Goal: Task Accomplishment & Management: Complete application form

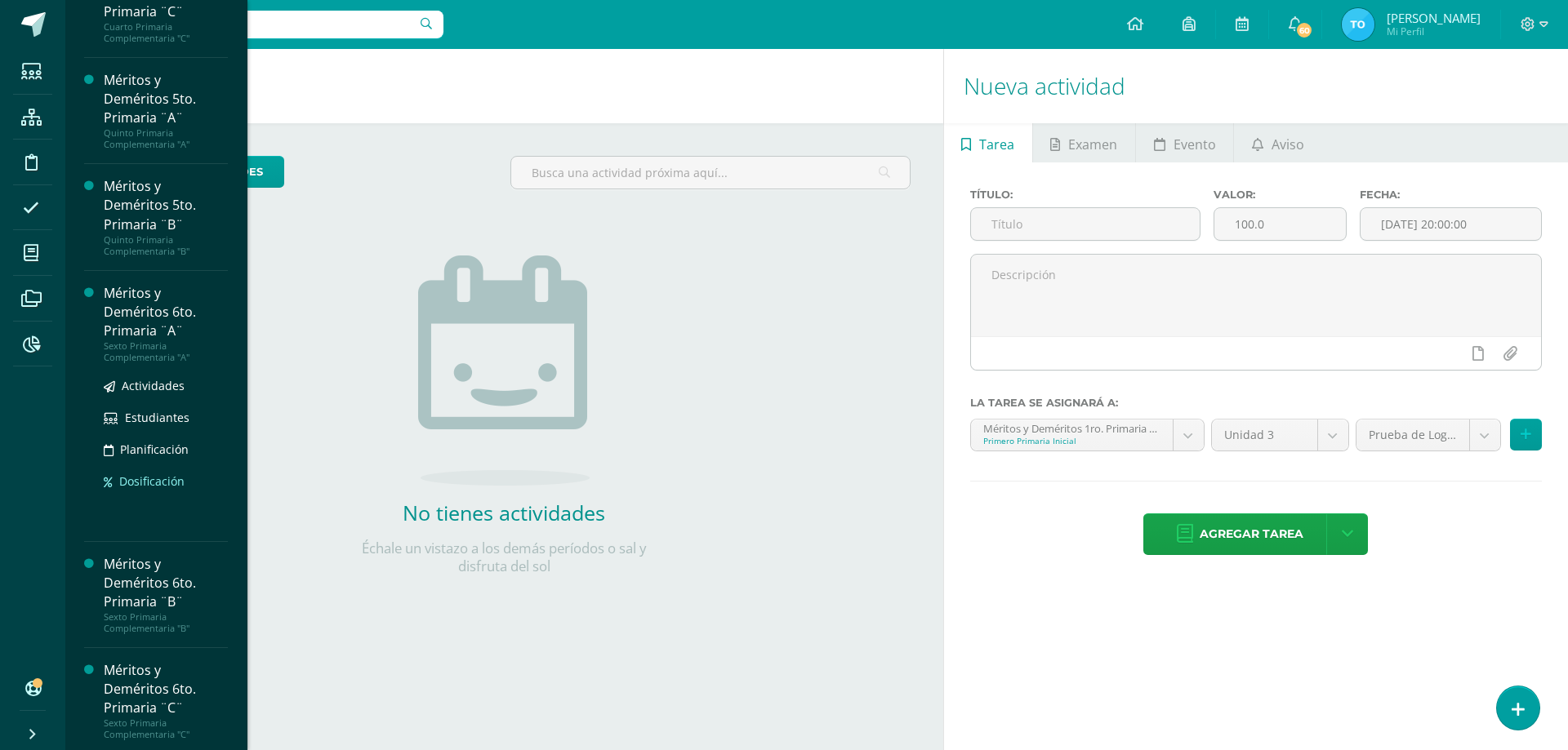
scroll to position [858, 0]
click at [138, 329] on div "Méritos y Deméritos 6to. Primaria ¨A¨" at bounding box center [166, 308] width 124 height 56
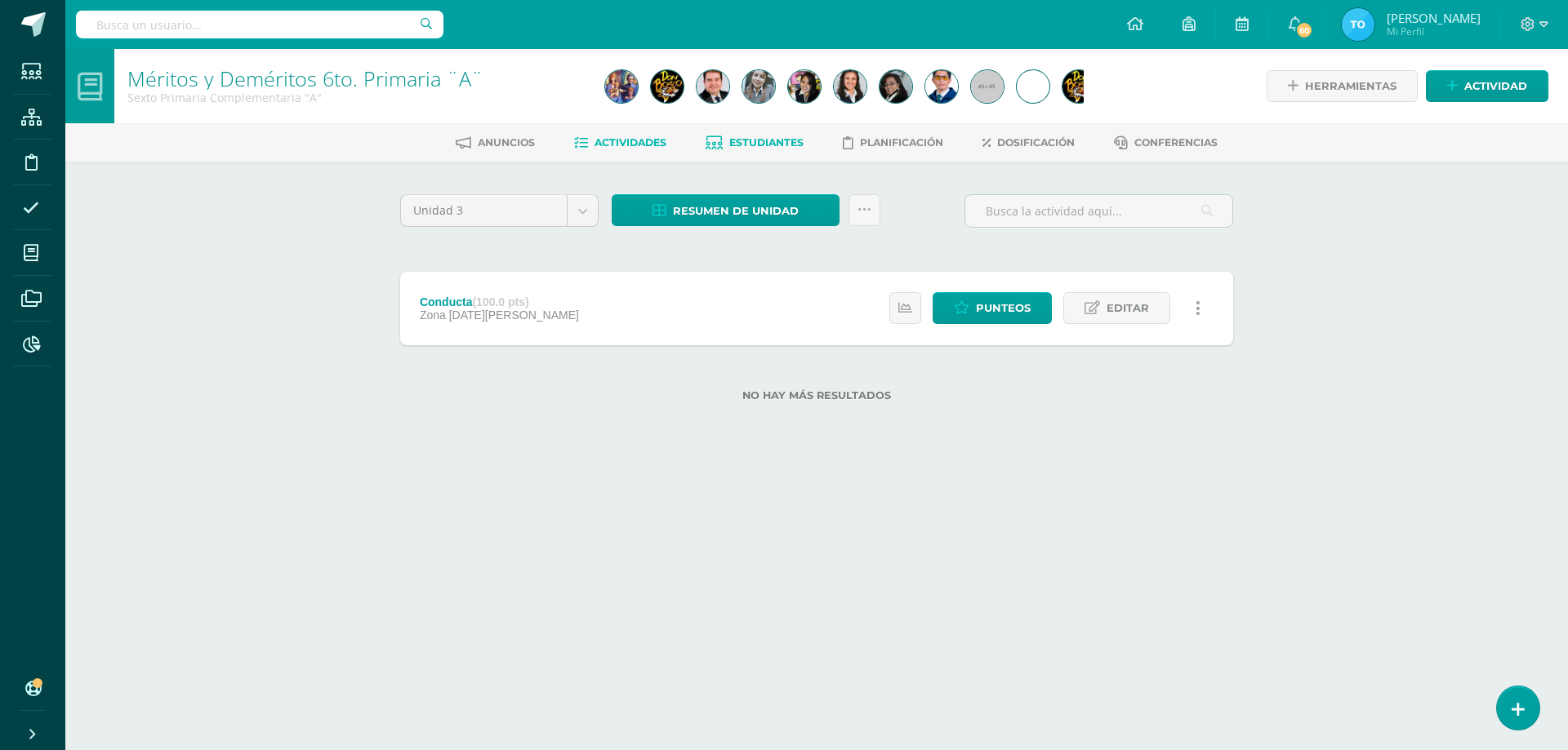
click at [780, 140] on span "Estudiantes" at bounding box center [767, 142] width 75 height 12
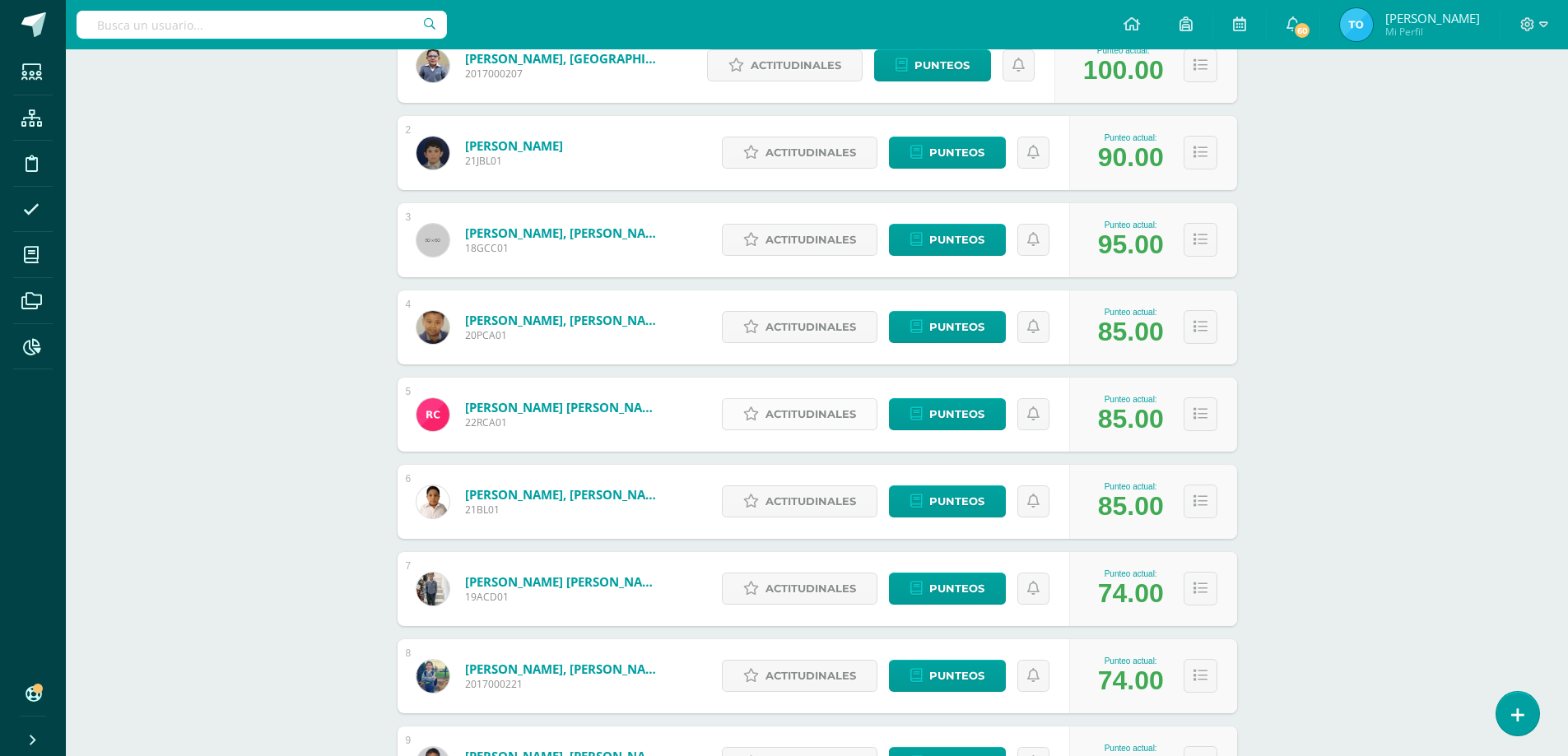
scroll to position [411, 0]
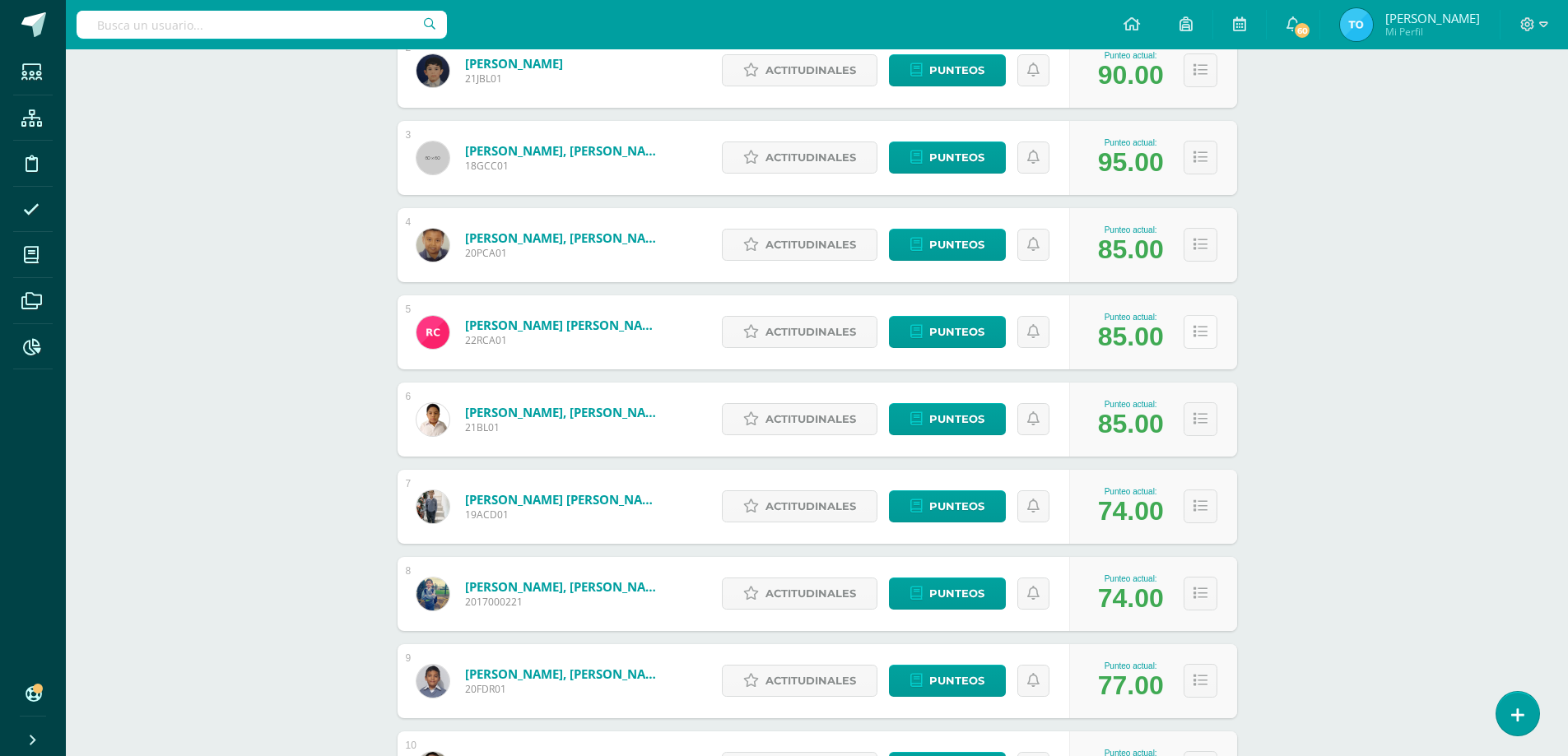
click at [1209, 324] on button at bounding box center [1201, 332] width 33 height 33
click at [1203, 330] on icon at bounding box center [1201, 331] width 14 height 14
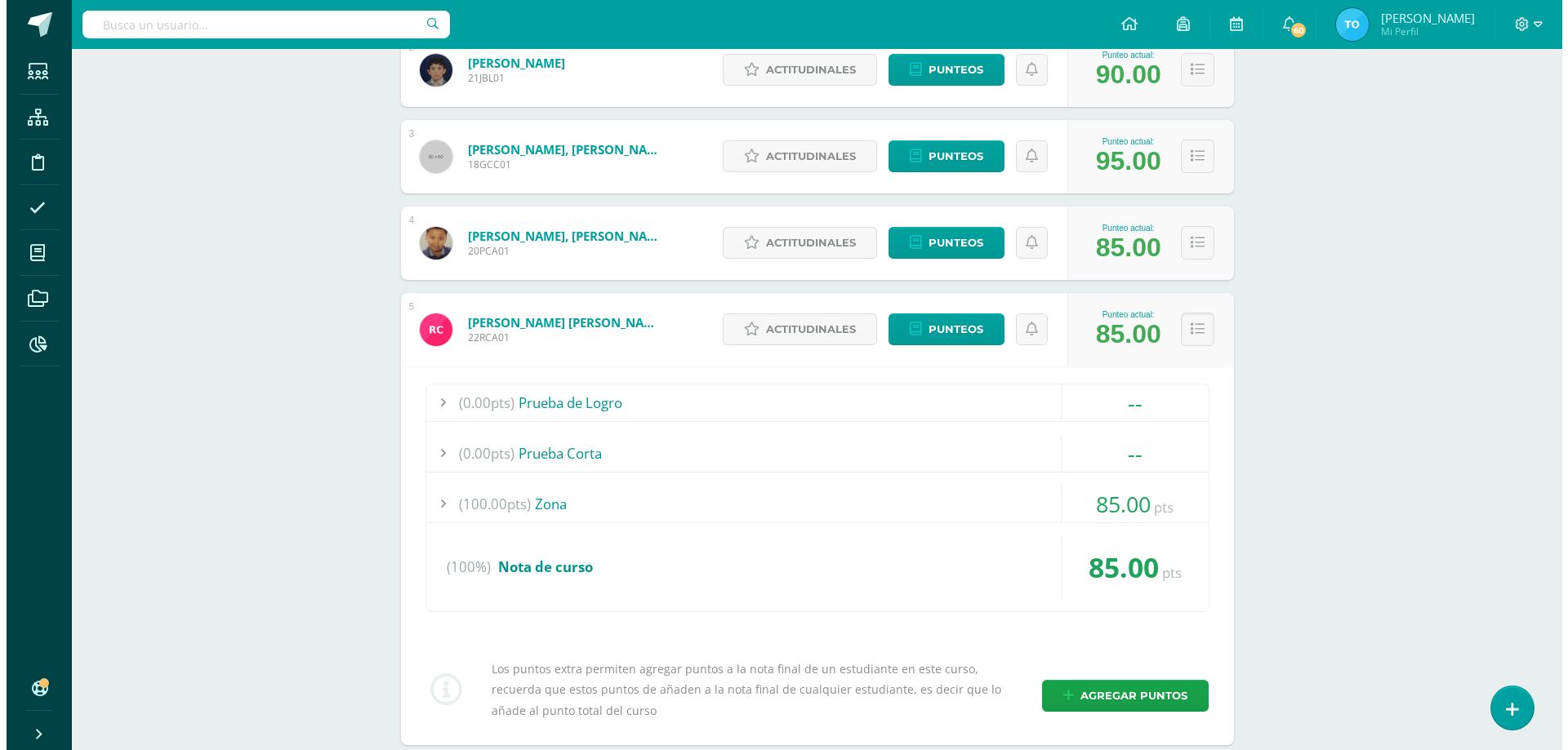
scroll to position [490, 0]
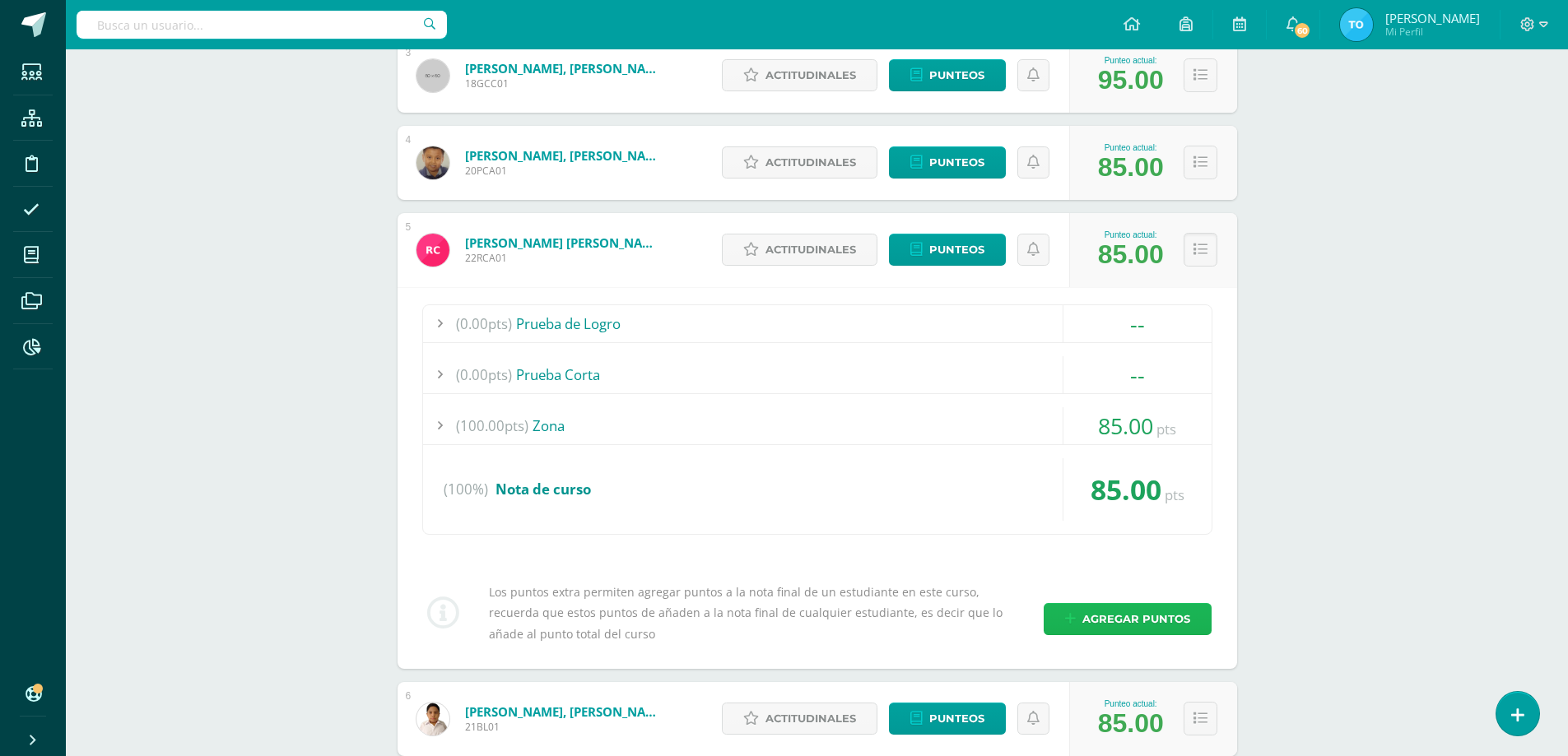
click at [1070, 610] on link "Agregar puntos" at bounding box center [1127, 619] width 168 height 32
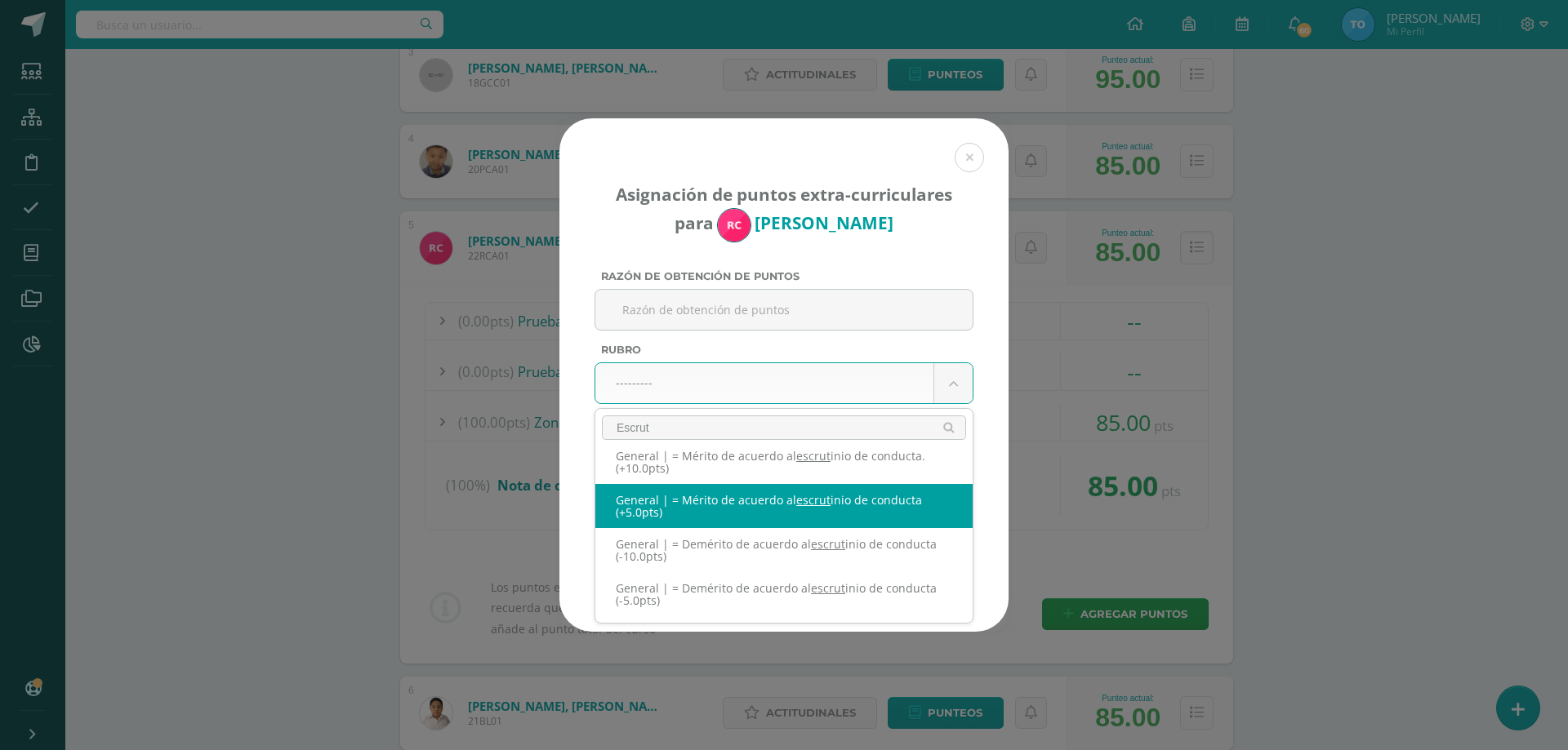
scroll to position [0, 0]
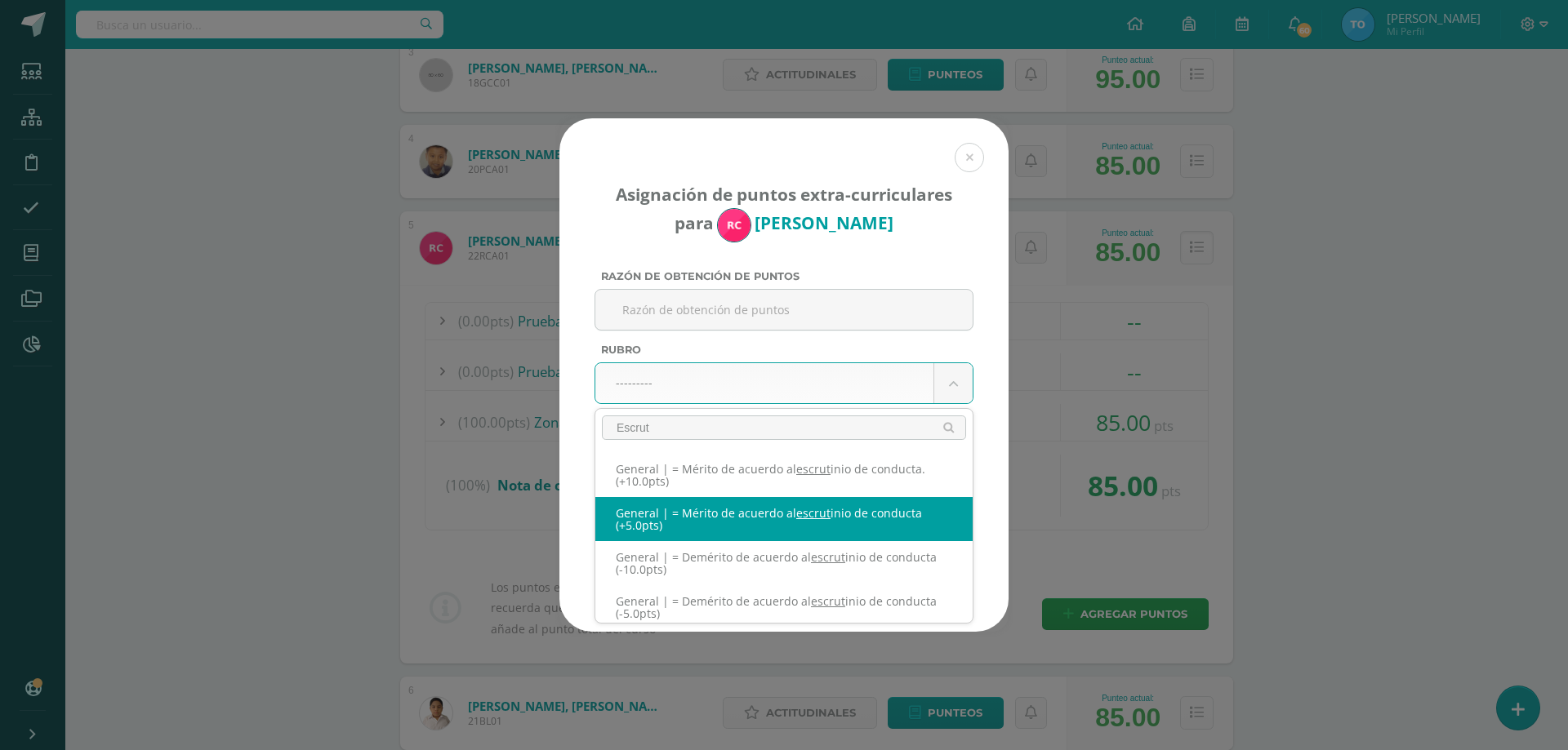
type input "Escrut"
select select "331"
type input "5"
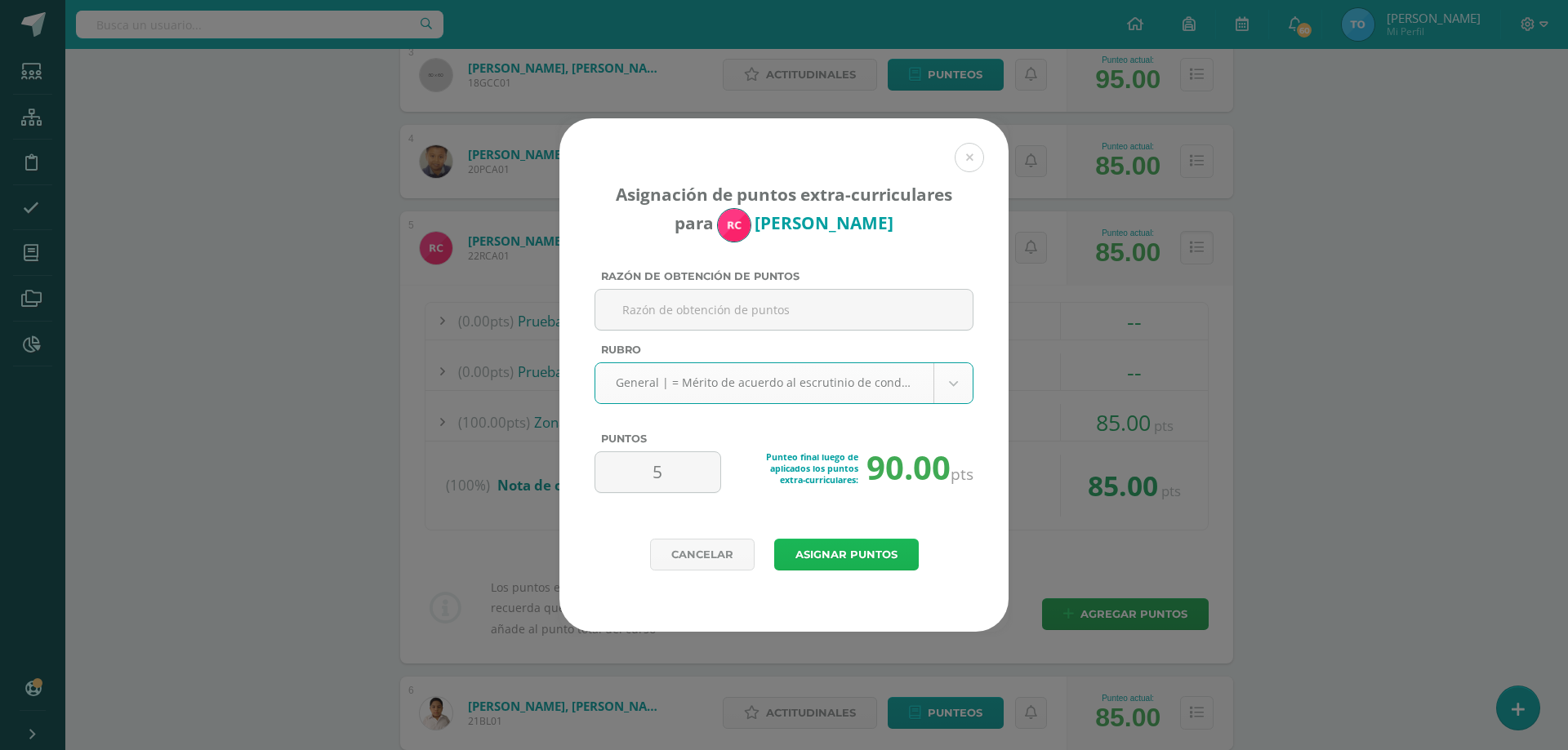
click at [830, 546] on button "Asignar puntos" at bounding box center [847, 555] width 145 height 31
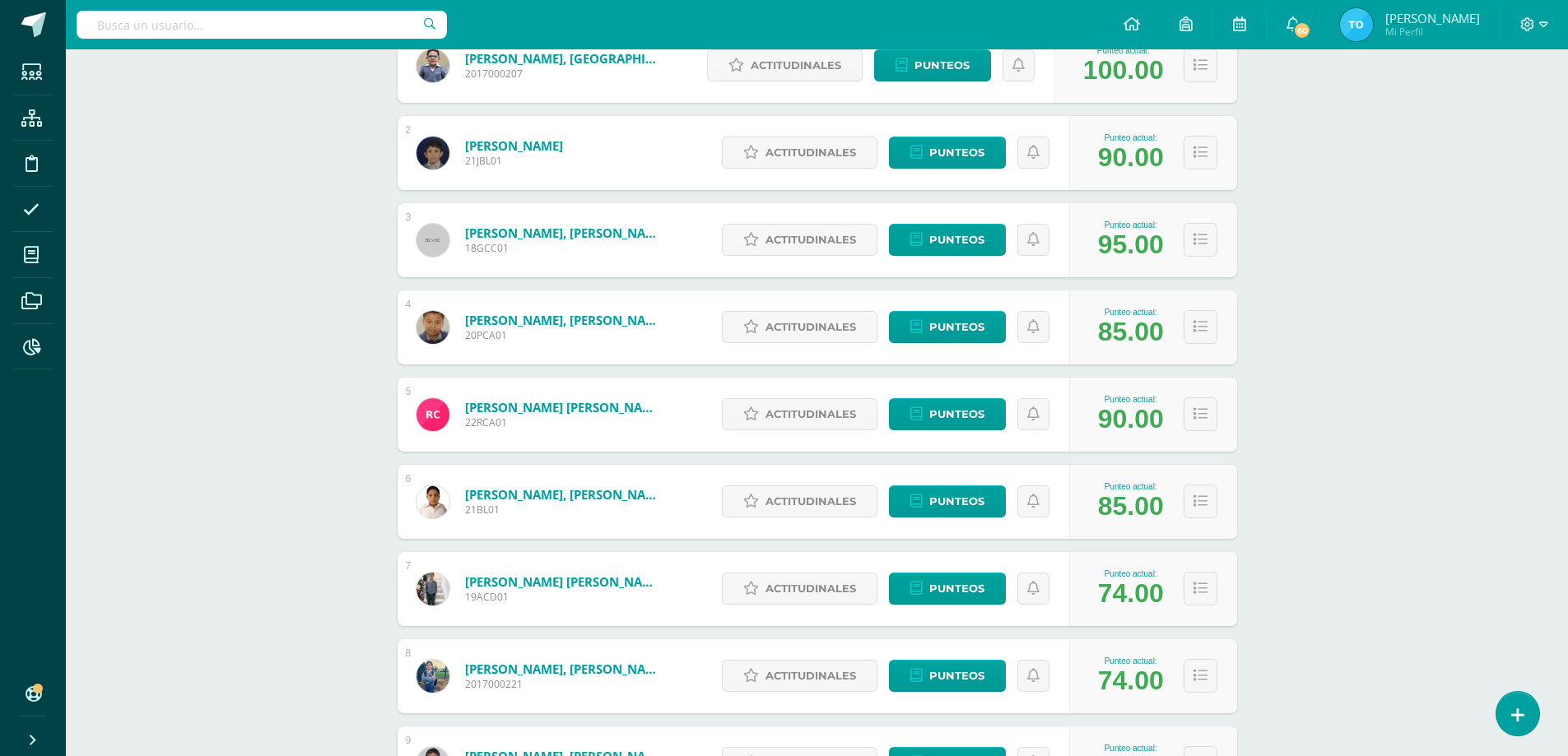
scroll to position [494, 0]
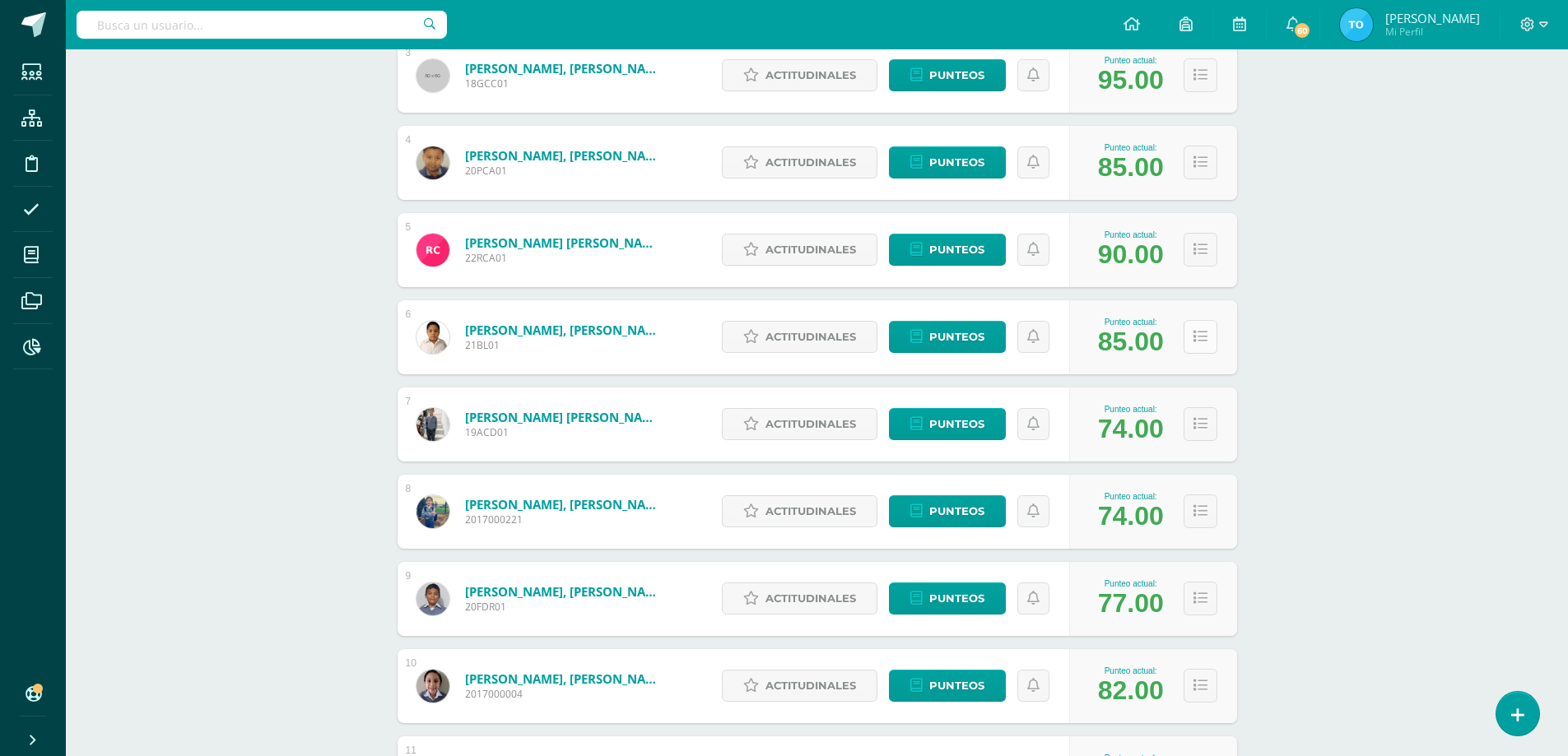
click at [1195, 336] on icon at bounding box center [1201, 336] width 14 height 14
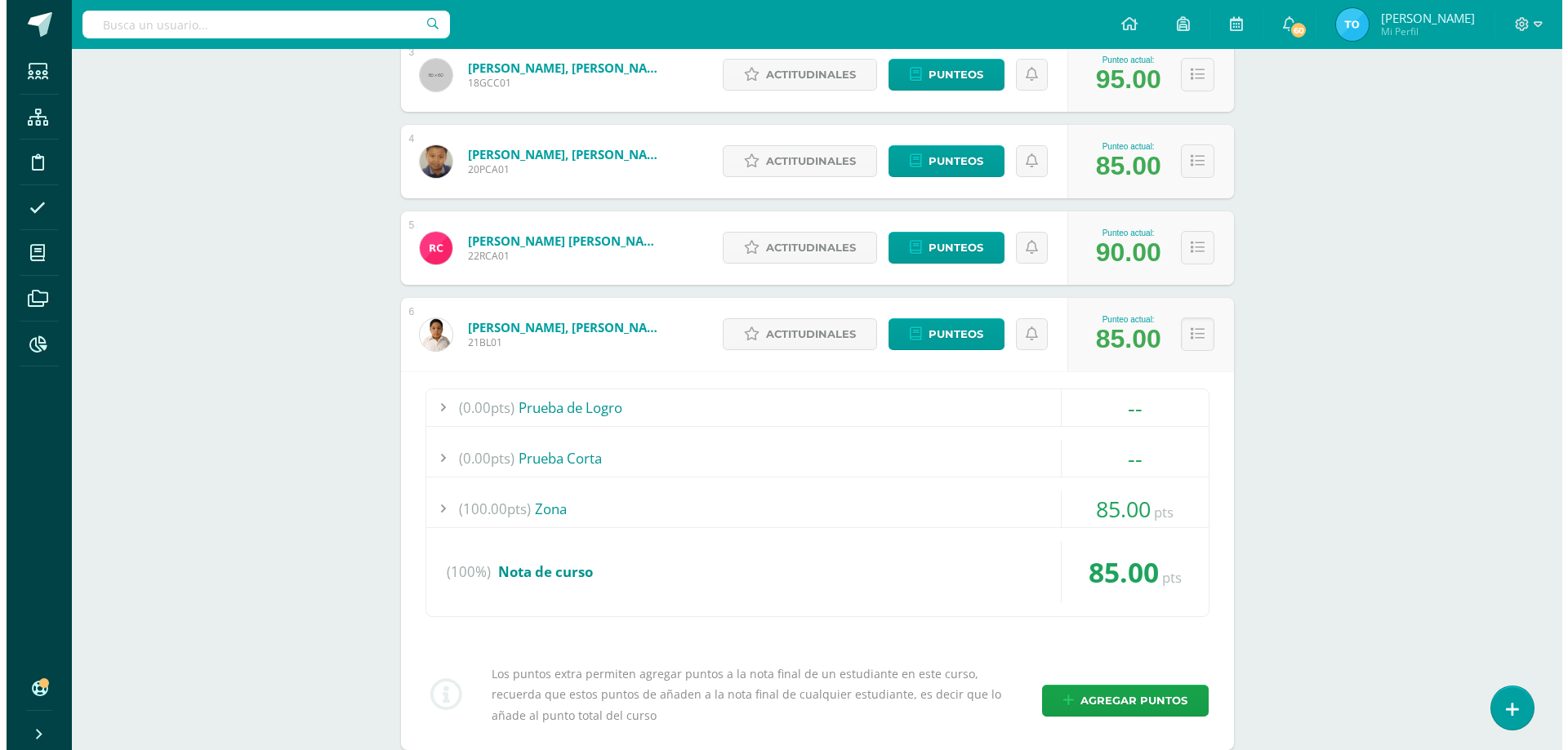
scroll to position [571, 0]
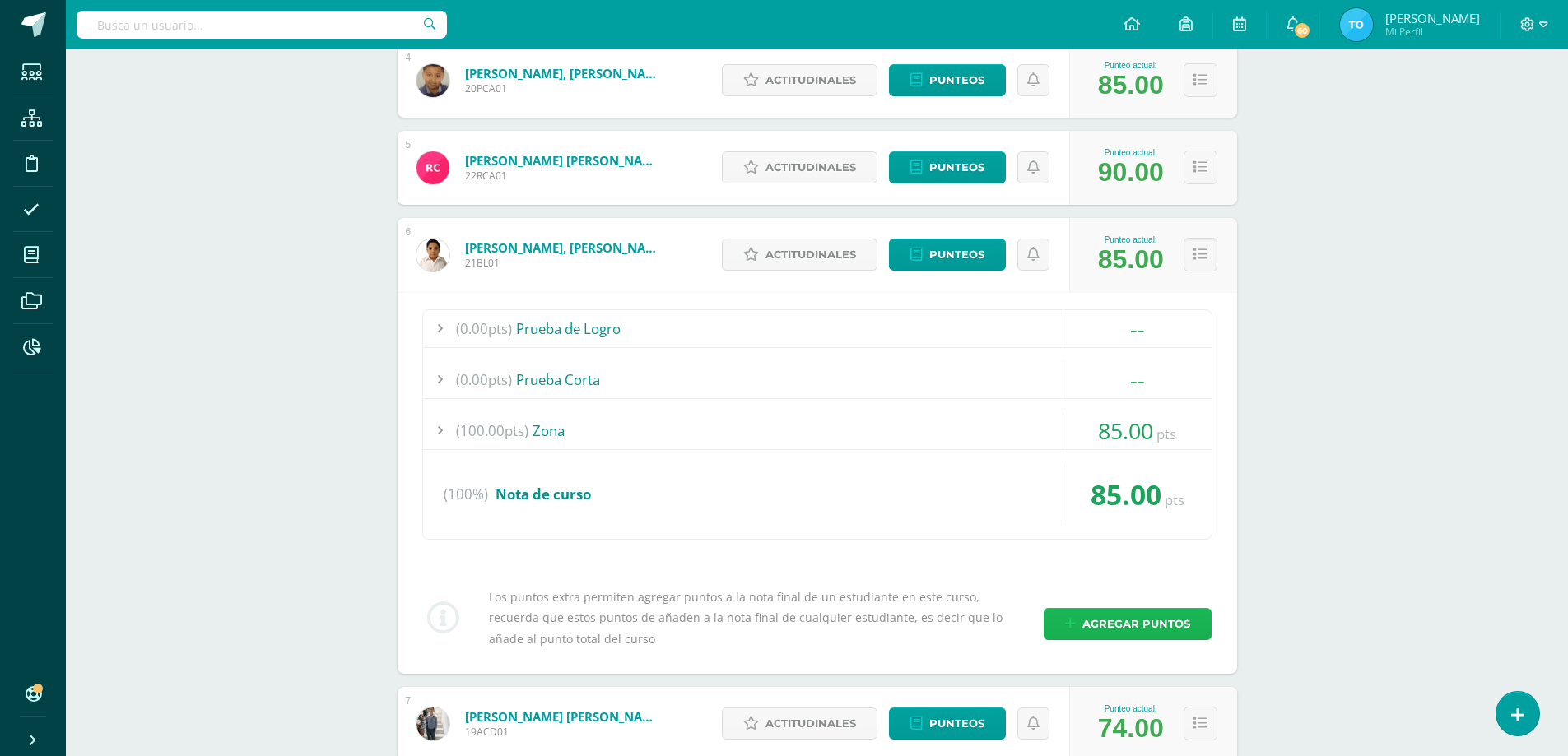
click at [1084, 620] on link "Agregar puntos" at bounding box center [1127, 624] width 168 height 32
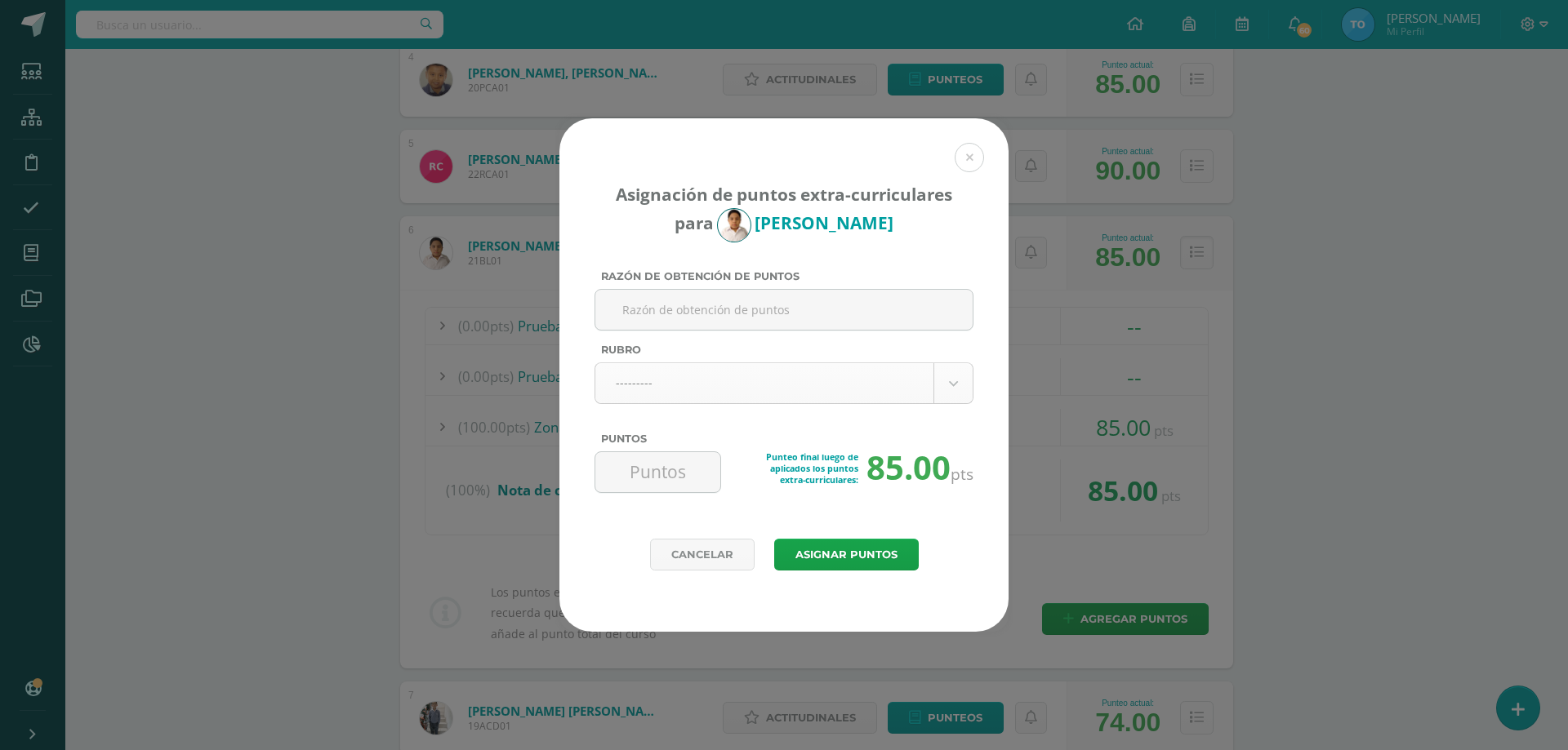
click at [752, 395] on body "Asignación de puntos extra-curriculares para Byron Chocochic Razón de obtención…" at bounding box center [784, 705] width 1568 height 2554
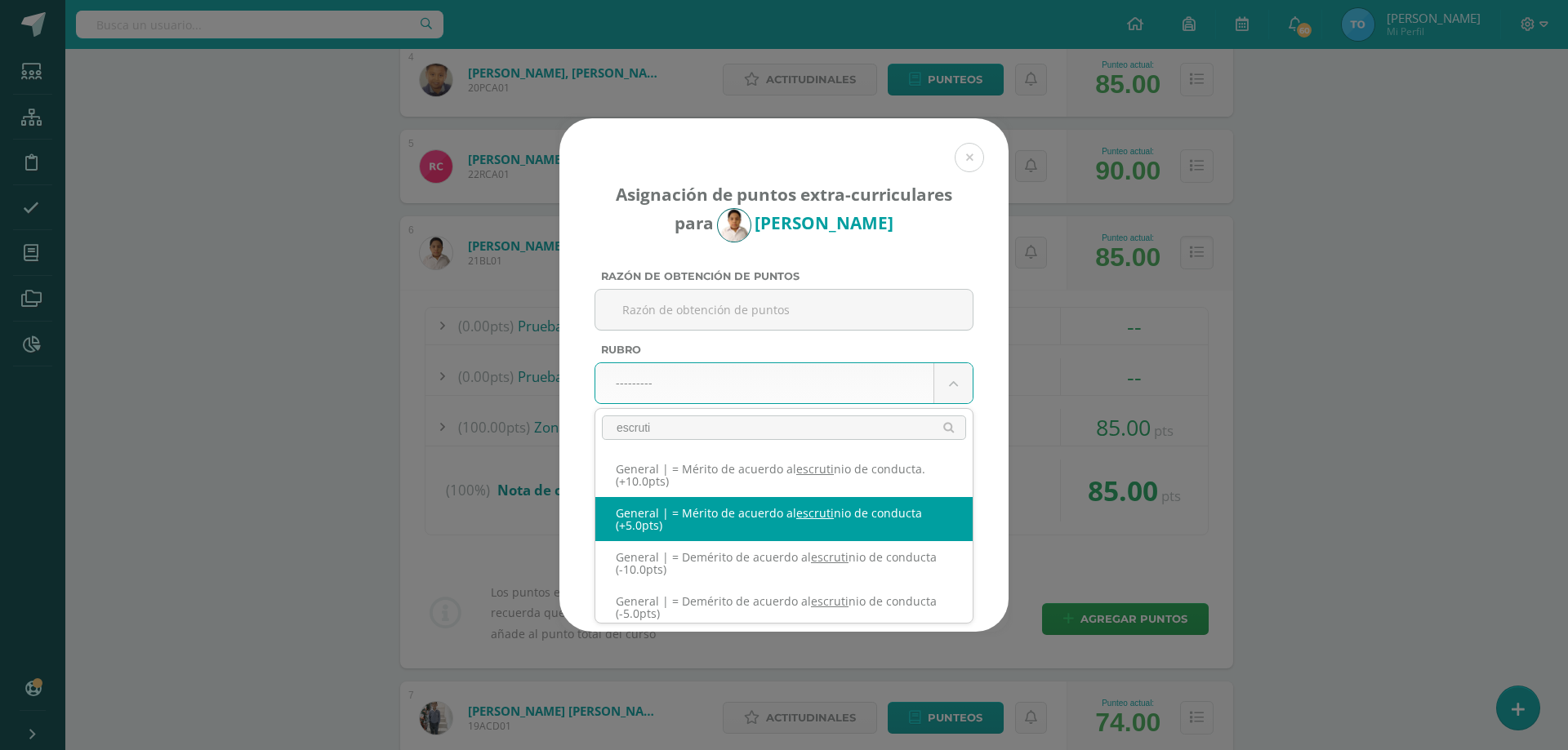
type input "escruti"
select select "331"
type input "5"
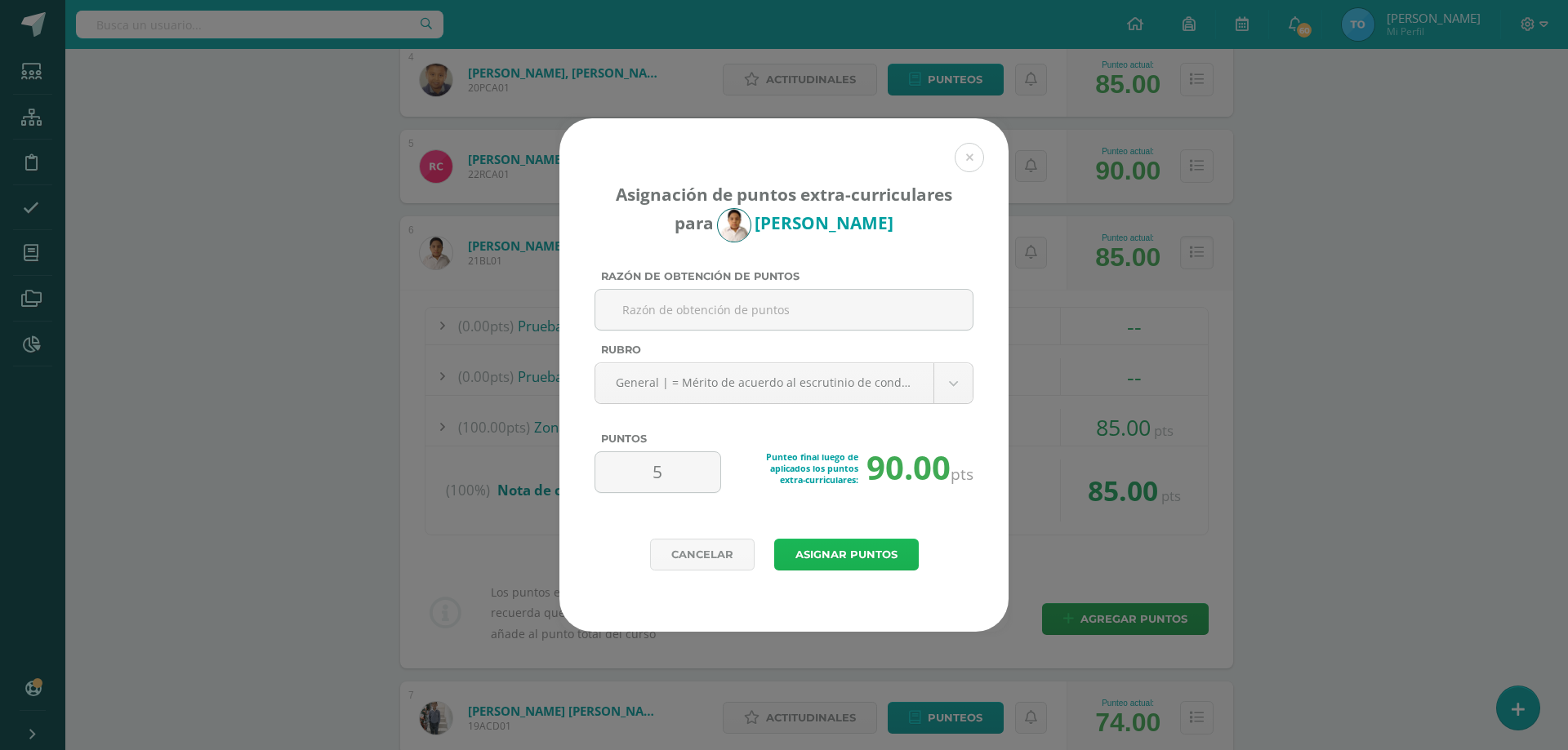
click at [822, 544] on button "Asignar puntos" at bounding box center [847, 555] width 145 height 31
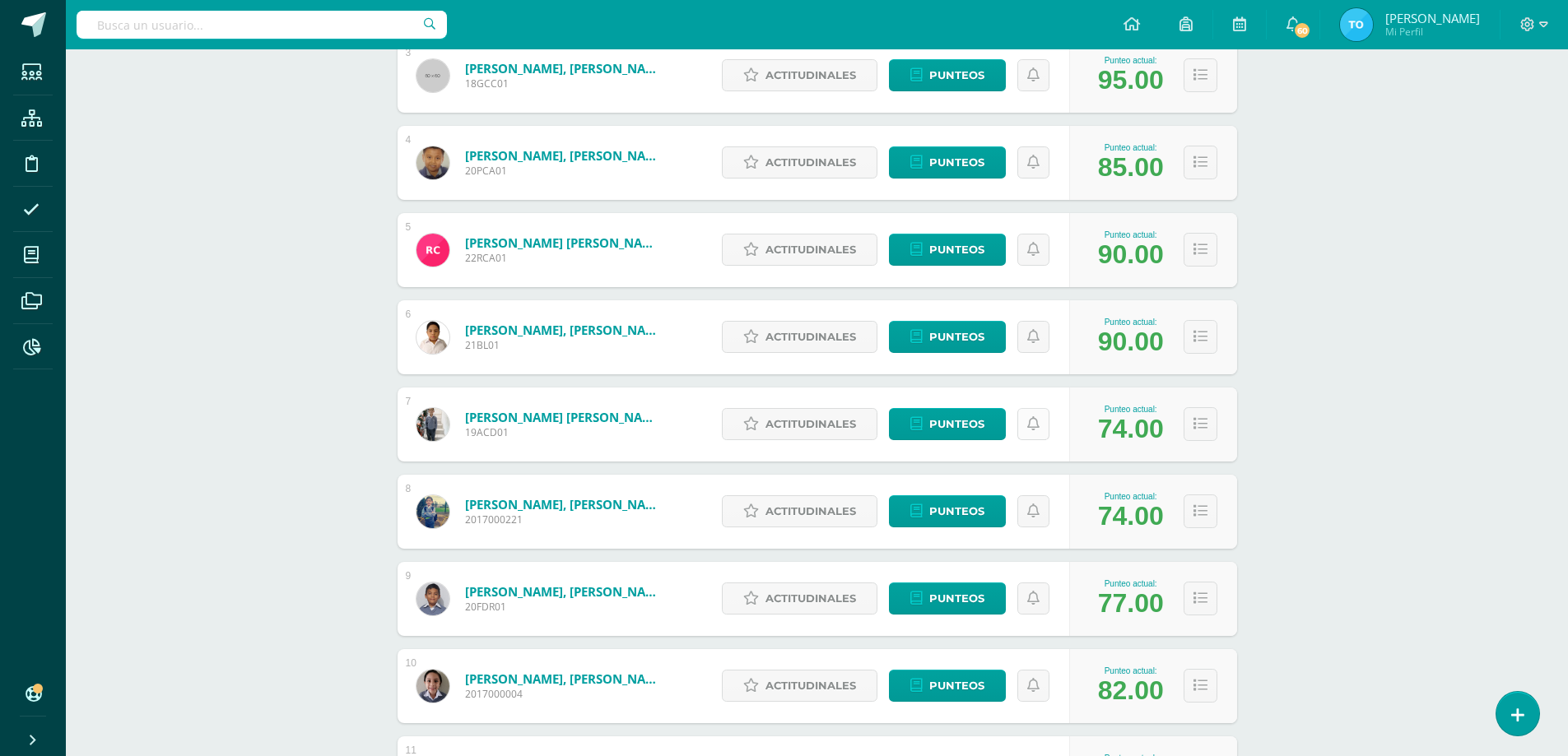
scroll to position [658, 0]
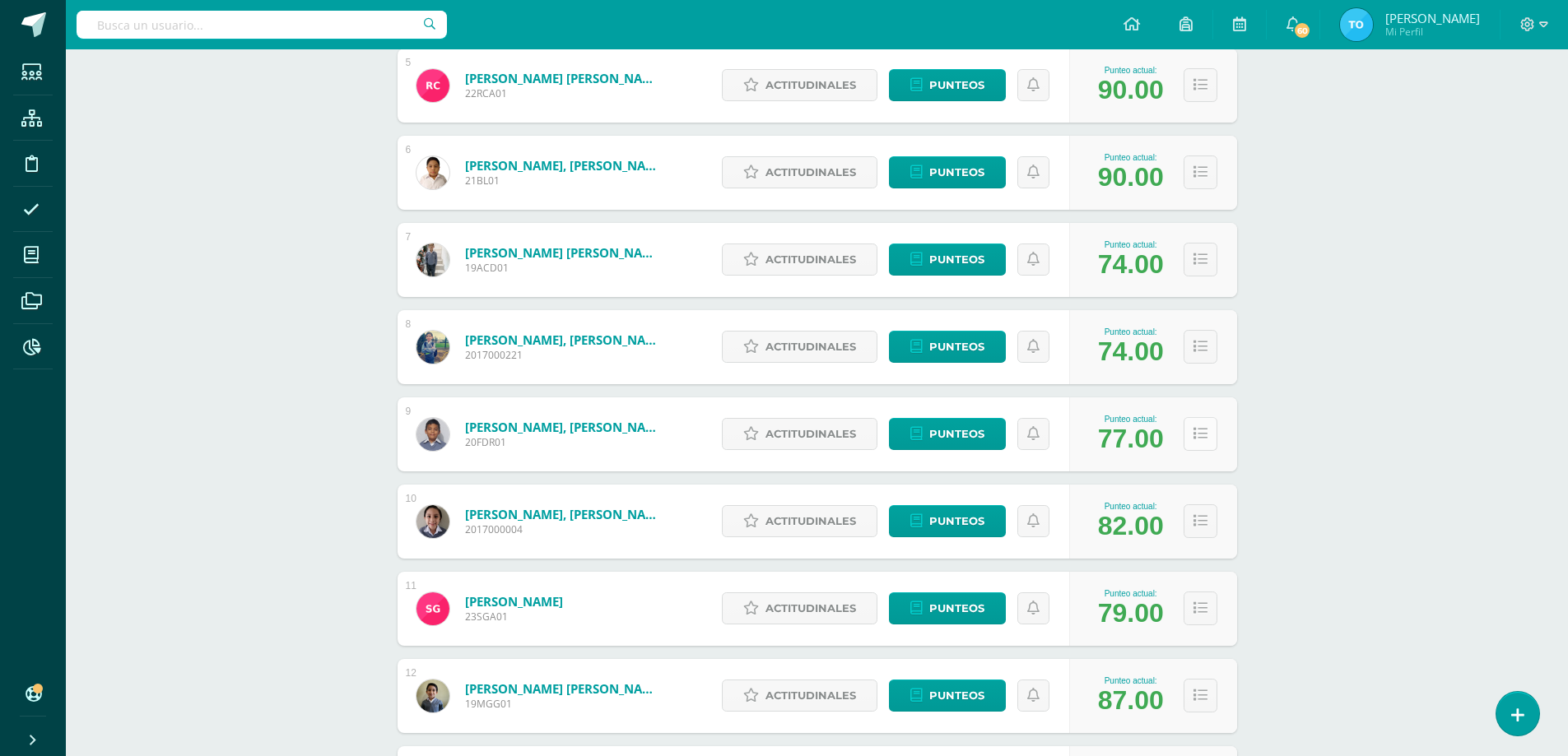
click at [1196, 426] on button at bounding box center [1201, 434] width 33 height 33
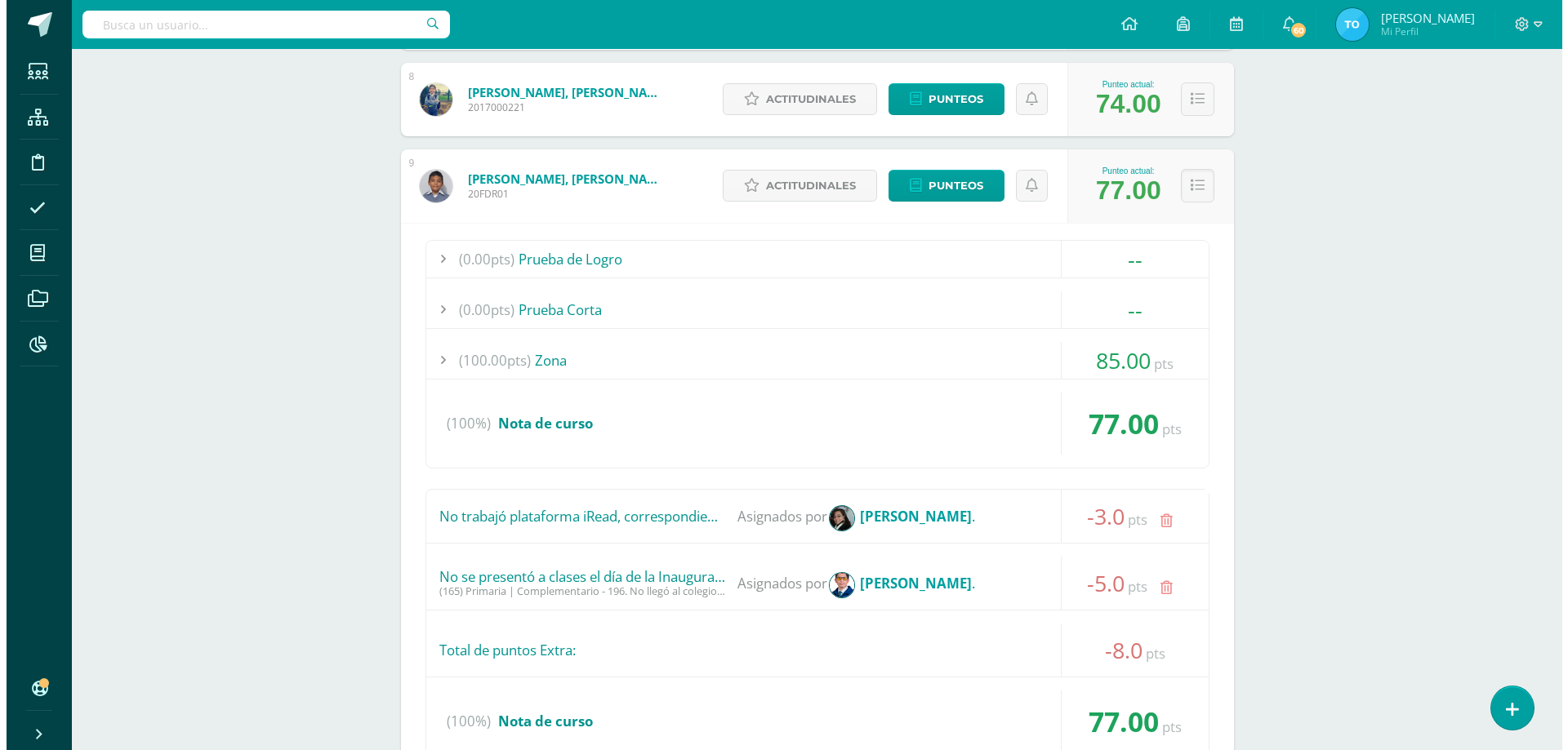
scroll to position [979, 0]
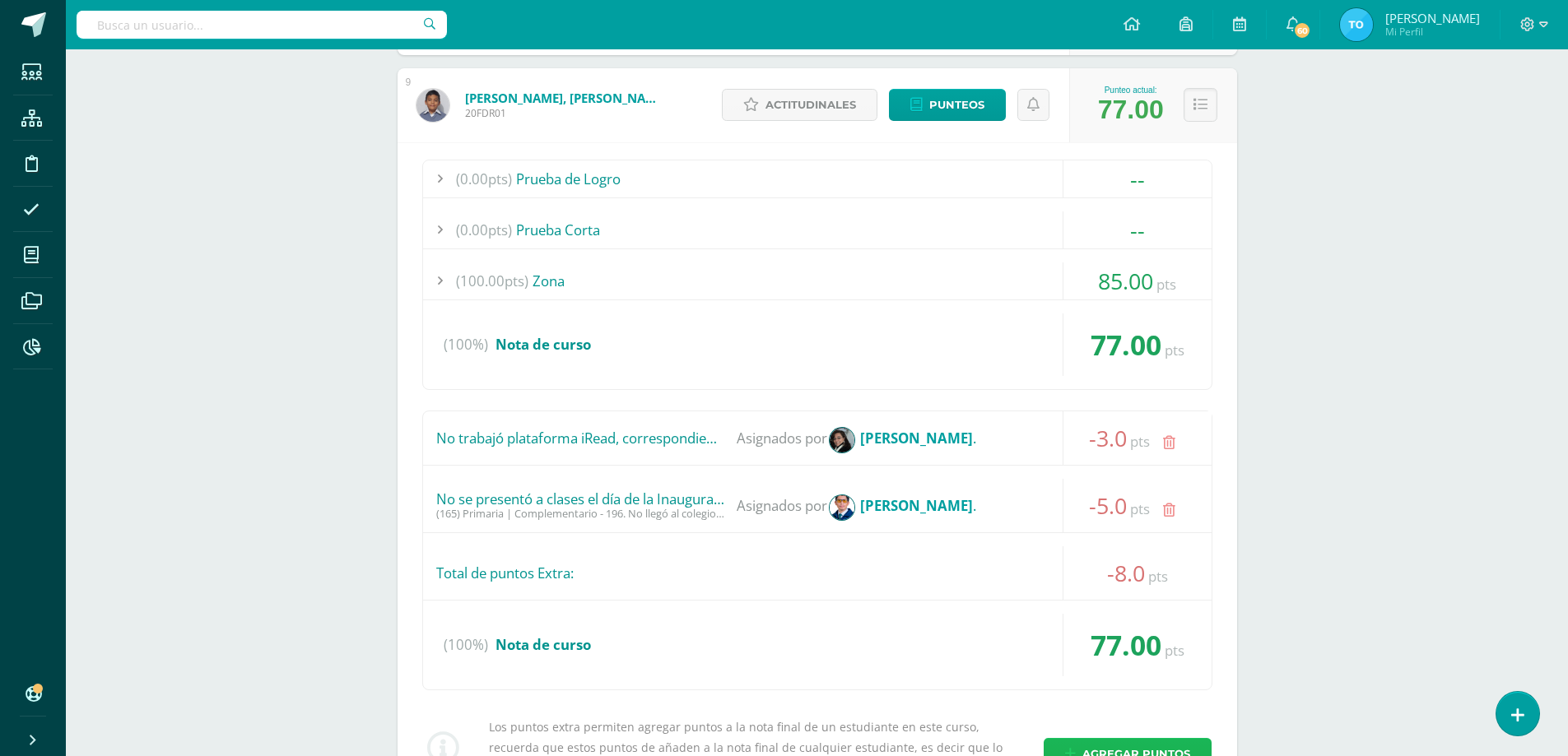
click at [1141, 748] on span "Agregar puntos" at bounding box center [1136, 753] width 108 height 30
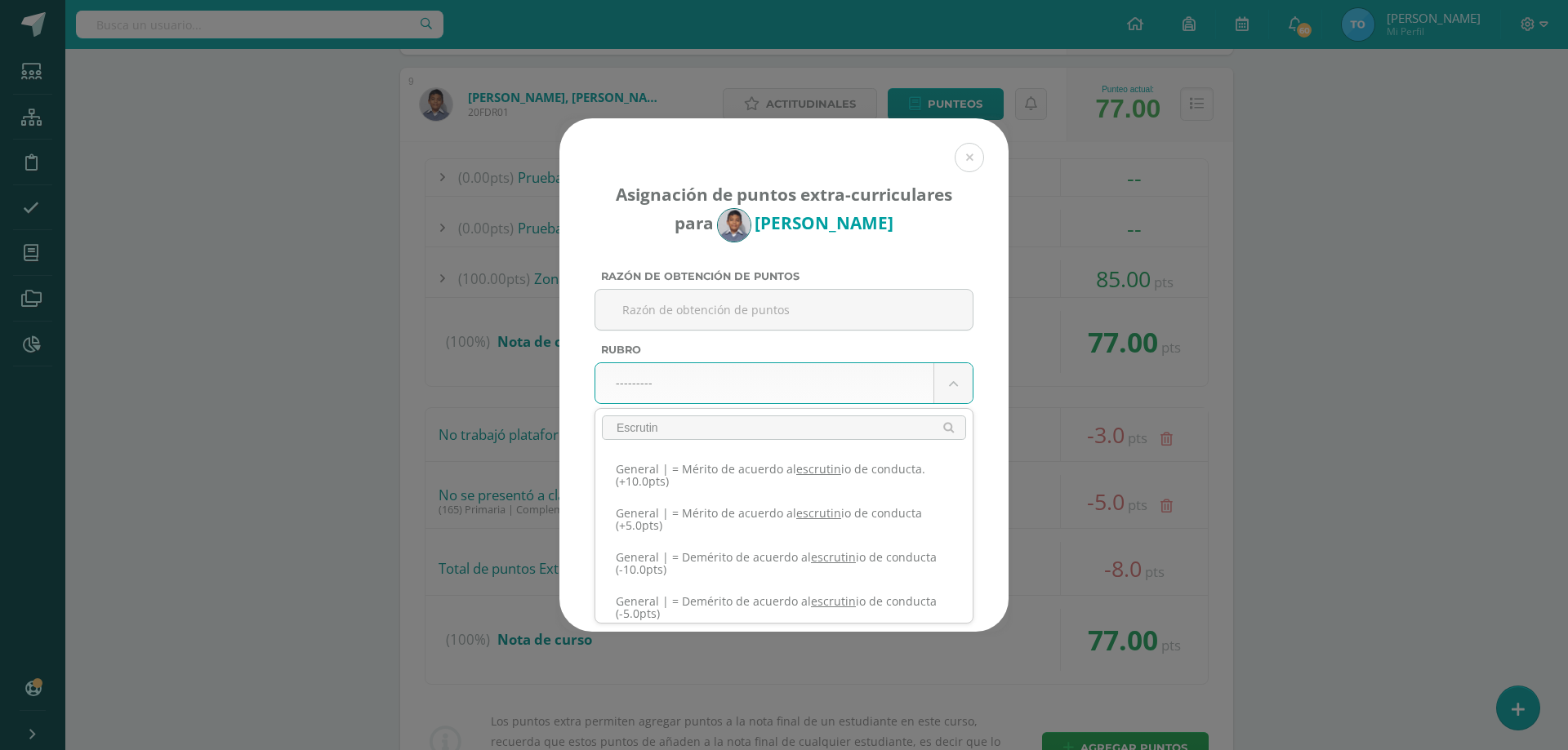
type input "Escrutin"
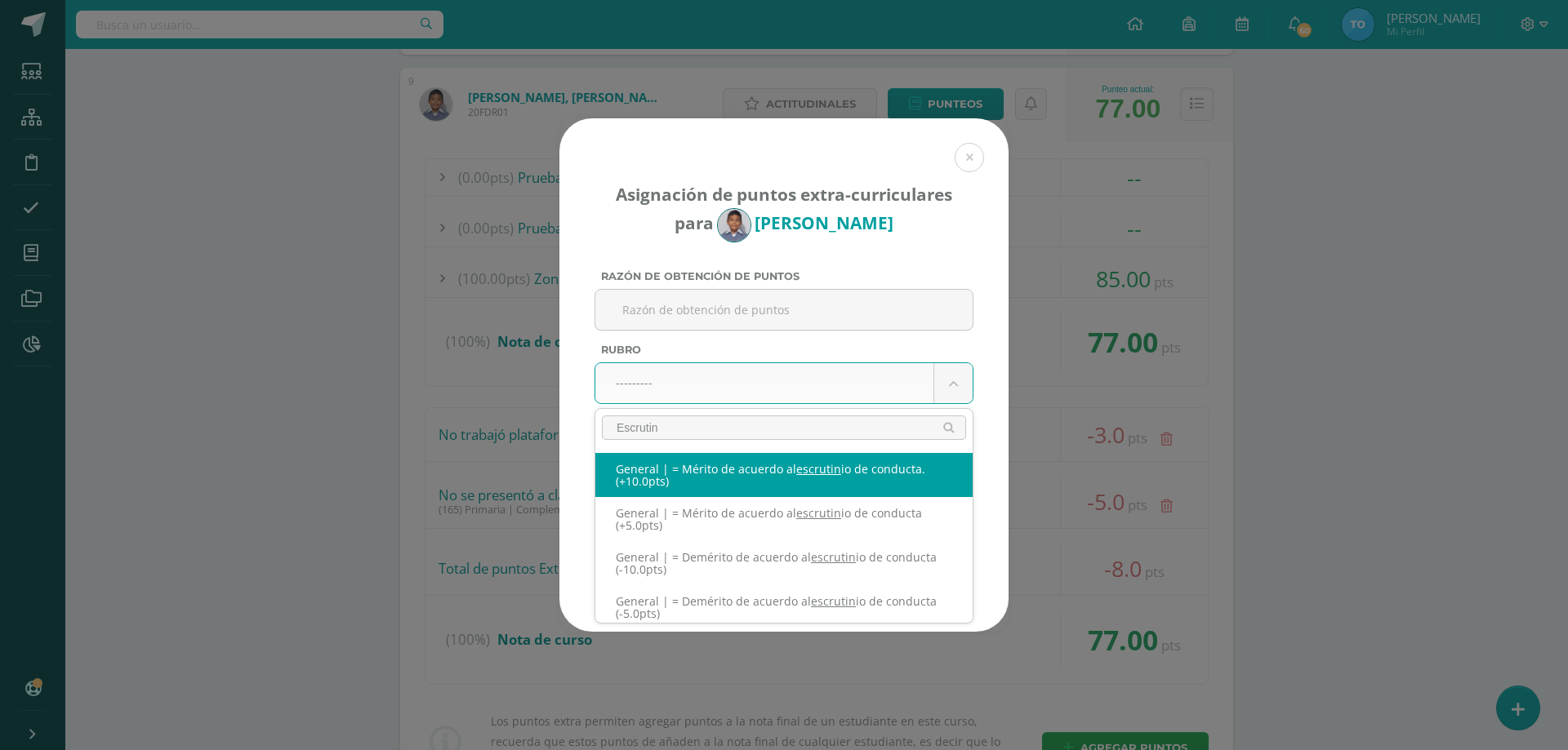
select select "332"
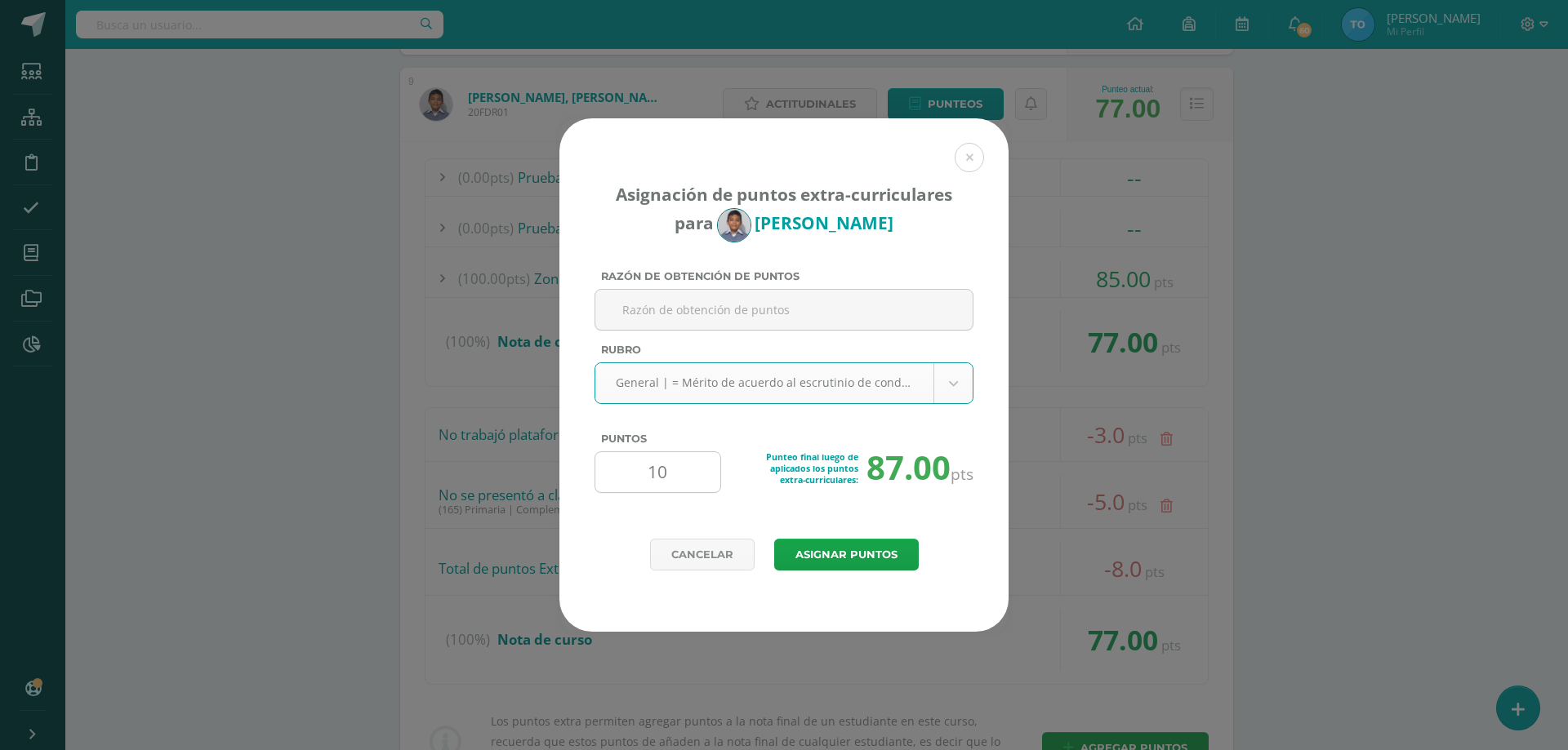
click at [691, 483] on input "10" at bounding box center [658, 472] width 112 height 40
type input "13"
click at [809, 549] on button "Asignar puntos" at bounding box center [847, 555] width 145 height 31
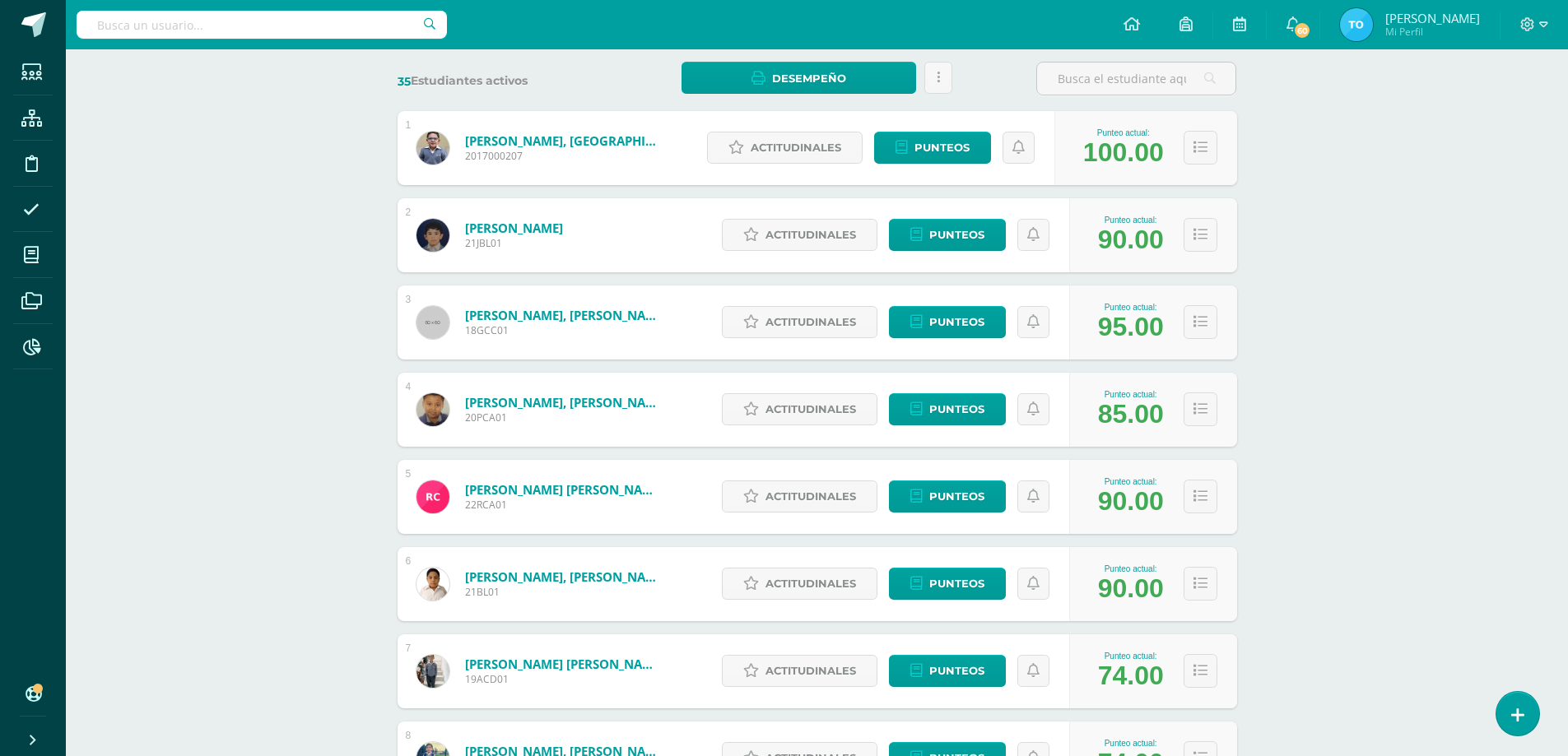
scroll to position [564, 0]
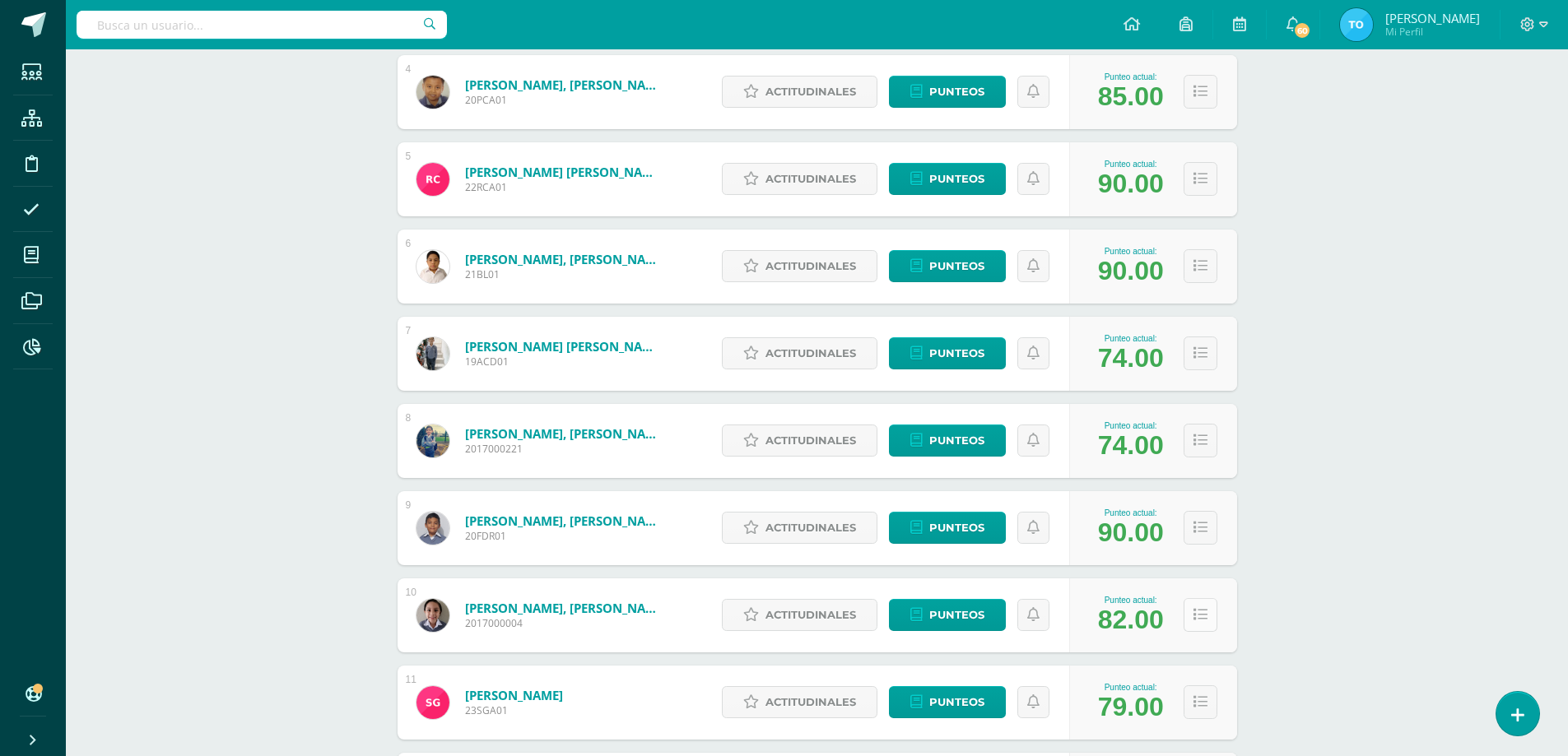
click at [1199, 612] on icon at bounding box center [1201, 615] width 14 height 14
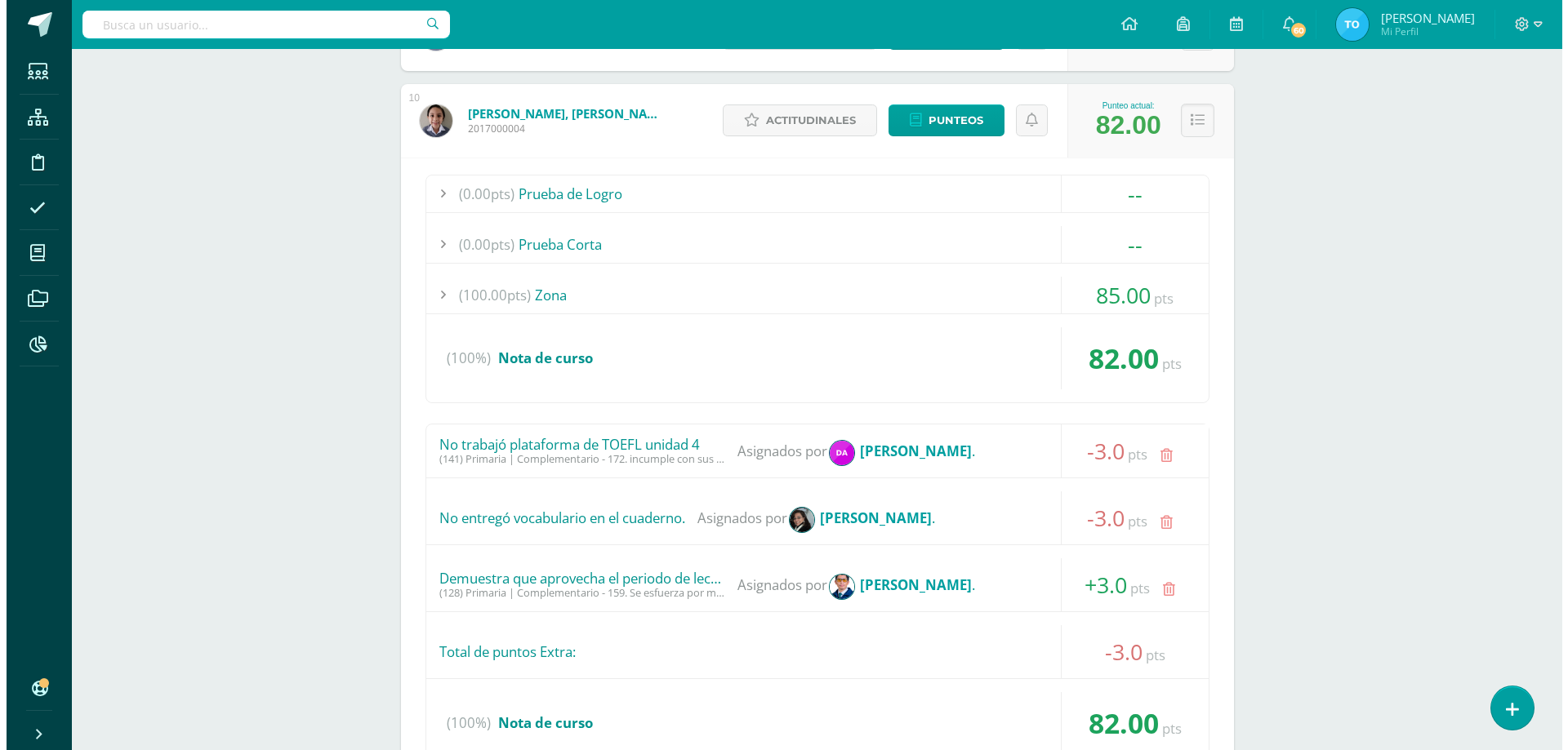
scroll to position [1213, 0]
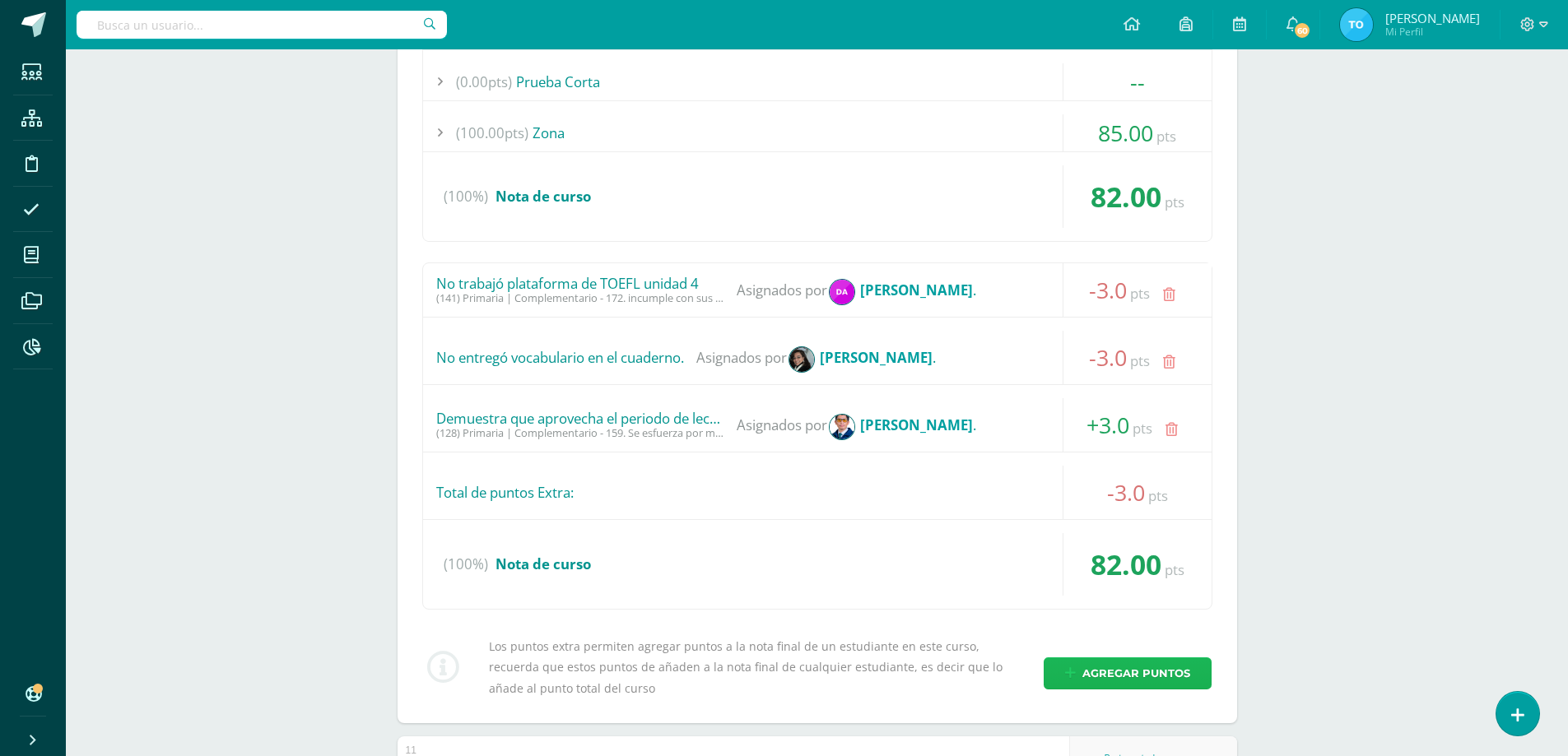
click at [1115, 678] on span "Agregar puntos" at bounding box center [1136, 673] width 108 height 30
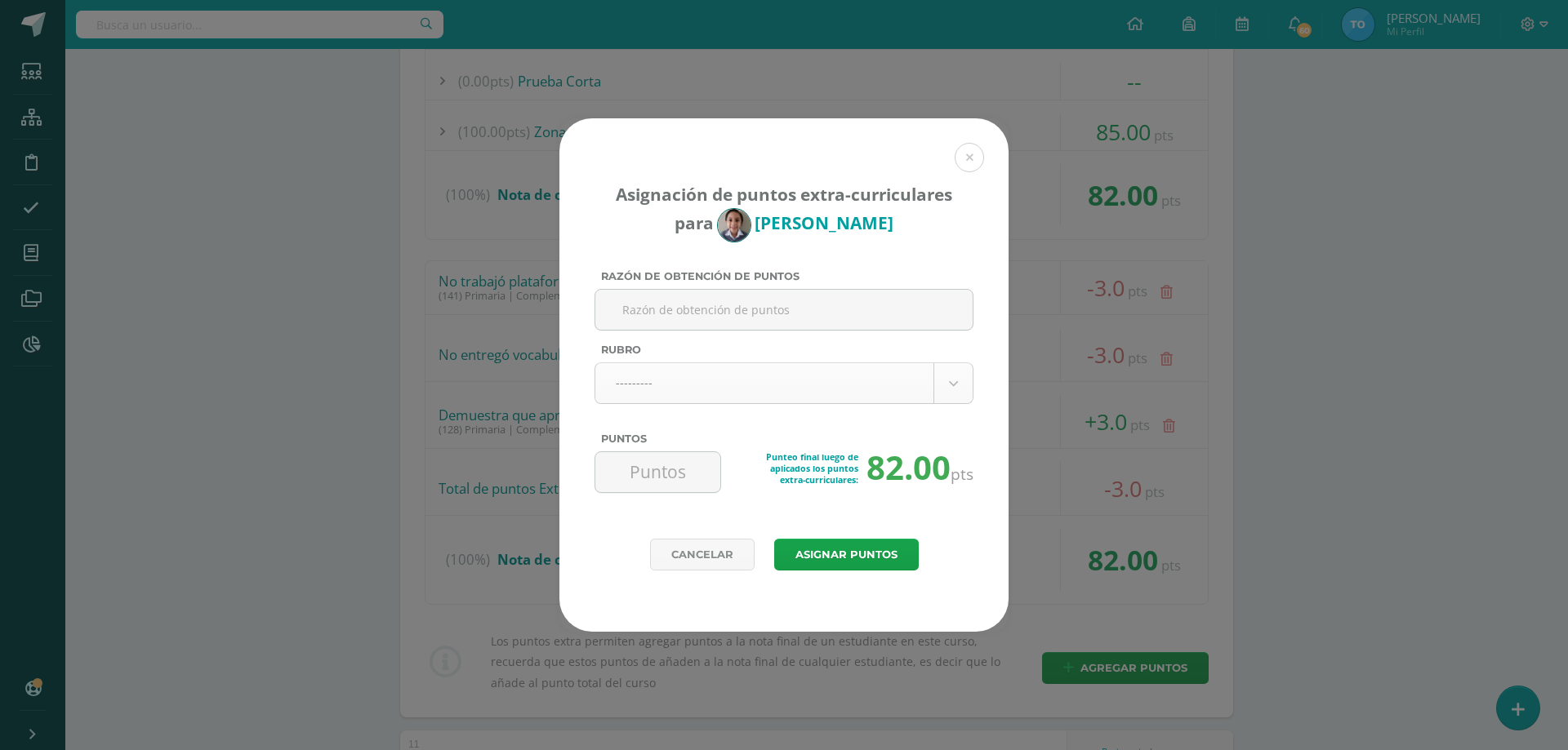
click at [905, 382] on body "Asignación de puntos extra-curriculares para [PERSON_NAME] Razón de obtención d…" at bounding box center [784, 236] width 1568 height 2898
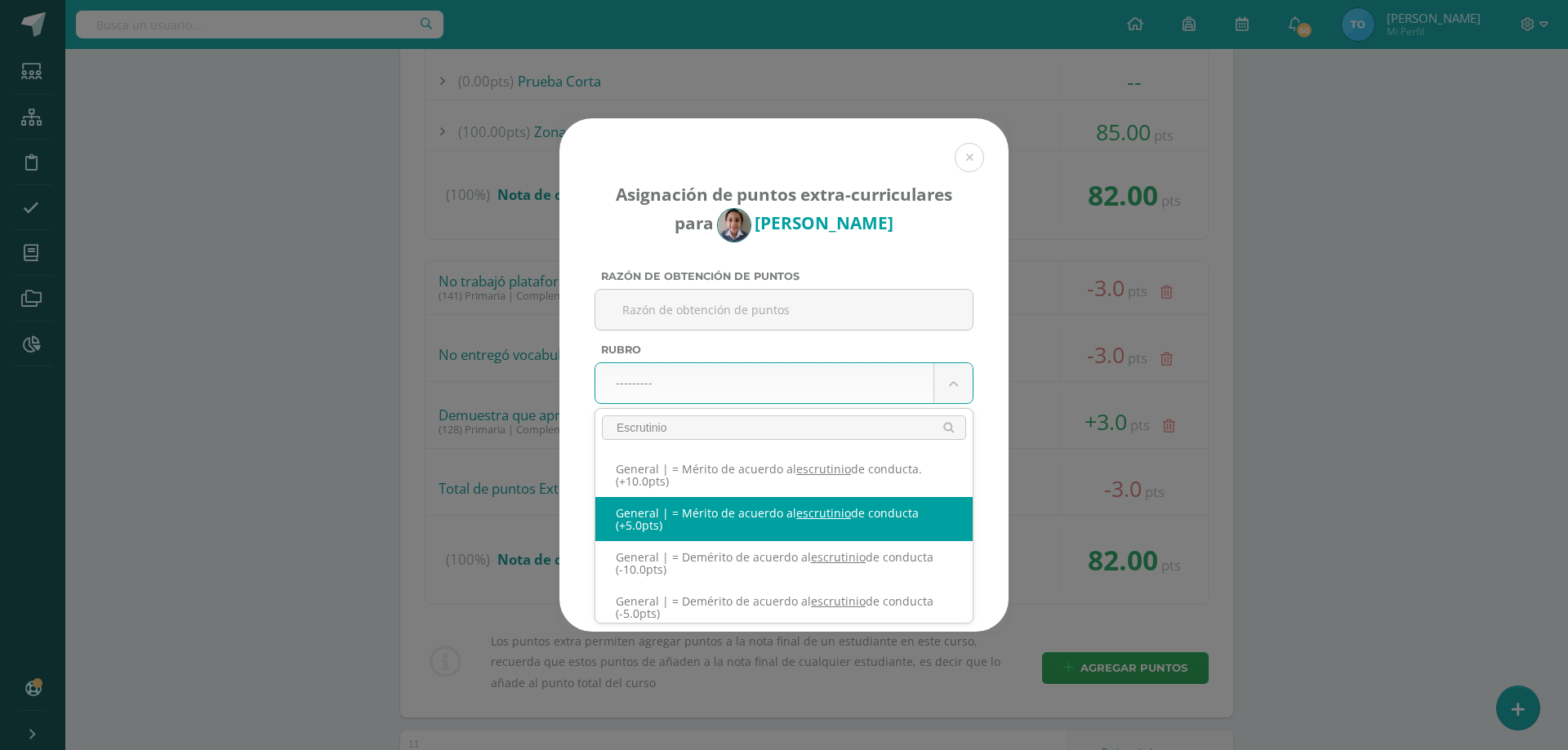
type input "Escrutinio"
select select "331"
type input "5"
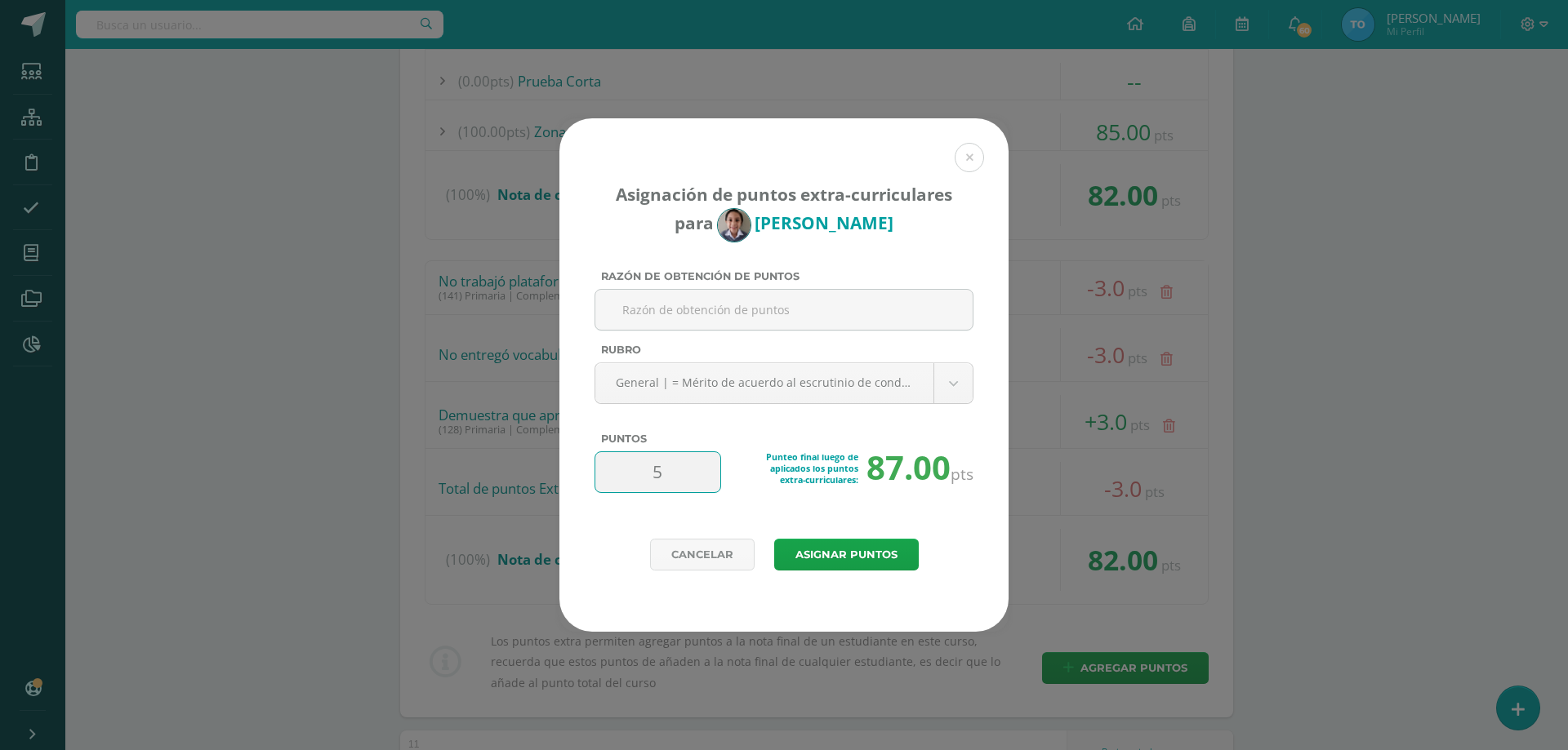
click at [672, 480] on input "5" at bounding box center [658, 472] width 112 height 40
type input "3"
click at [896, 552] on button "Asignar puntos" at bounding box center [847, 555] width 145 height 31
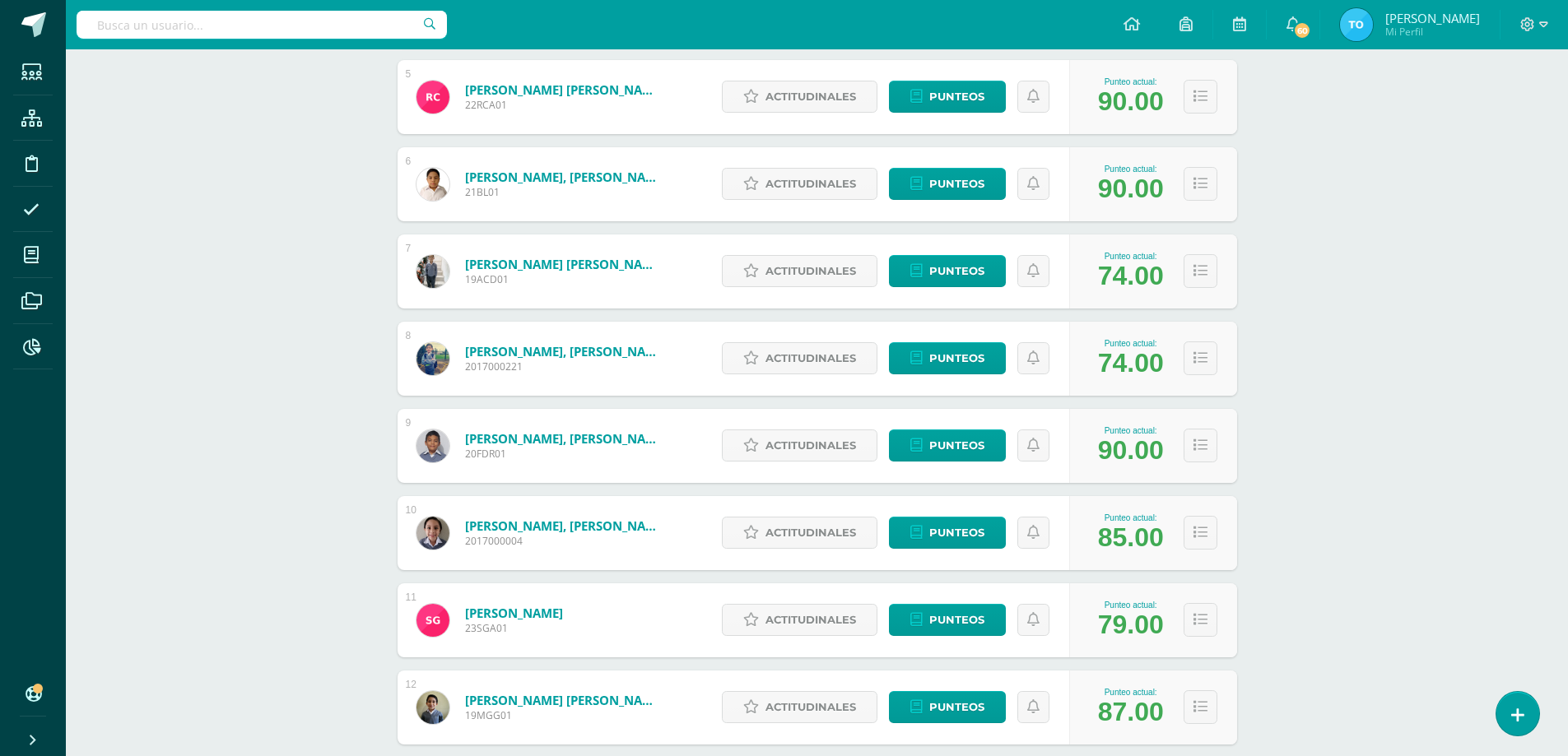
scroll to position [729, 0]
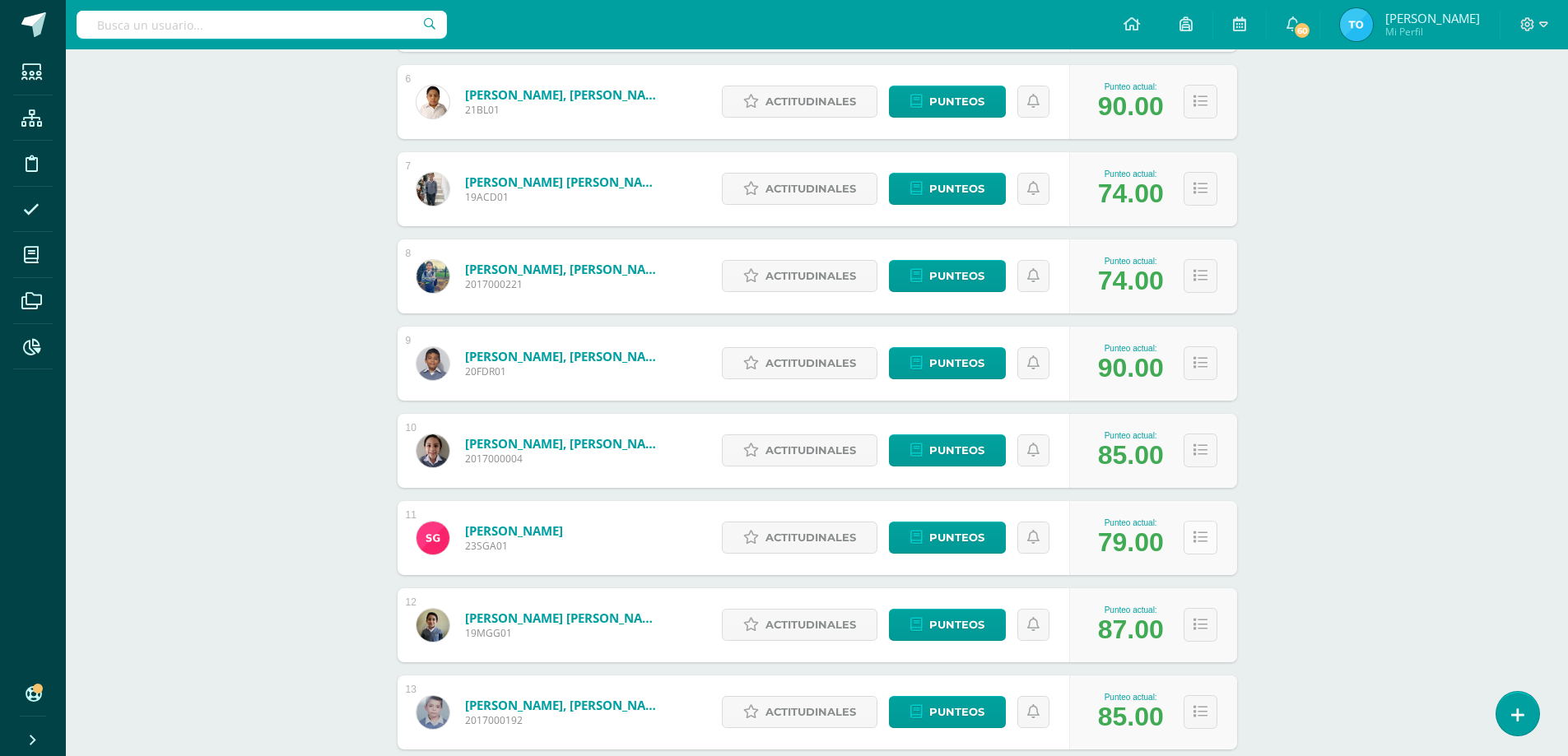
click at [1205, 548] on button at bounding box center [1201, 537] width 33 height 33
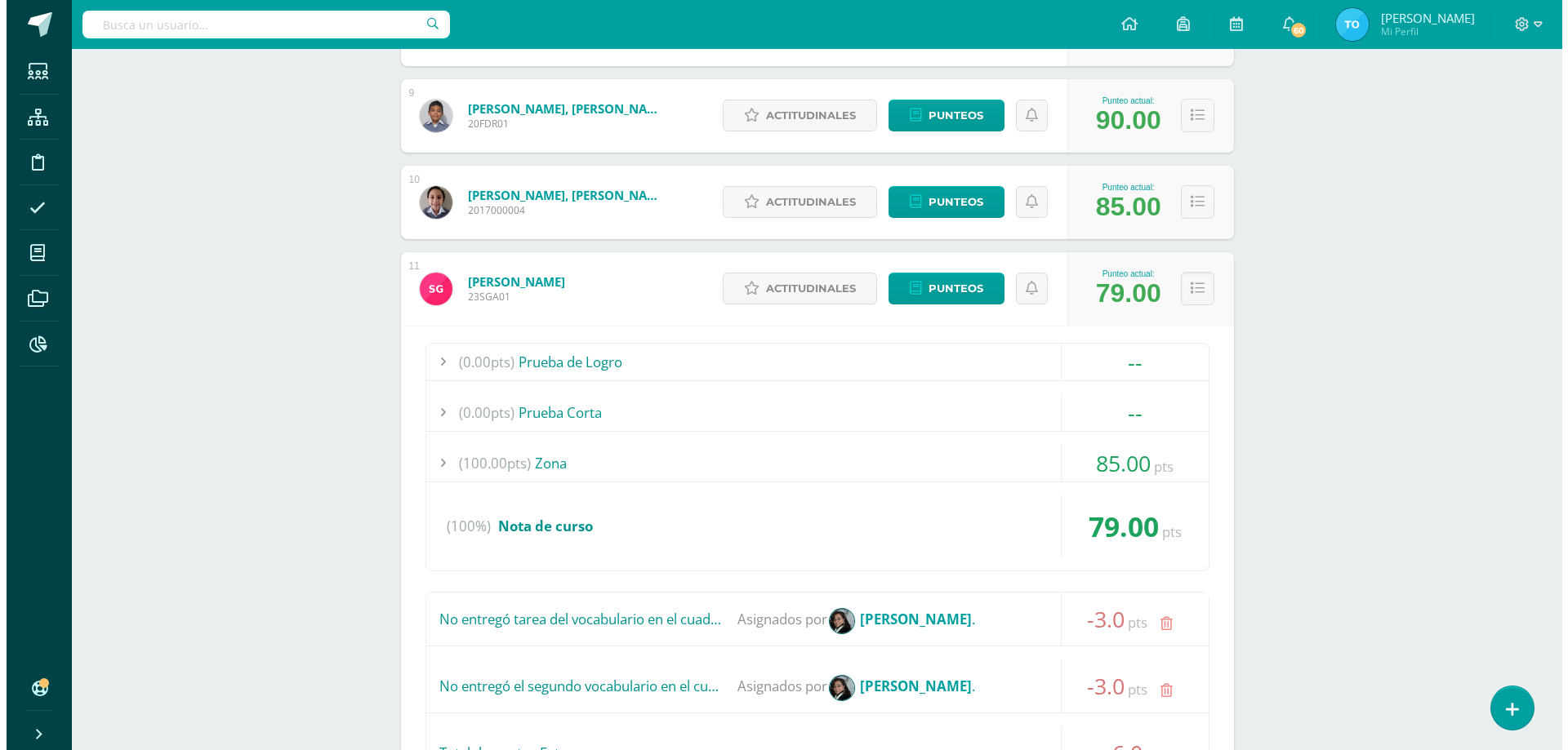
scroll to position [1295, 0]
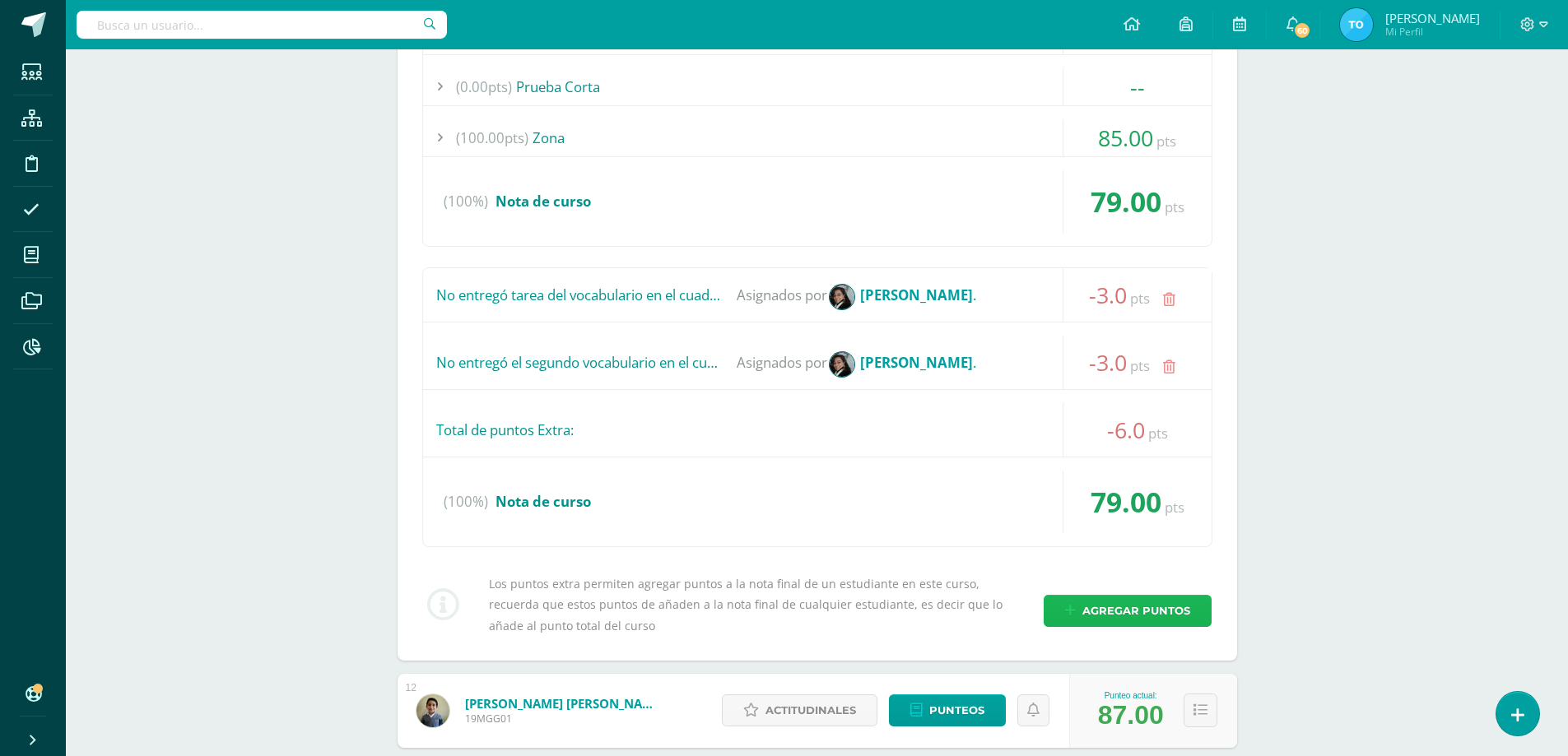
click at [1107, 613] on span "Agregar puntos" at bounding box center [1136, 611] width 108 height 30
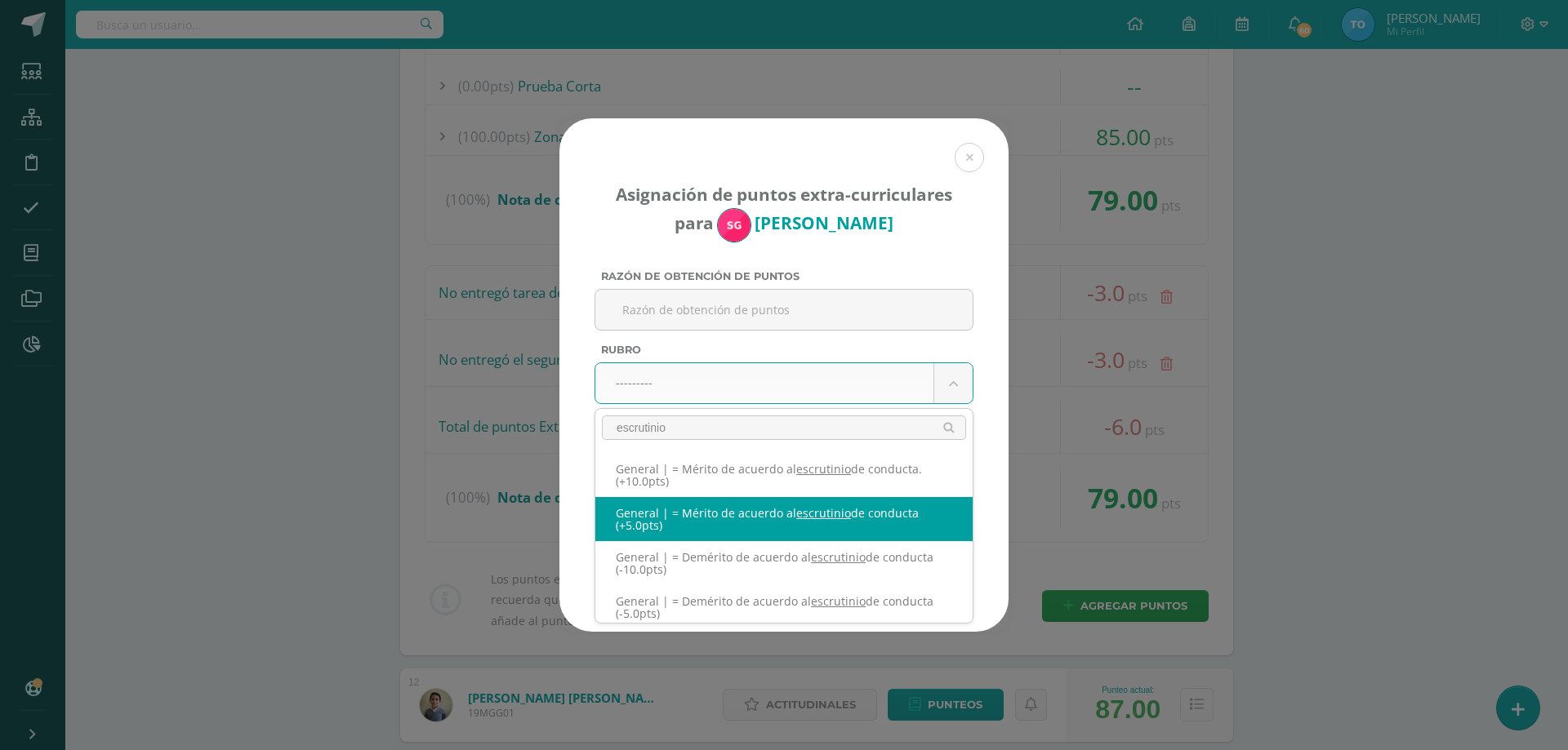
type input "escrutinio"
select select "331"
type input "5"
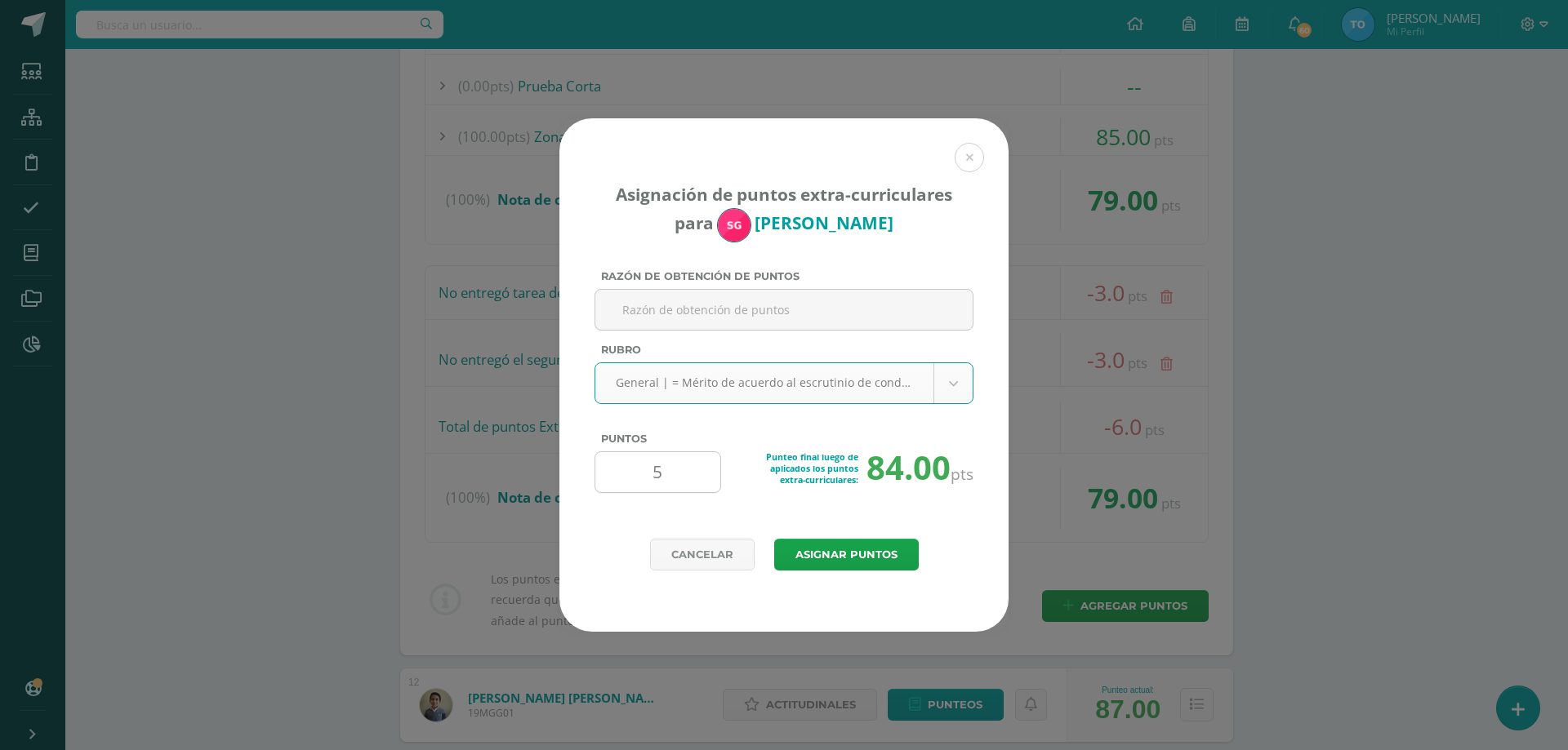
click at [676, 481] on input "5" at bounding box center [658, 472] width 112 height 40
type input "6"
click at [799, 553] on button "Asignar puntos" at bounding box center [847, 555] width 145 height 31
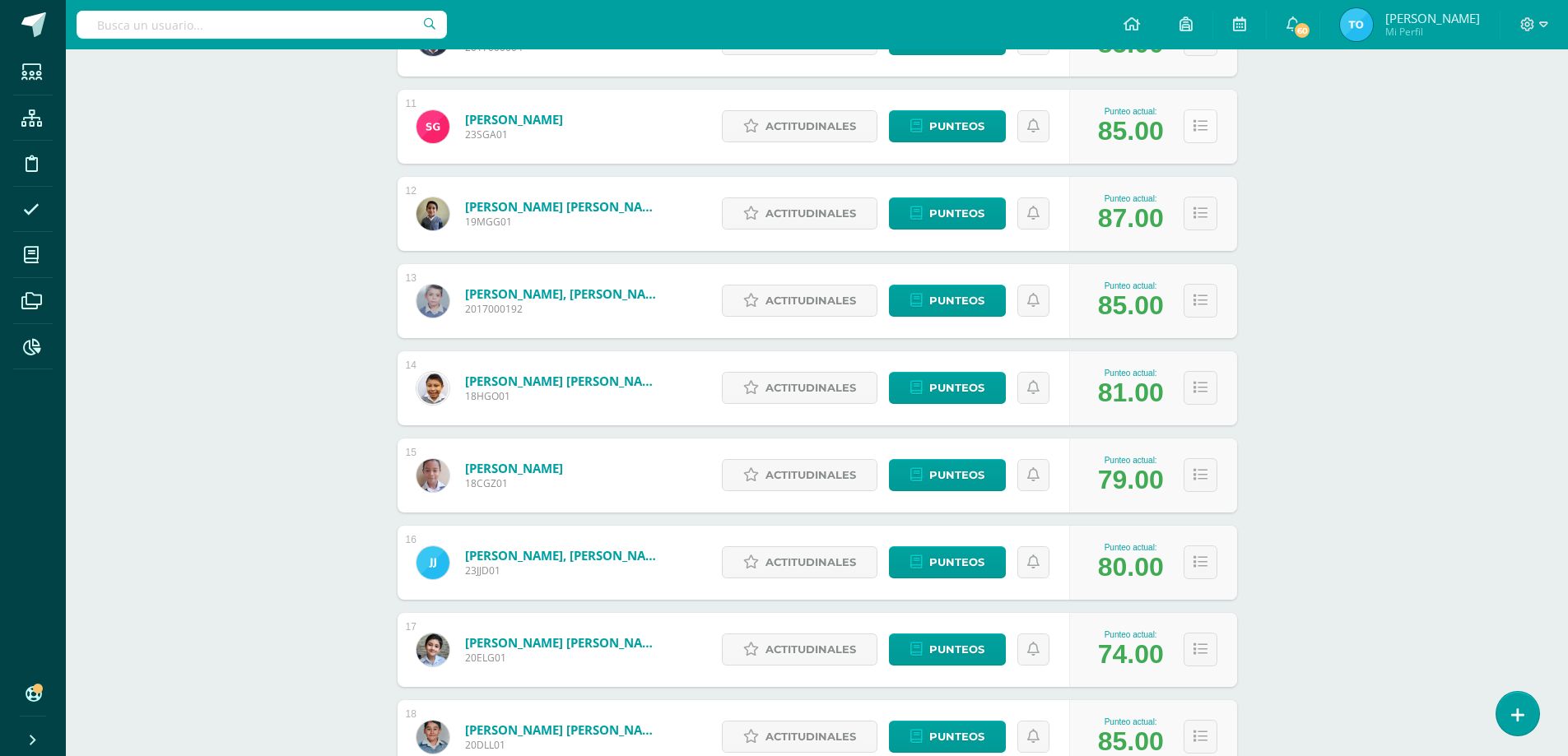
scroll to position [1222, 0]
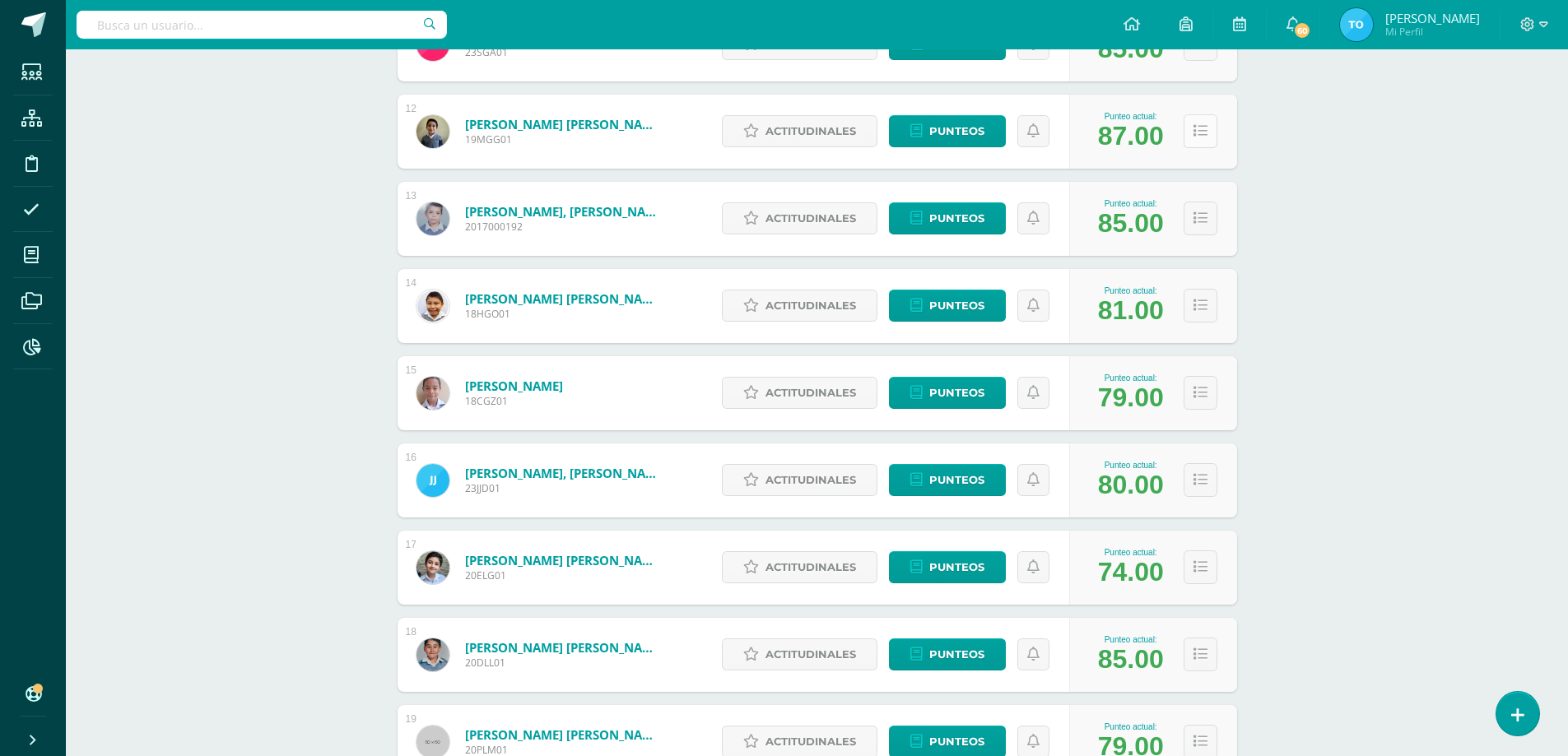
click at [1187, 124] on button at bounding box center [1201, 131] width 33 height 33
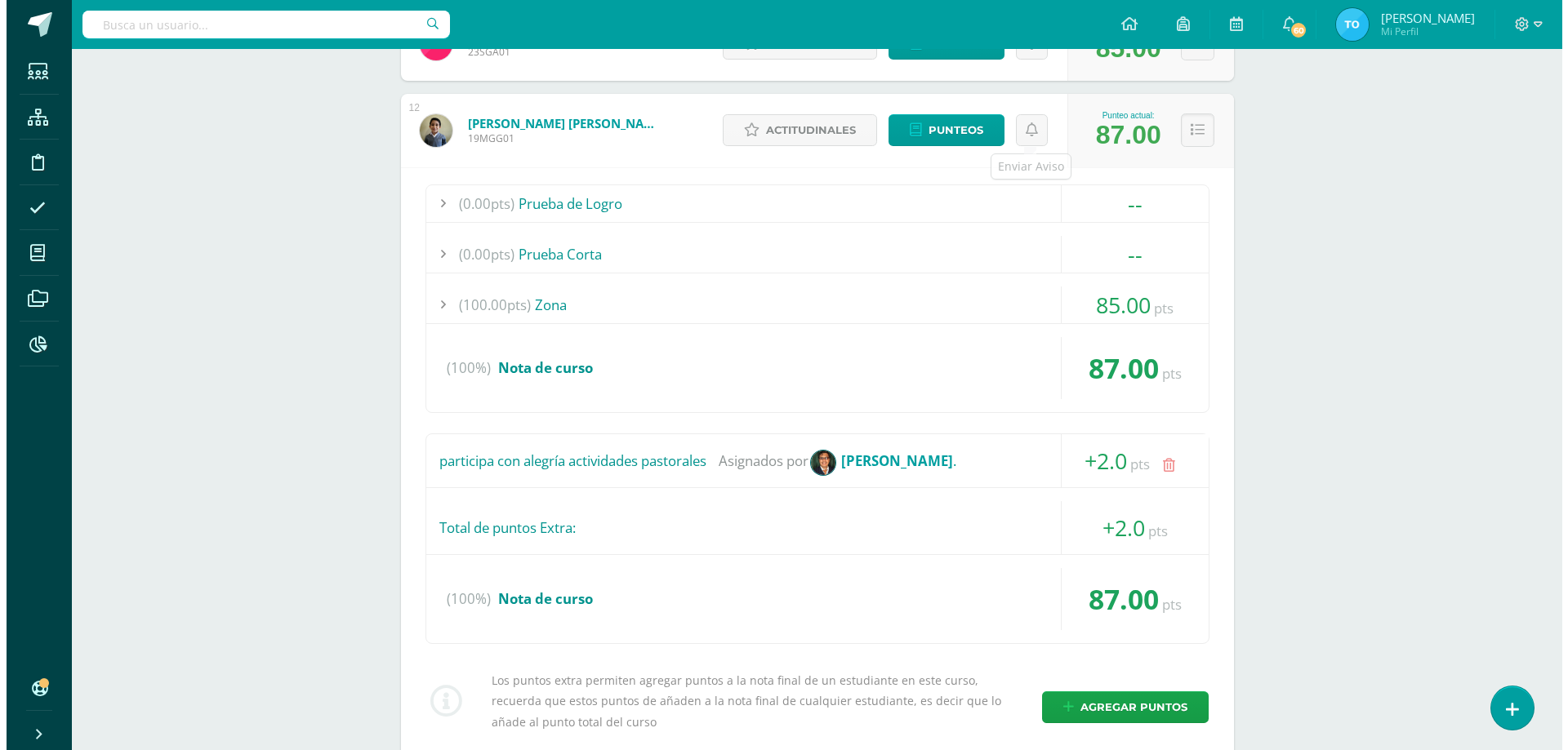
scroll to position [1458, 0]
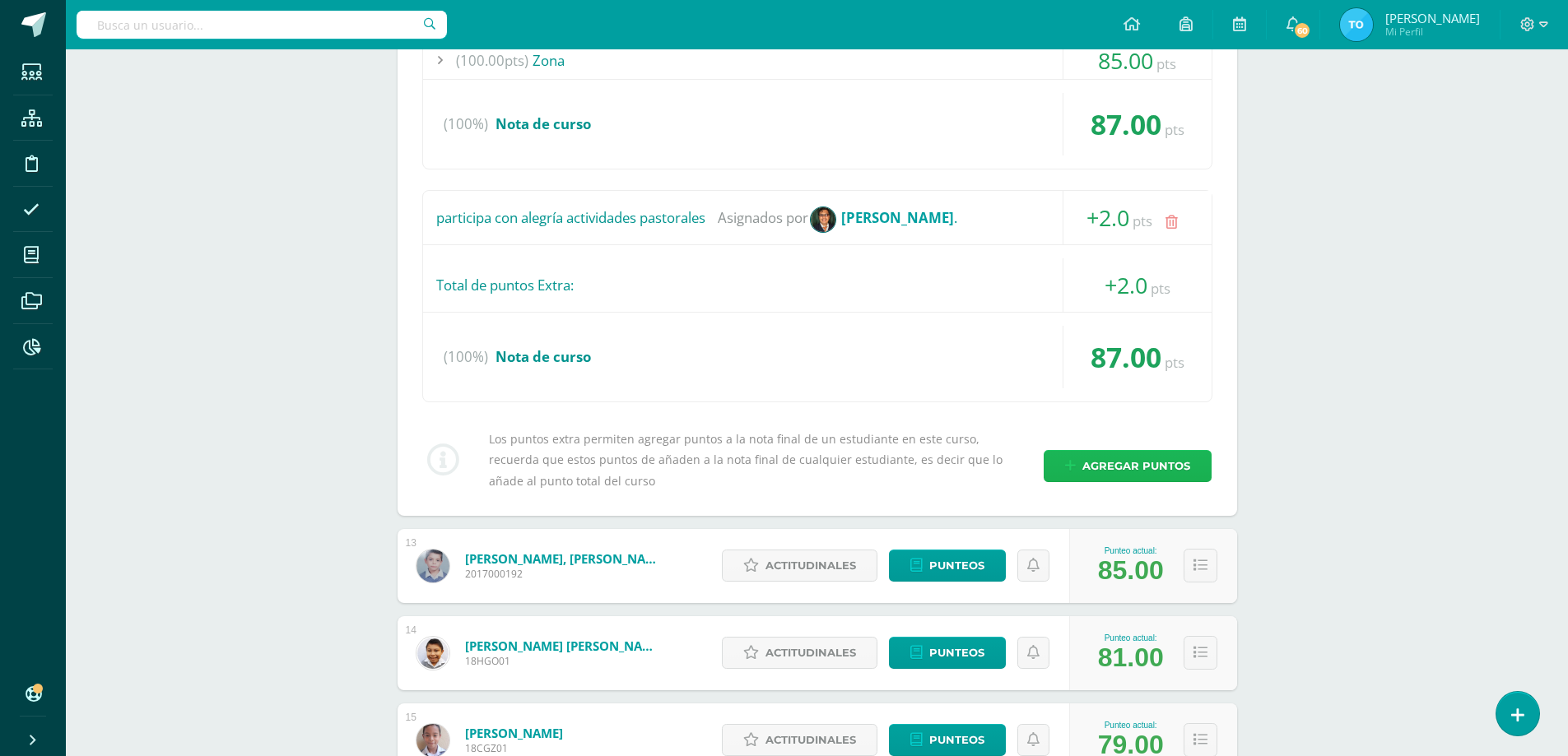
click at [1131, 468] on span "Agregar puntos" at bounding box center [1136, 466] width 108 height 30
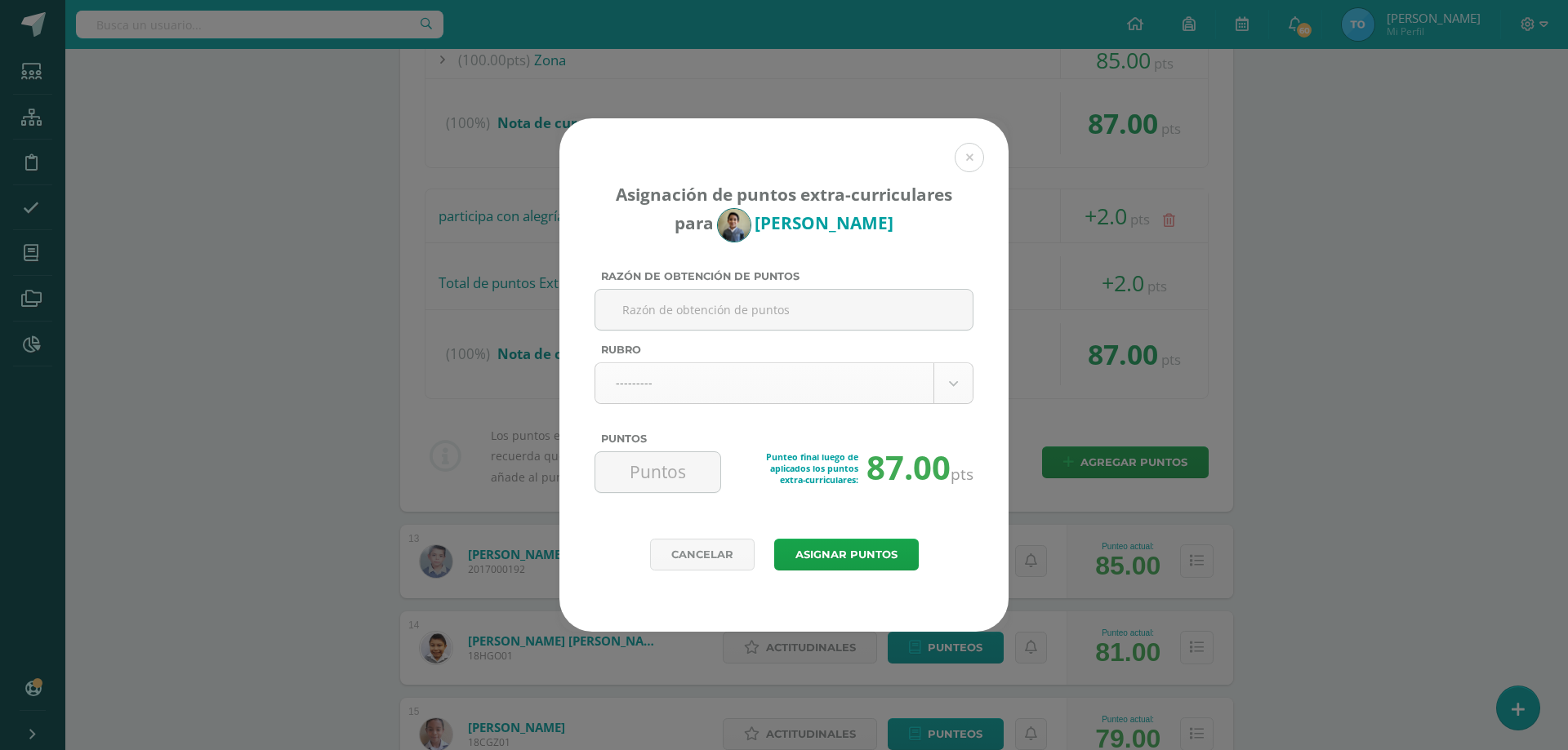
click at [734, 382] on body "Asignación de puntos extra-curriculares para Martín Gálvez Razón de obtención d…" at bounding box center [784, 576] width 1568 height 4068
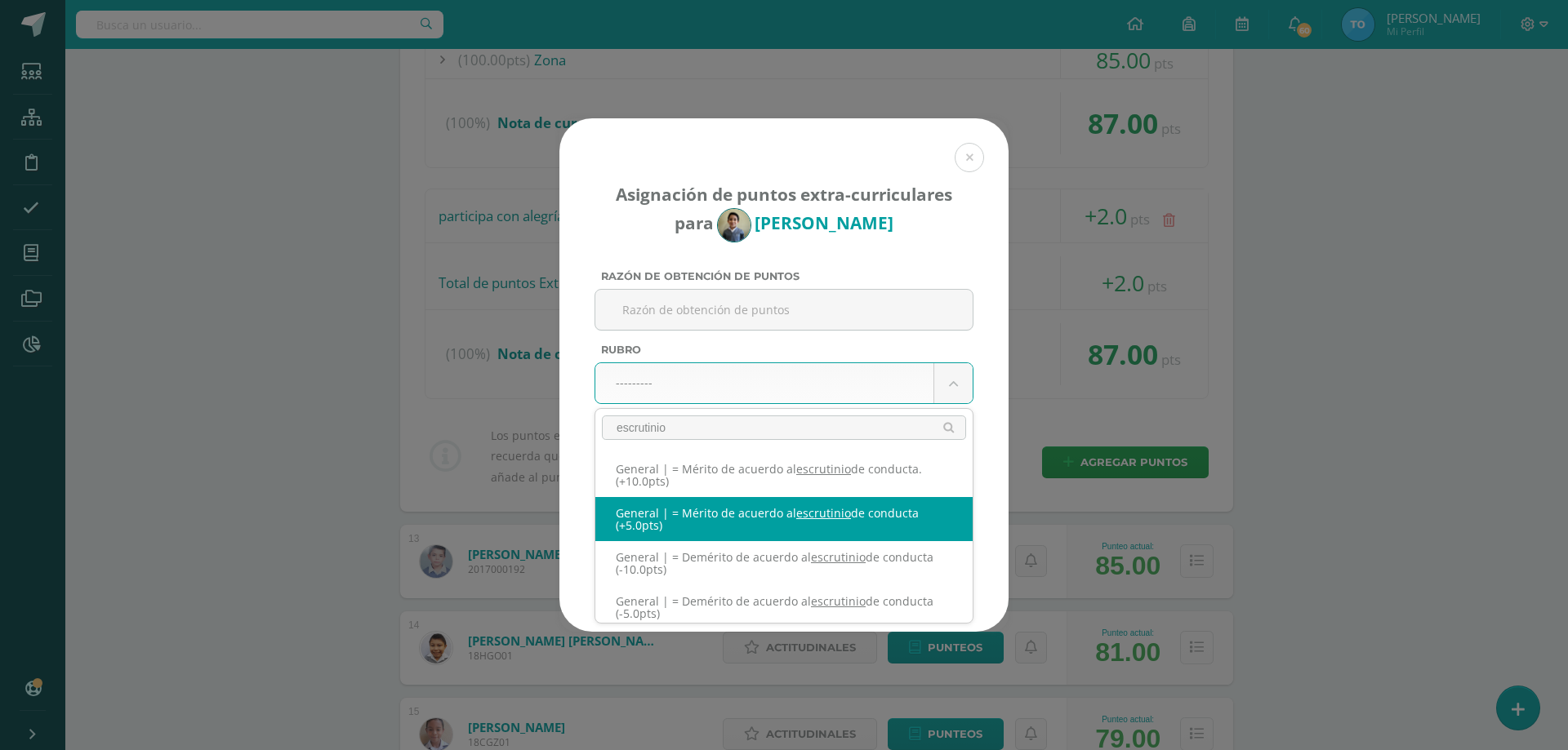
type input "escrutinio"
select select "331"
type input "5"
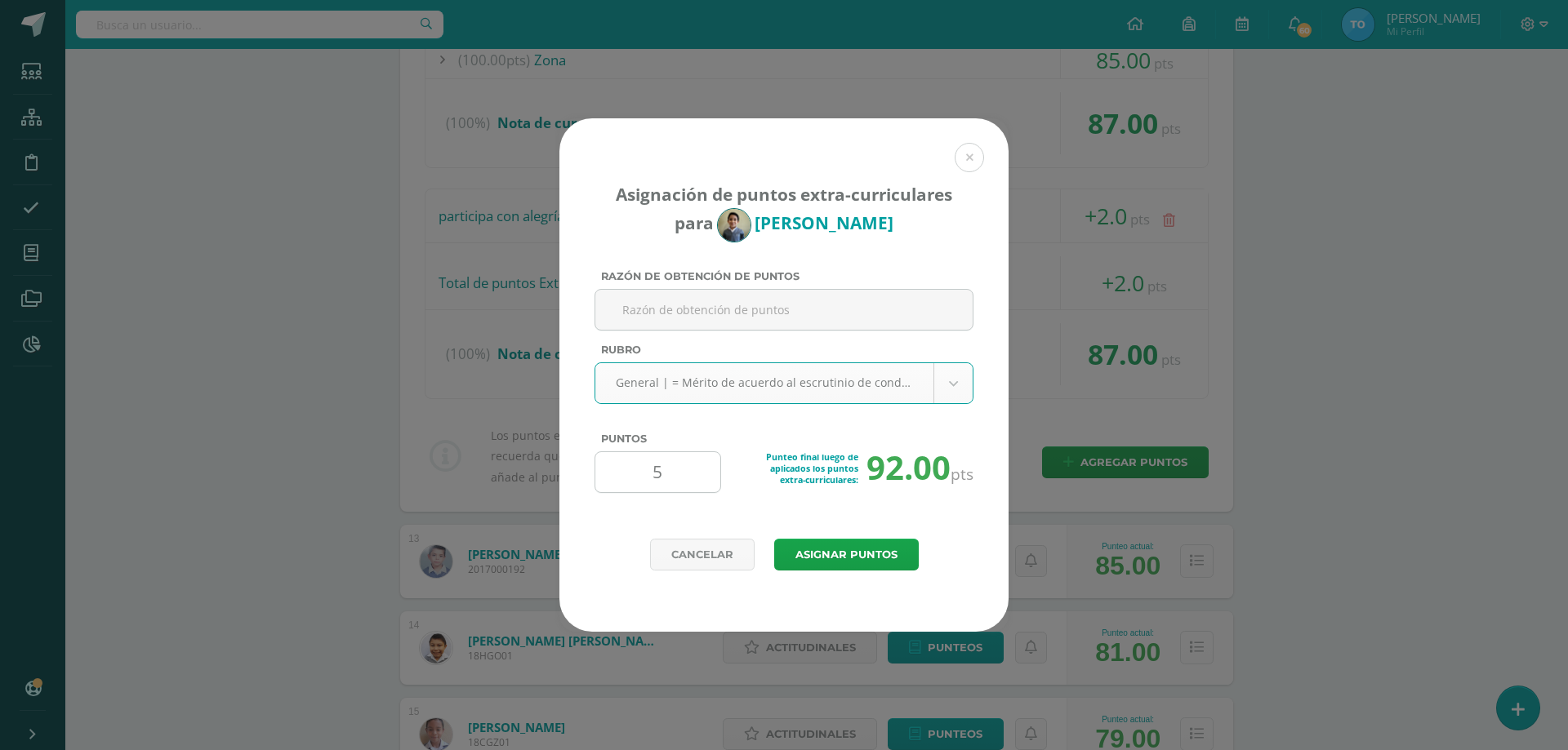
click at [688, 468] on input "5" at bounding box center [658, 472] width 112 height 40
type input "2"
type input "3"
click at [823, 545] on button "Asignar puntos" at bounding box center [847, 555] width 145 height 31
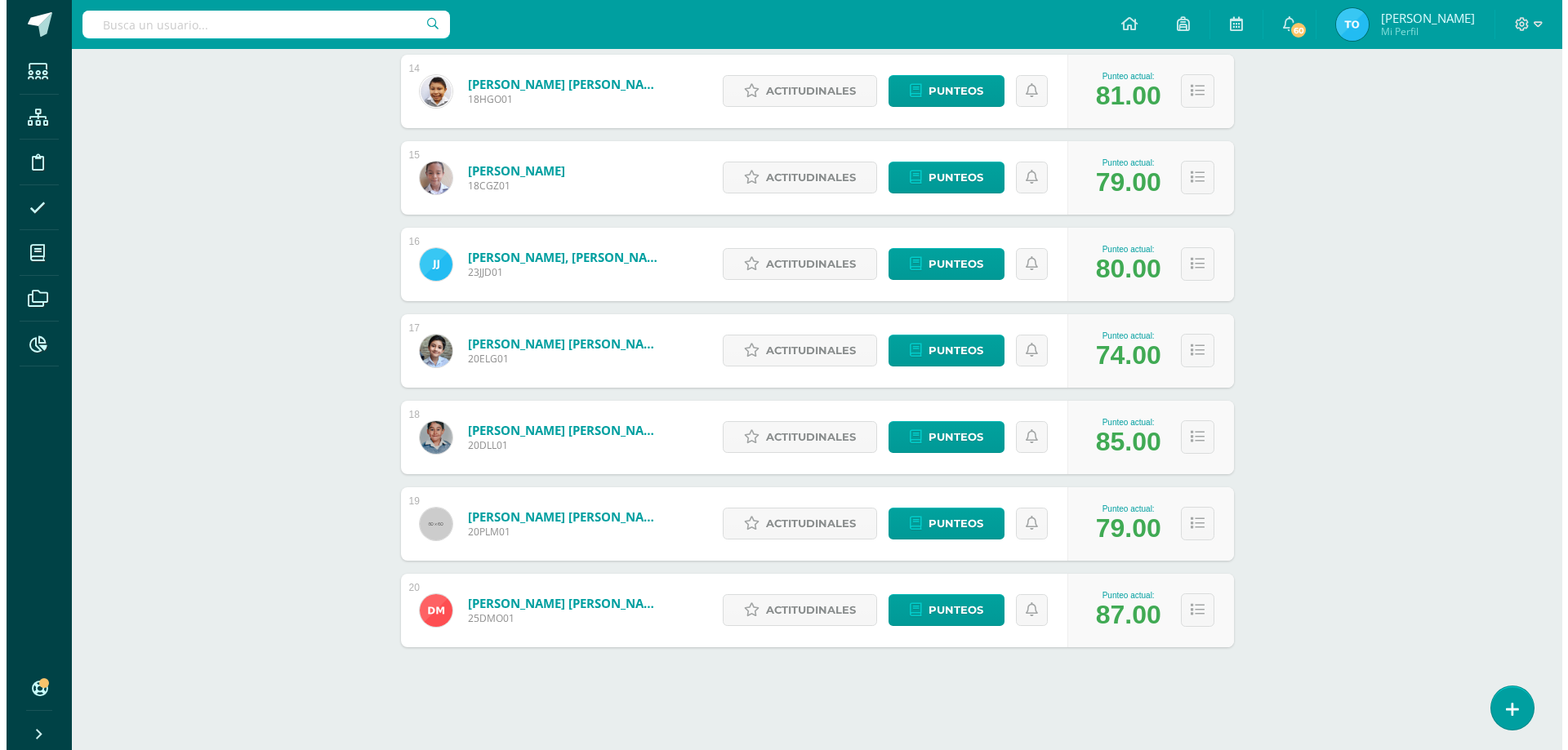
scroll to position [1262, 0]
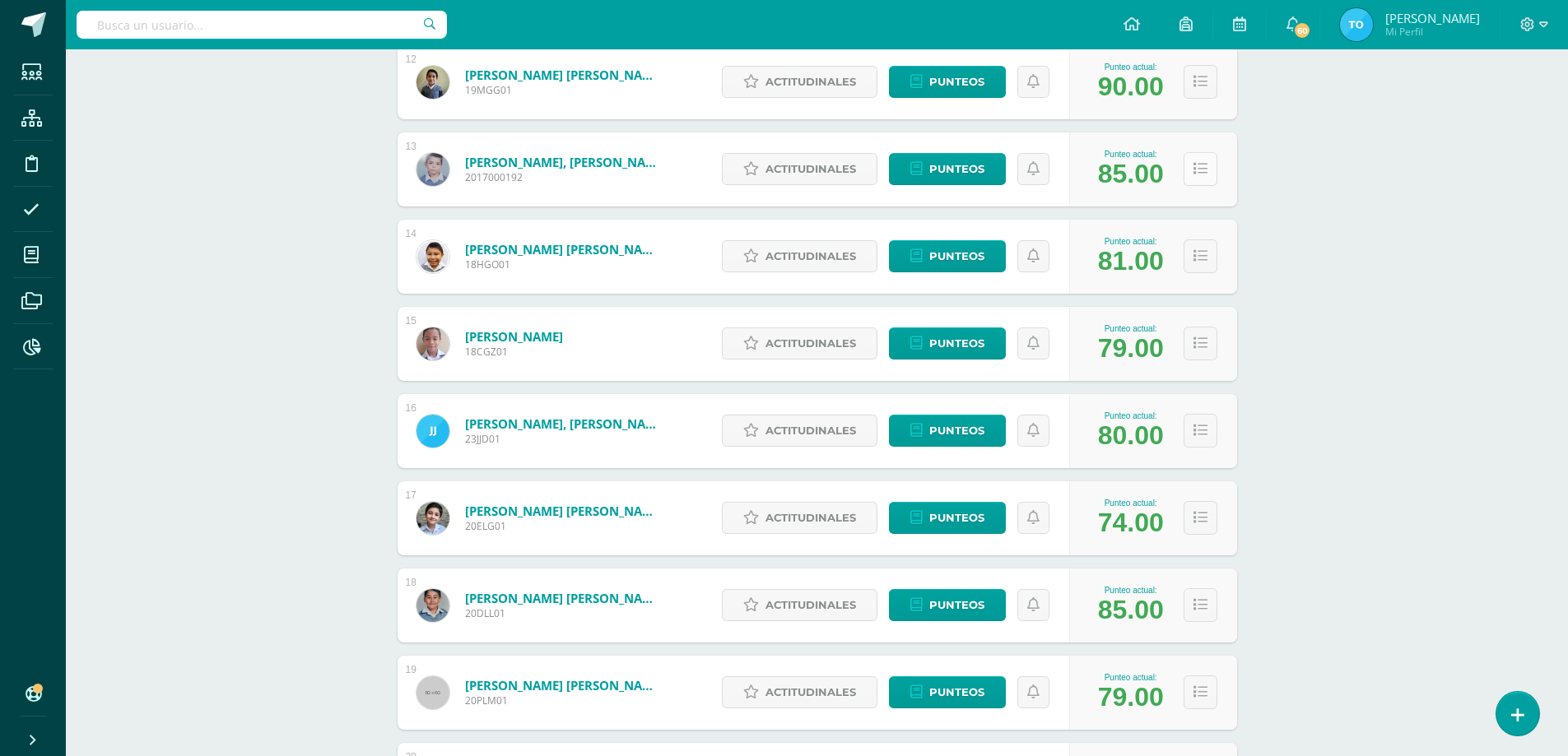
click at [1212, 160] on button at bounding box center [1201, 169] width 33 height 33
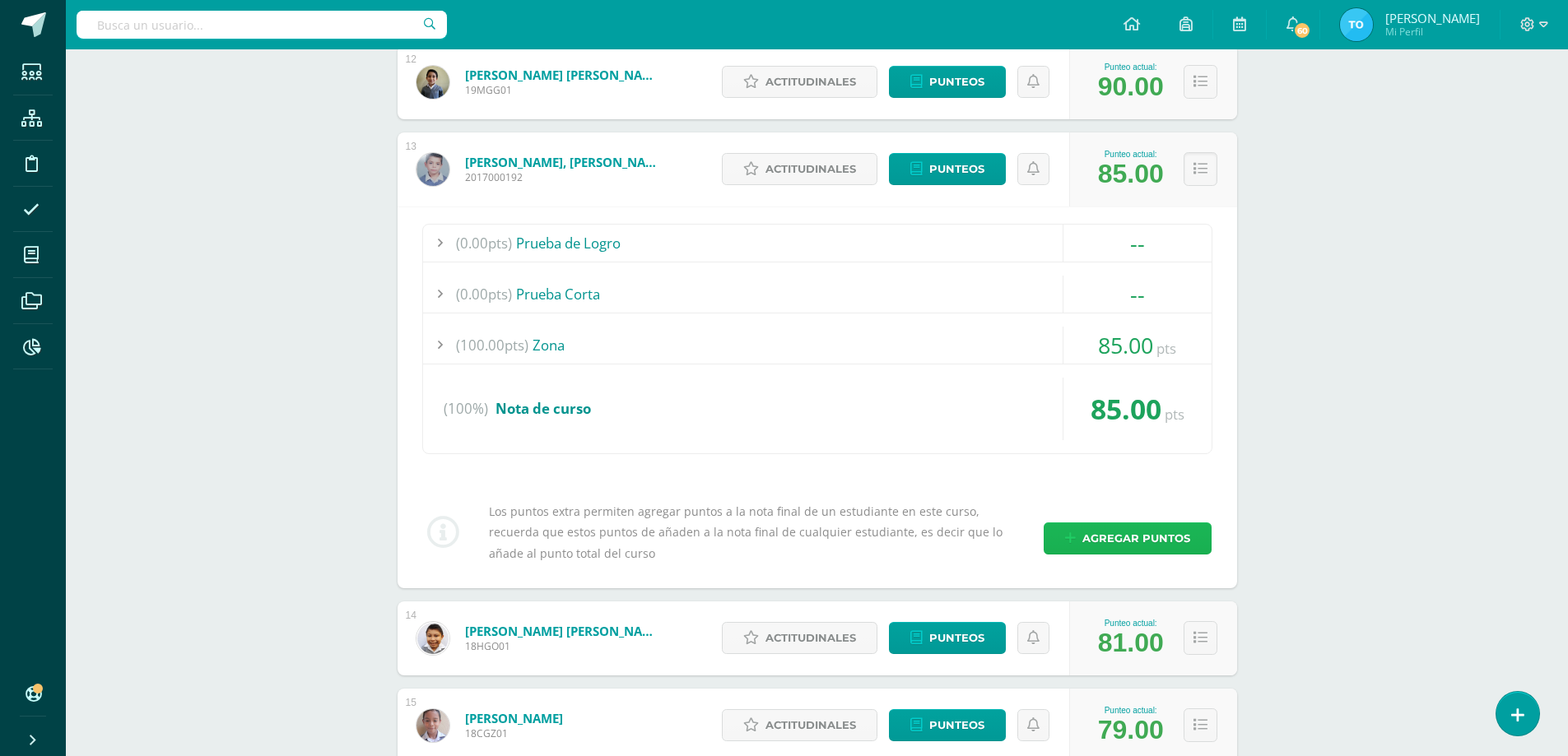
click at [1115, 533] on span "Agregar puntos" at bounding box center [1136, 538] width 108 height 30
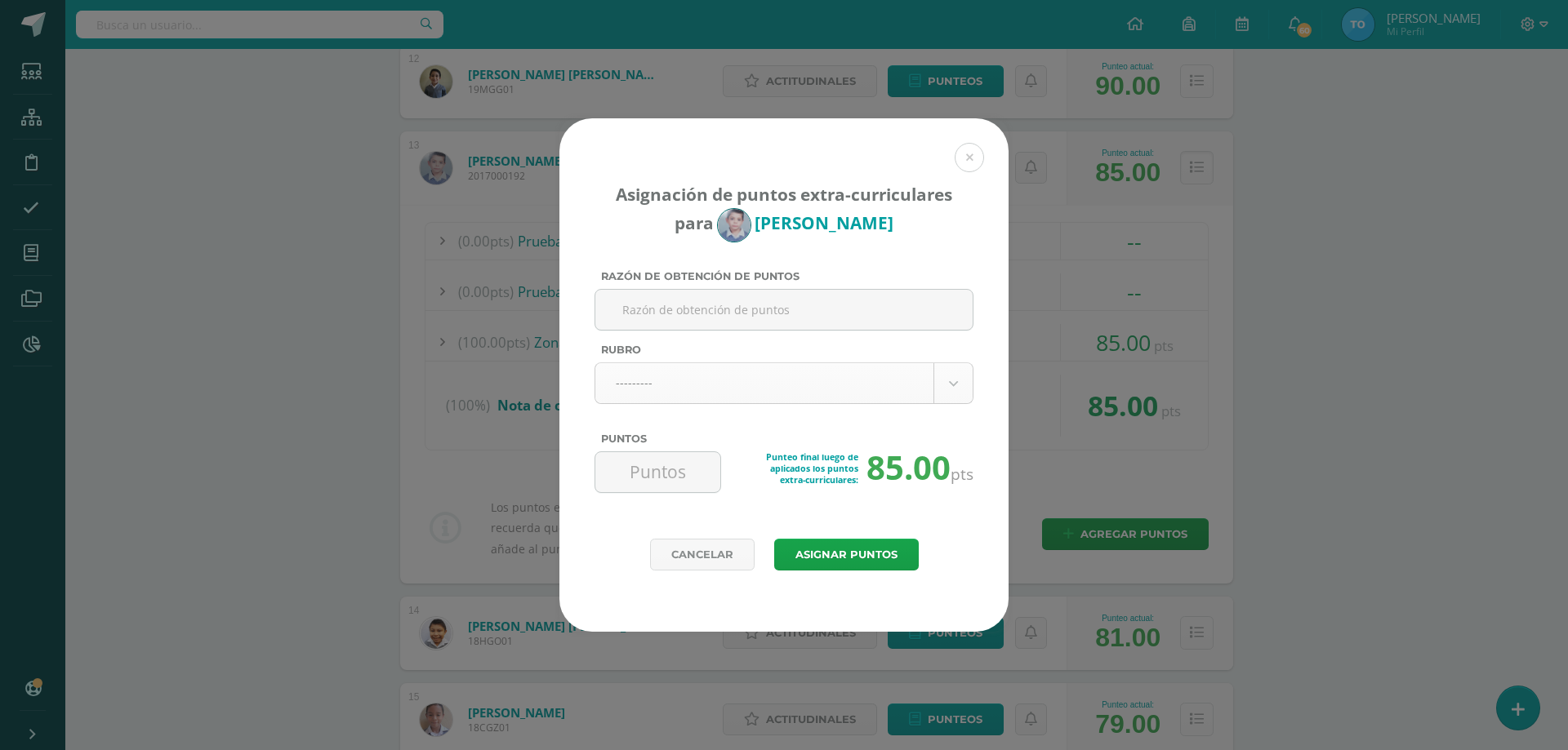
click at [732, 394] on body "Asignación de puntos extra-curriculares para [PERSON_NAME] Razón de obtención d…" at bounding box center [784, 448] width 1568 height 3419
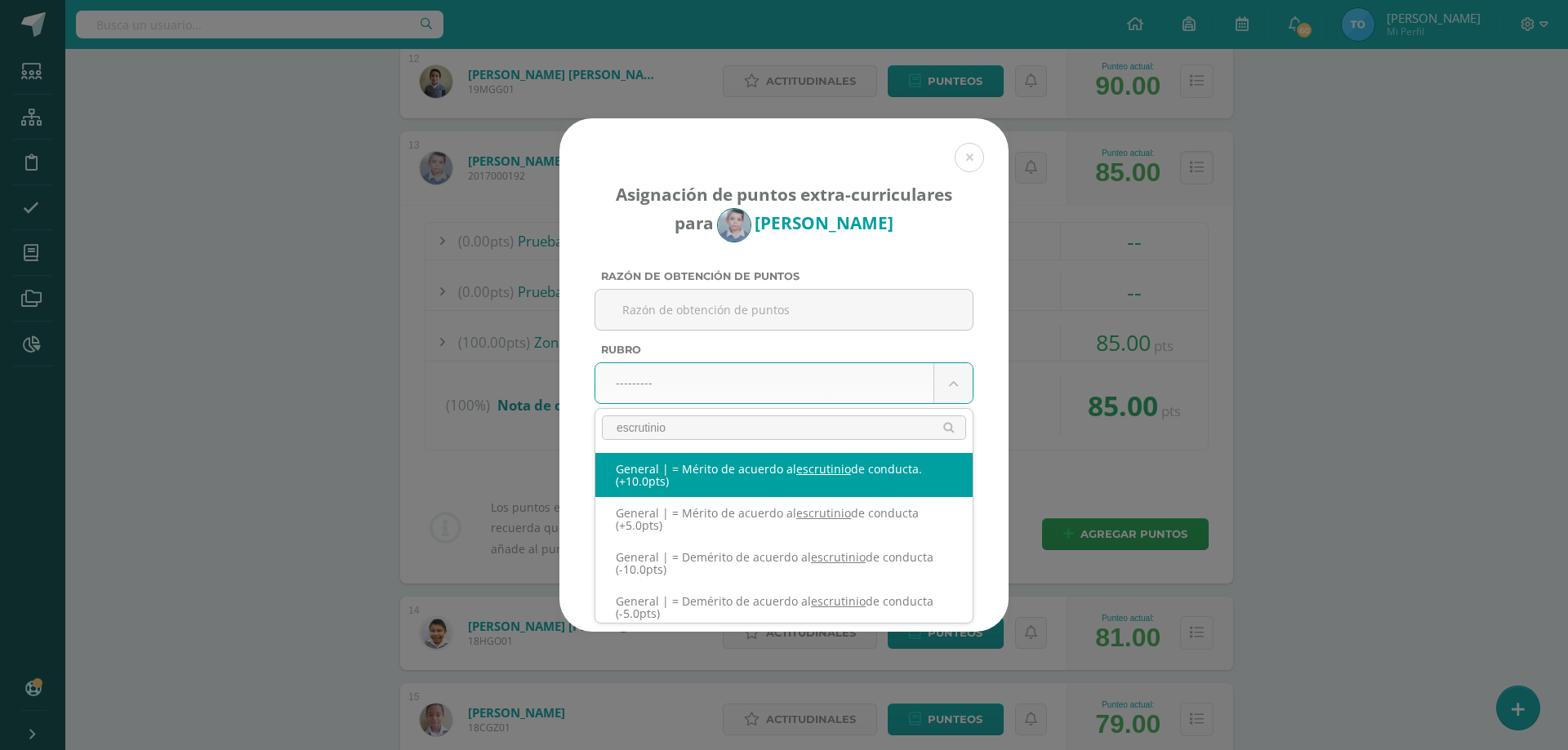
type input "escrutinio"
select select "332"
type input "10"
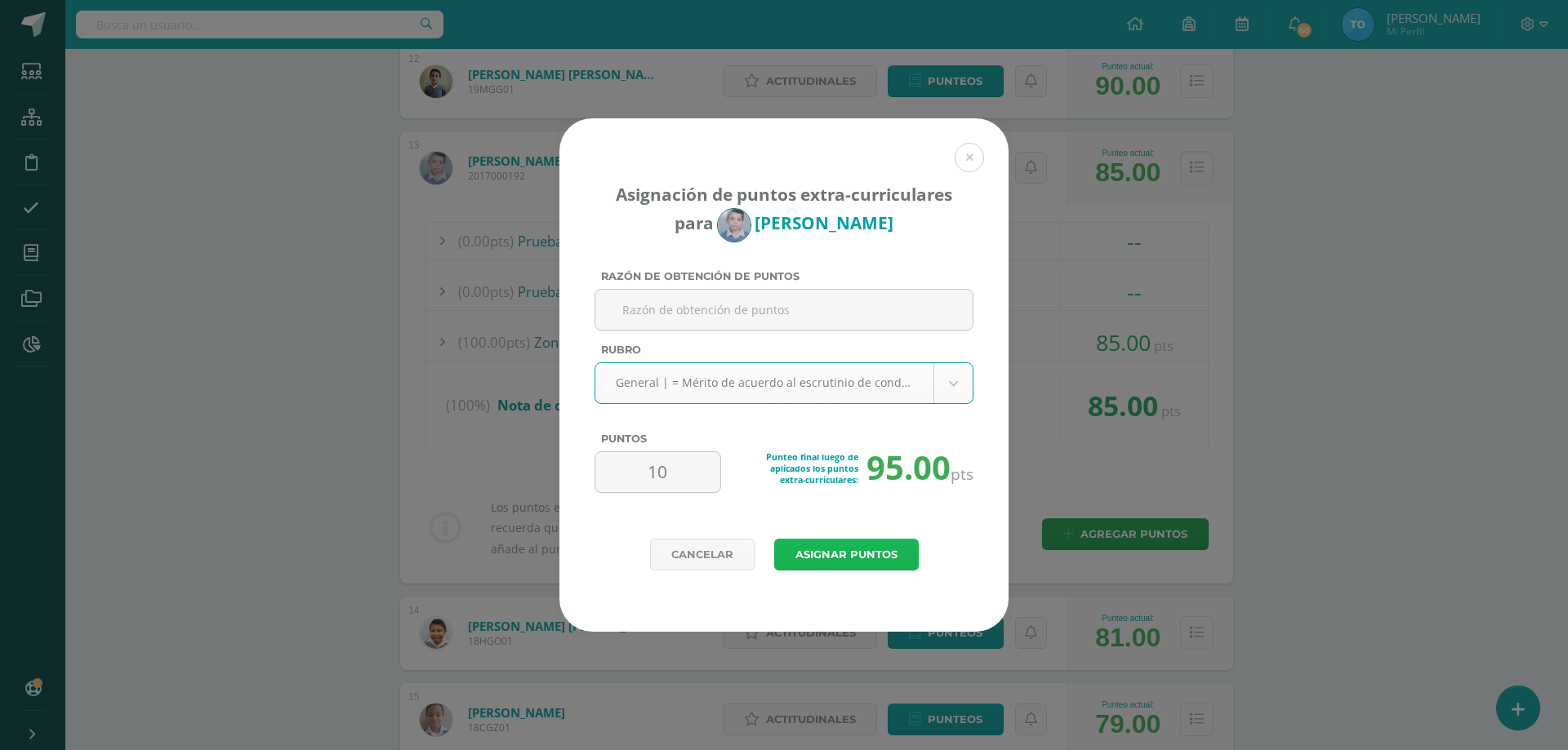
click at [842, 552] on button "Asignar puntos" at bounding box center [847, 555] width 145 height 31
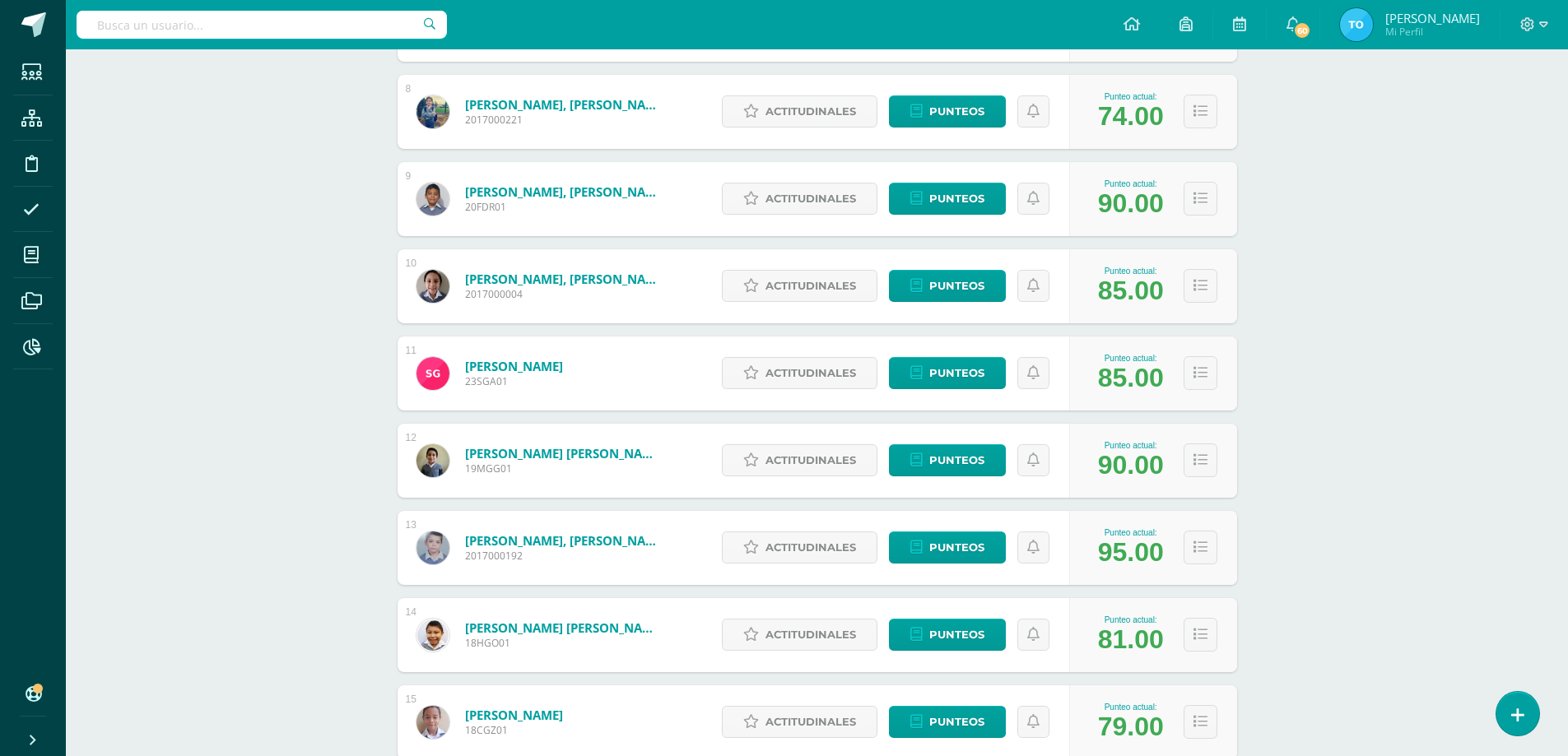
scroll to position [1141, 0]
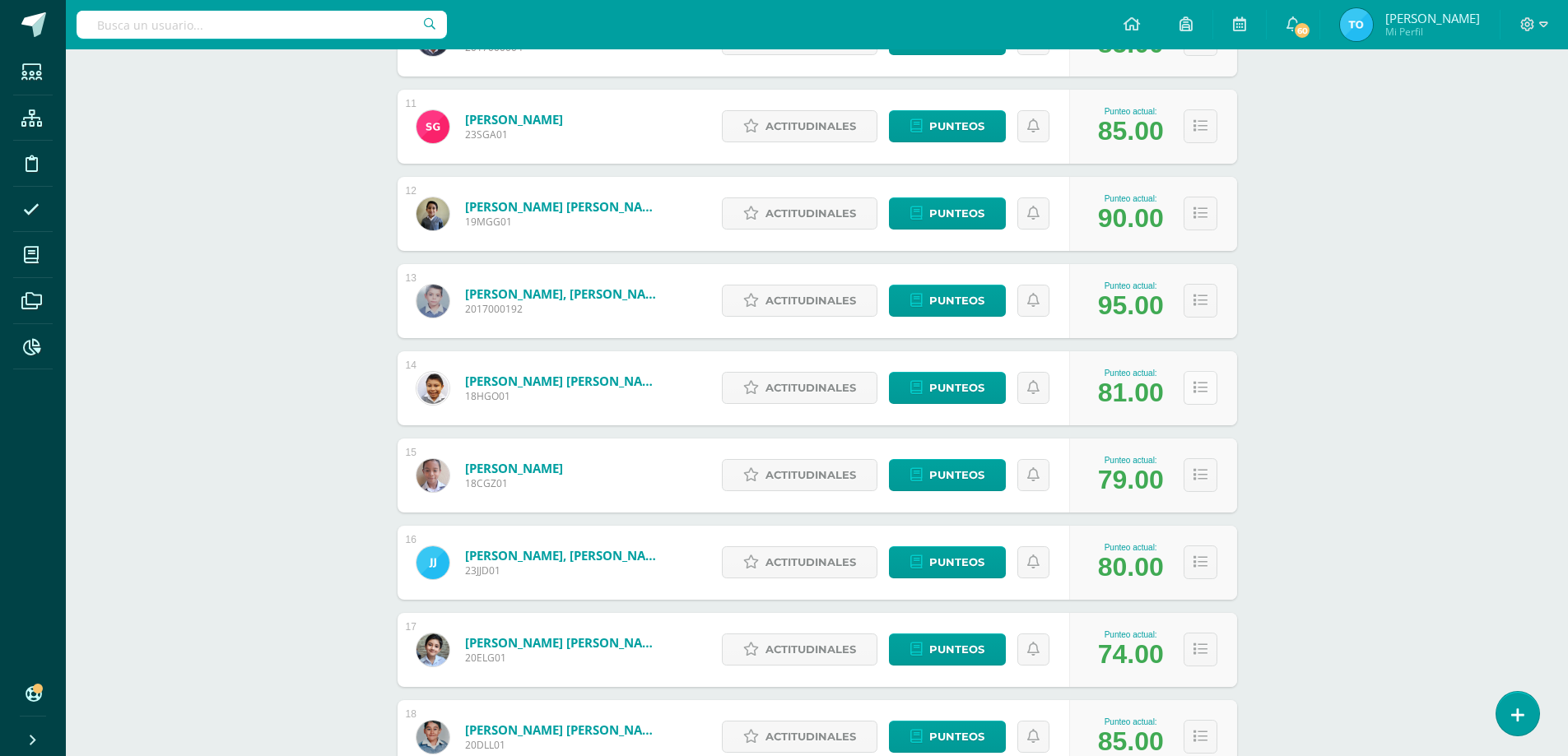
click at [1196, 385] on icon at bounding box center [1201, 388] width 14 height 14
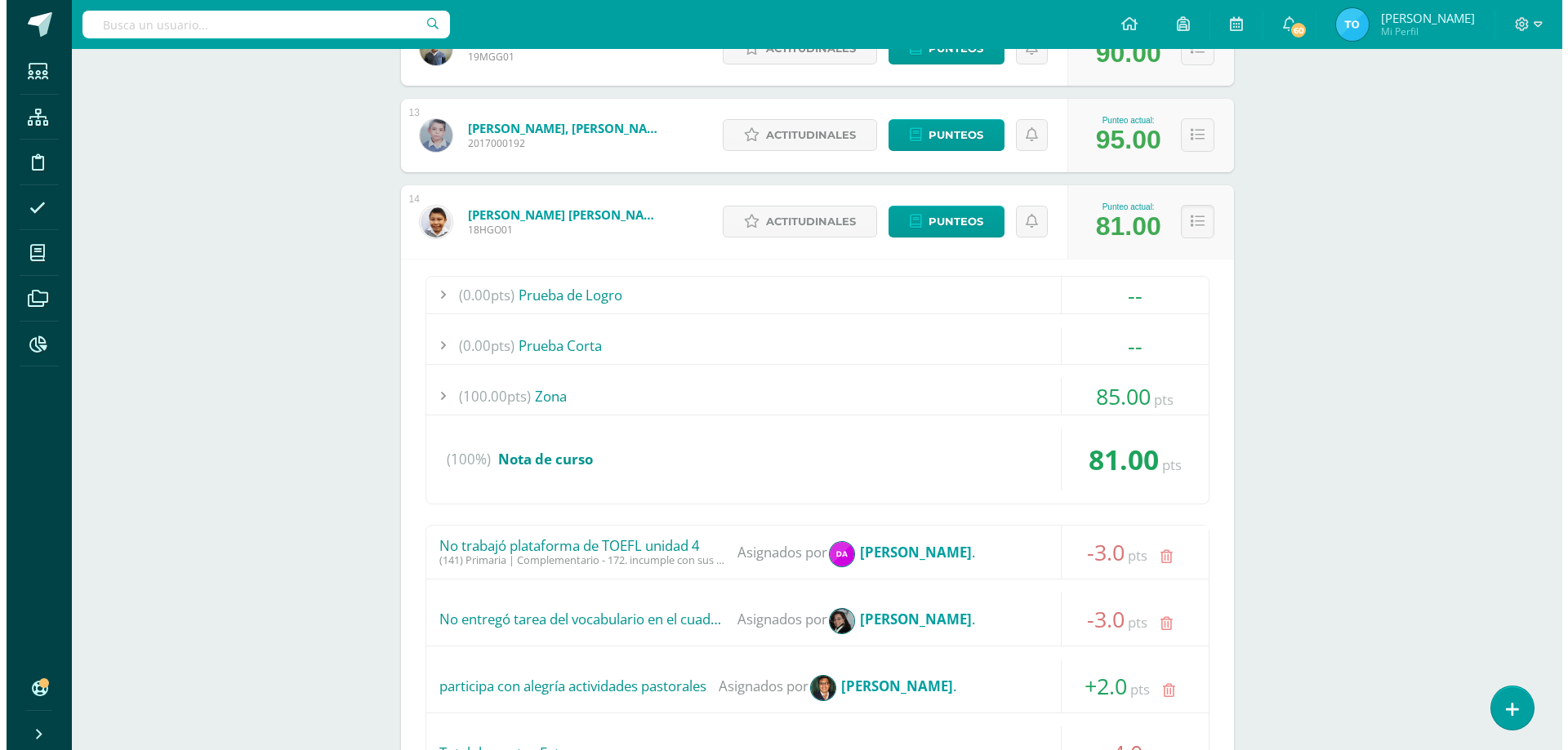
scroll to position [1621, 0]
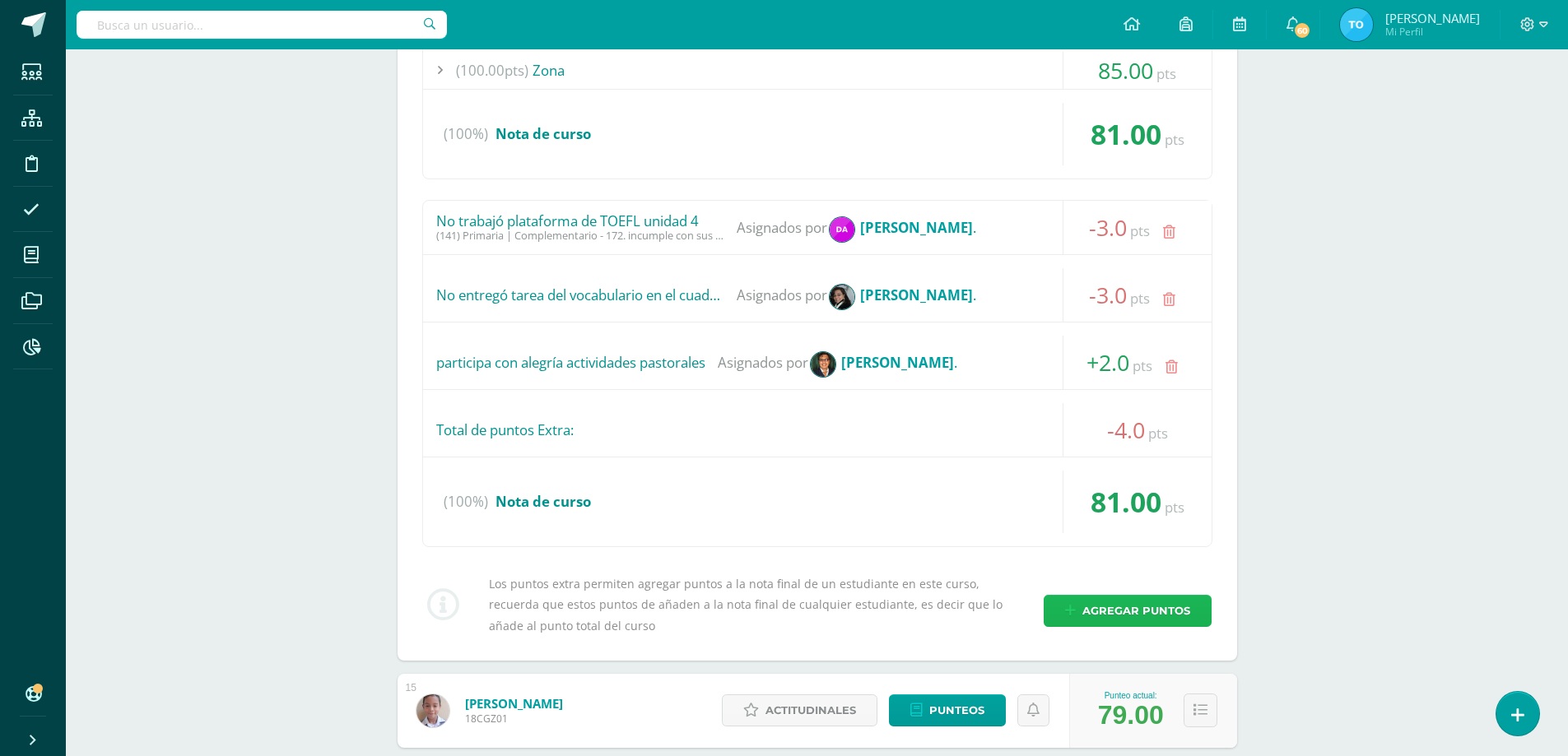
click at [1158, 612] on span "Agregar puntos" at bounding box center [1136, 611] width 108 height 30
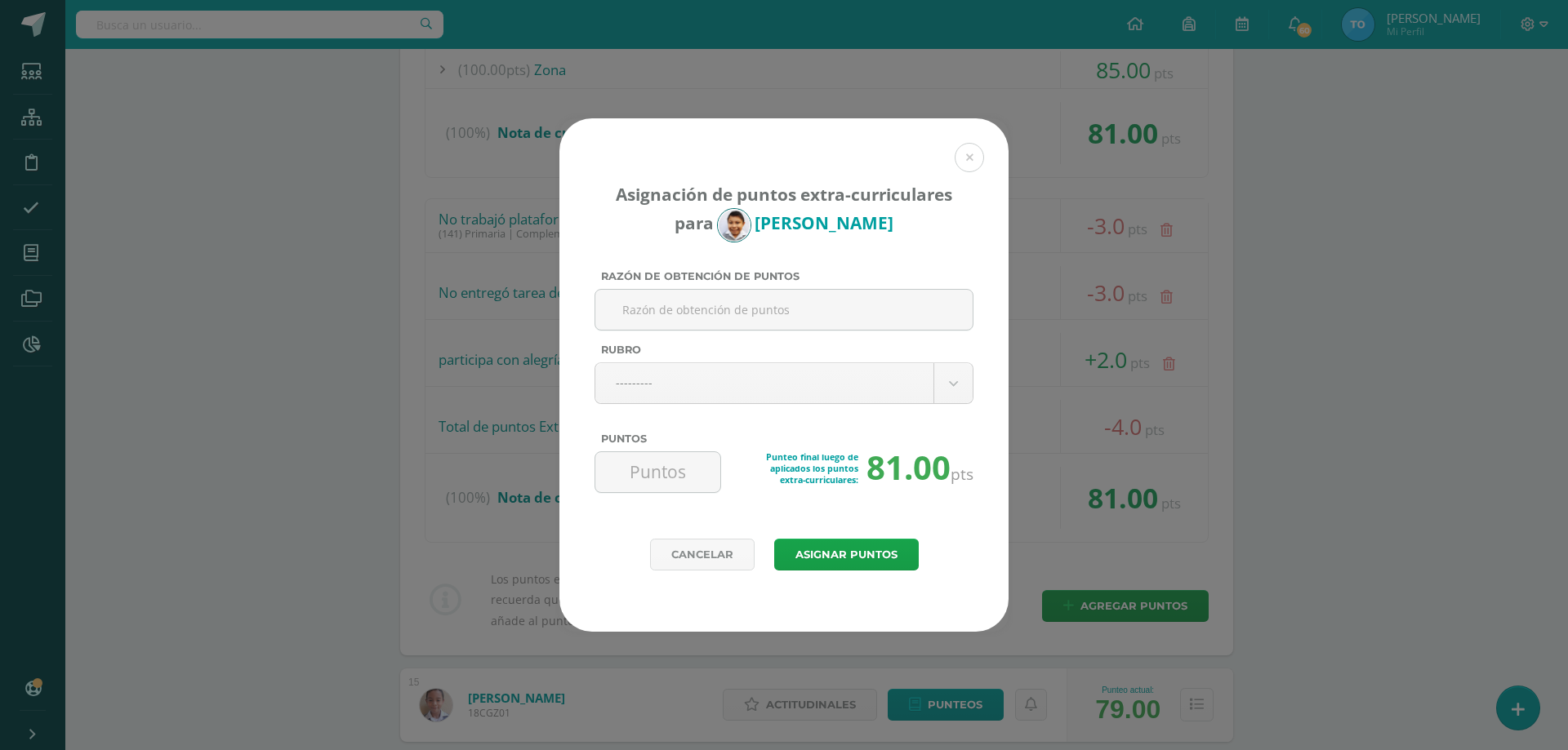
click at [713, 378] on body "Asignación de puntos extra-curriculares para Henry Gómez Razón de obtención de …" at bounding box center [784, 261] width 1568 height 3764
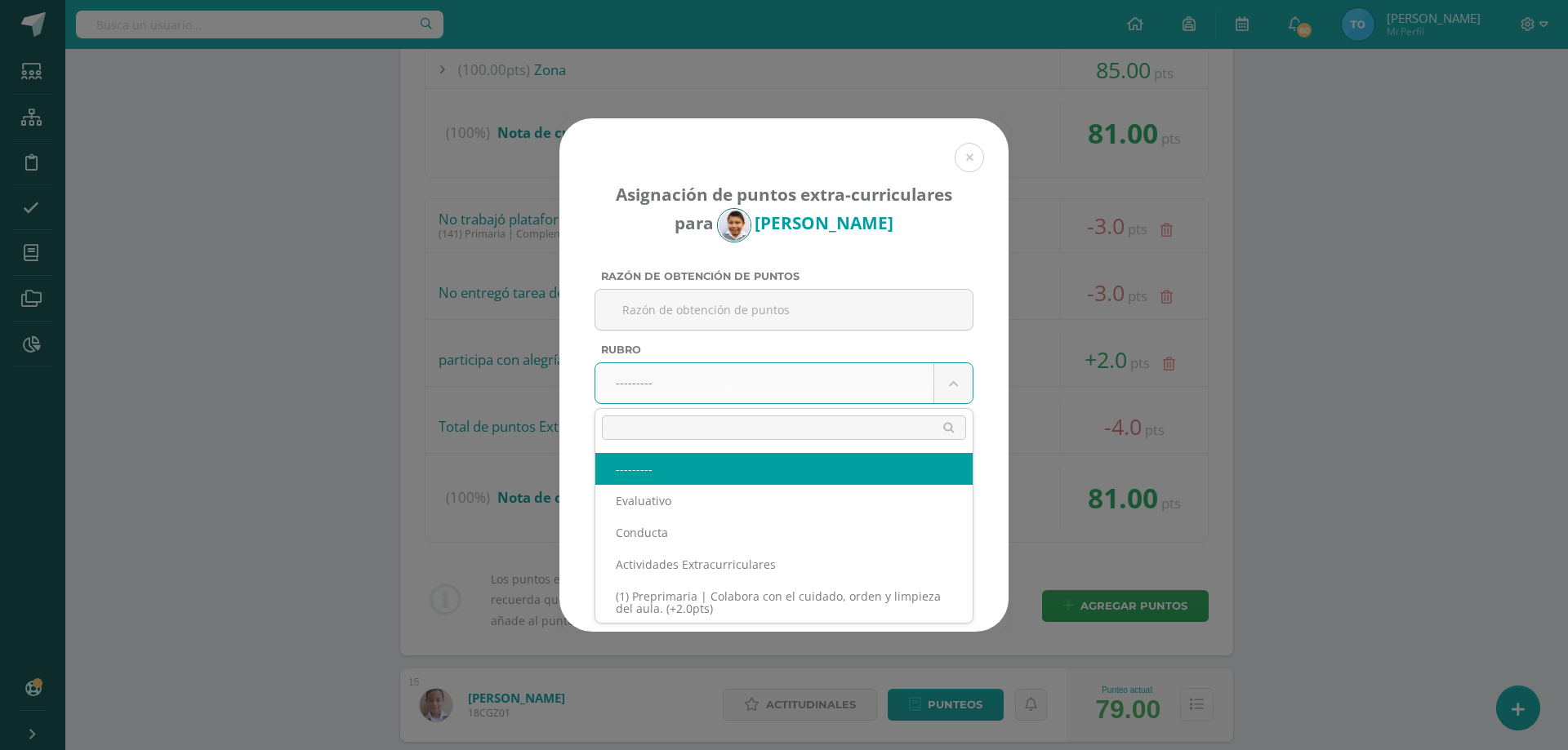
click at [716, 390] on body "Asignación de puntos extra-curriculares para Henry Gómez Razón de obtención de …" at bounding box center [784, 480] width 1568 height 4202
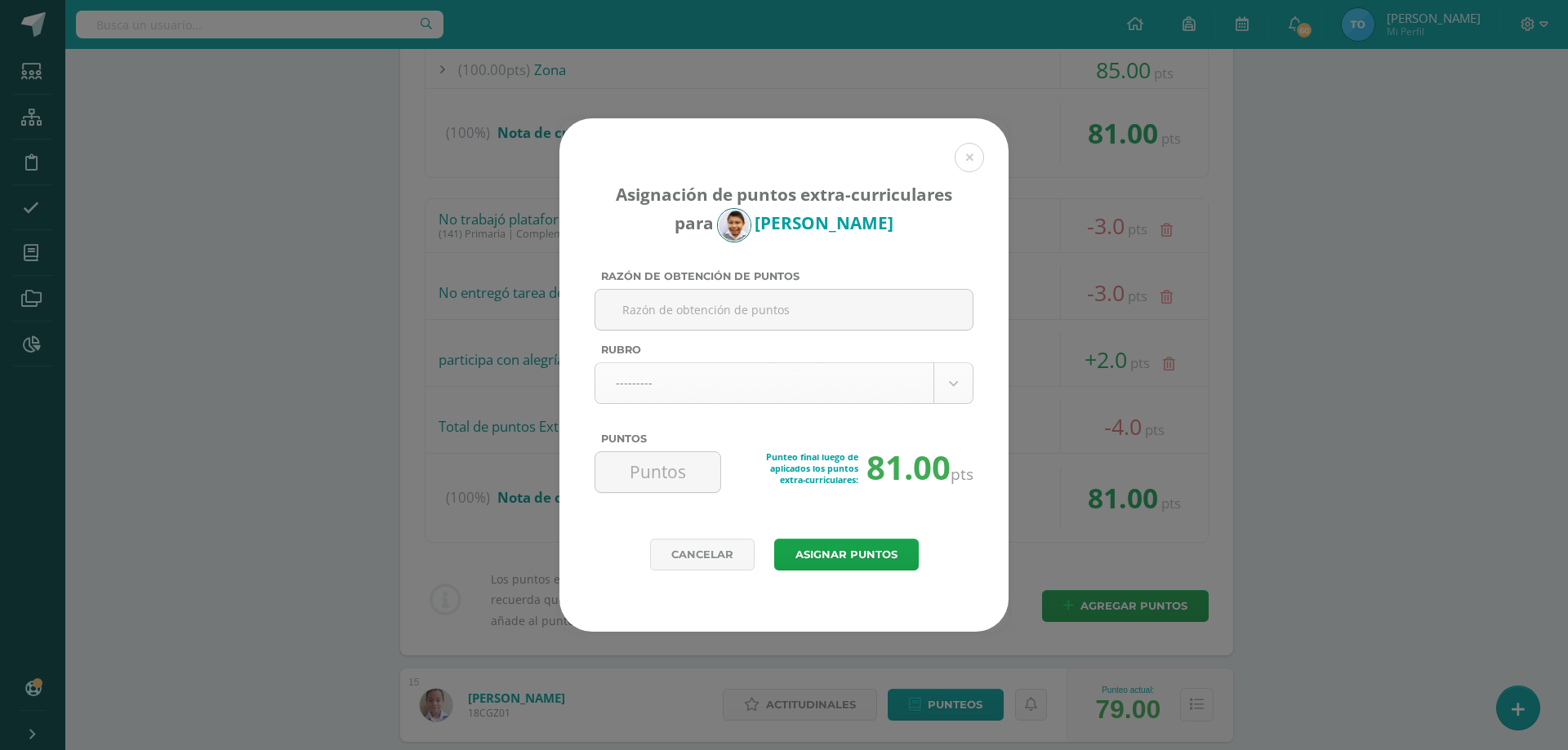
click at [938, 391] on body "Asignación de puntos extra-curriculares para Henry Gómez Razón de obtención de …" at bounding box center [784, 480] width 1568 height 4202
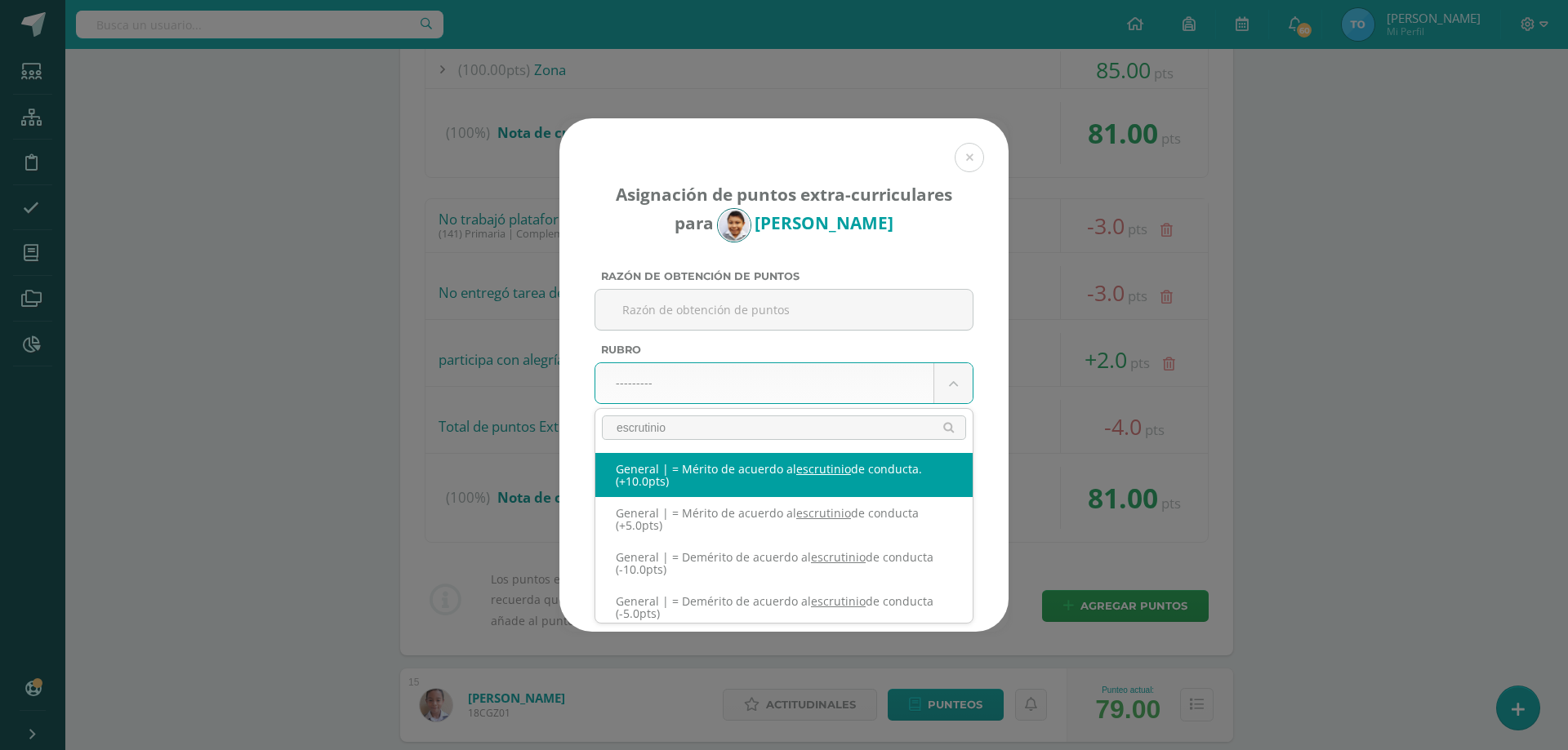
type input "escrutinio"
select select "332"
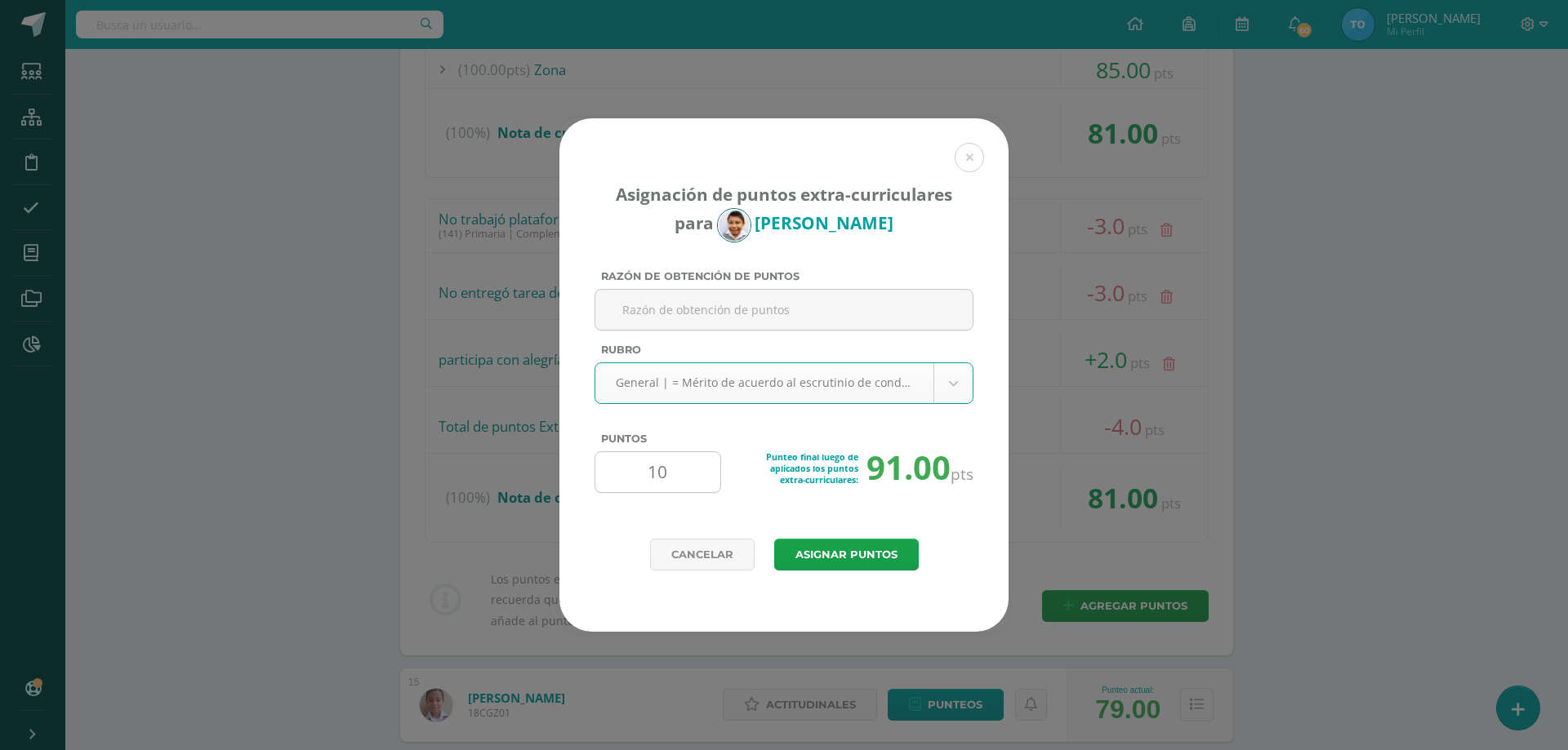
click at [678, 469] on input "10" at bounding box center [658, 472] width 112 height 40
type input "1"
type input "9"
click at [869, 545] on button "Asignar puntos" at bounding box center [847, 555] width 145 height 31
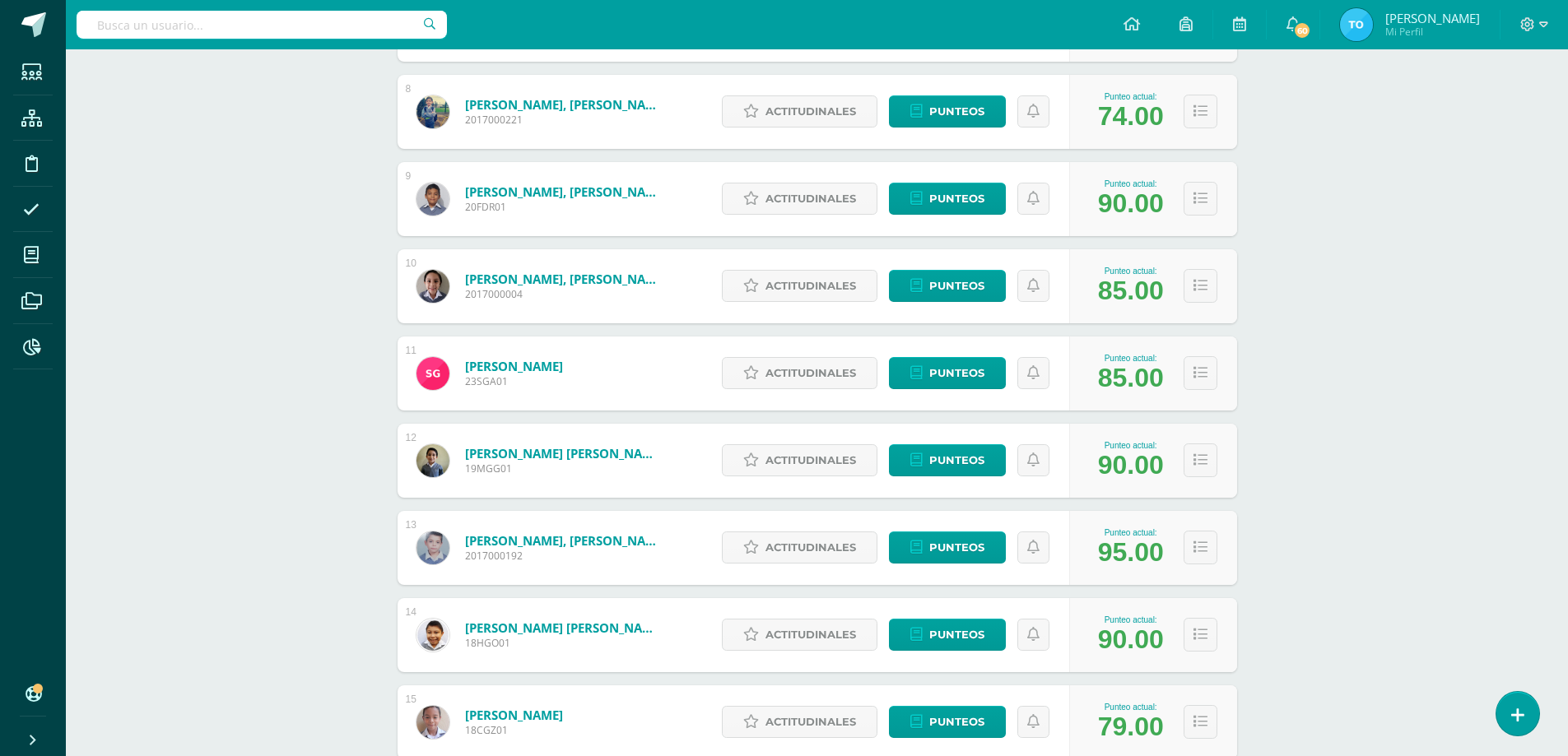
scroll to position [1058, 0]
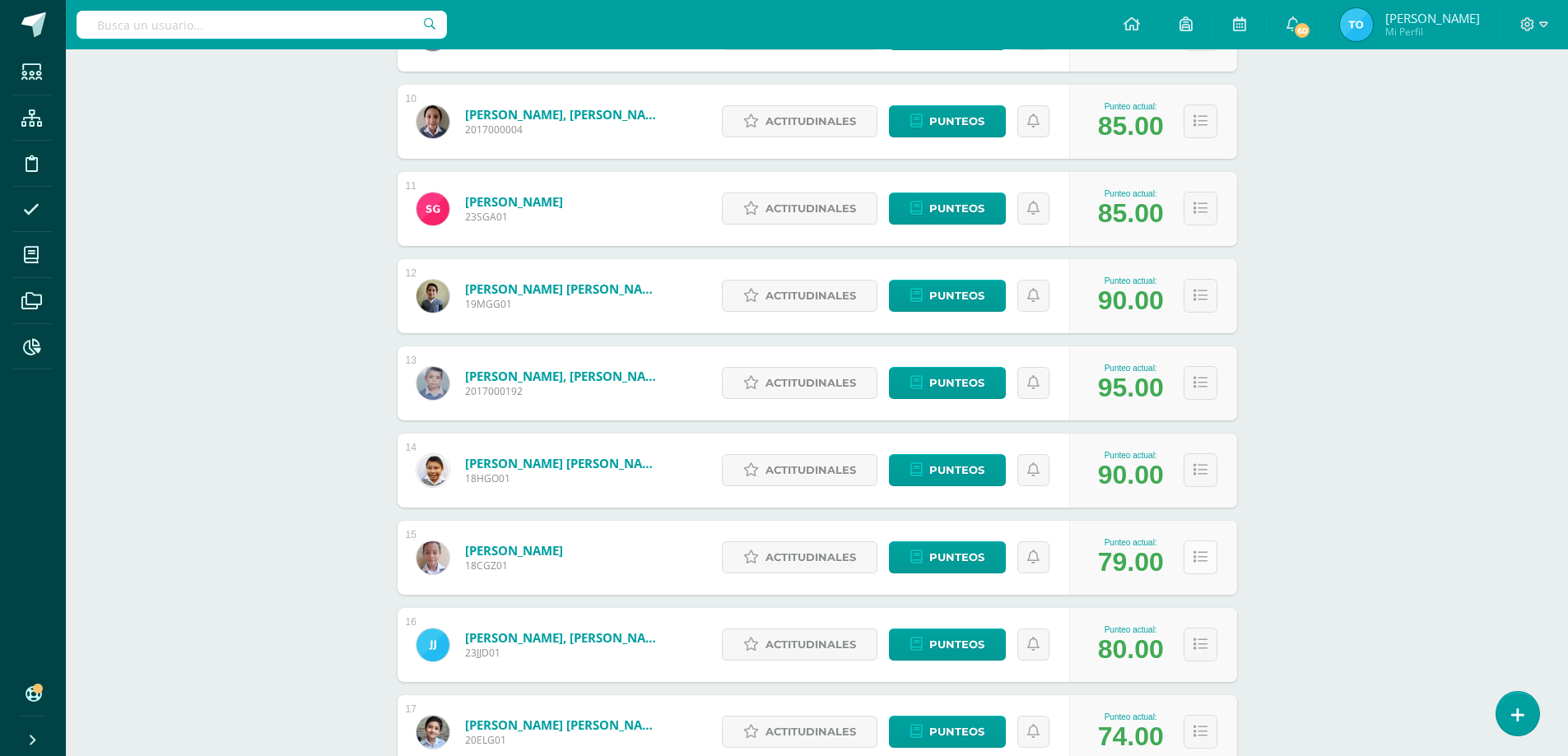
click at [1196, 557] on icon at bounding box center [1201, 557] width 14 height 14
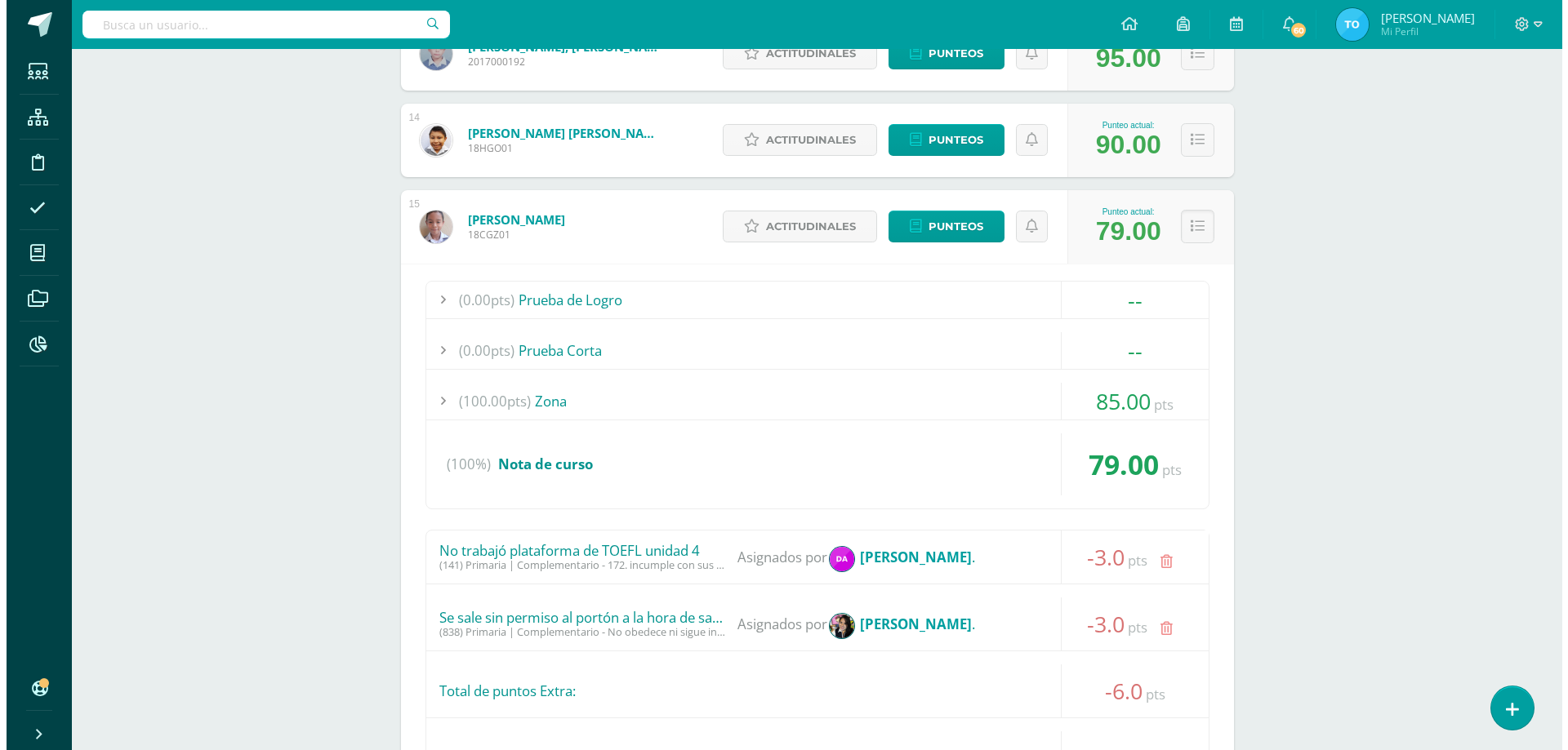
scroll to position [1621, 0]
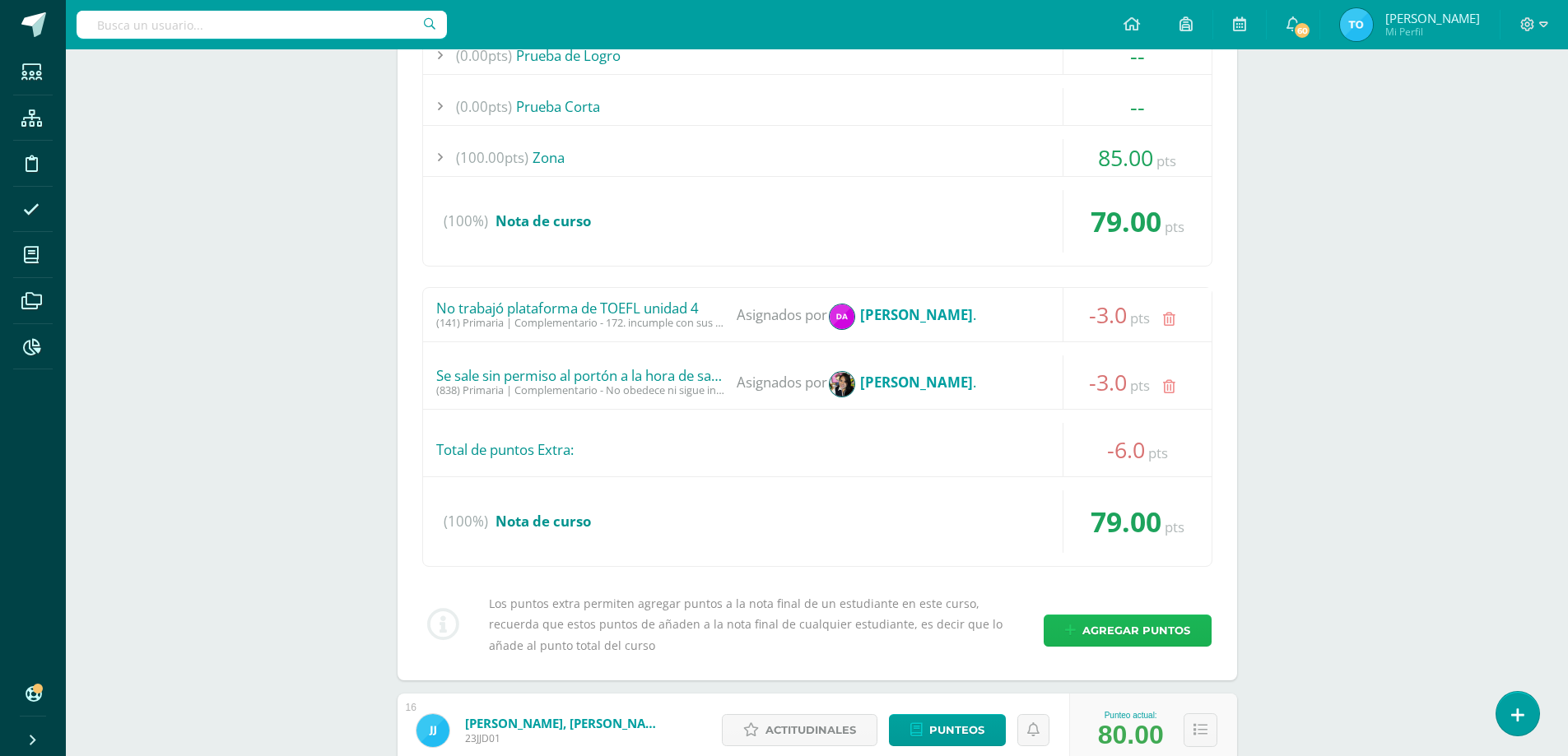
click at [1151, 629] on span "Agregar puntos" at bounding box center [1136, 631] width 108 height 30
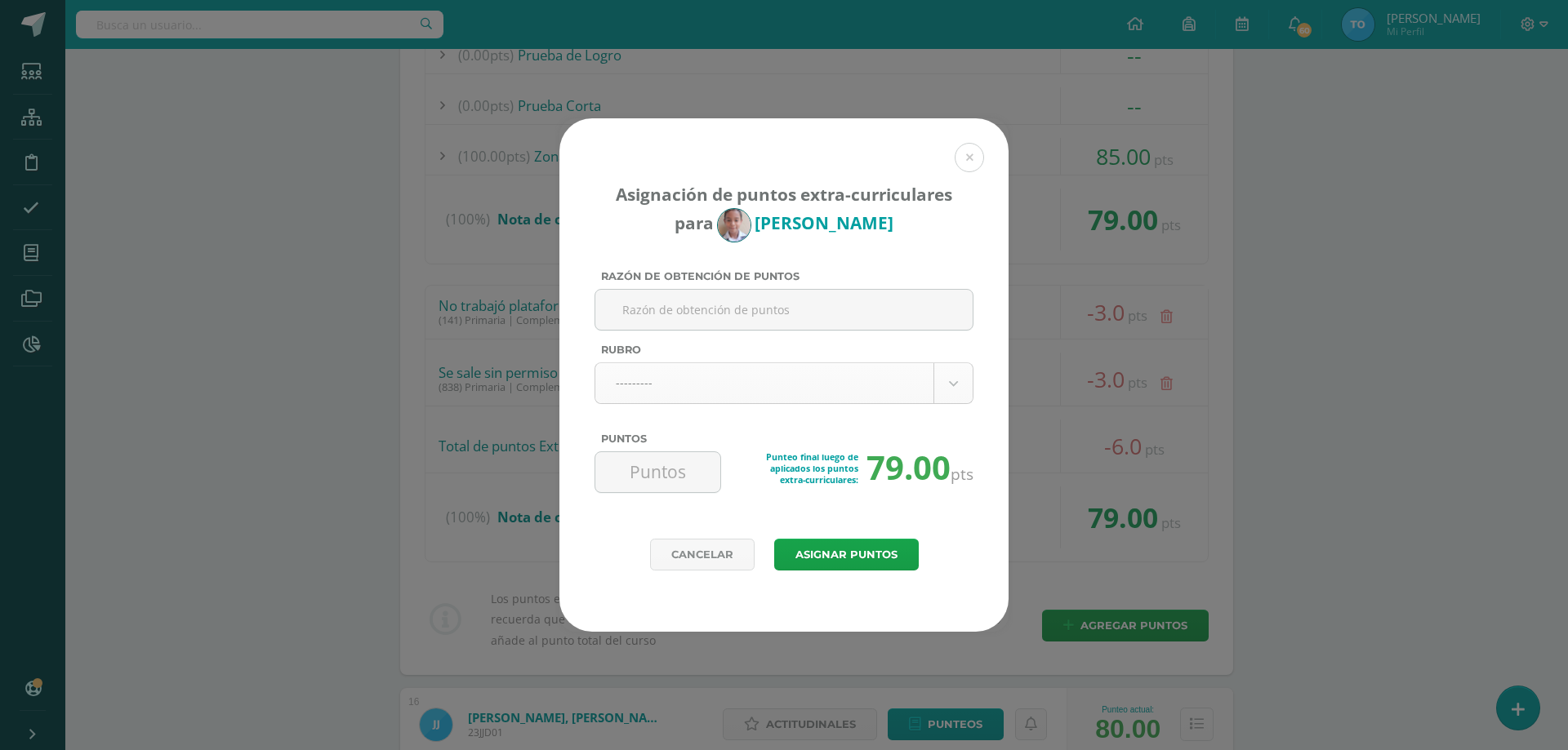
click at [683, 382] on body "Asignación de puntos extra-curriculares para Carlos Guillén Razón de obtención …" at bounding box center [784, 228] width 1568 height 3697
click at [714, 383] on body "Asignación de puntos extra-curriculares para Carlos Guillén Razón de obtención …" at bounding box center [784, 446] width 1568 height 4135
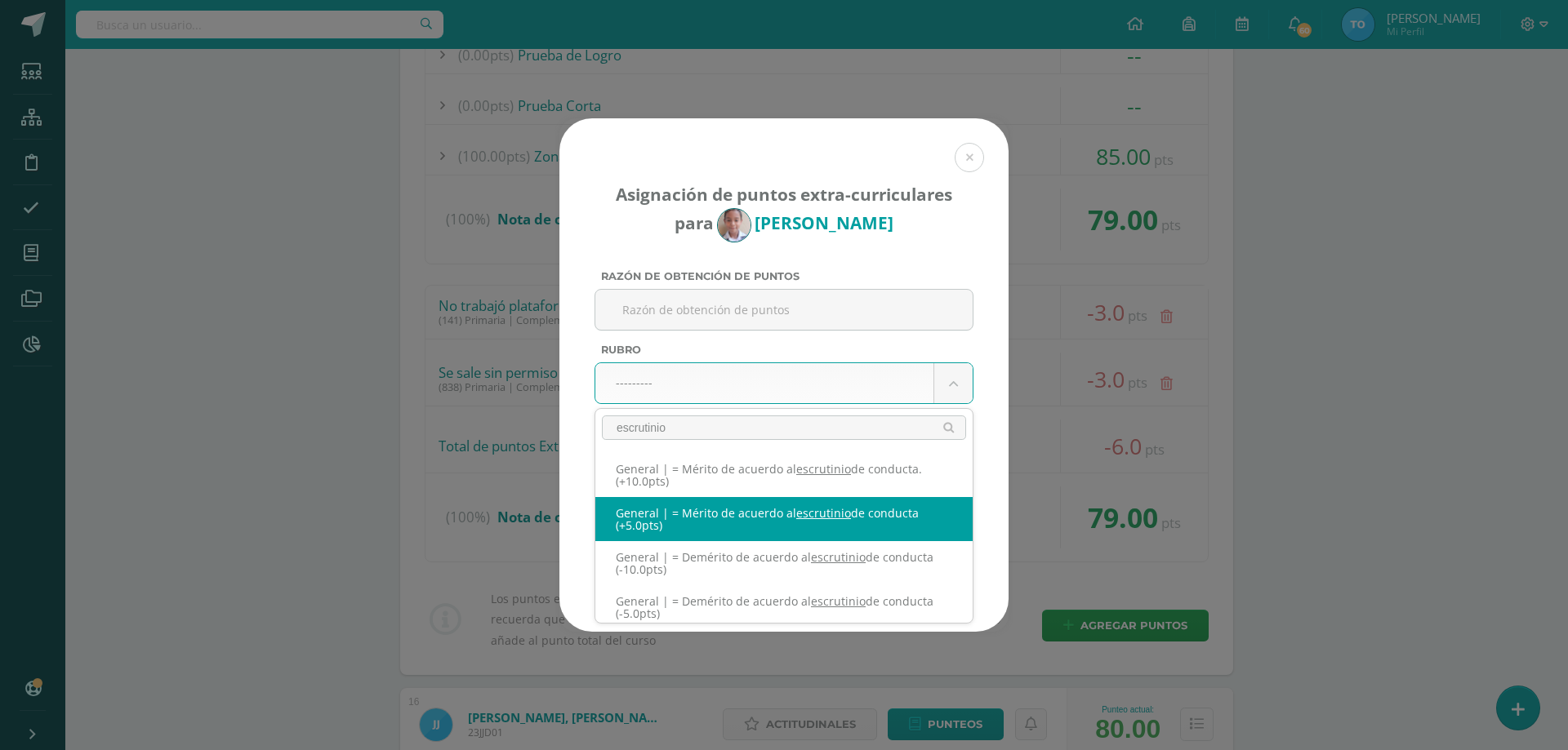
type input "escrutinio"
select select "331"
type input "5"
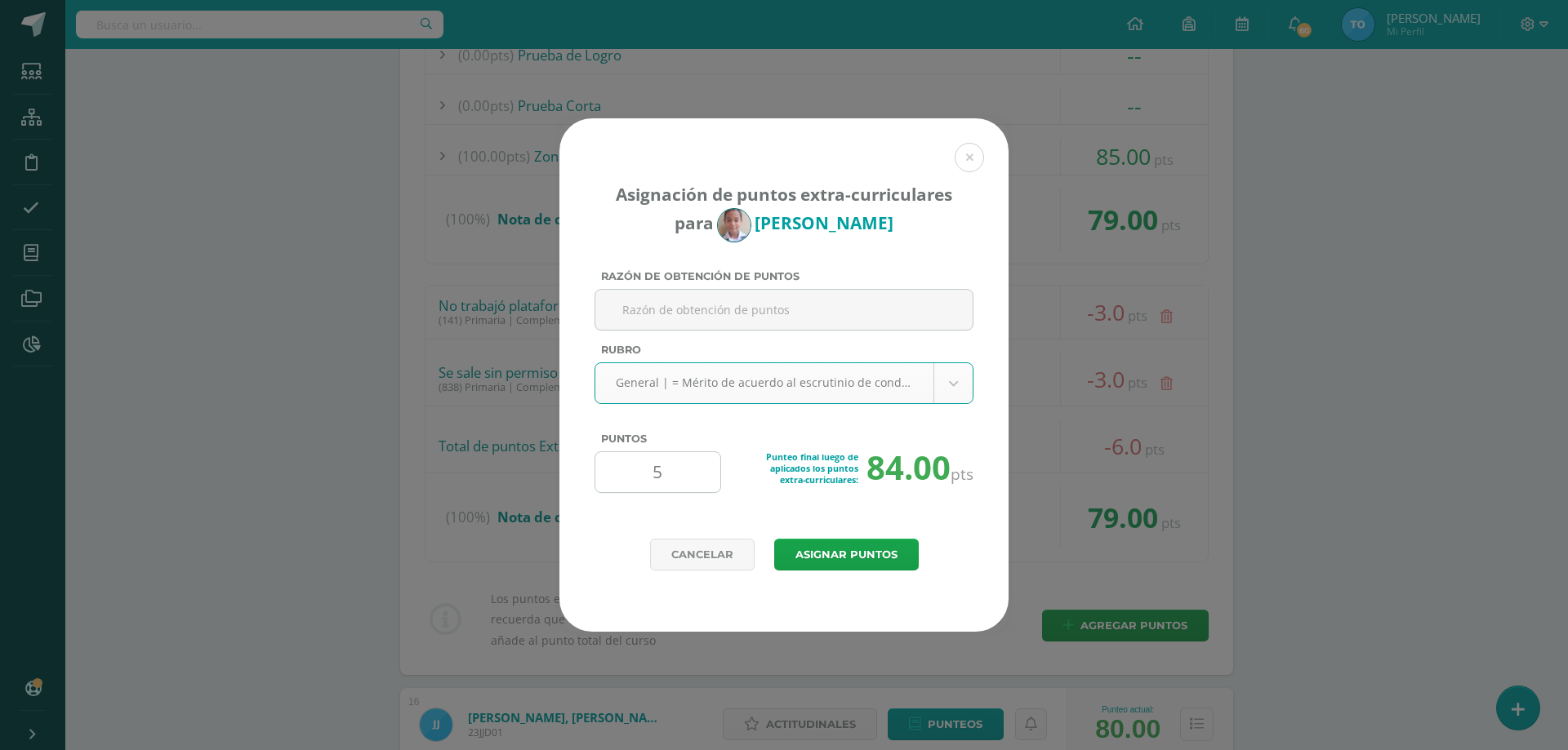
click at [671, 475] on input "5" at bounding box center [658, 472] width 112 height 40
type input "3"
click at [821, 550] on button "Asignar puntos" at bounding box center [847, 555] width 145 height 31
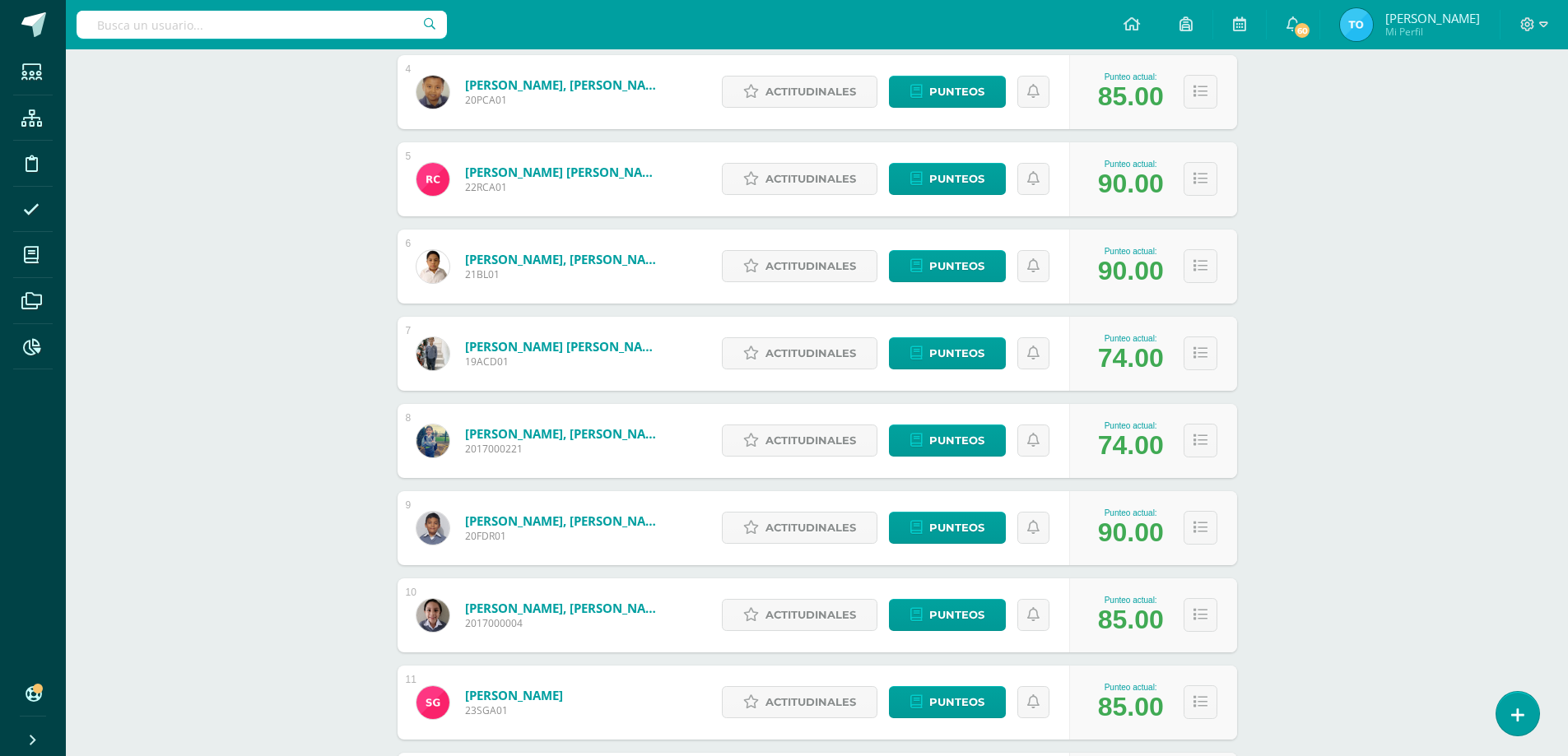
scroll to position [1058, 0]
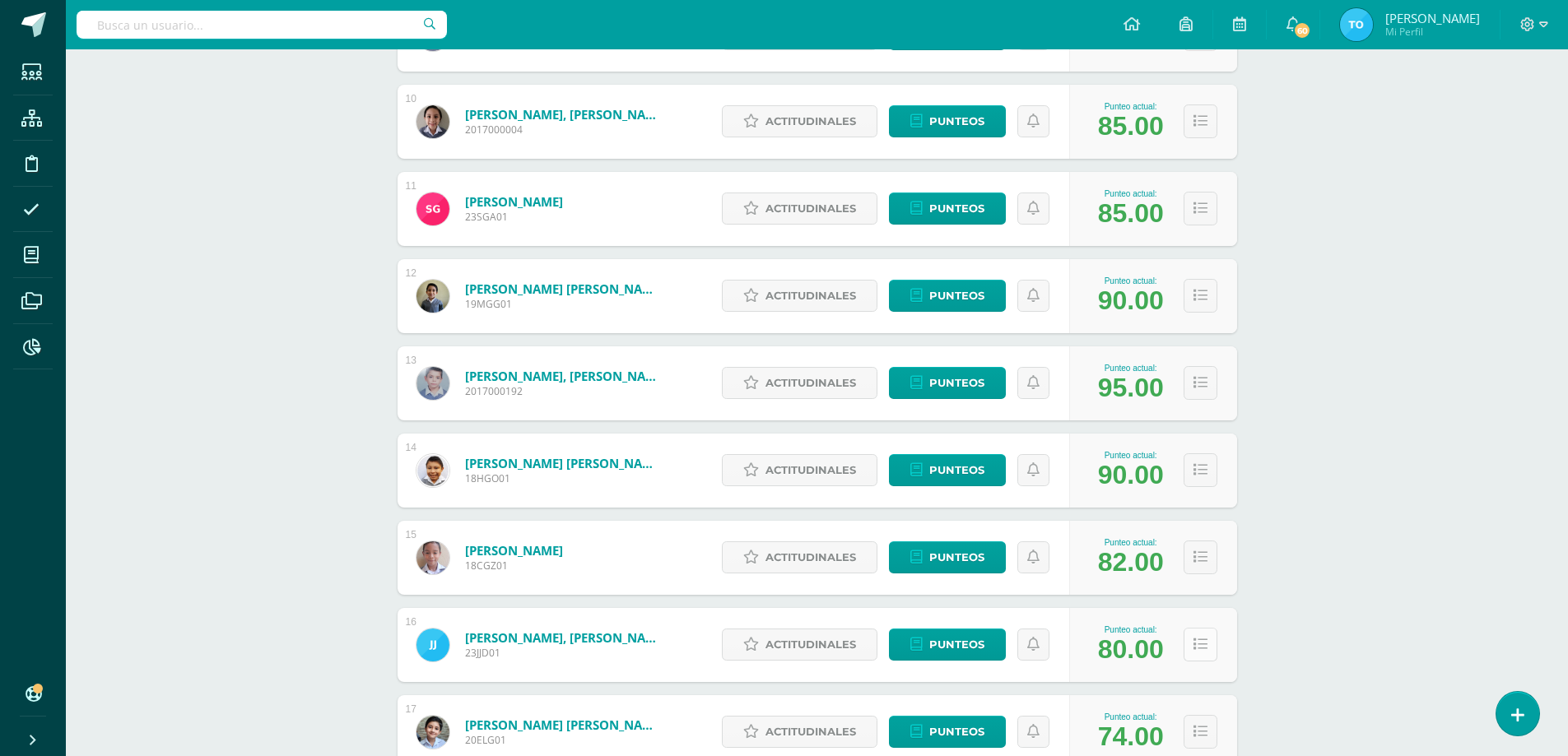
click at [1189, 650] on button at bounding box center [1201, 644] width 33 height 33
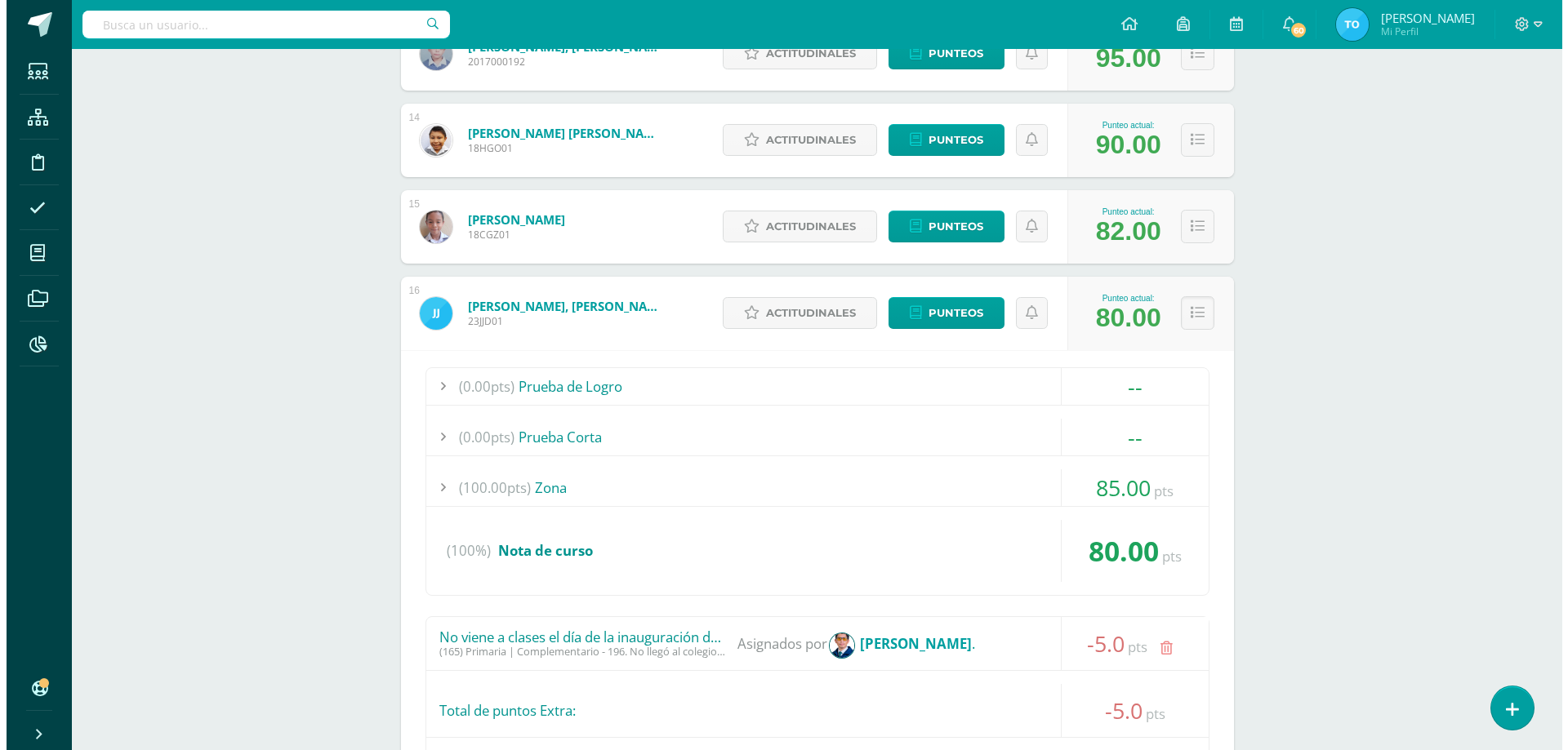
scroll to position [1621, 0]
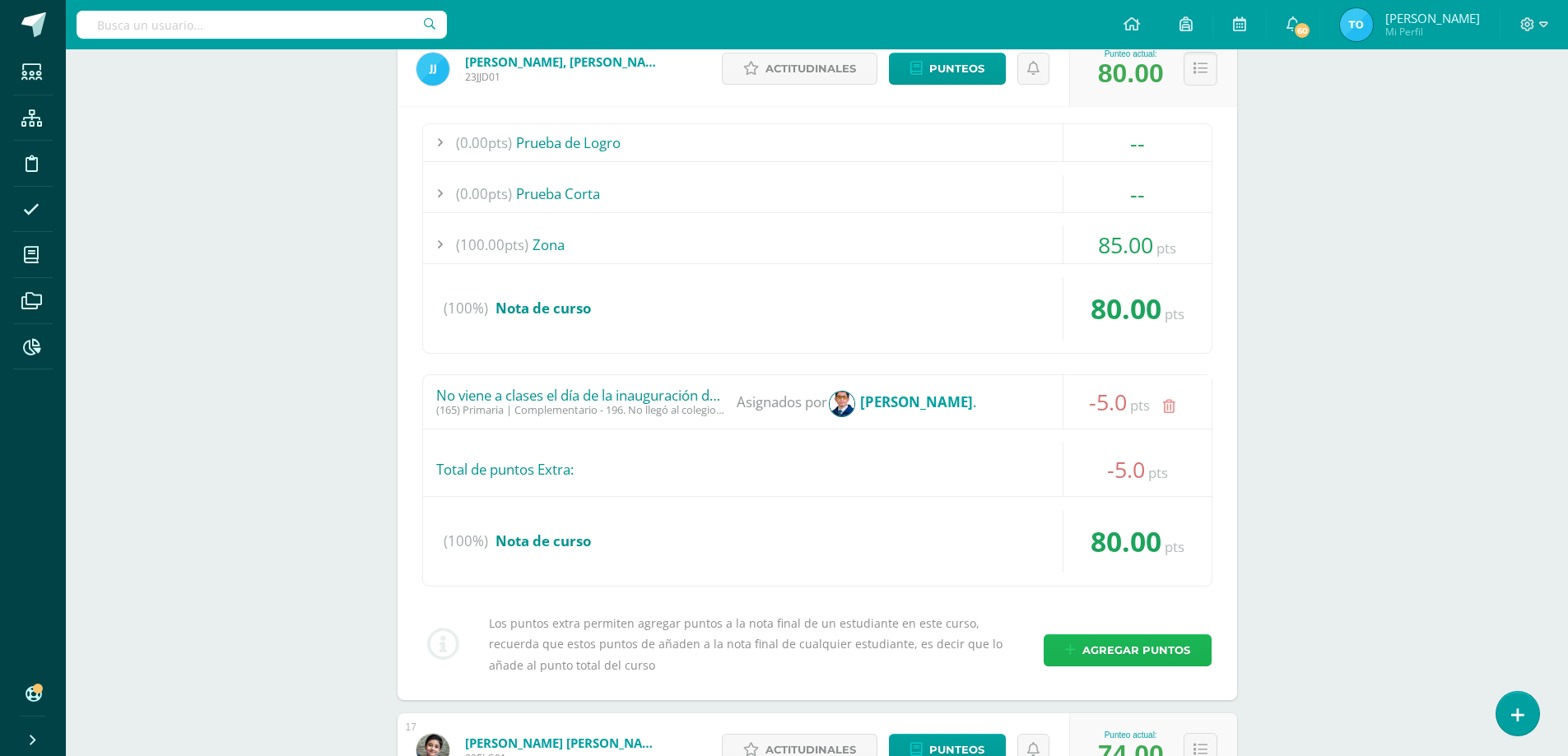
click at [1141, 653] on span "Agregar puntos" at bounding box center [1136, 650] width 108 height 30
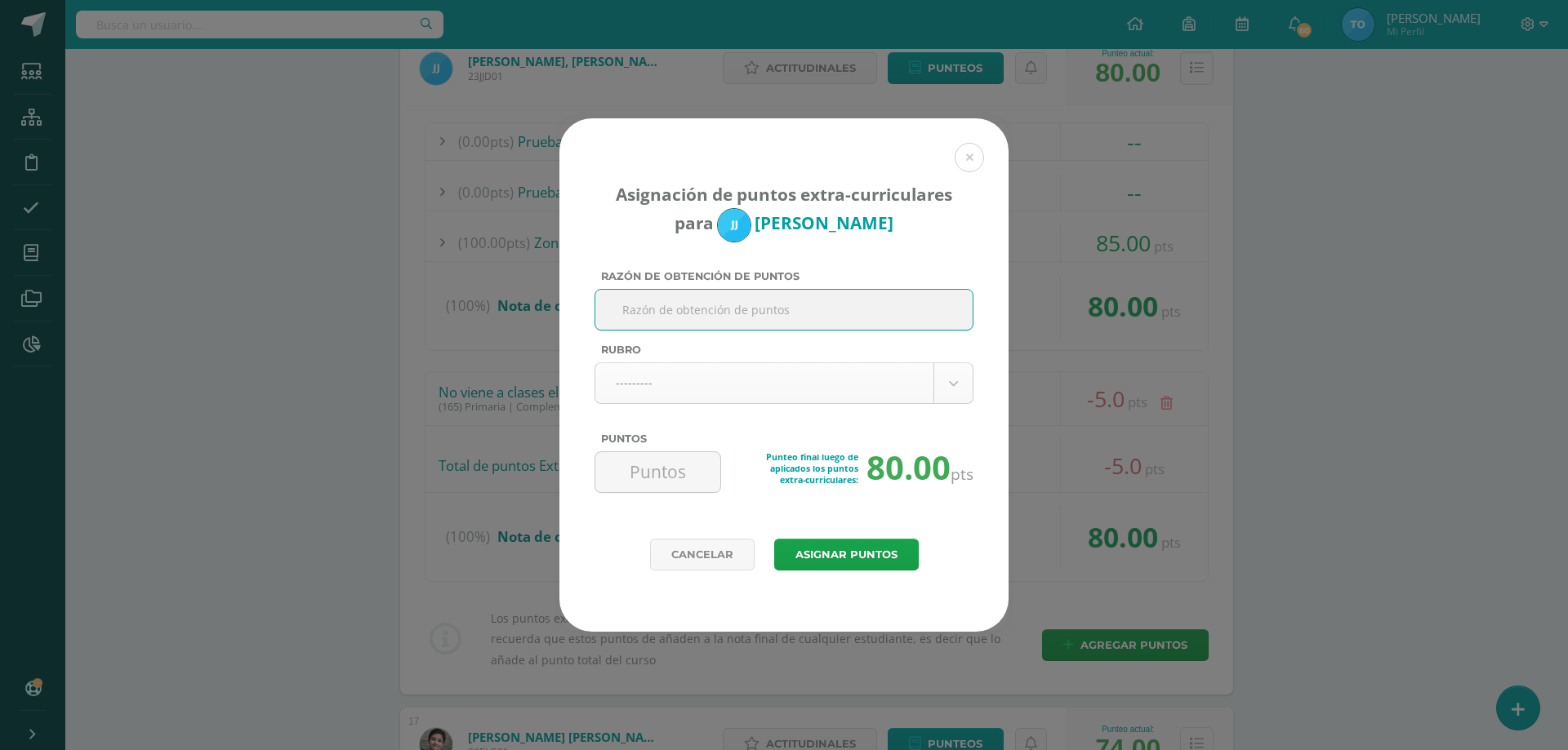
click at [694, 381] on body "Asignación de puntos extra-curriculares para Juan Joachin Razón de obtención de…" at bounding box center [784, 413] width 1568 height 4068
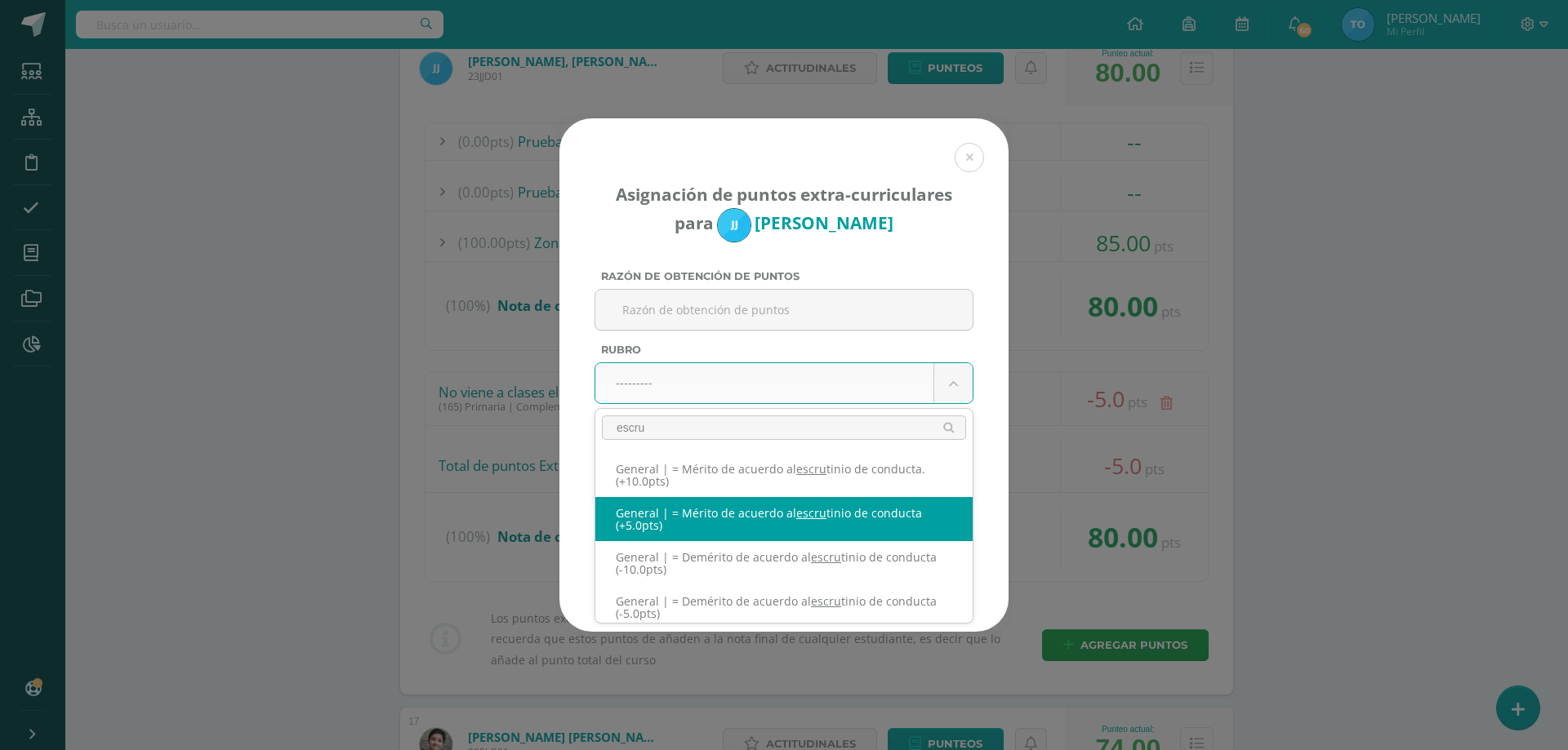
type input "escru"
select select "331"
type input "5"
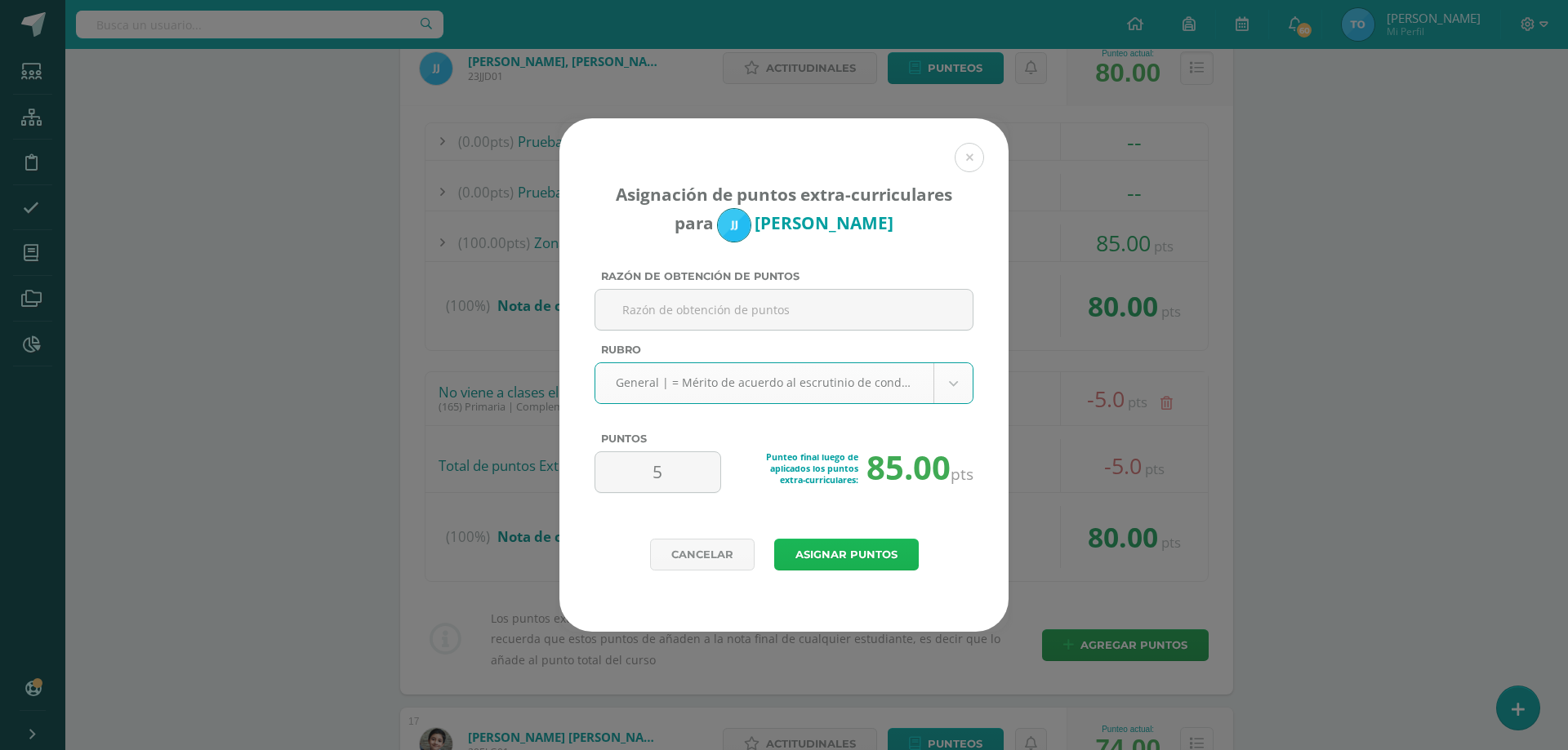
click at [837, 559] on button "Asignar puntos" at bounding box center [847, 555] width 145 height 31
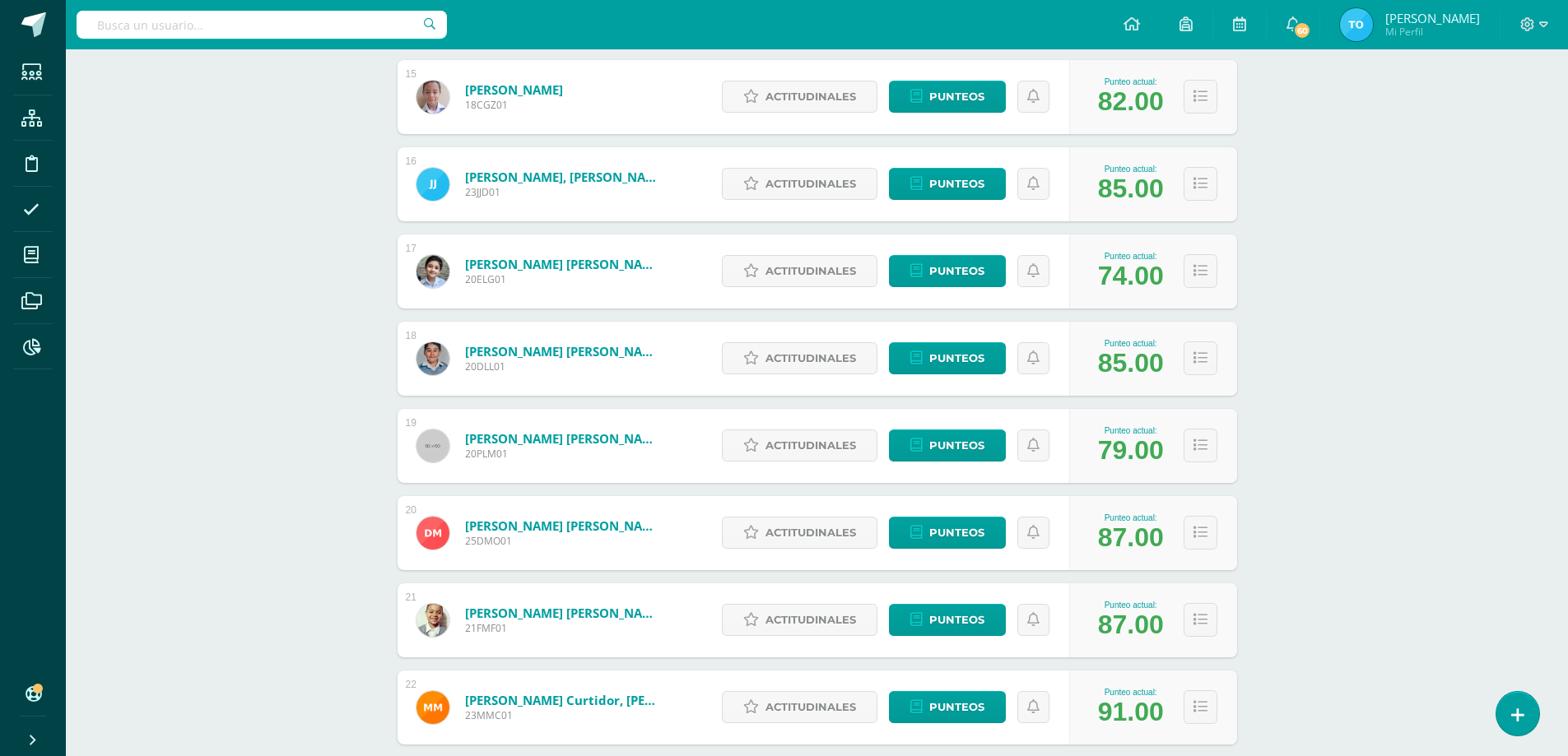
scroll to position [1601, 0]
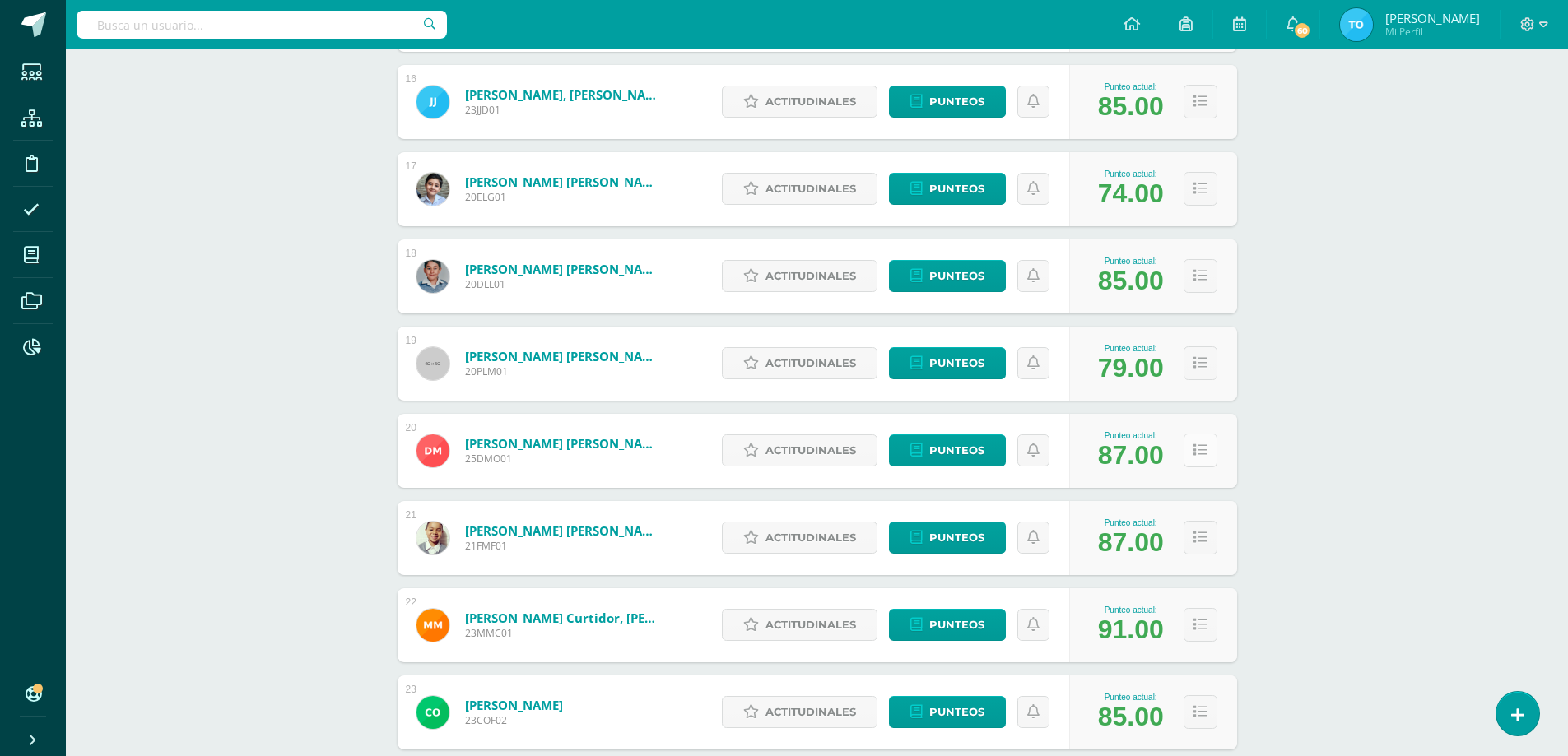
click at [1201, 447] on icon at bounding box center [1201, 450] width 14 height 14
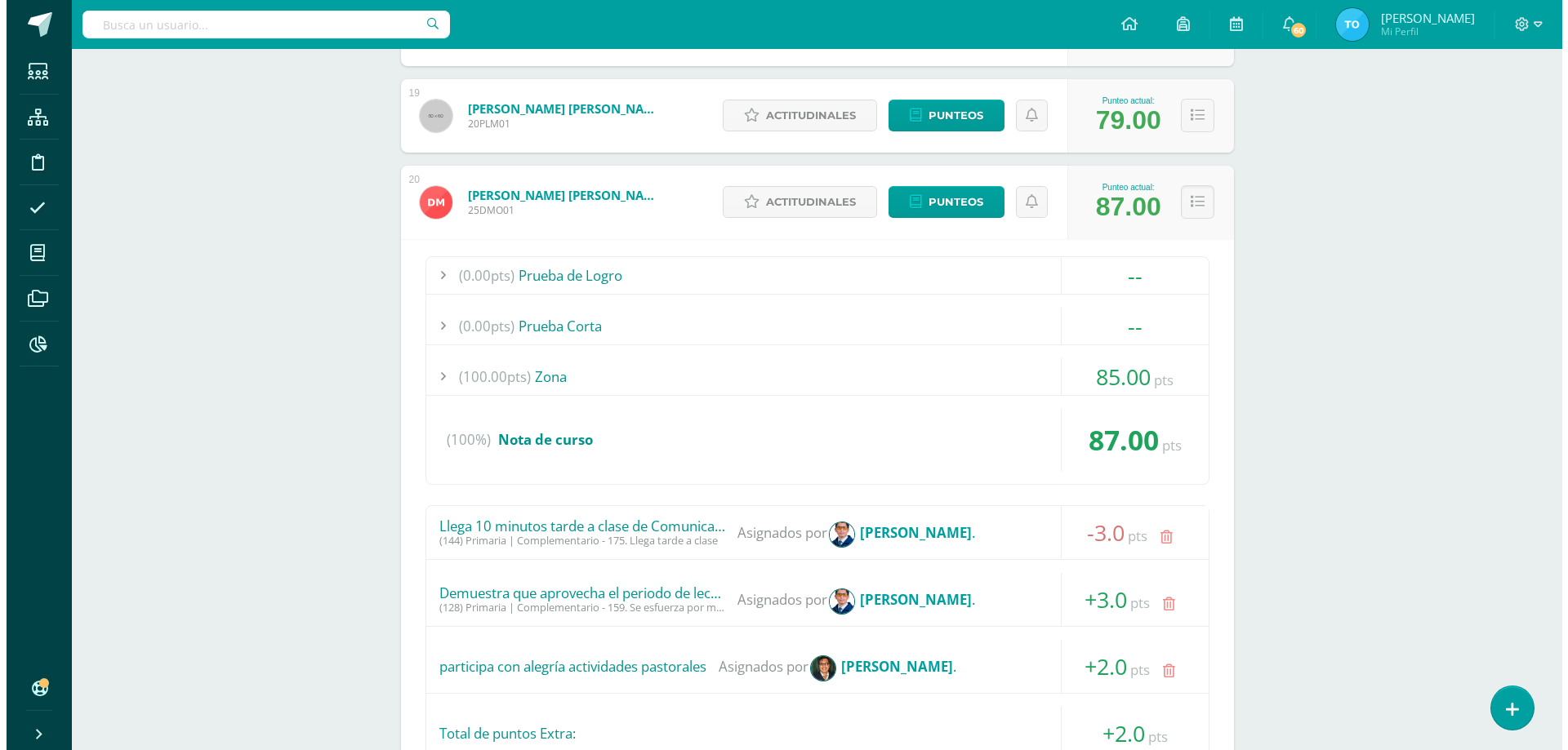
scroll to position [2078, 0]
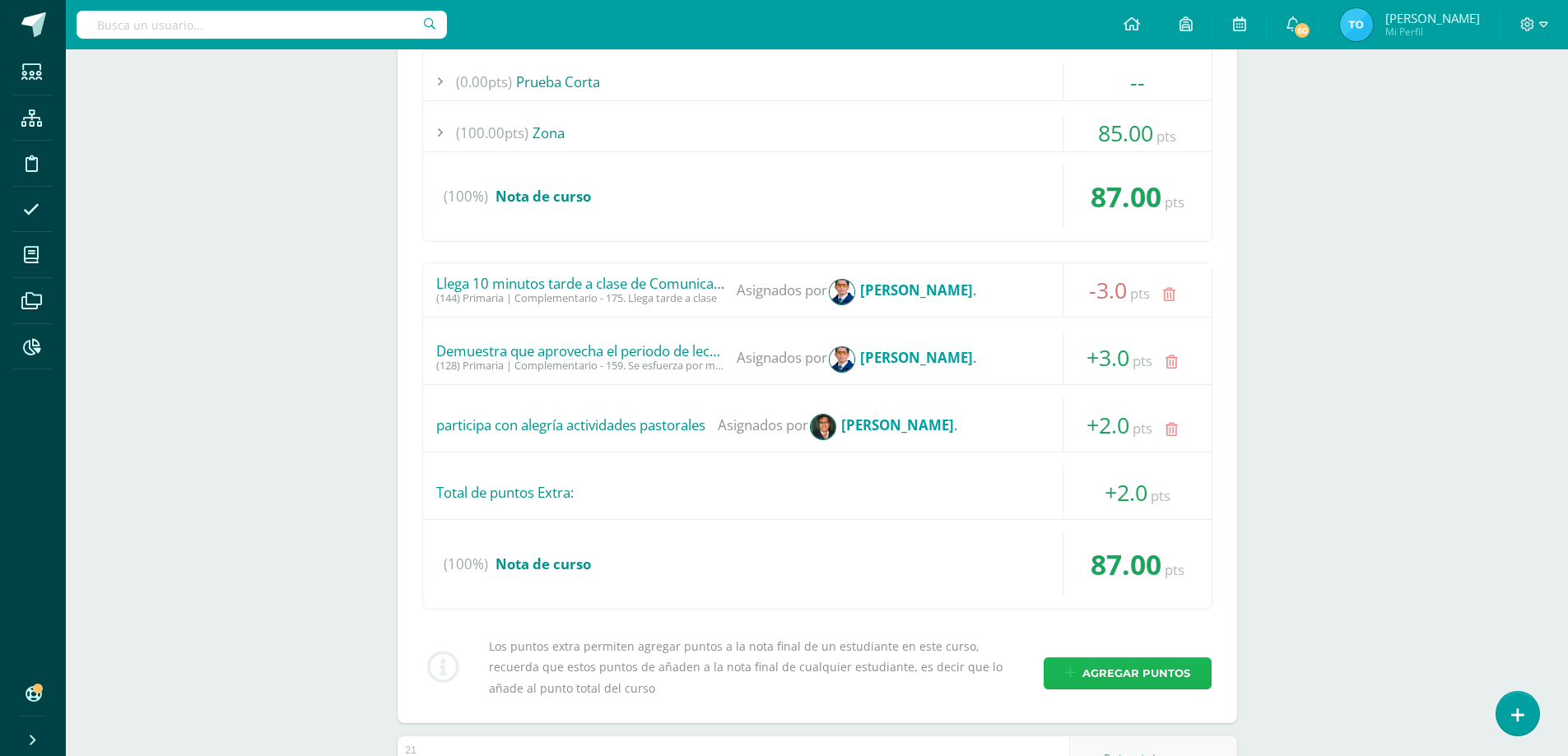
click at [1105, 662] on span "Agregar puntos" at bounding box center [1136, 673] width 108 height 30
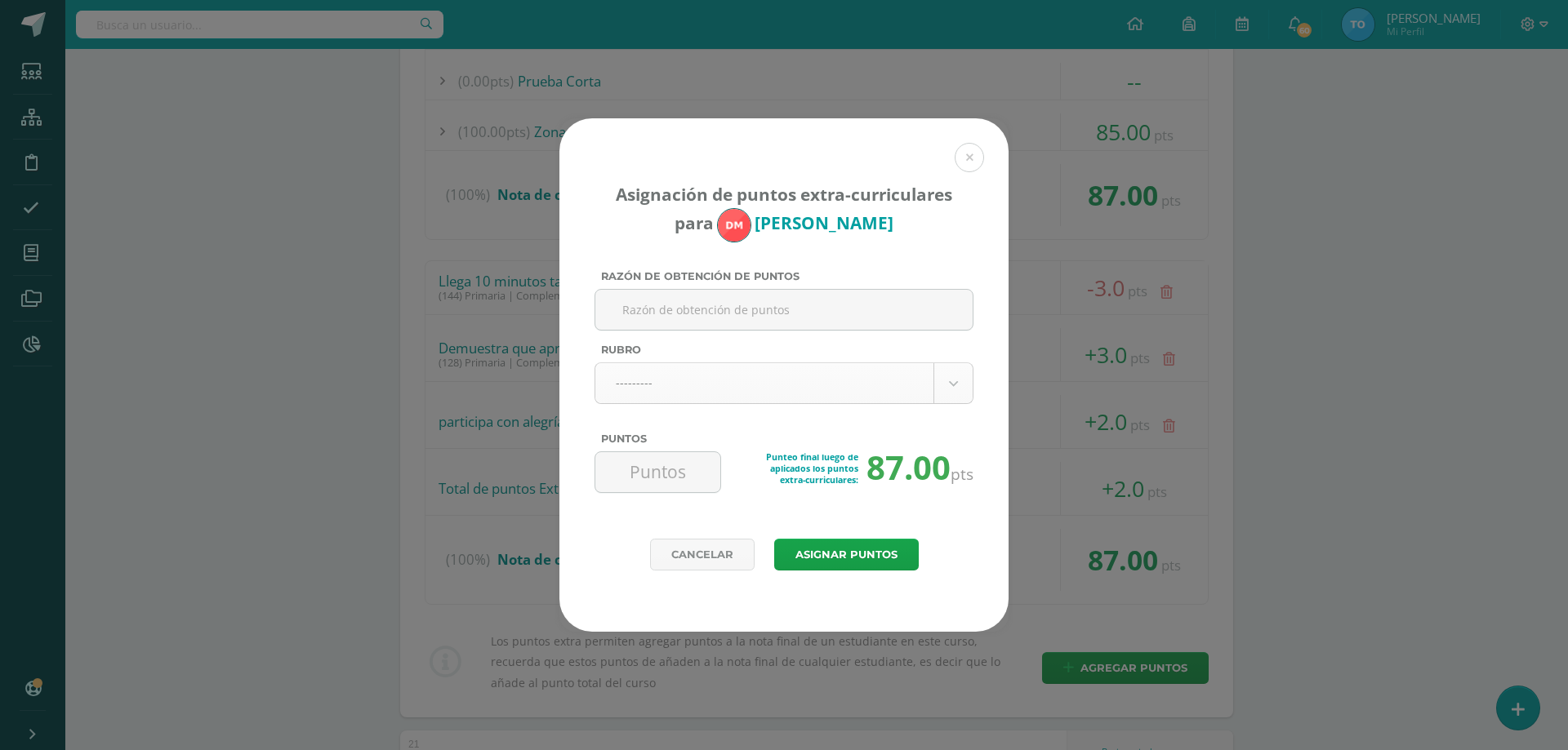
click at [761, 379] on body "Asignación de puntos extra-curriculares para [PERSON_NAME] Razón de obtención d…" at bounding box center [784, 23] width 1568 height 4202
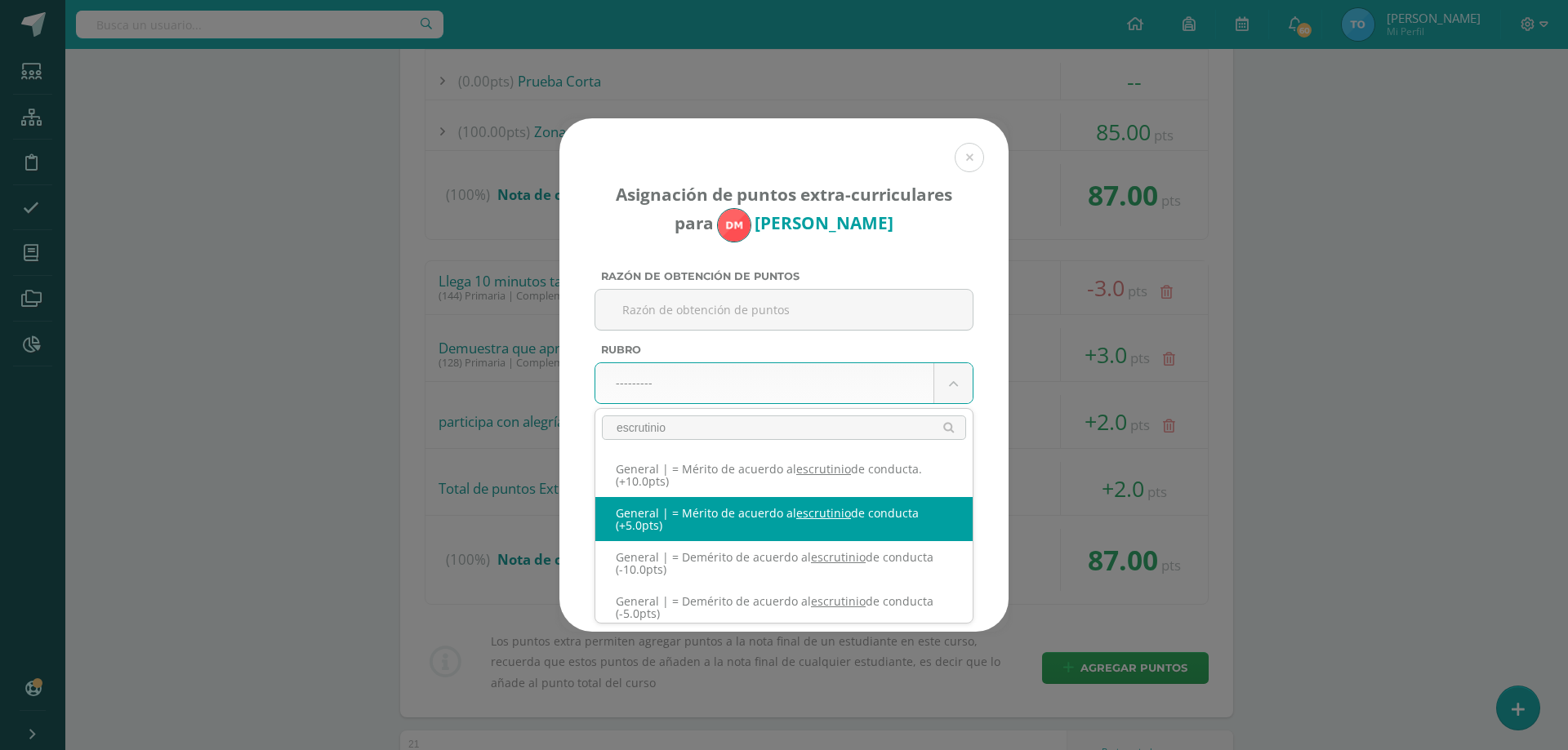
type input "escrutinio"
select select "331"
type input "5"
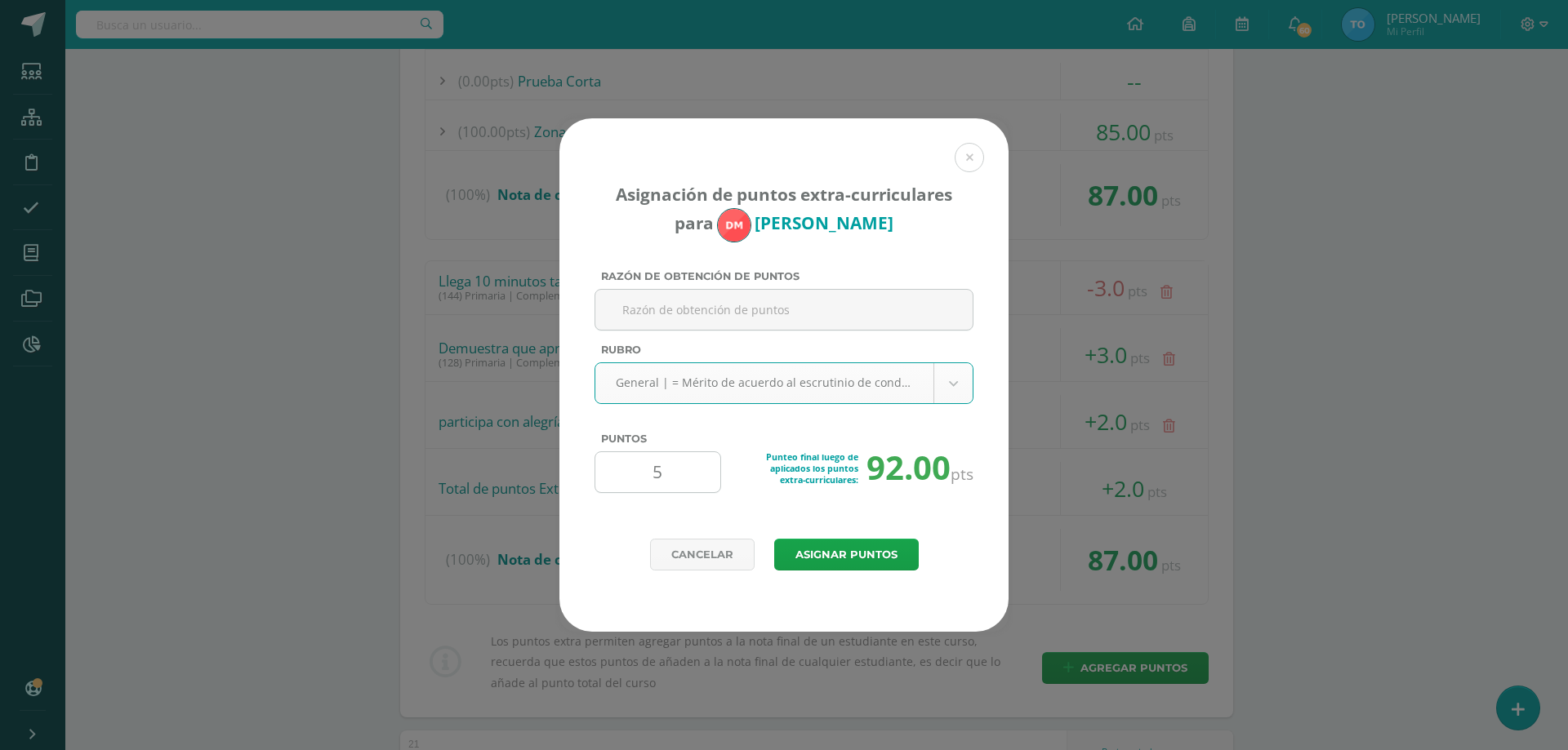
click at [670, 478] on input "5" at bounding box center [658, 472] width 112 height 40
type input "3"
click at [802, 554] on button "Asignar puntos" at bounding box center [847, 555] width 145 height 31
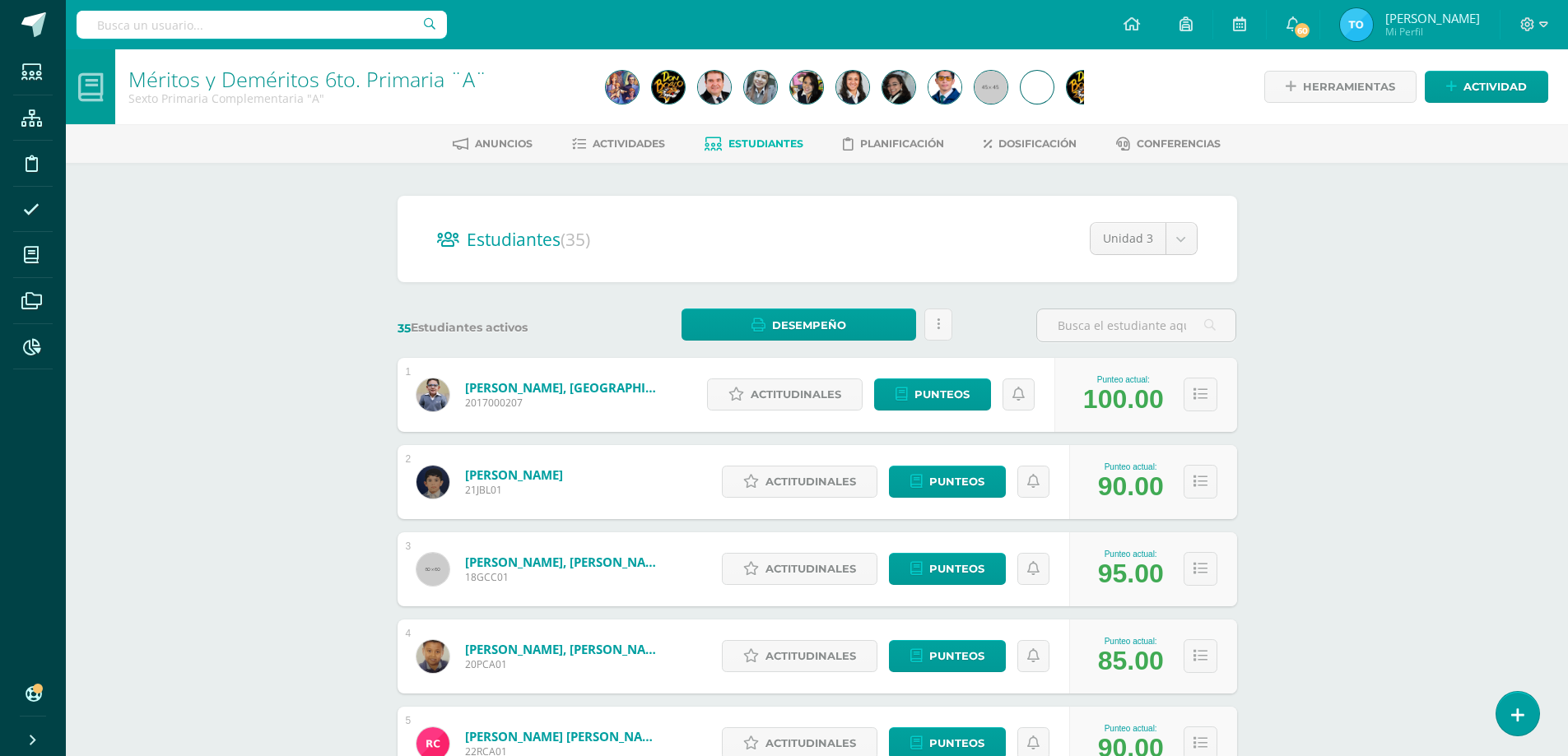
click at [1330, 555] on div "Méritos y Deméritos 6to. Primaria ¨A¨ Sexto Primaria Complementaria "A" Herrami…" at bounding box center [817, 684] width 1502 height 1271
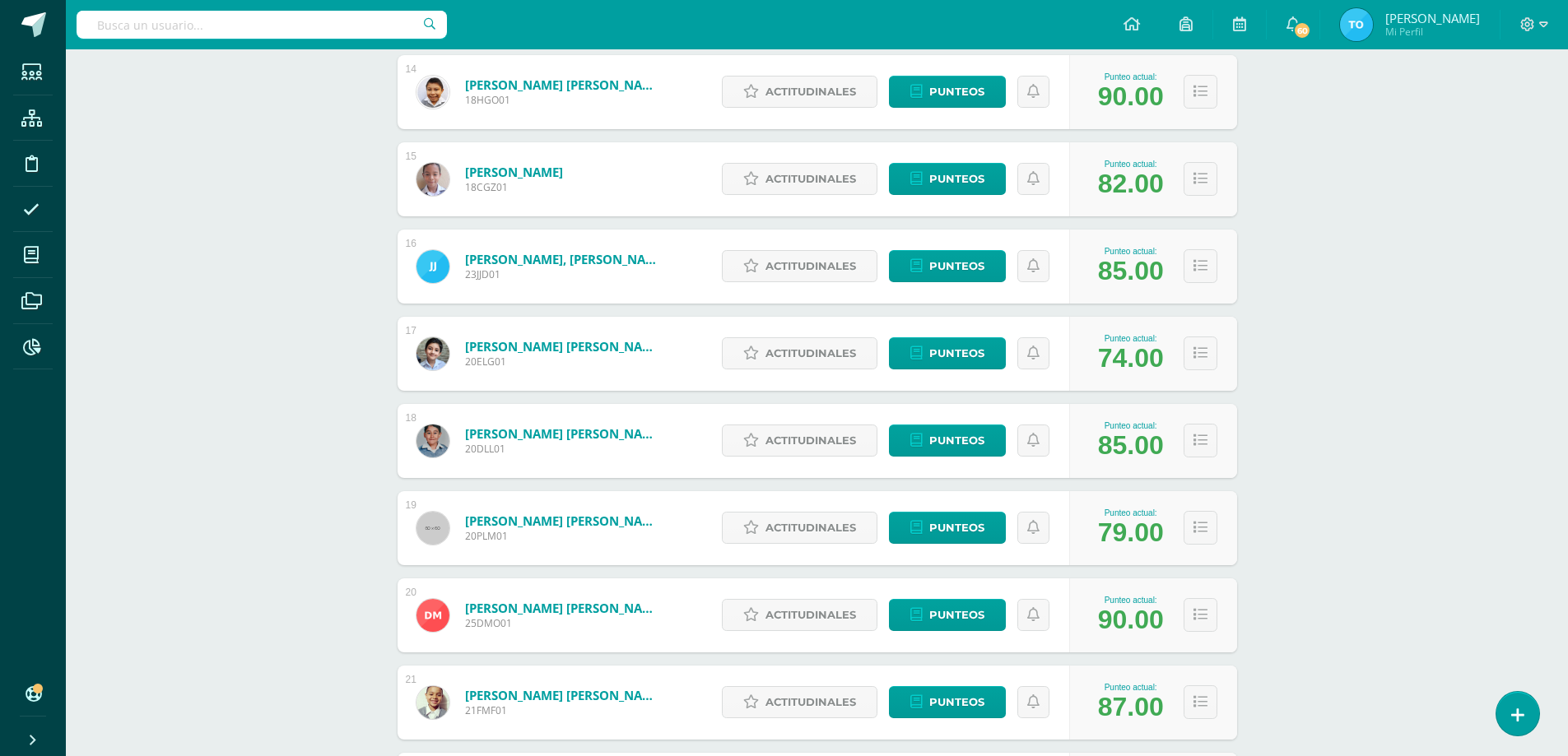
scroll to position [1519, 0]
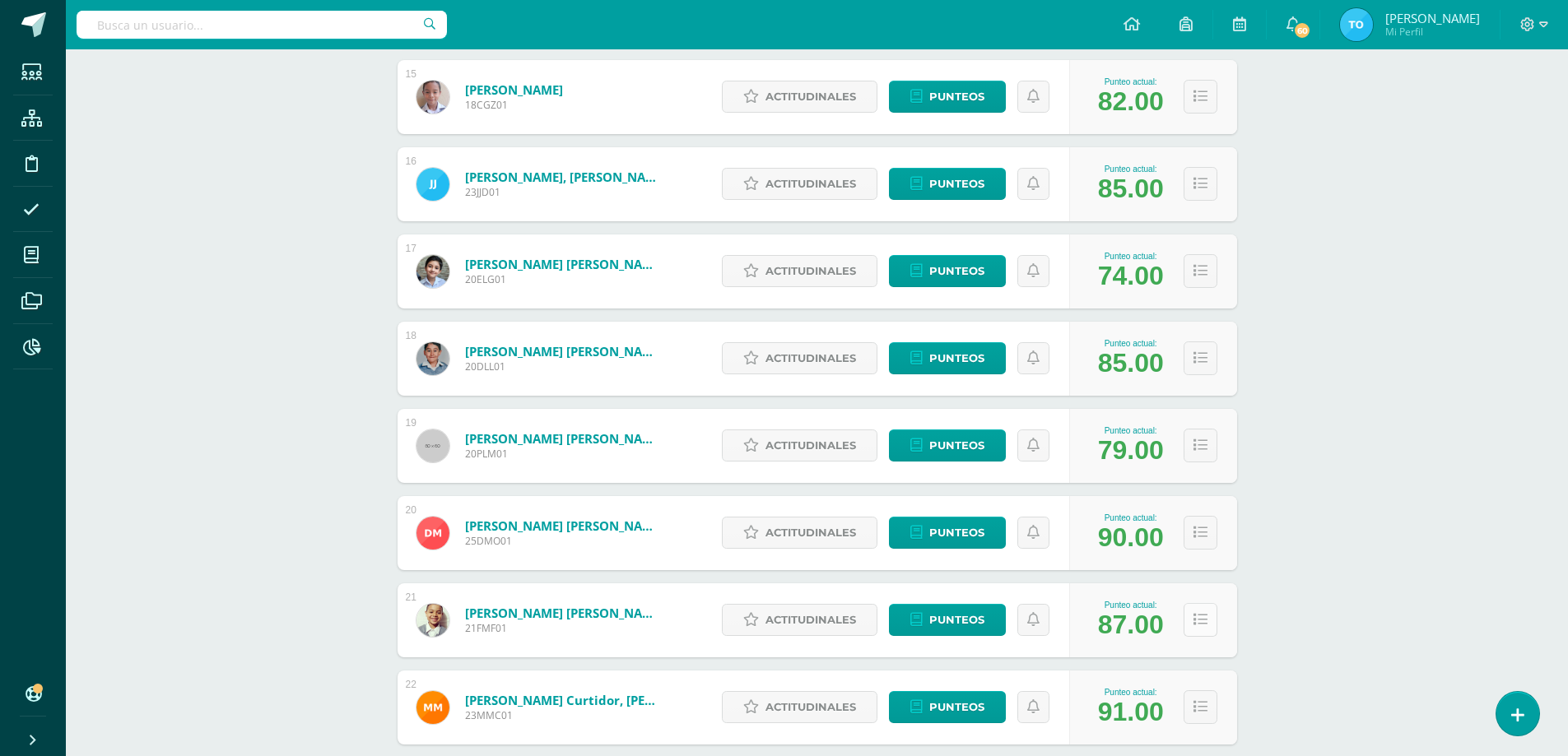
click at [1209, 619] on button at bounding box center [1201, 620] width 33 height 33
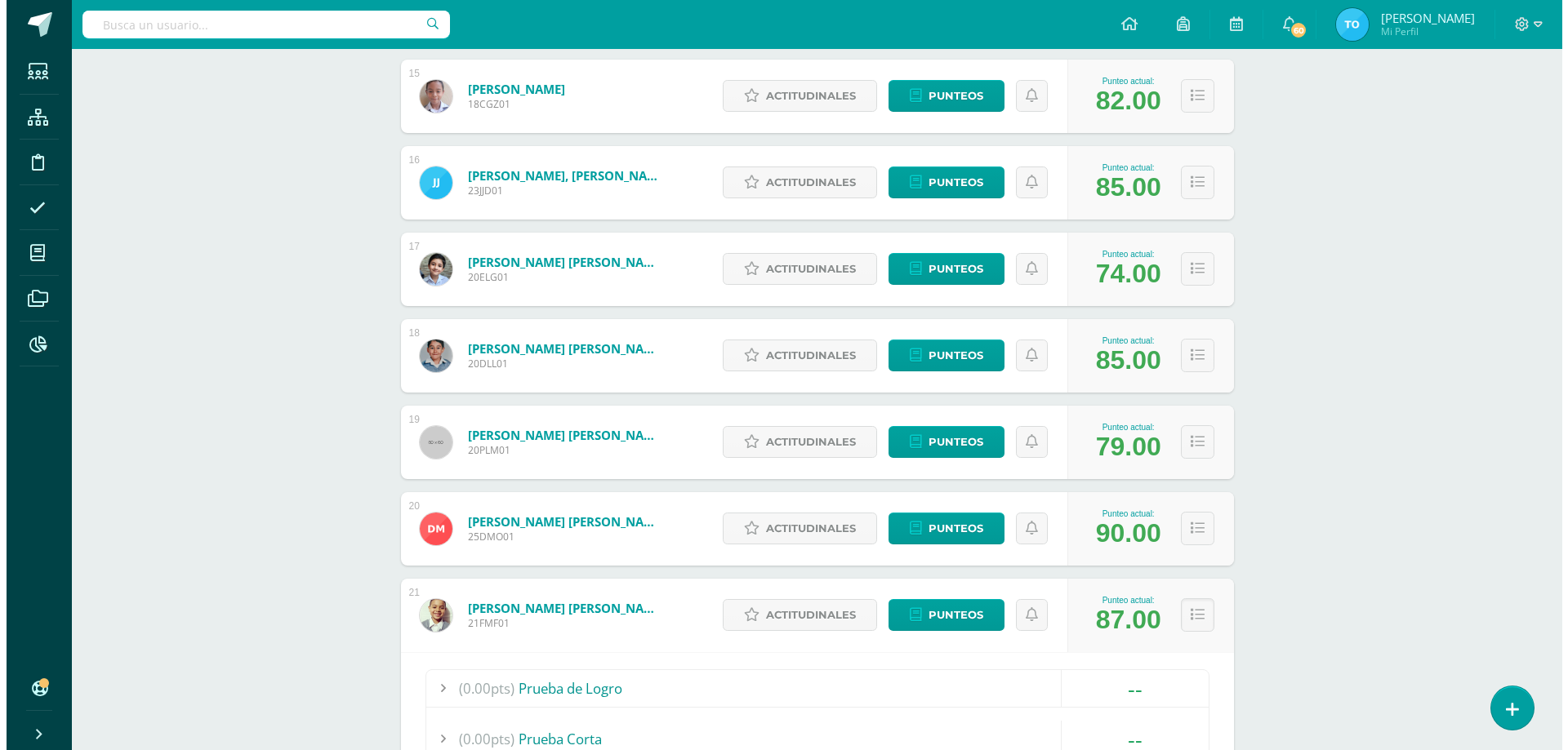
scroll to position [1997, 0]
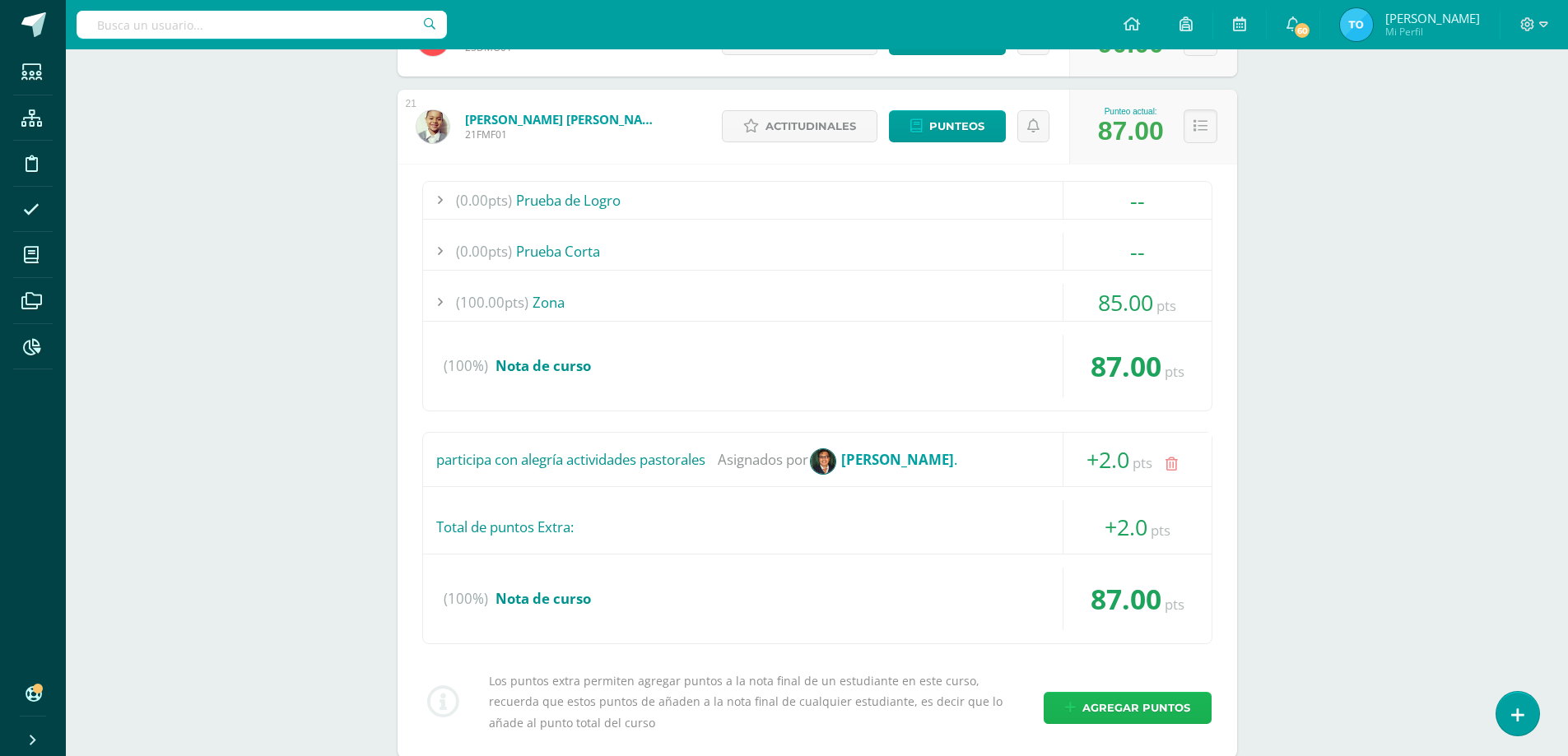
click at [1127, 700] on span "Agregar puntos" at bounding box center [1136, 708] width 108 height 30
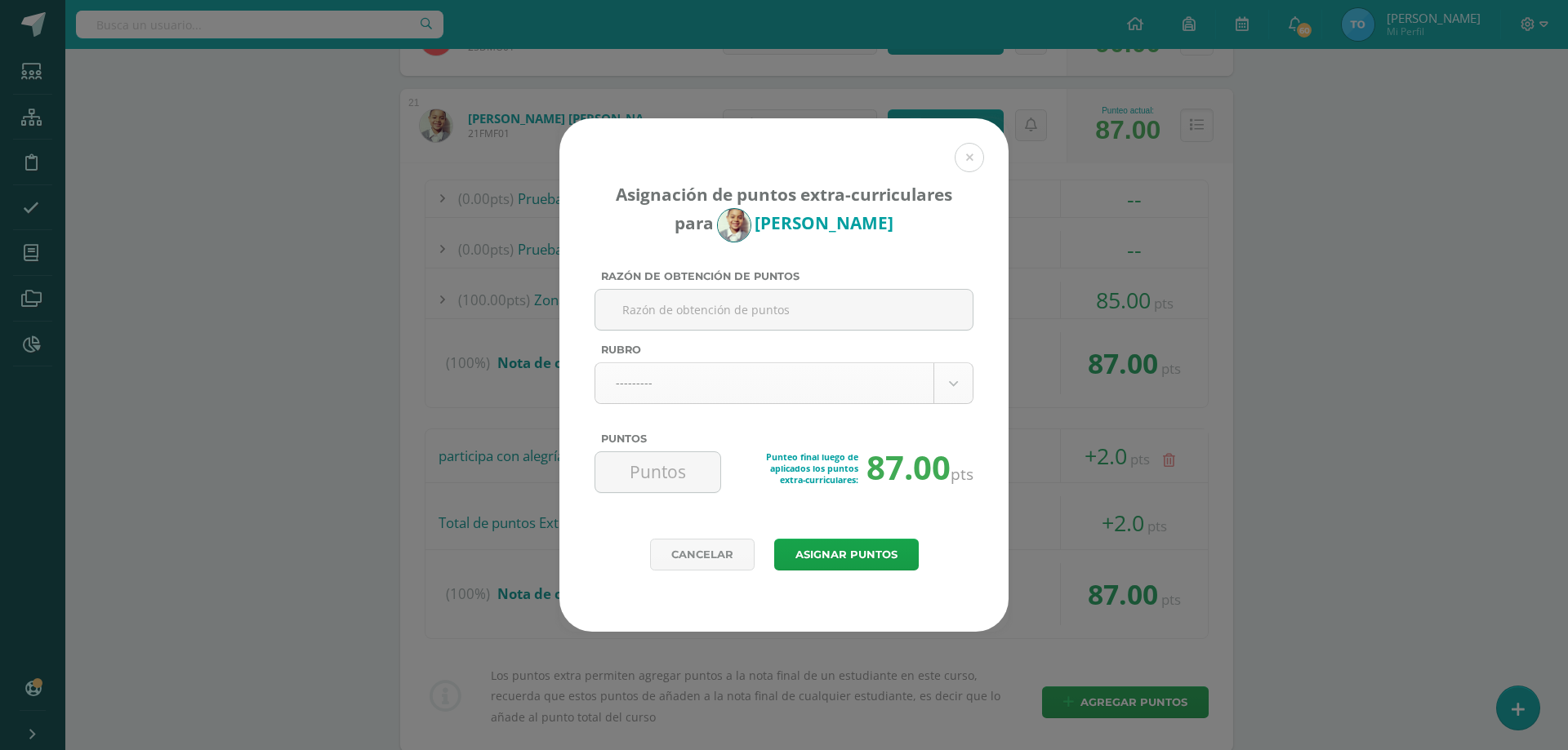
click at [760, 389] on body "Asignación de puntos extra-curriculares para [PERSON_NAME] Razón de obtención d…" at bounding box center [784, 37] width 1568 height 4068
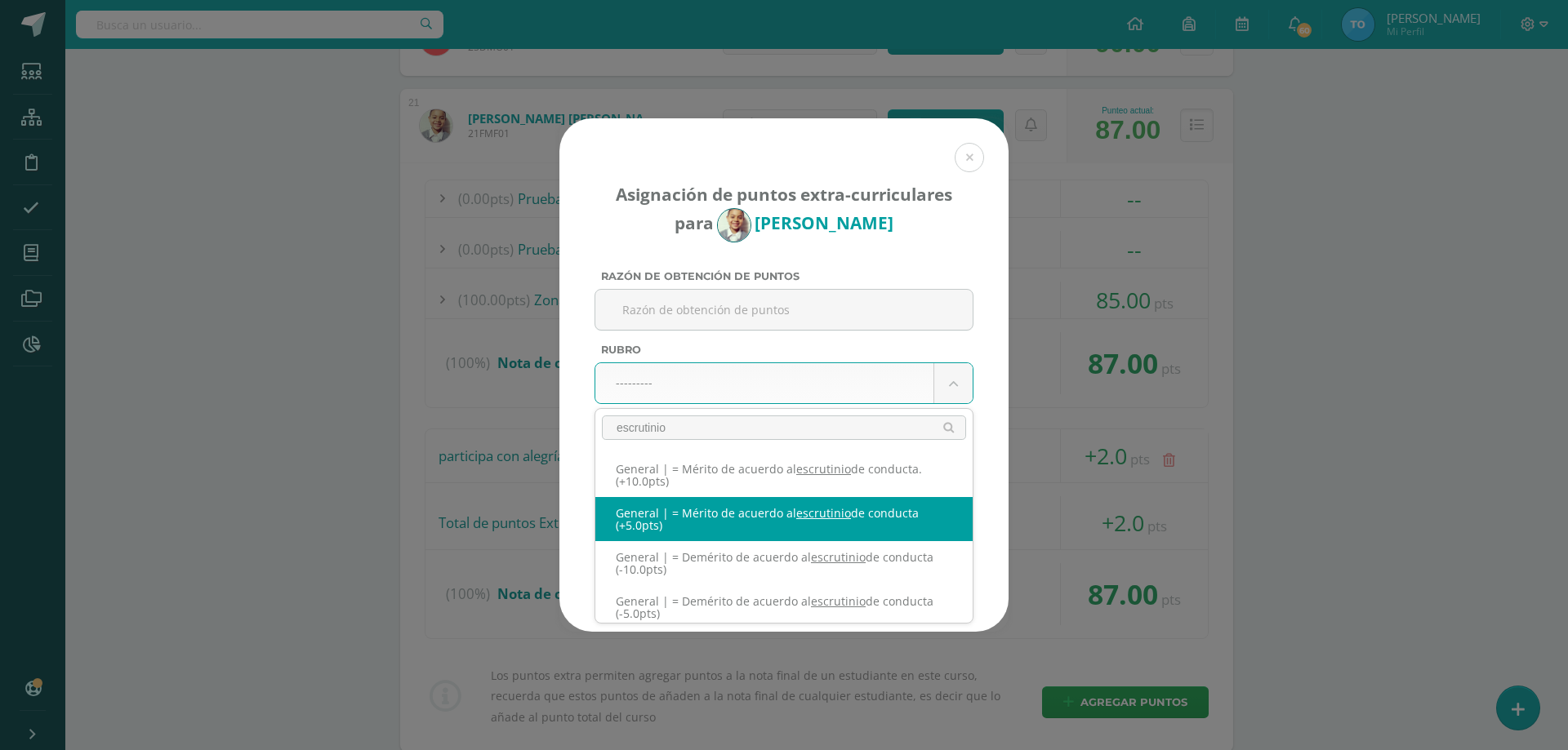
type input "escrutinio"
select select "331"
type input "5"
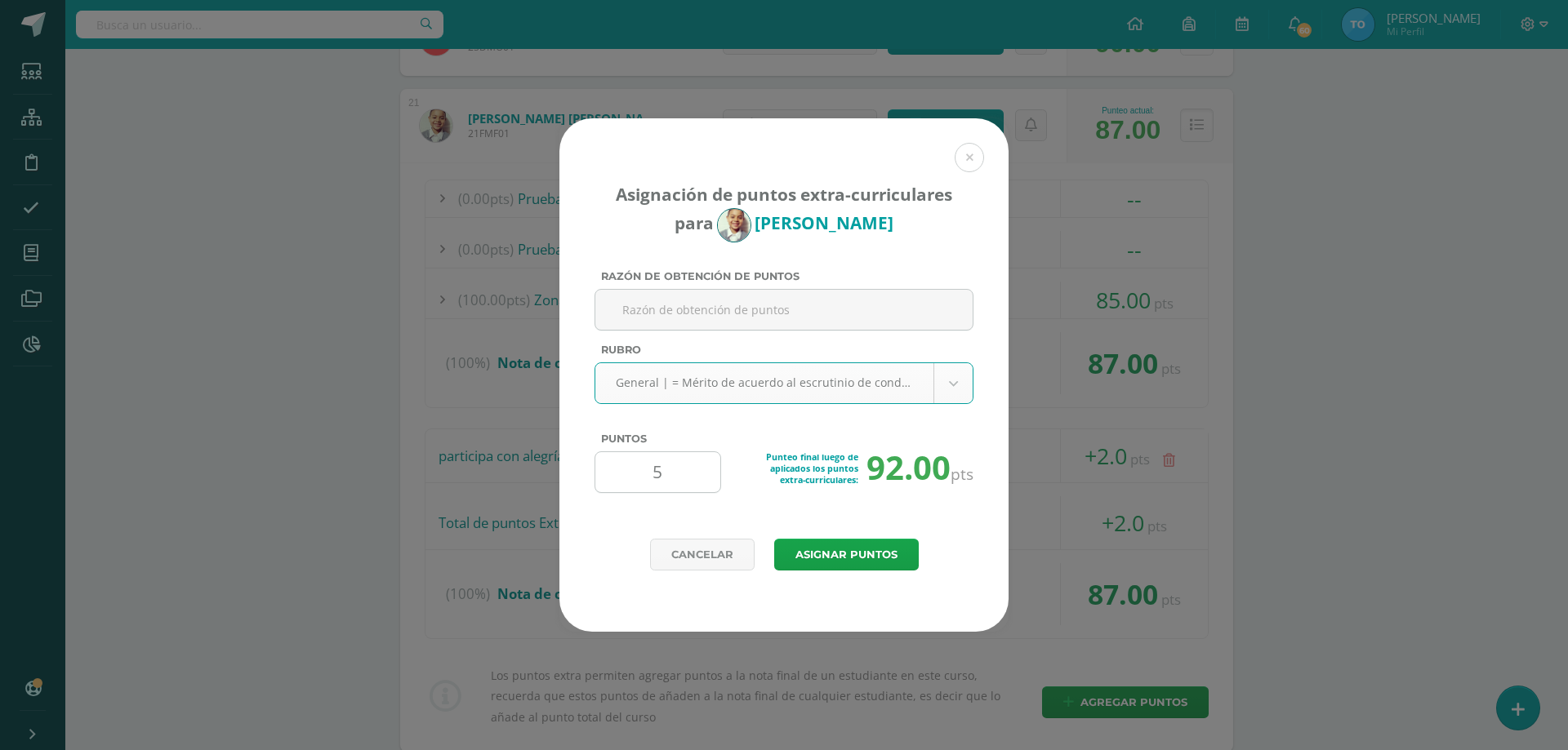
click at [678, 469] on input "5" at bounding box center [658, 472] width 112 height 40
type input "3"
click at [815, 547] on button "Asignar puntos" at bounding box center [847, 555] width 145 height 31
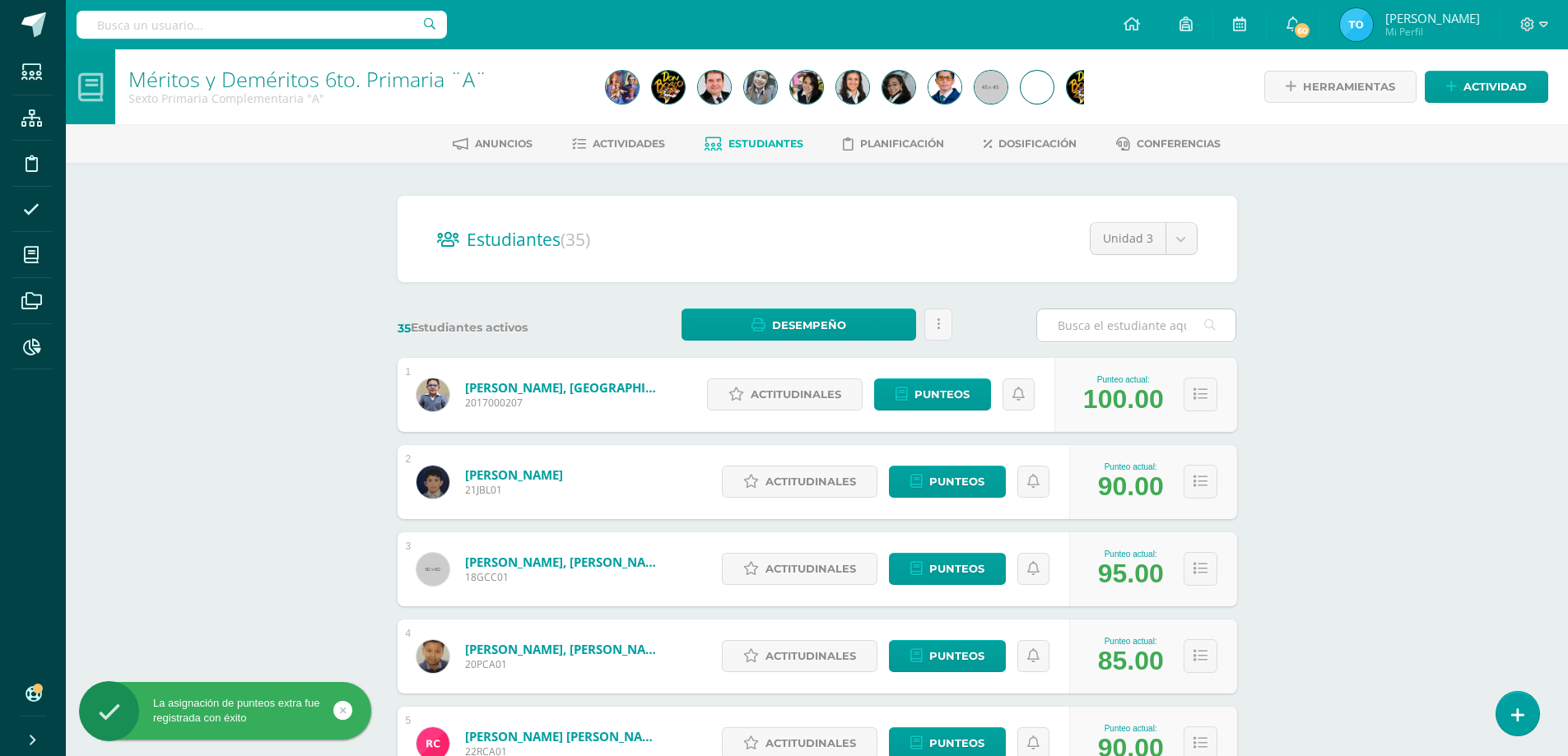
click at [1073, 322] on input "text" at bounding box center [1136, 325] width 199 height 32
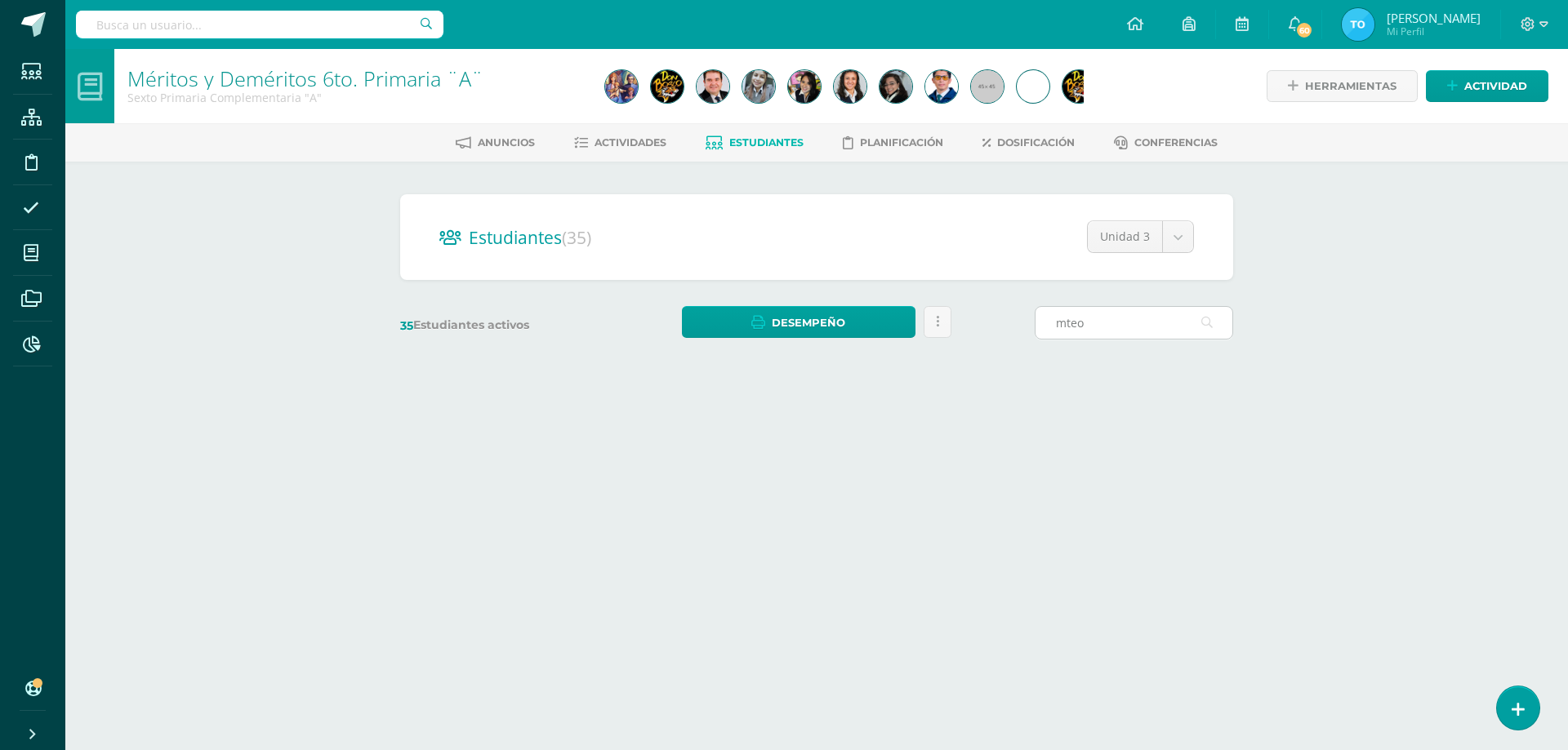
click at [1069, 326] on input "mteo" at bounding box center [1134, 323] width 197 height 31
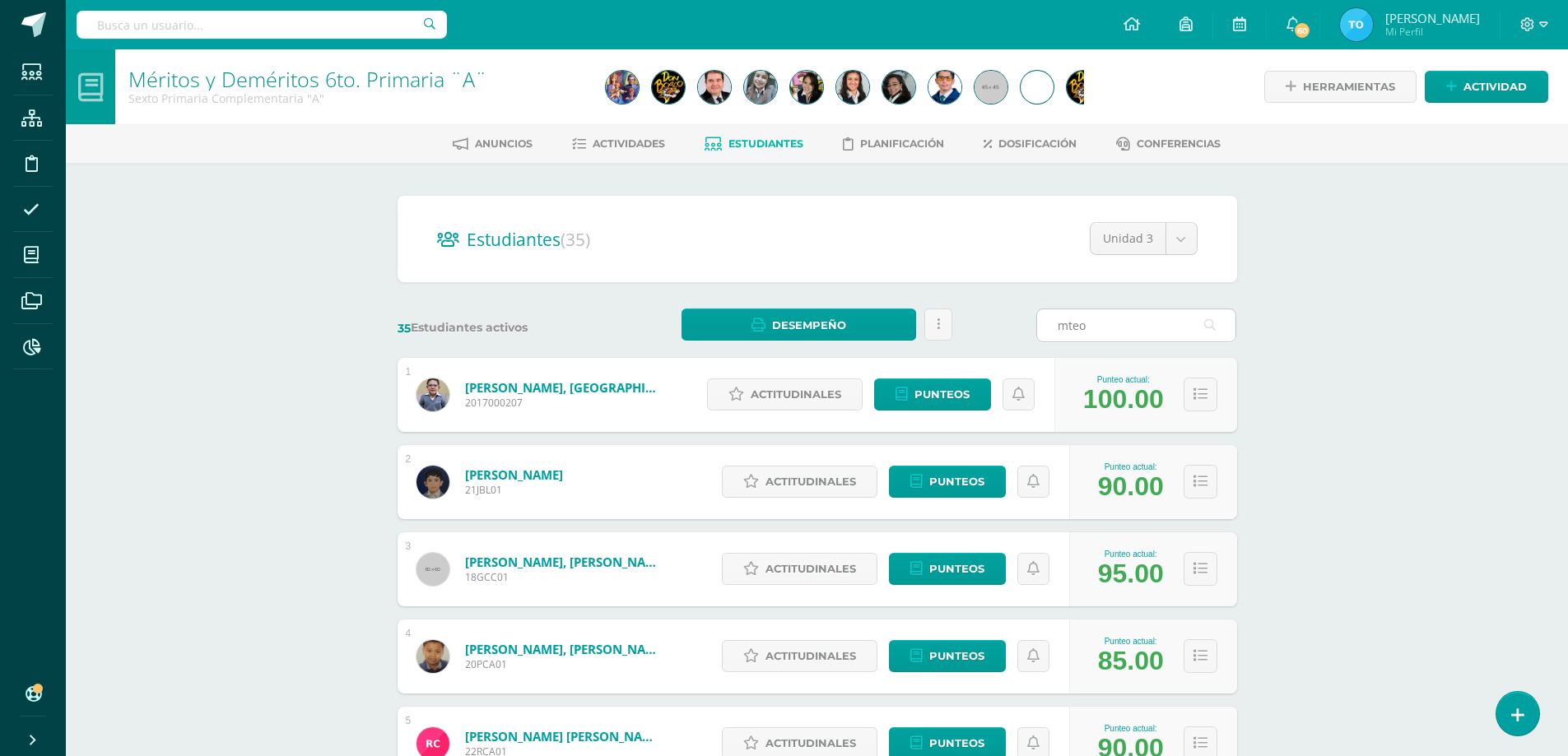
click at [1069, 325] on input "mteo" at bounding box center [1136, 325] width 199 height 32
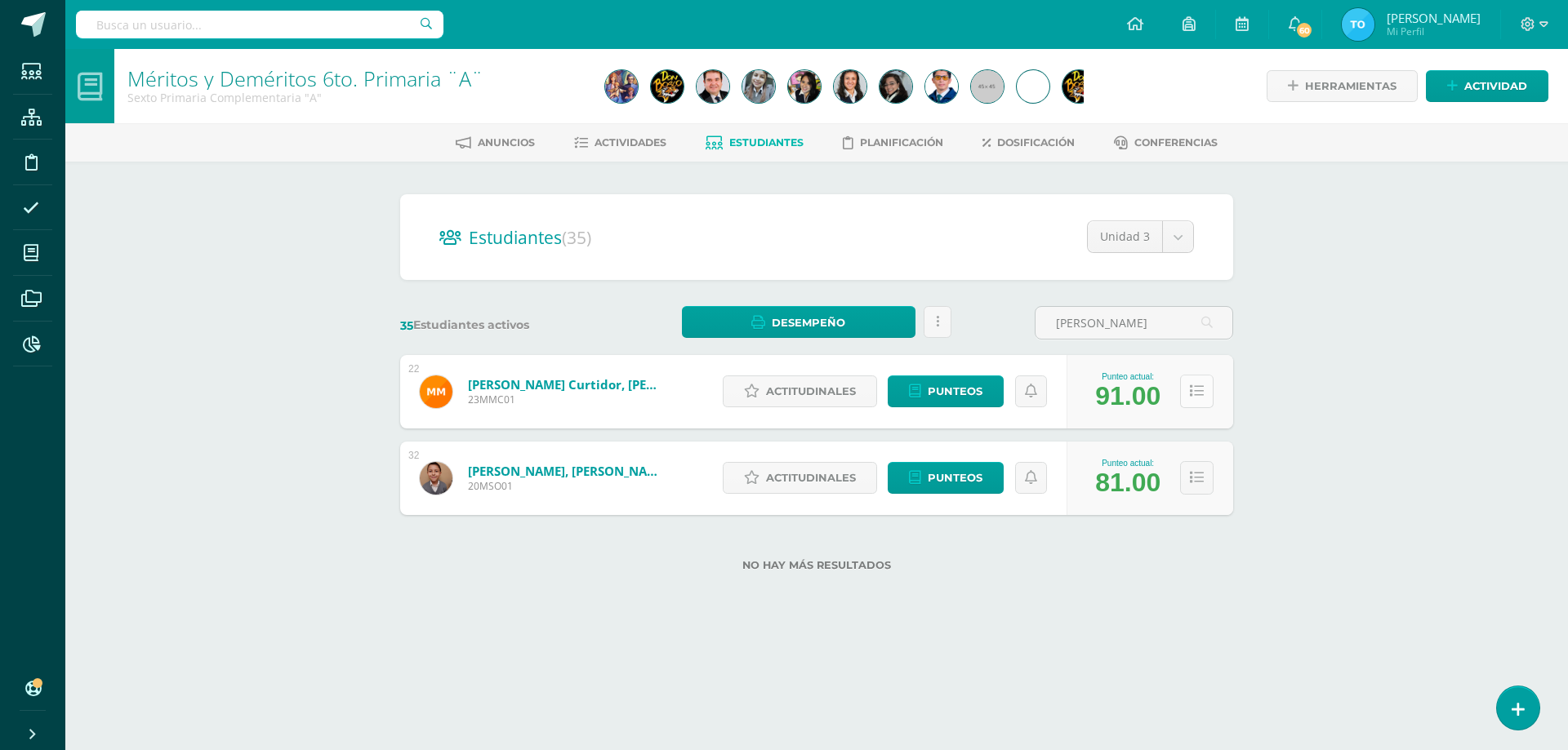
type input "mateo"
click at [1194, 387] on icon at bounding box center [1197, 391] width 14 height 14
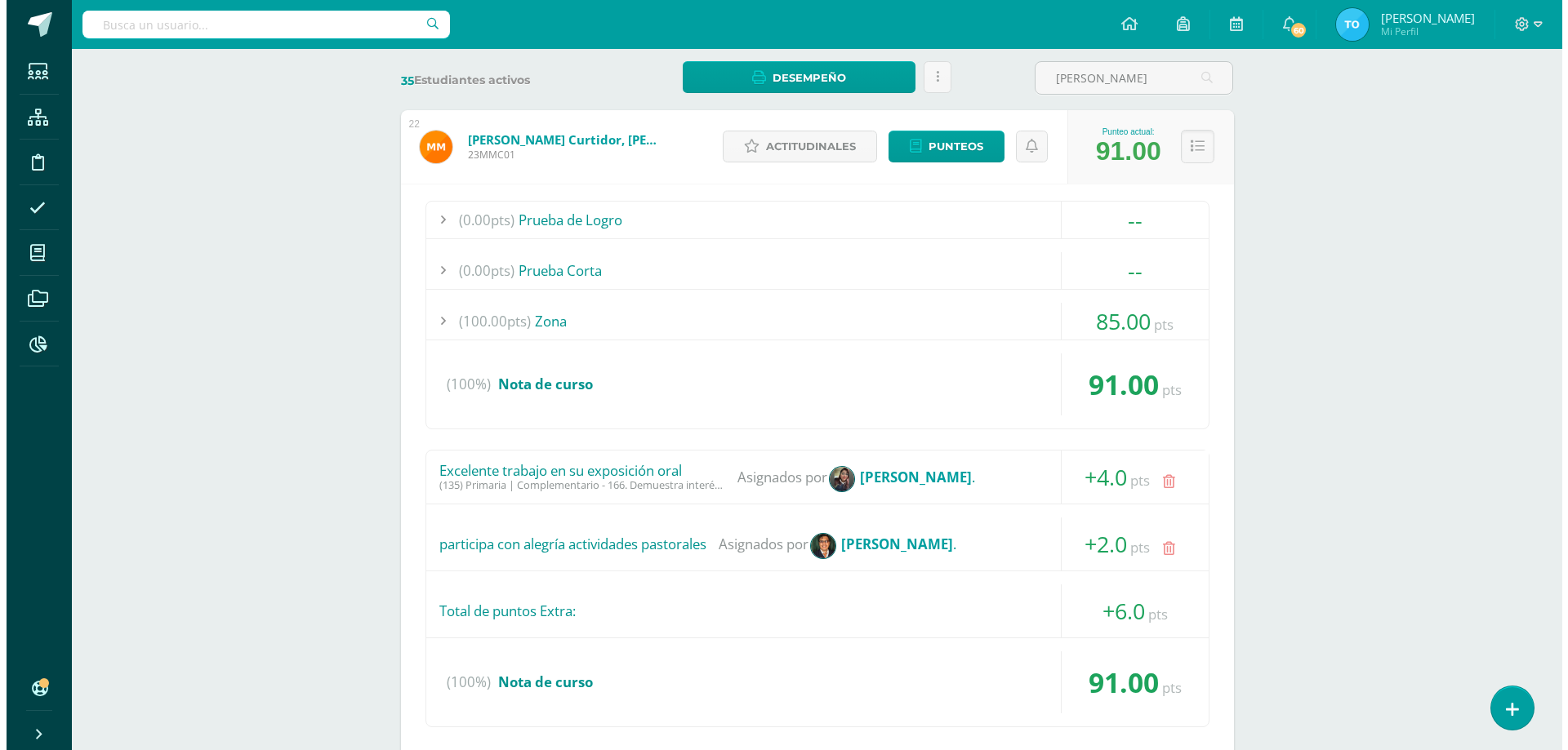
scroll to position [530, 0]
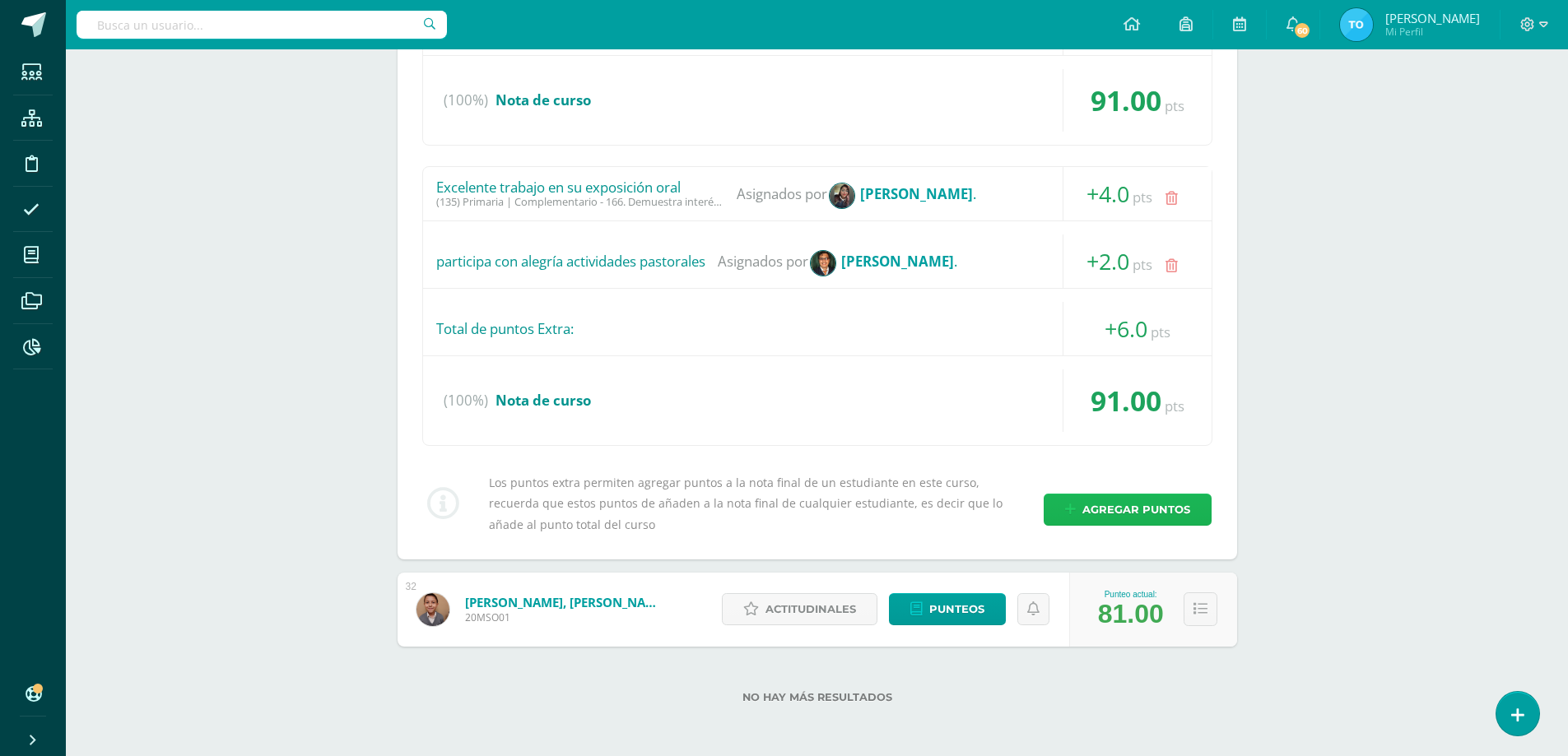
click at [1134, 518] on span "Agregar puntos" at bounding box center [1136, 510] width 108 height 30
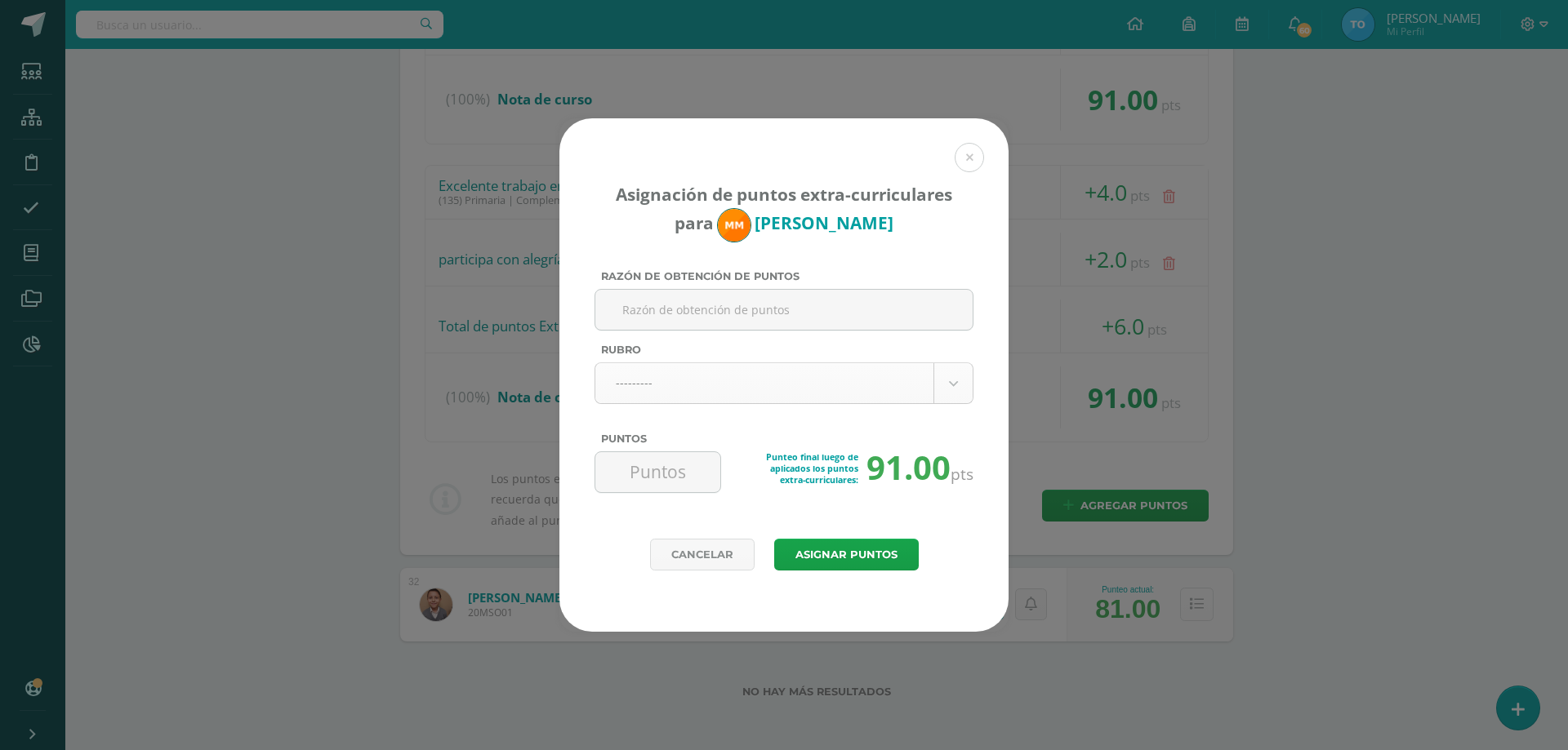
click at [799, 376] on body "Asignación de puntos extra-curriculares para Mateo Muralles Razón de obtención …" at bounding box center [784, 110] width 1568 height 1280
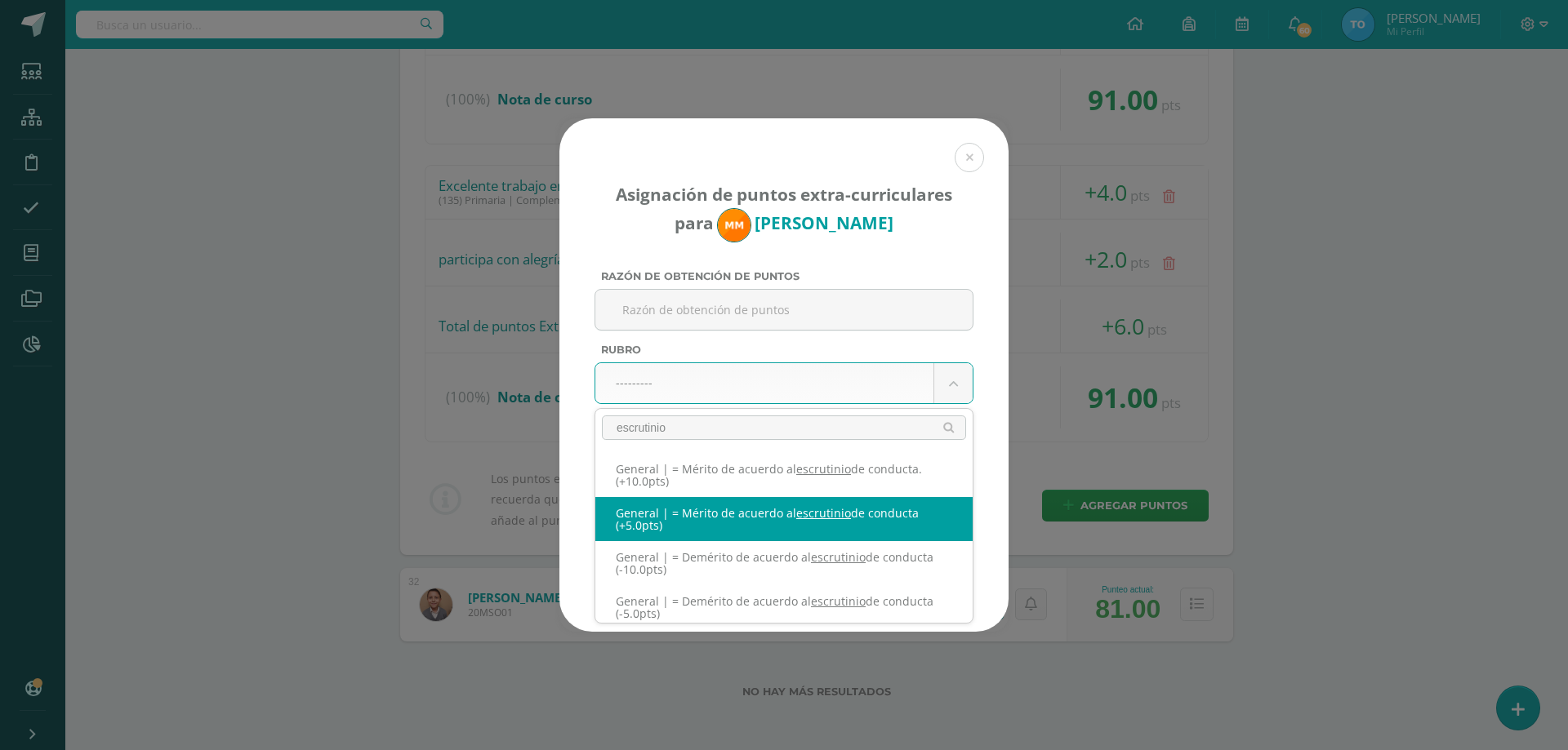
type input "escrutinio"
select select "331"
type input "5"
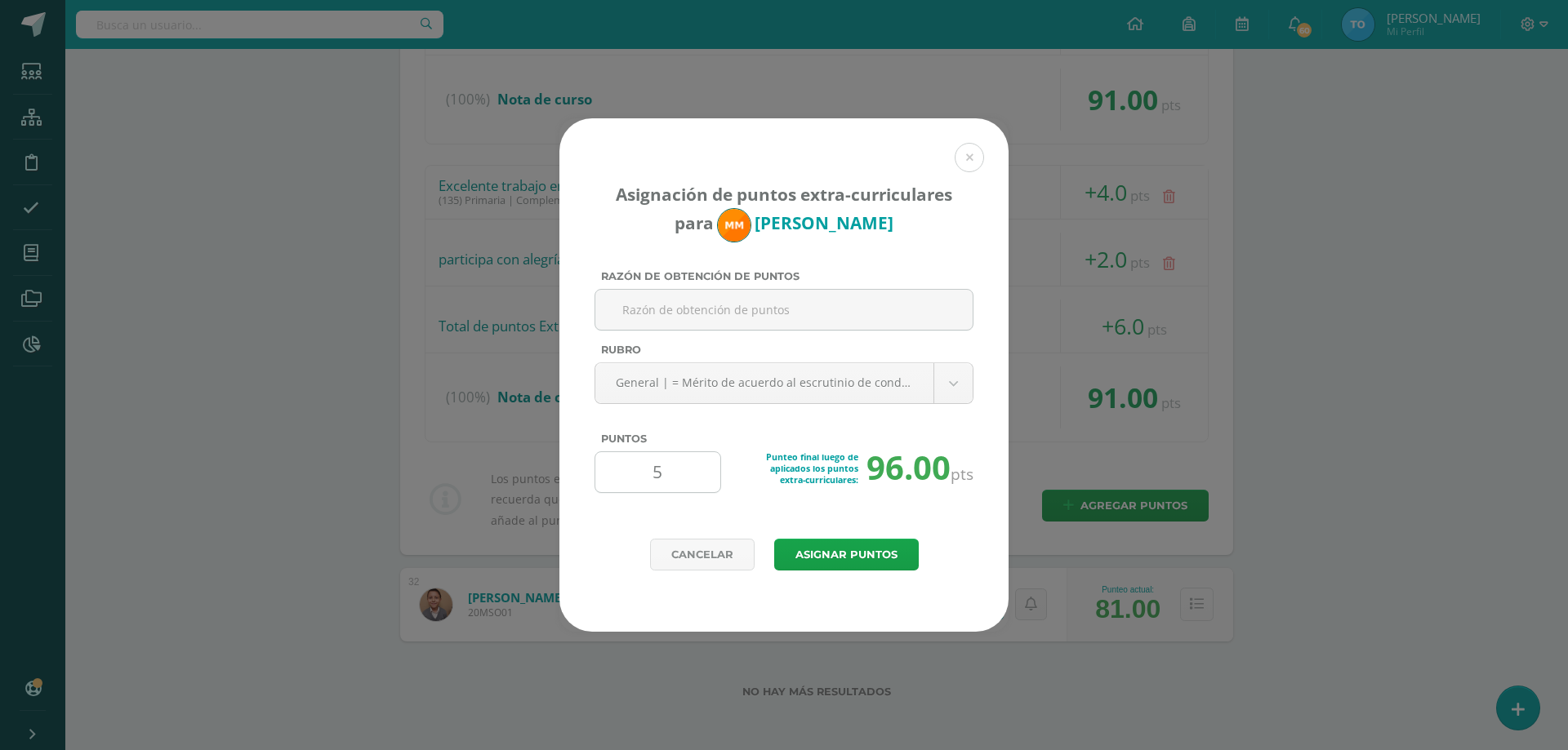
click at [699, 482] on input "5" at bounding box center [658, 472] width 112 height 40
type input "1"
click at [894, 550] on button "Asignar puntos" at bounding box center [847, 555] width 145 height 31
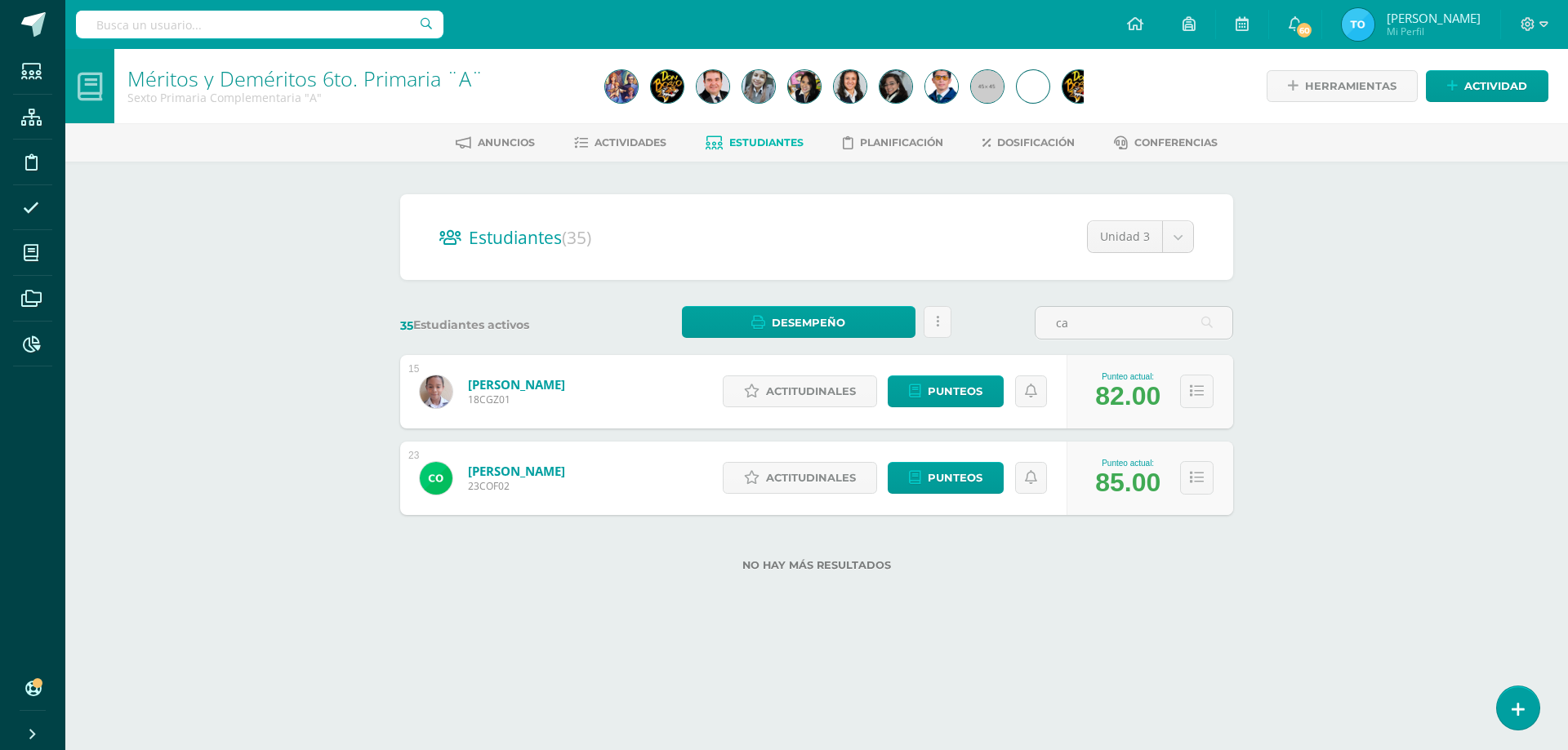
type input "c"
type input "[PERSON_NAME]"
click at [1197, 399] on button at bounding box center [1197, 392] width 33 height 33
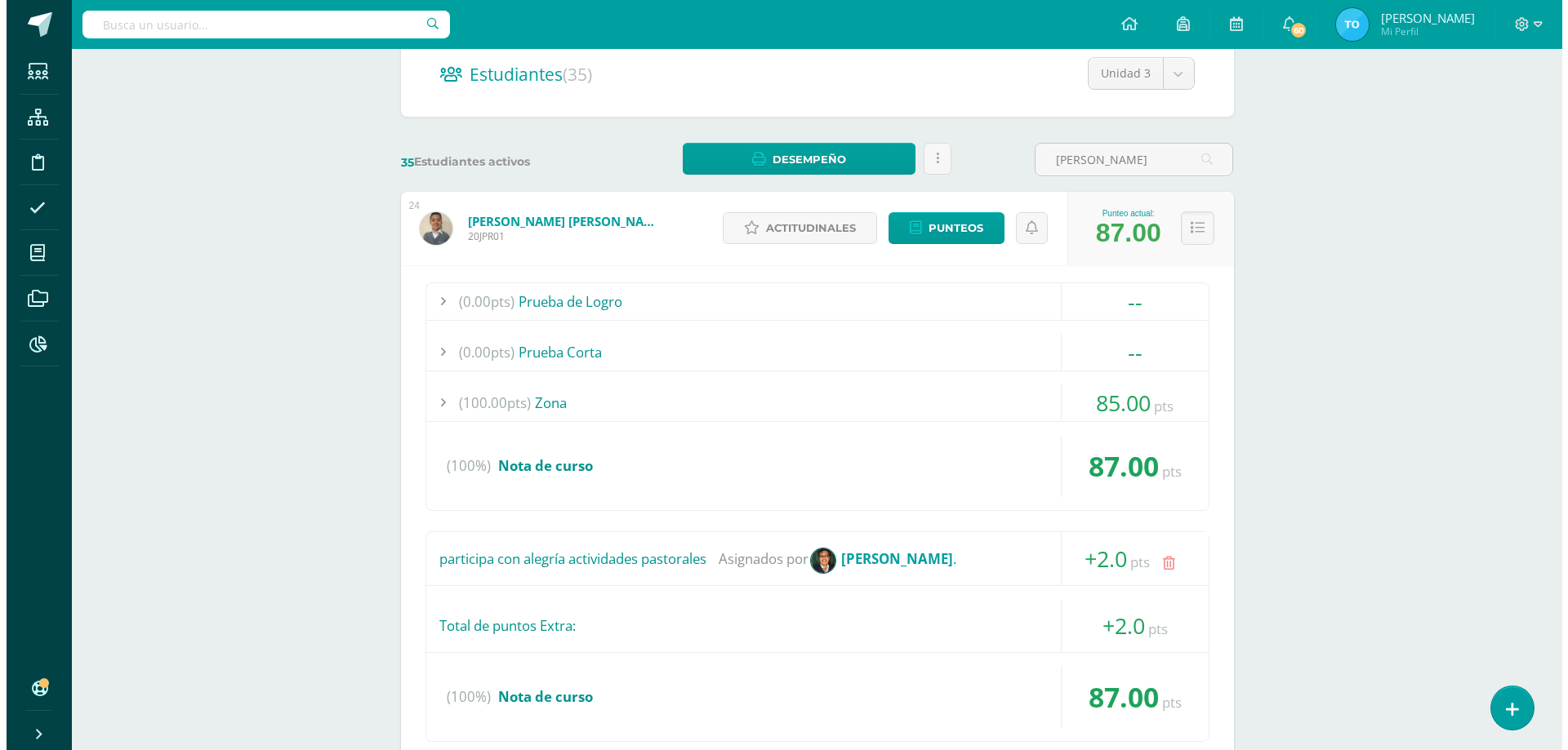
scroll to position [408, 0]
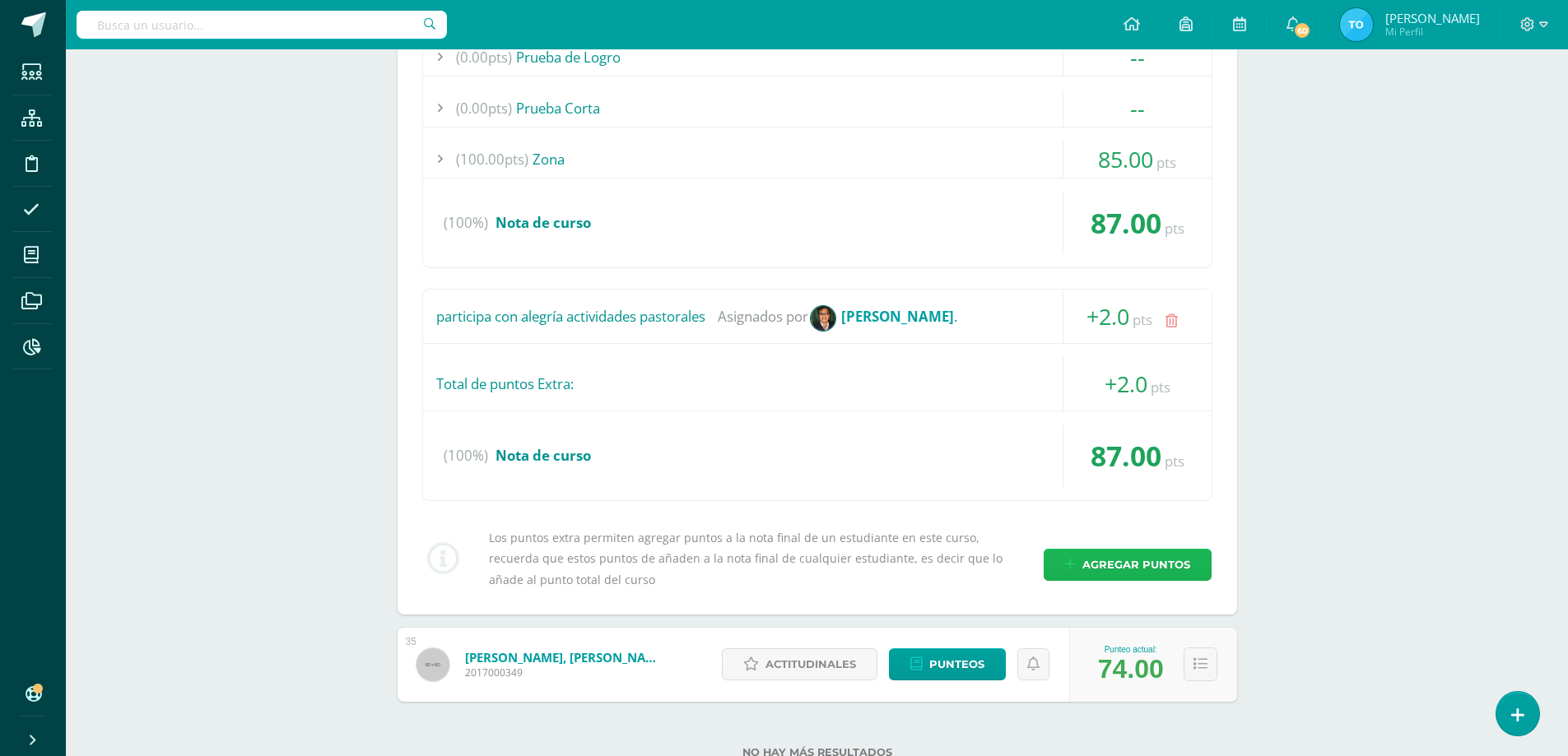
click at [1122, 561] on span "Agregar puntos" at bounding box center [1136, 565] width 108 height 30
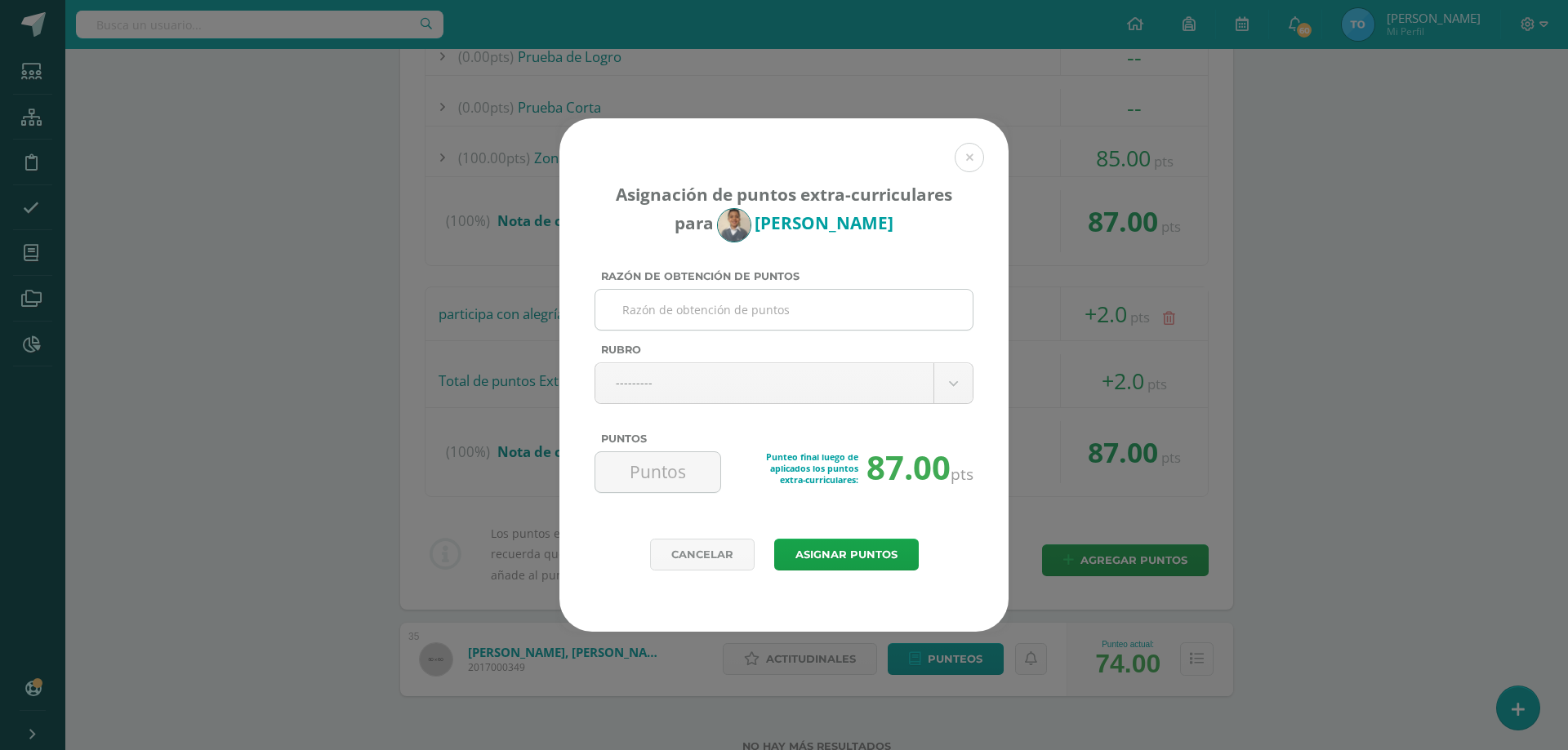
click at [676, 325] on input "Razón de obtención de puntos" at bounding box center [784, 310] width 364 height 40
click at [693, 373] on body "Asignación de puntos extra-curriculares para [PERSON_NAME] Razón de obtención d…" at bounding box center [784, 198] width 1568 height 1213
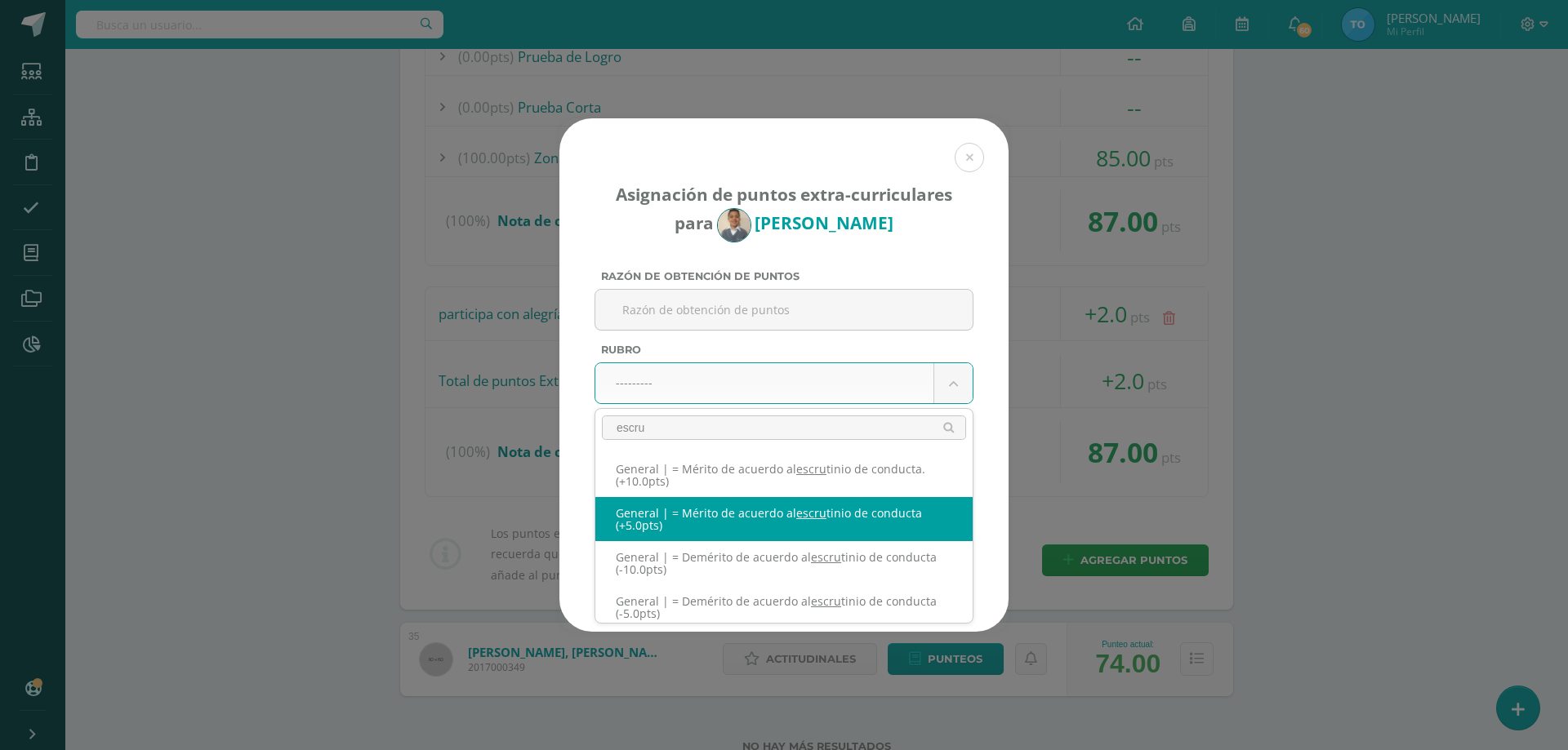
type input "escru"
select select "331"
type input "5"
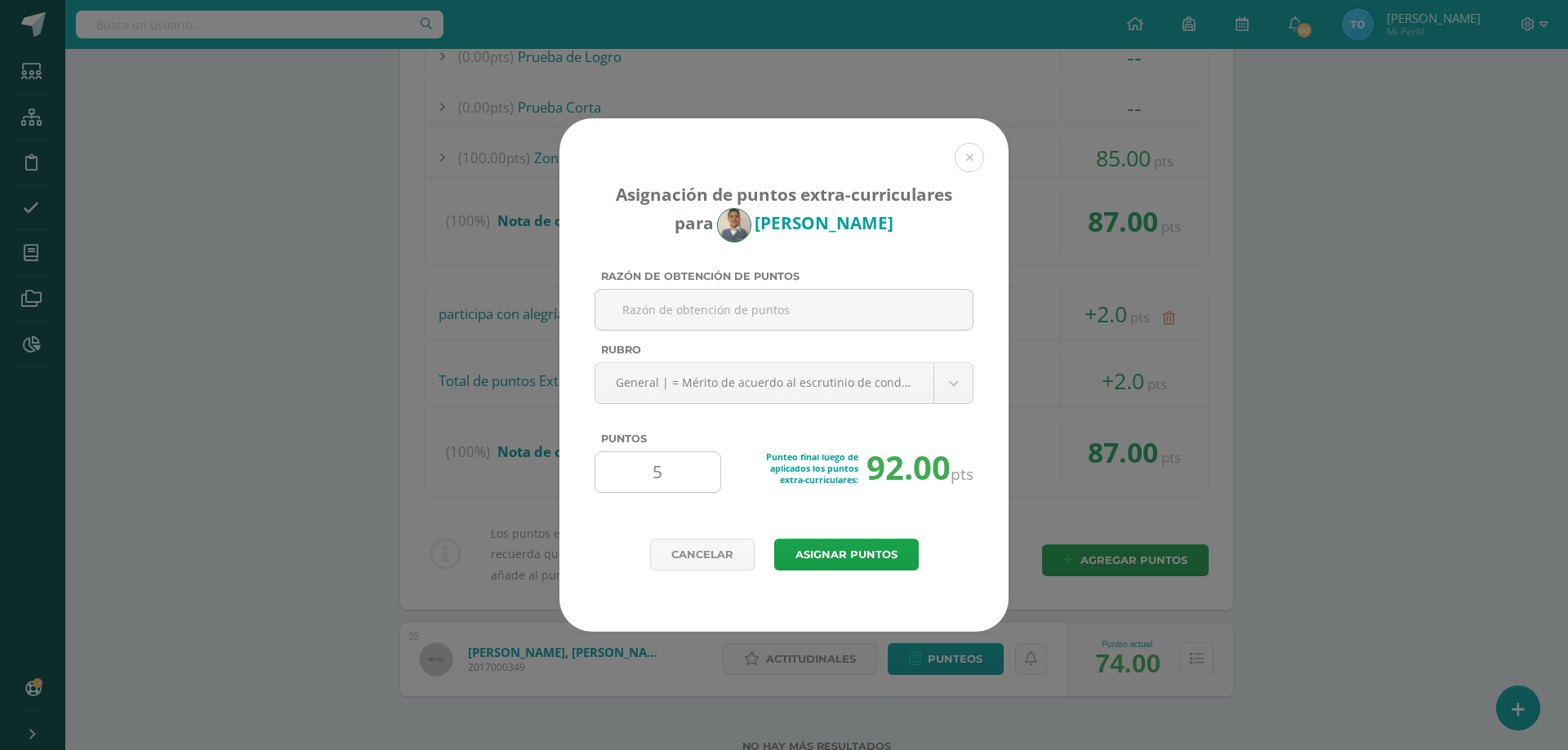
click at [688, 463] on input "5" at bounding box center [658, 472] width 112 height 40
type input "3"
click at [808, 558] on button "Asignar puntos" at bounding box center [847, 555] width 145 height 31
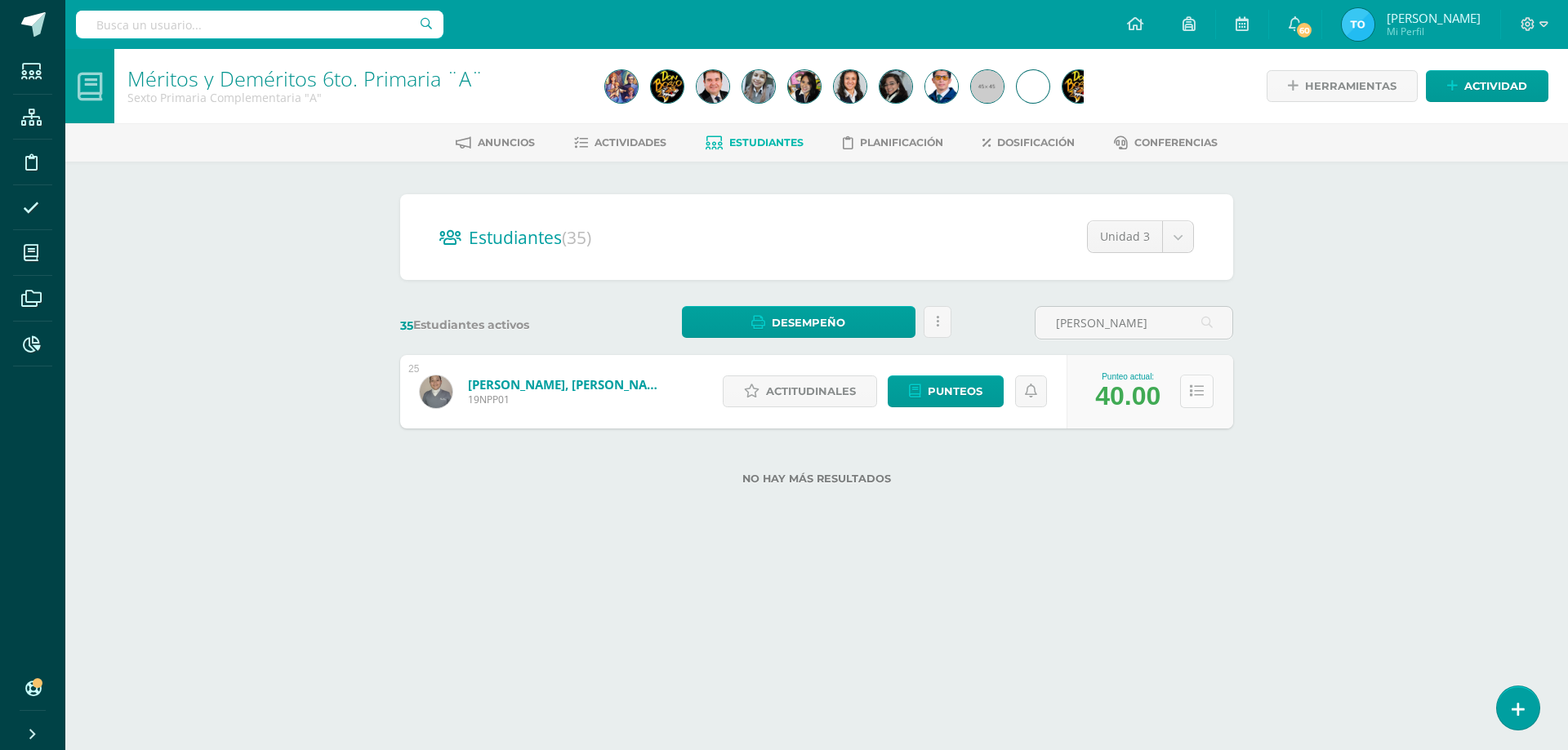
type input "[PERSON_NAME]"
click at [1199, 392] on icon at bounding box center [1197, 391] width 14 height 14
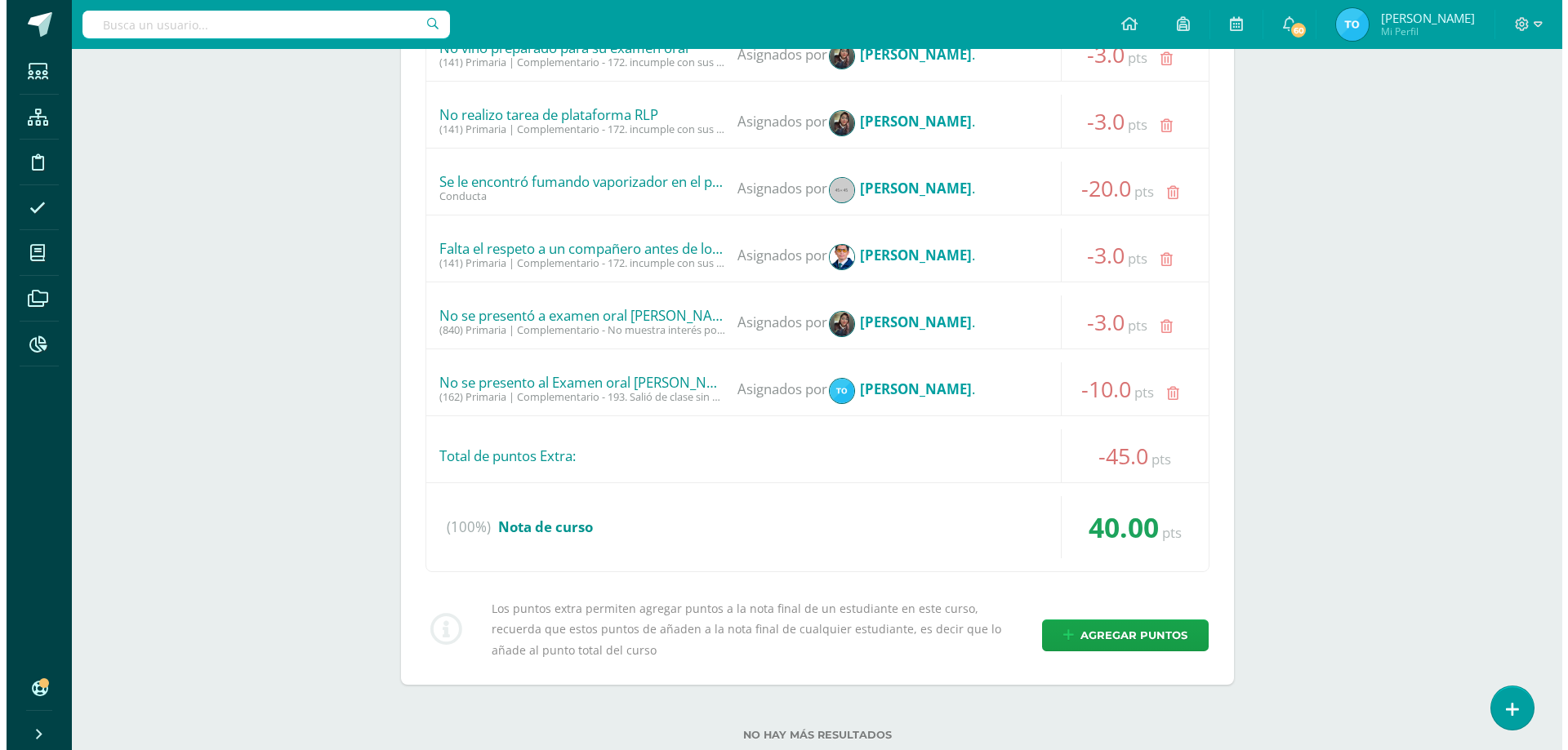
scroll to position [778, 0]
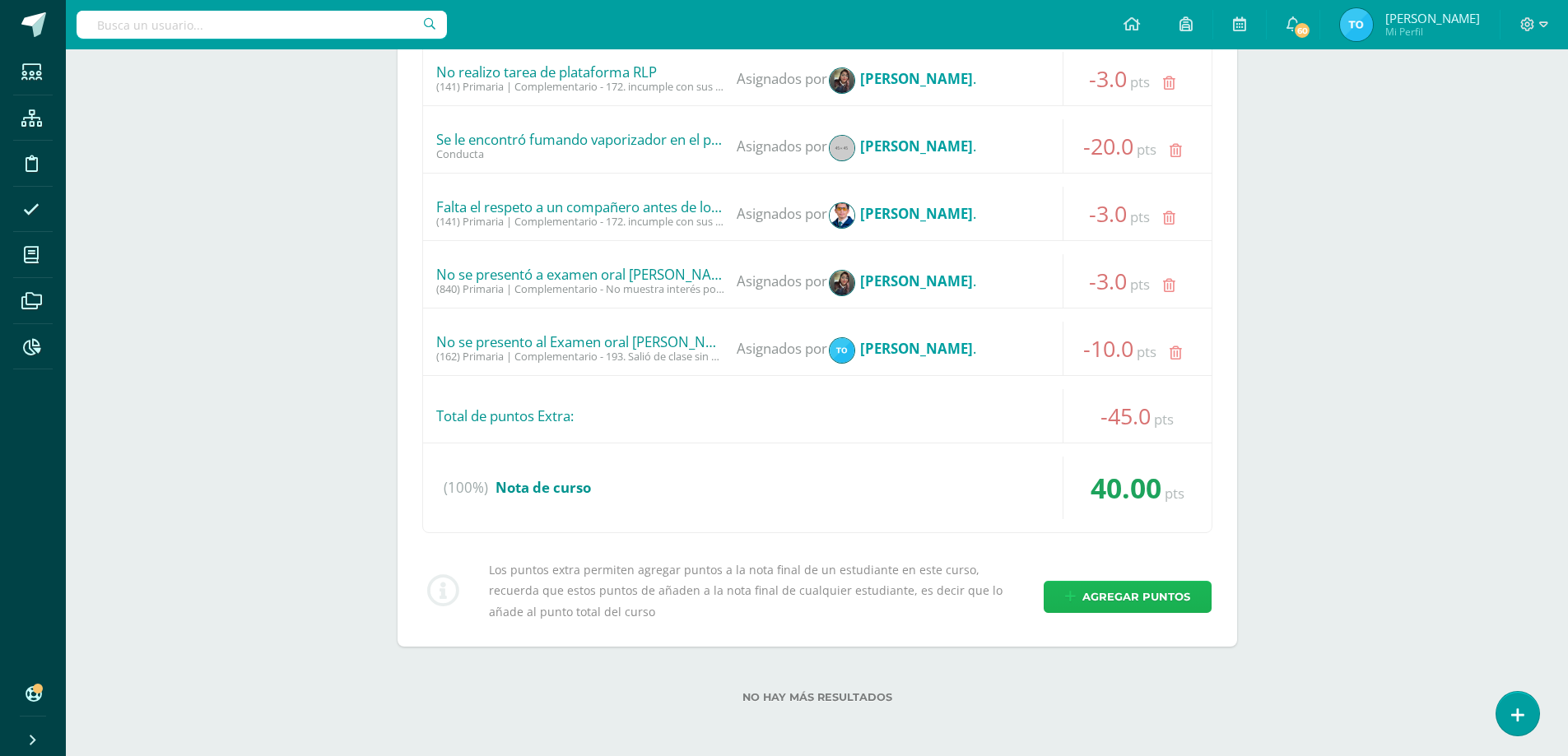
click at [1148, 582] on span "Agregar puntos" at bounding box center [1136, 597] width 108 height 30
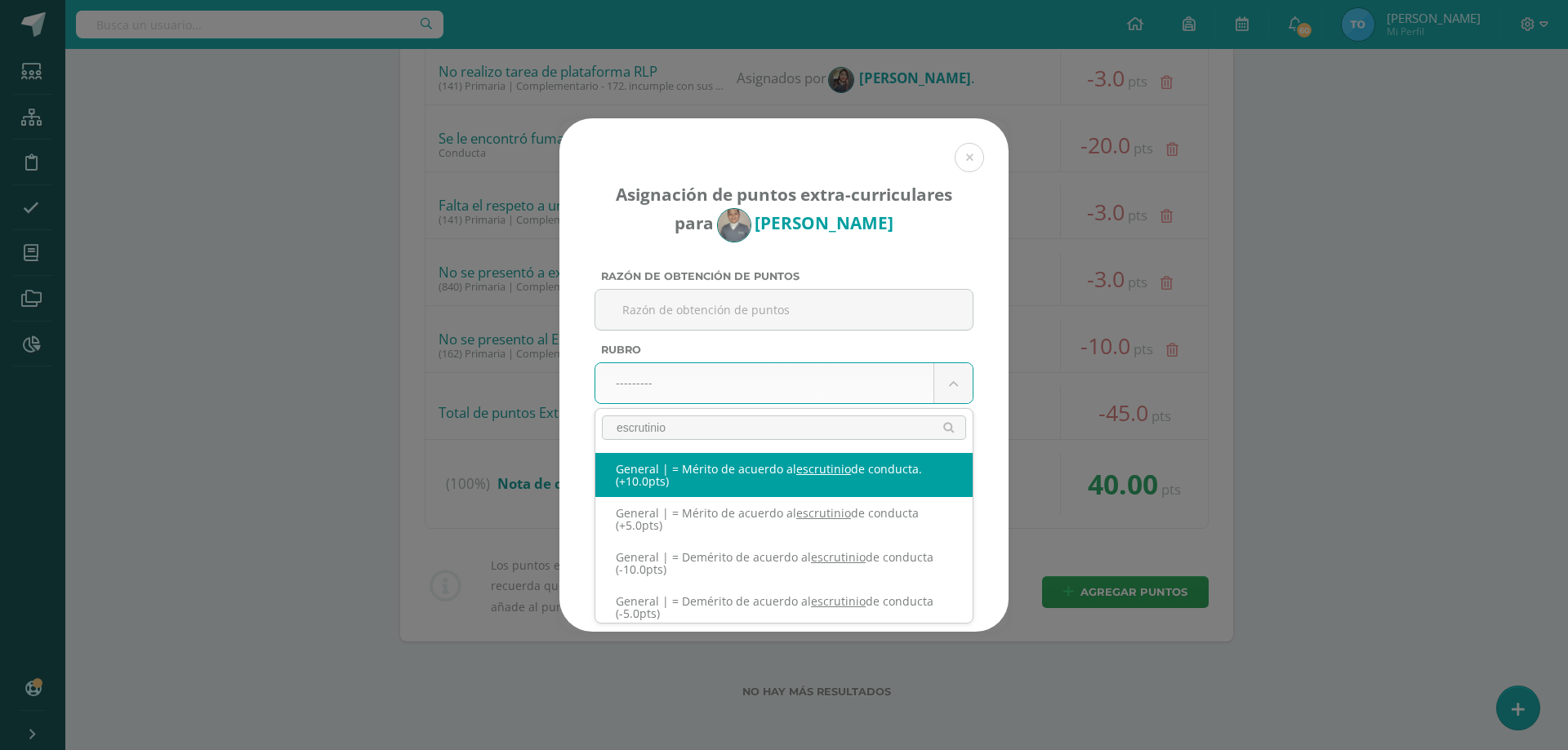
type input "escrutinio"
select select "332"
type input "10"
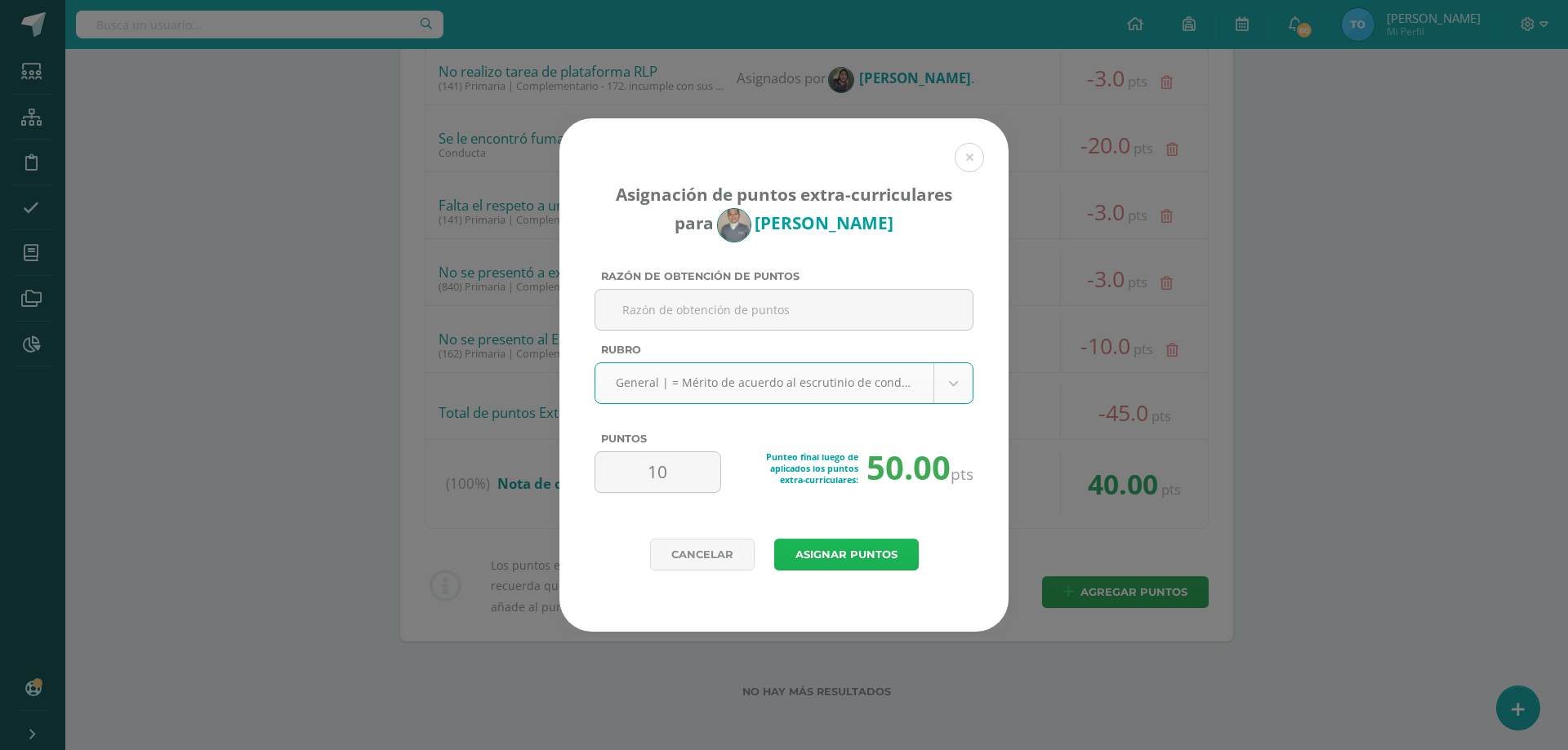
click at [869, 551] on button "Asignar puntos" at bounding box center [847, 555] width 145 height 31
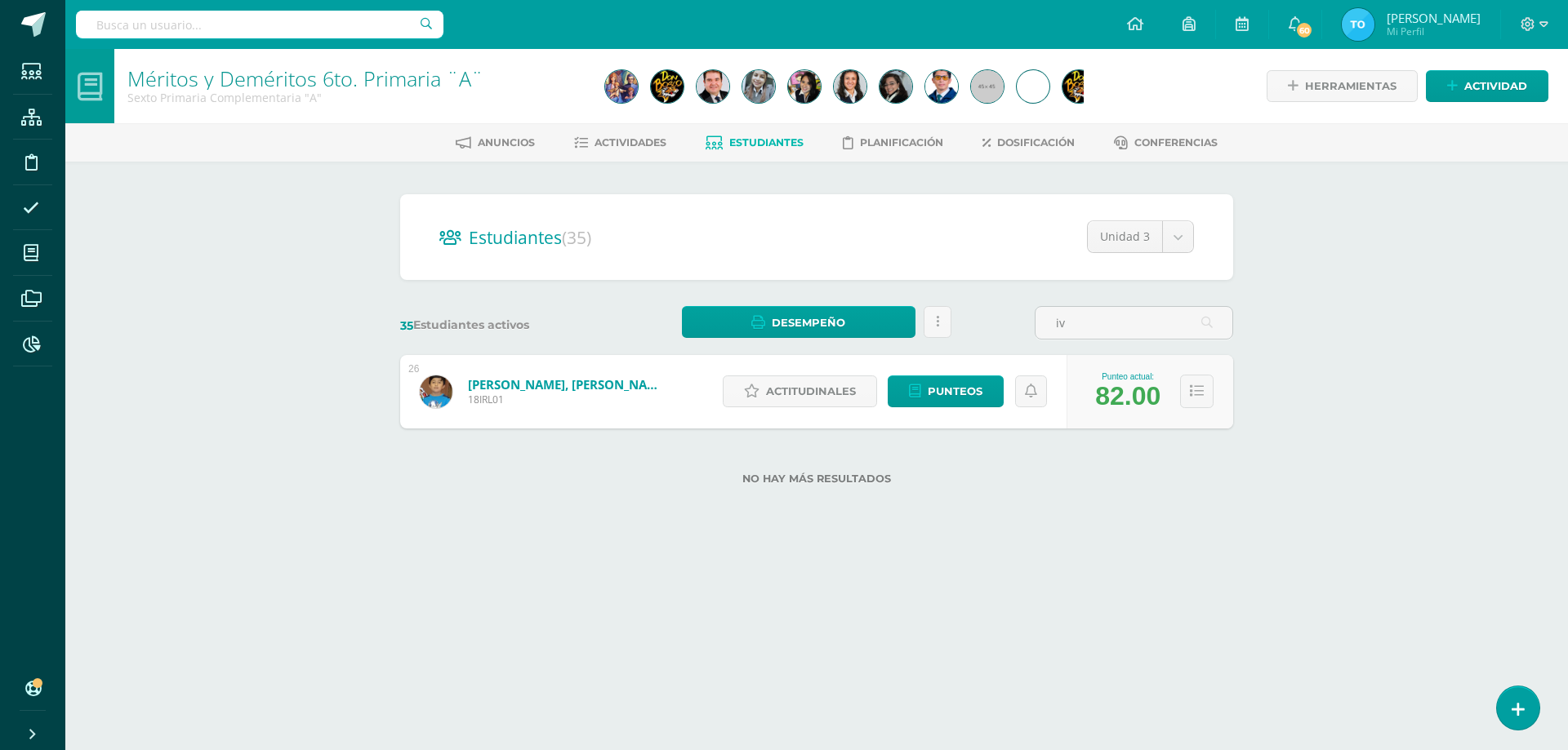
type input "i"
type input "camila"
click at [1198, 398] on icon at bounding box center [1197, 391] width 14 height 14
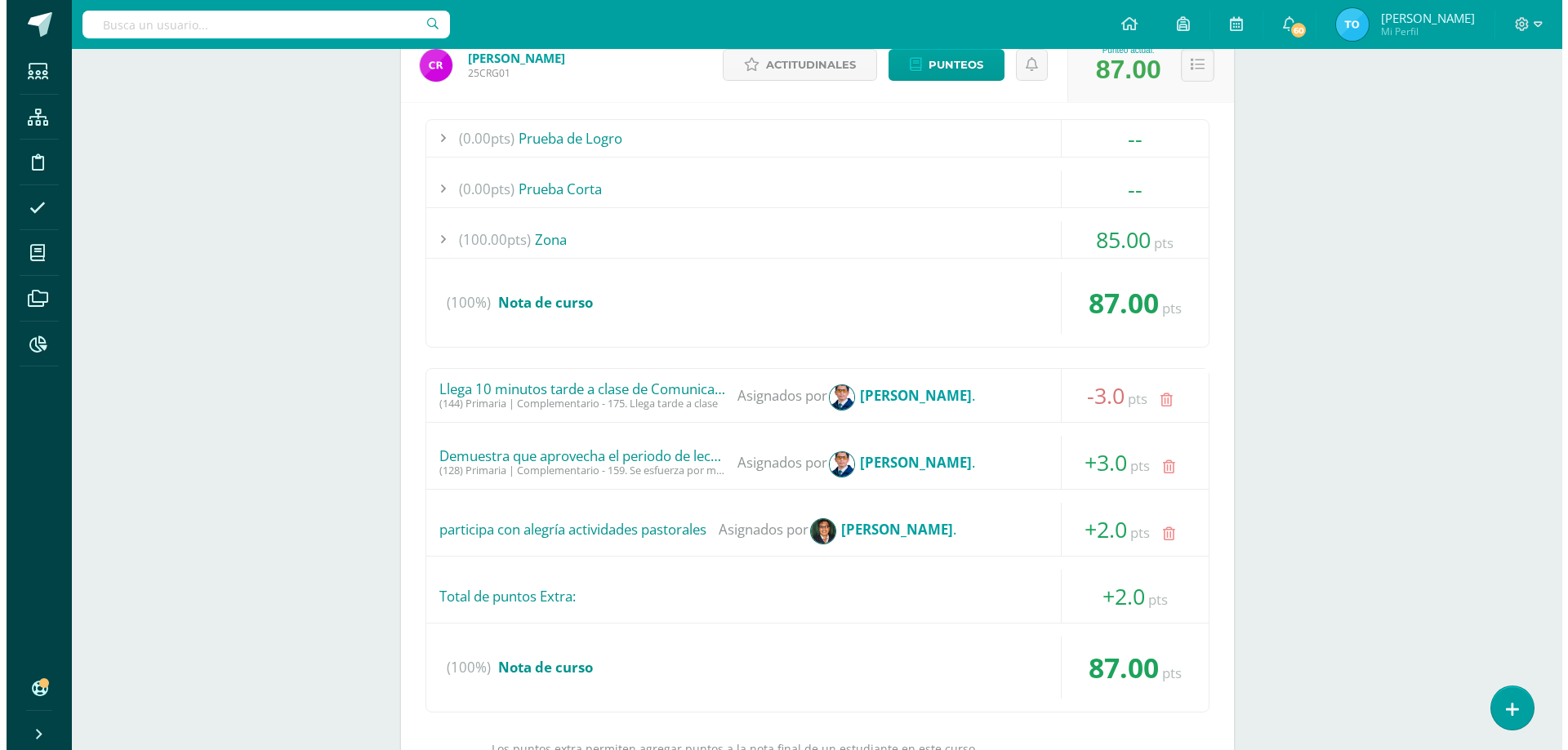
scroll to position [510, 0]
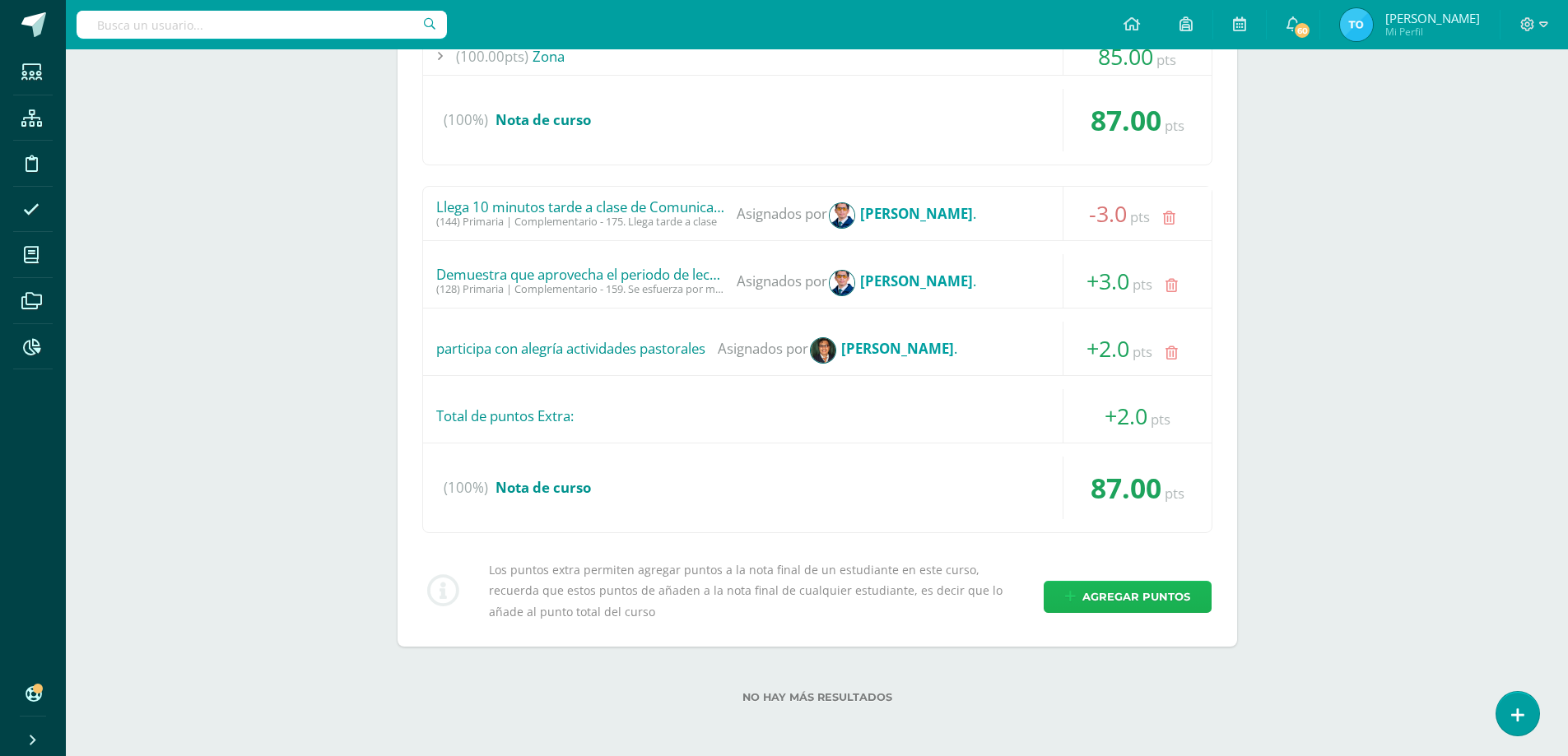
click at [1101, 583] on span "Agregar puntos" at bounding box center [1136, 597] width 108 height 30
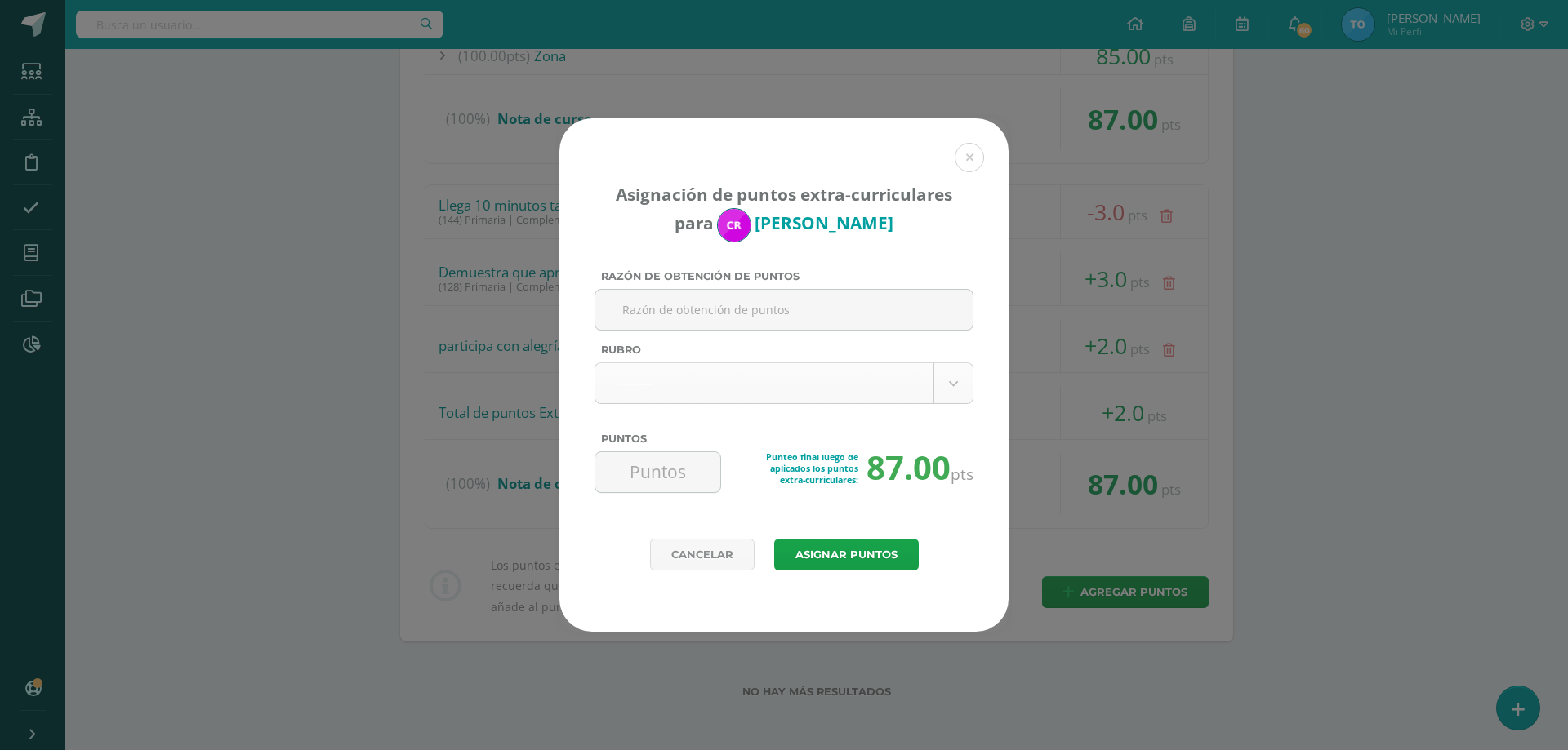
click at [693, 377] on body "Asignación de puntos extra-curriculares para [PERSON_NAME] Razón de obtención d…" at bounding box center [784, 120] width 1568 height 1260
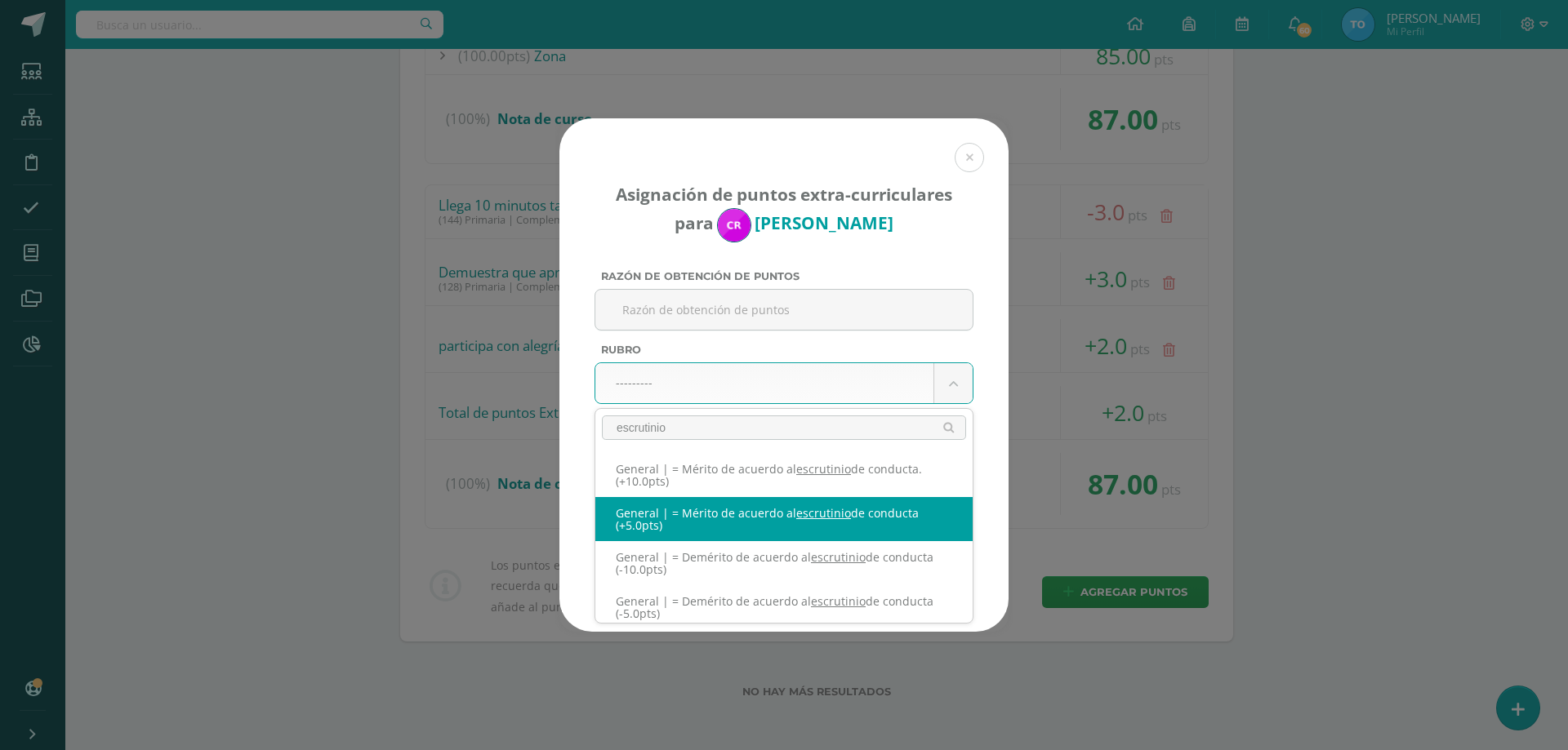
type input "escrutinio"
select select "331"
type input "5"
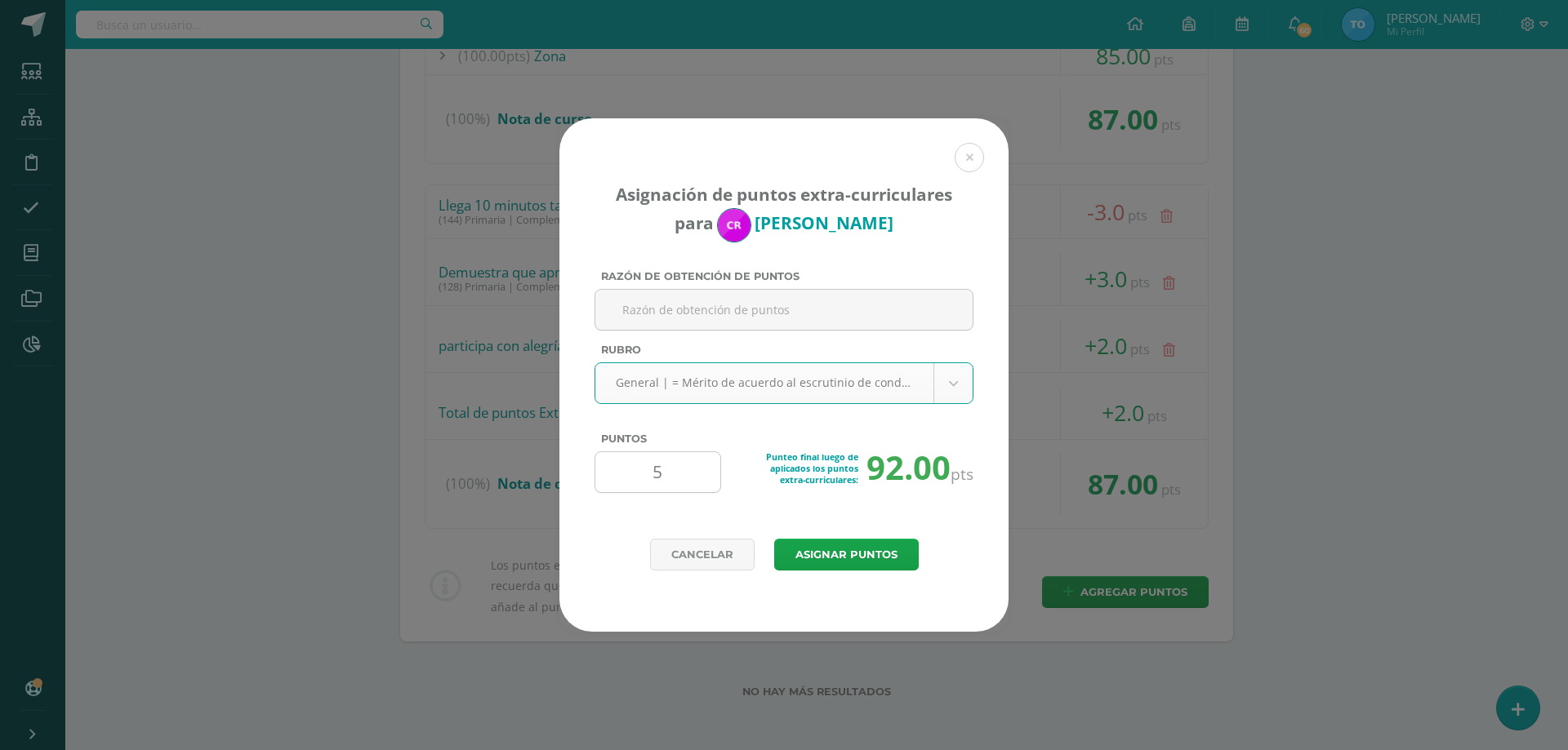
click at [689, 475] on input "5" at bounding box center [658, 472] width 112 height 40
type input "3"
click at [852, 554] on button "Asignar puntos" at bounding box center [847, 555] width 145 height 31
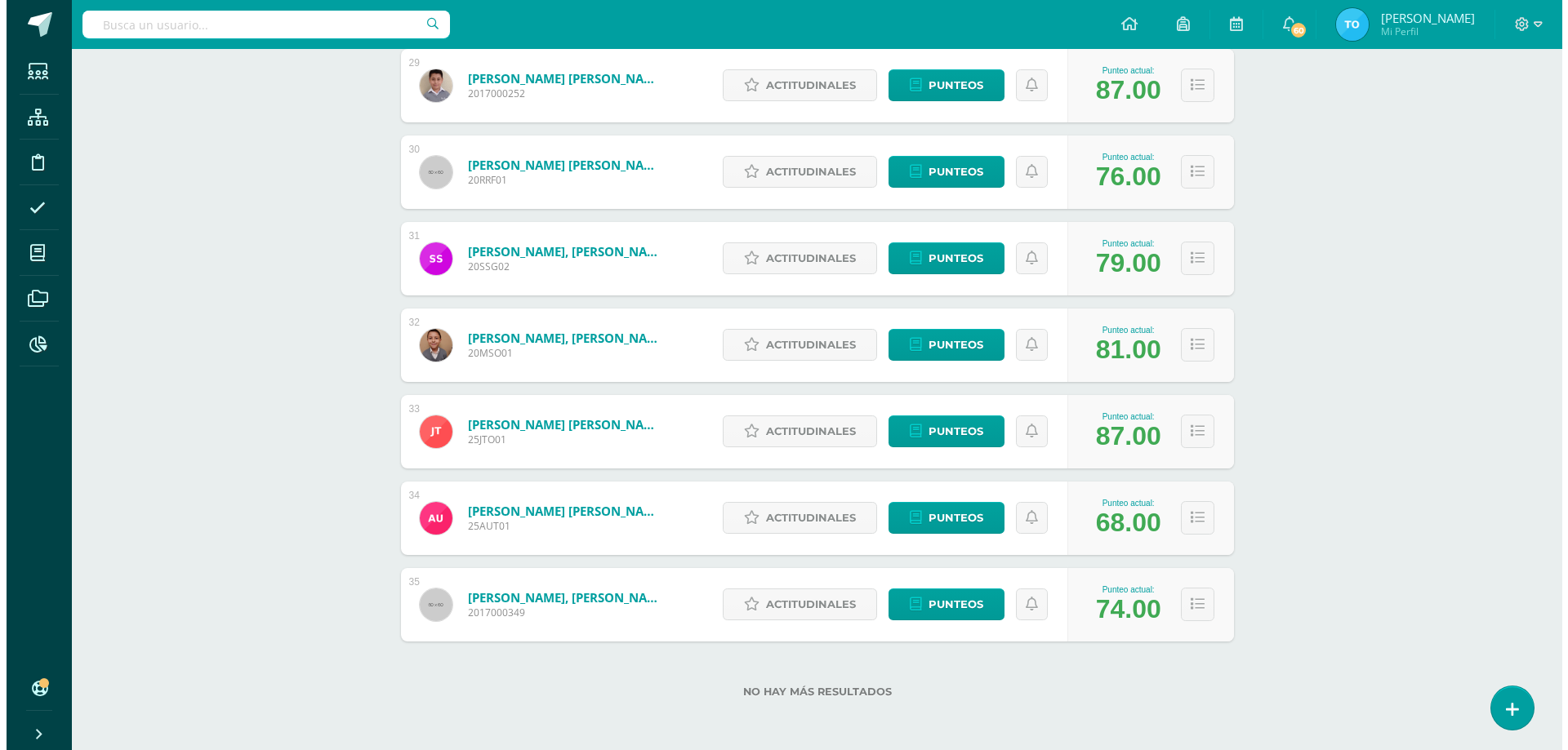
scroll to position [2647, 0]
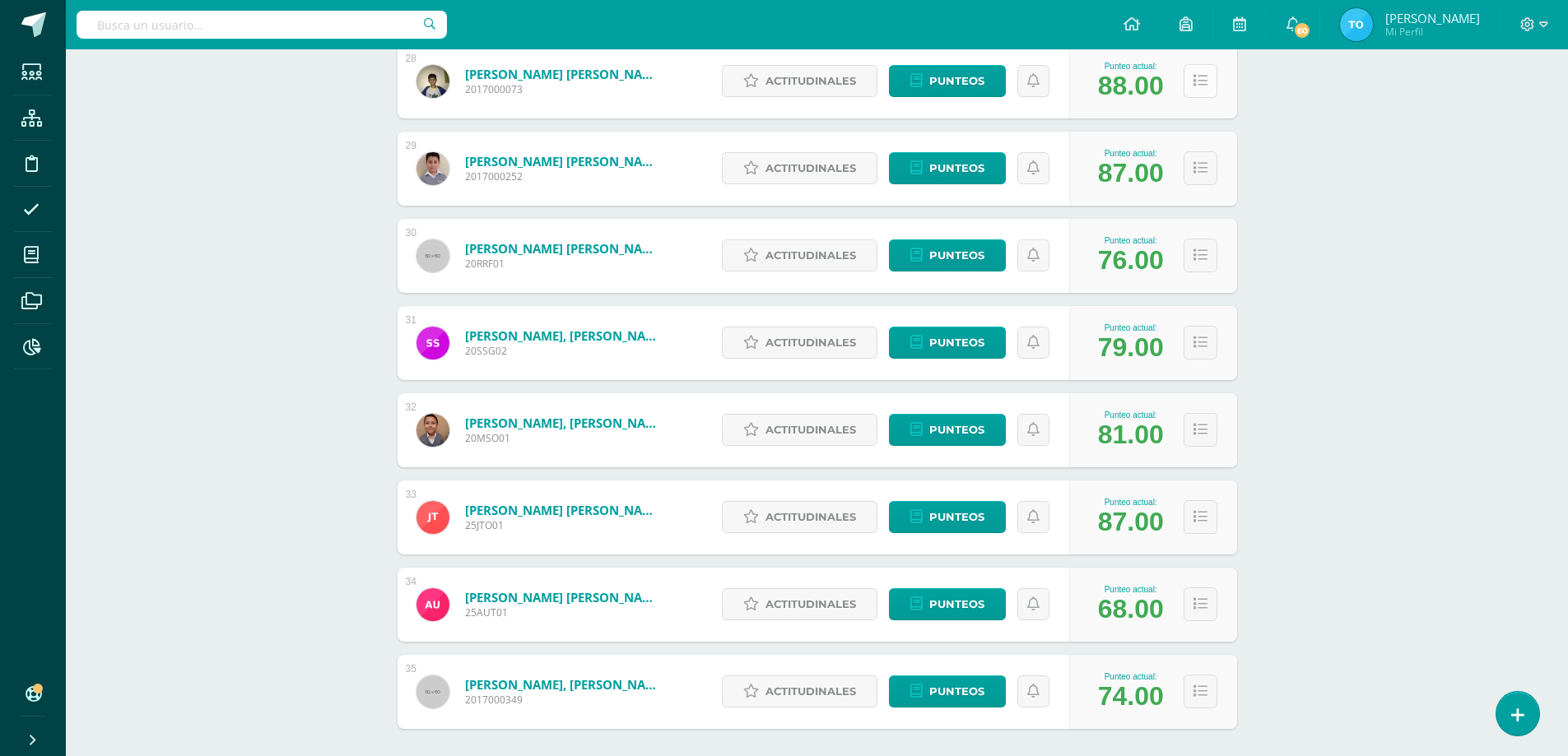
click at [1197, 88] on icon at bounding box center [1201, 81] width 14 height 14
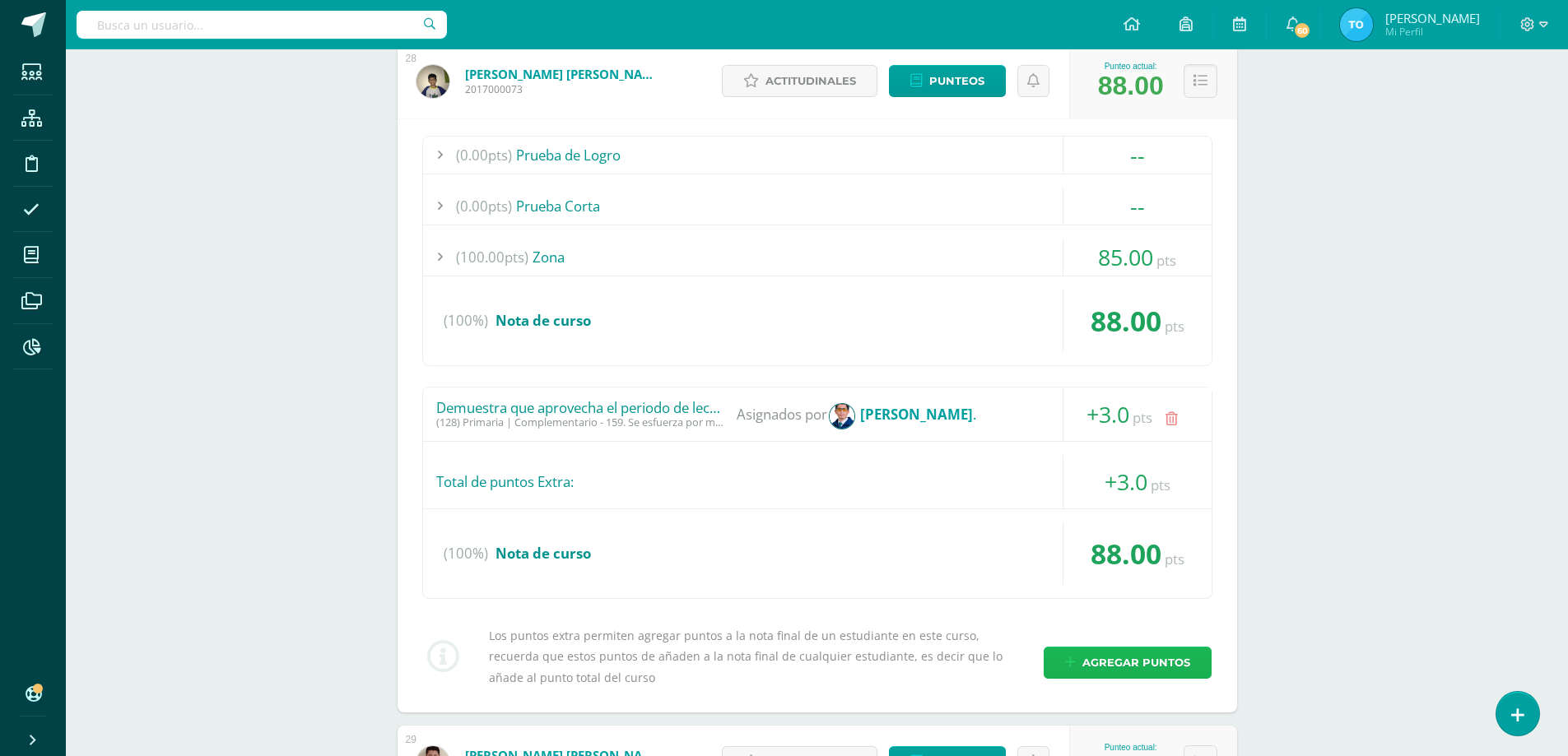
click at [1104, 661] on span "Agregar puntos" at bounding box center [1136, 663] width 108 height 30
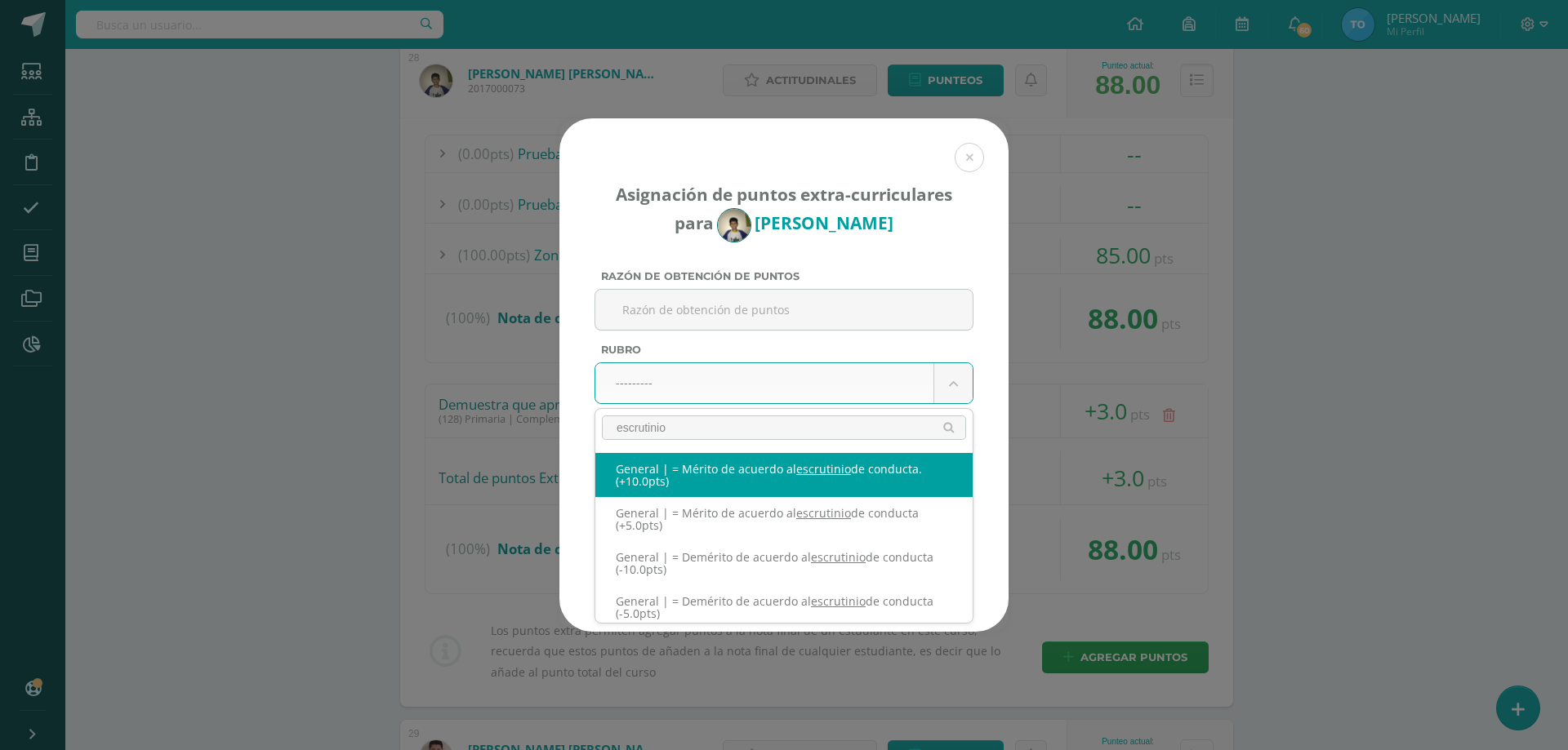
type input "escrutinio"
select select "332"
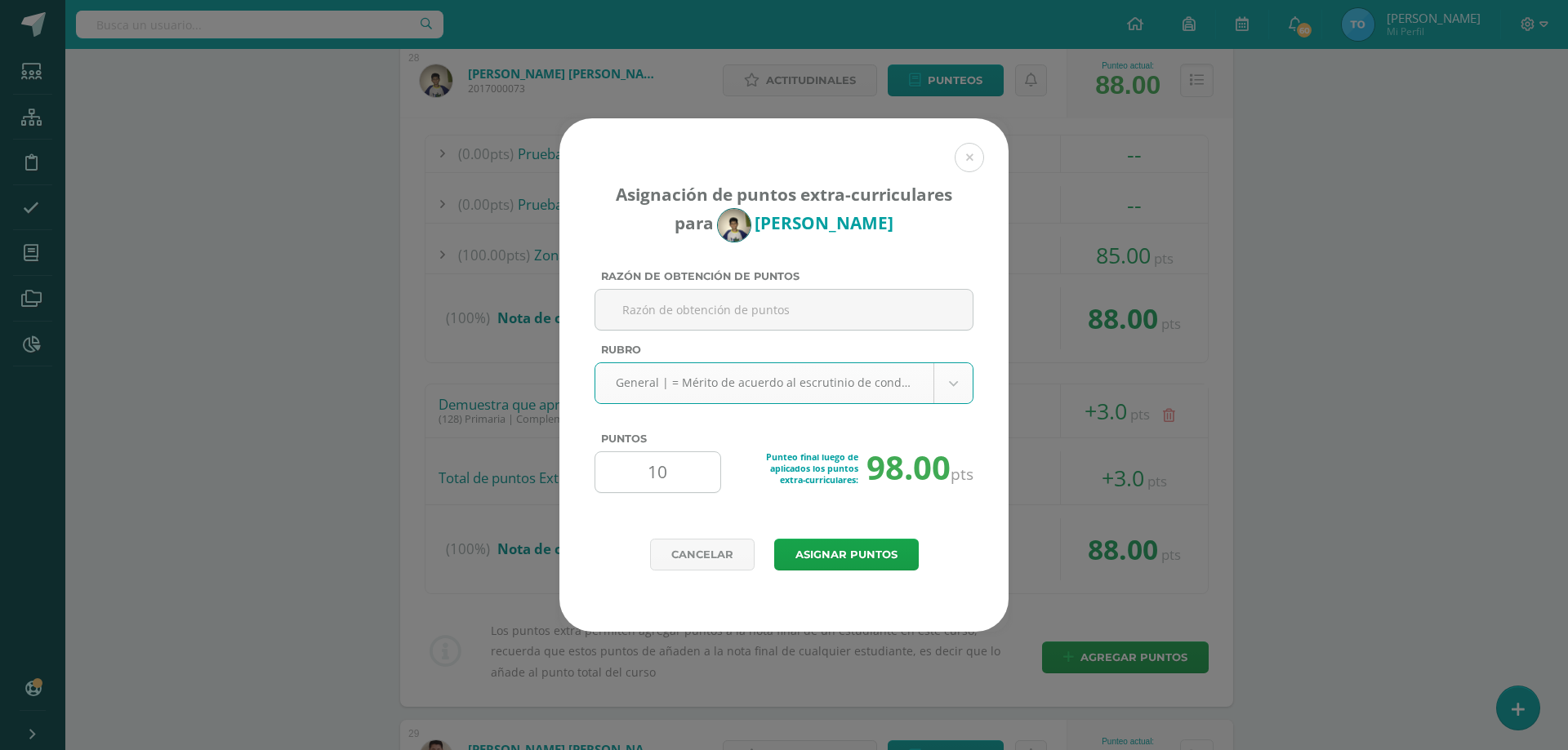
click at [686, 477] on input "10" at bounding box center [658, 472] width 112 height 40
type input "1"
type input "7"
click at [817, 554] on button "Asignar puntos" at bounding box center [847, 555] width 145 height 31
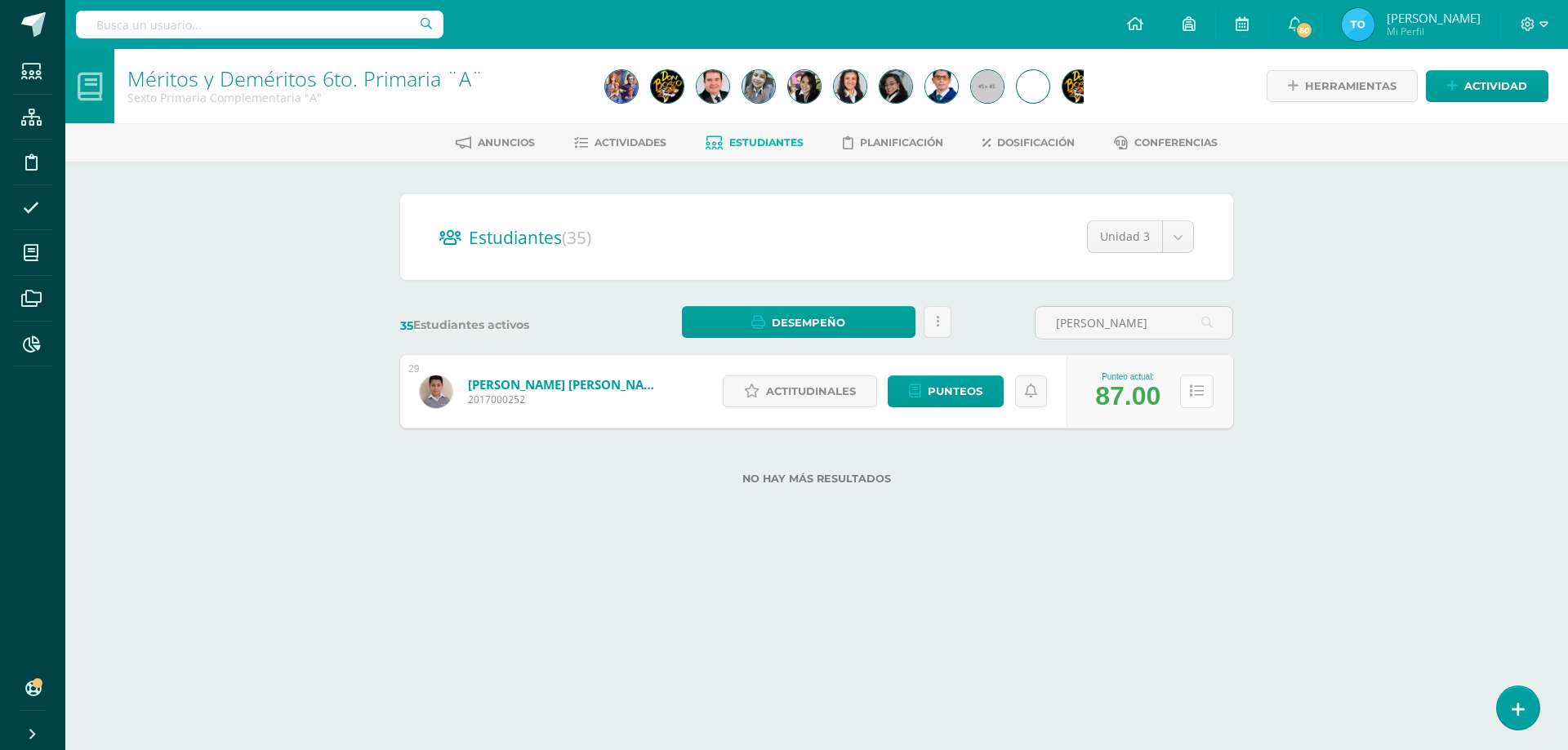
type input "[PERSON_NAME]"
click at [1199, 392] on icon at bounding box center [1197, 391] width 14 height 14
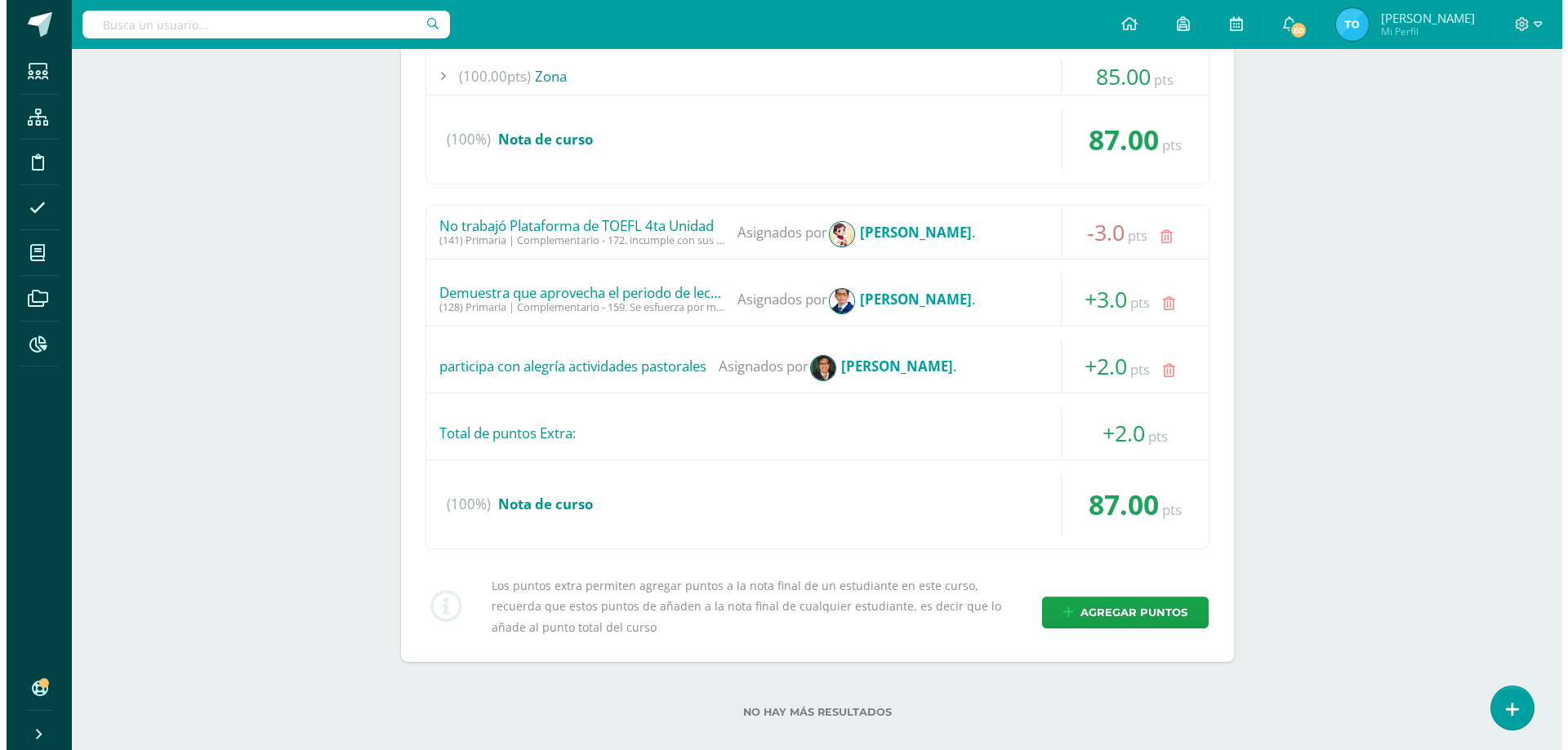
scroll to position [510, 0]
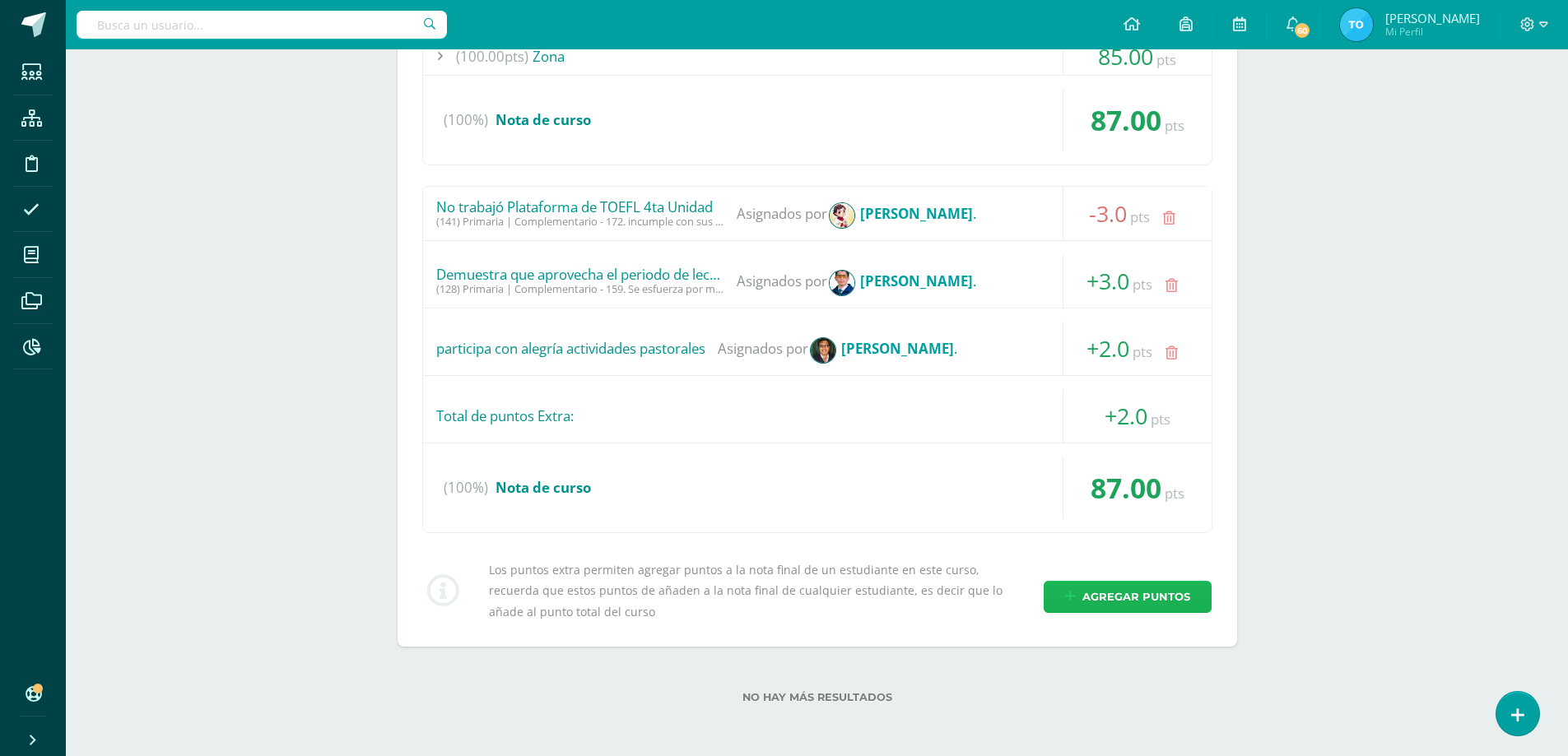
click at [1125, 594] on span "Agregar puntos" at bounding box center [1136, 597] width 108 height 30
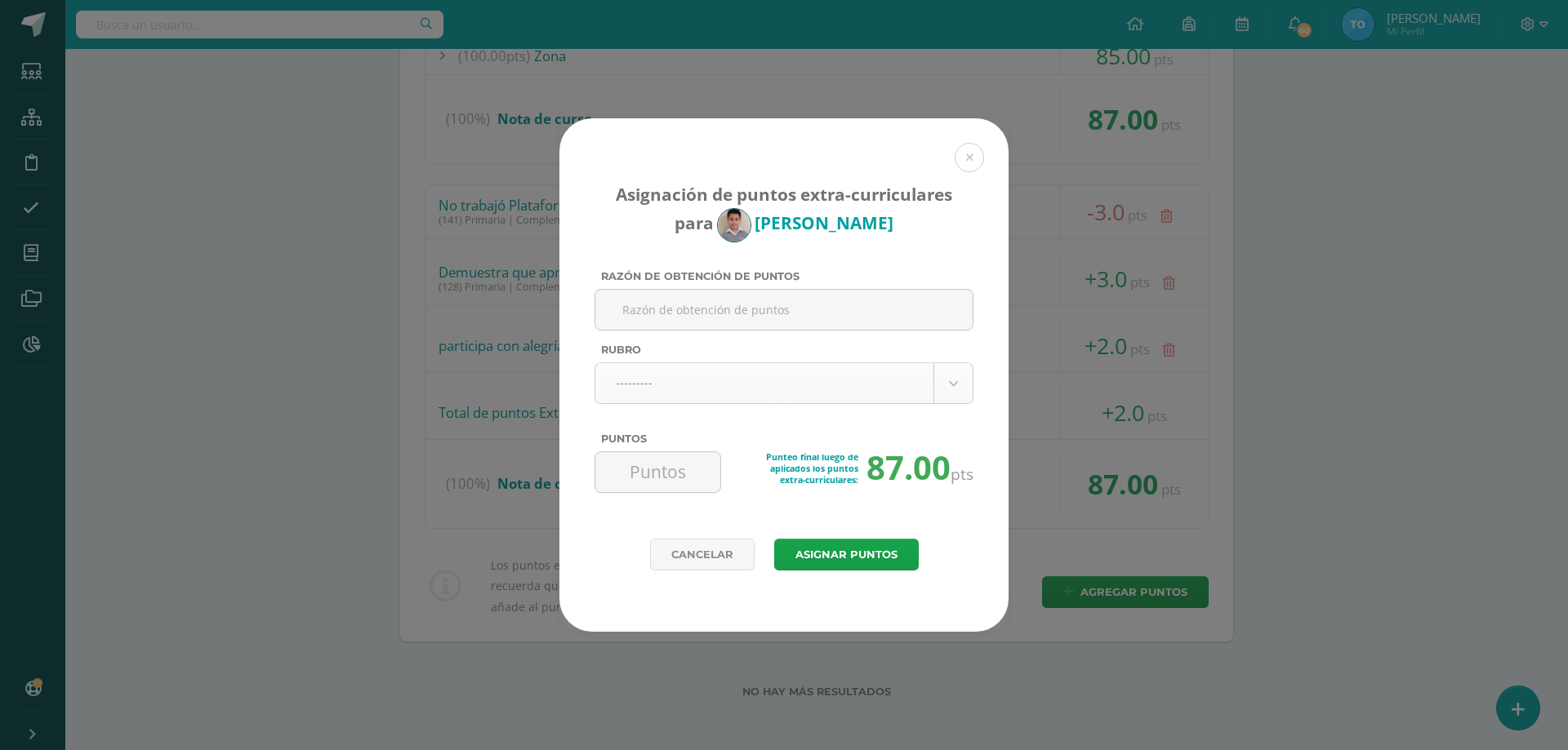
click at [823, 380] on body "Asignación de puntos extra-curriculares para [PERSON_NAME] Razón de obtención d…" at bounding box center [784, 120] width 1568 height 1260
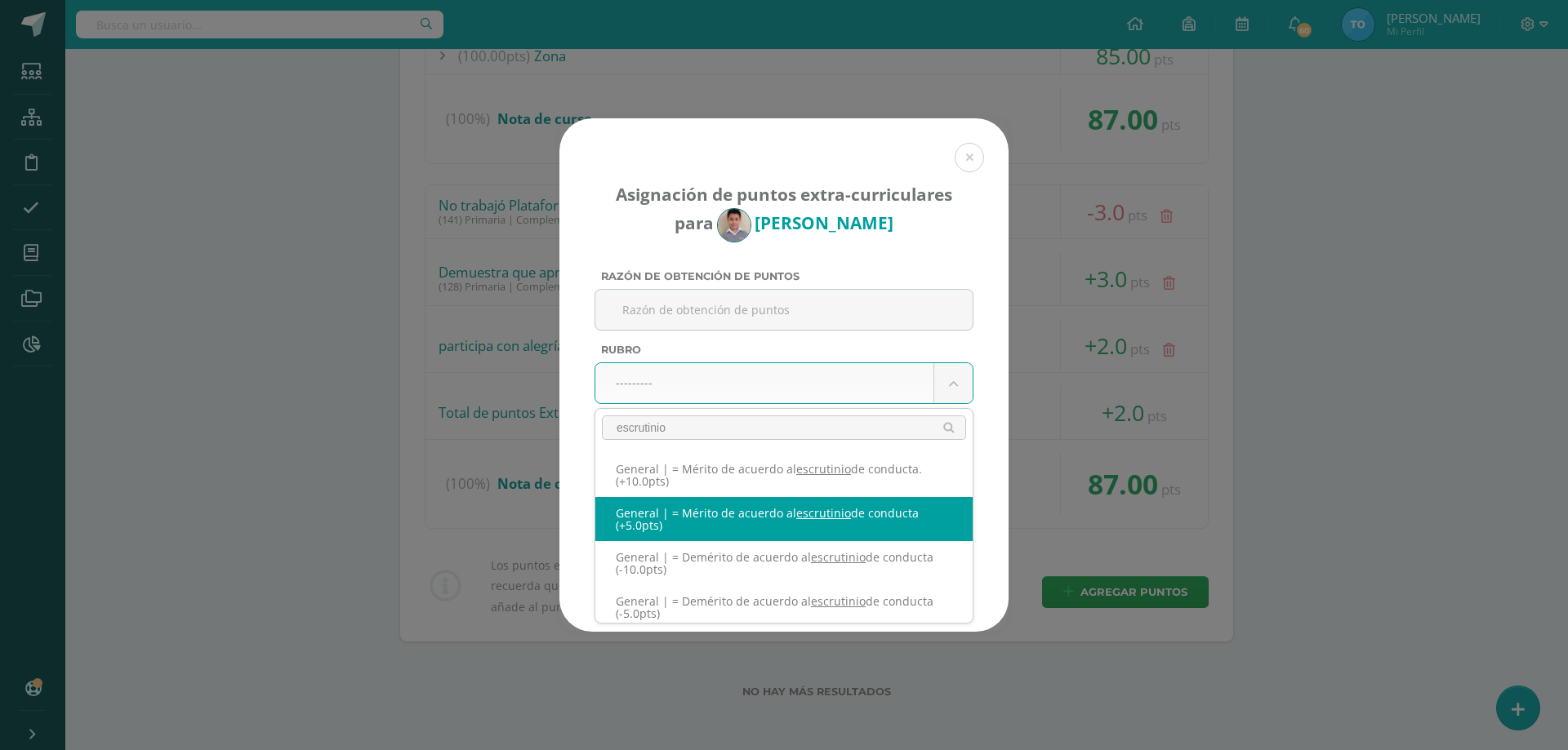
type input "escrutinio"
select select "331"
type input "5"
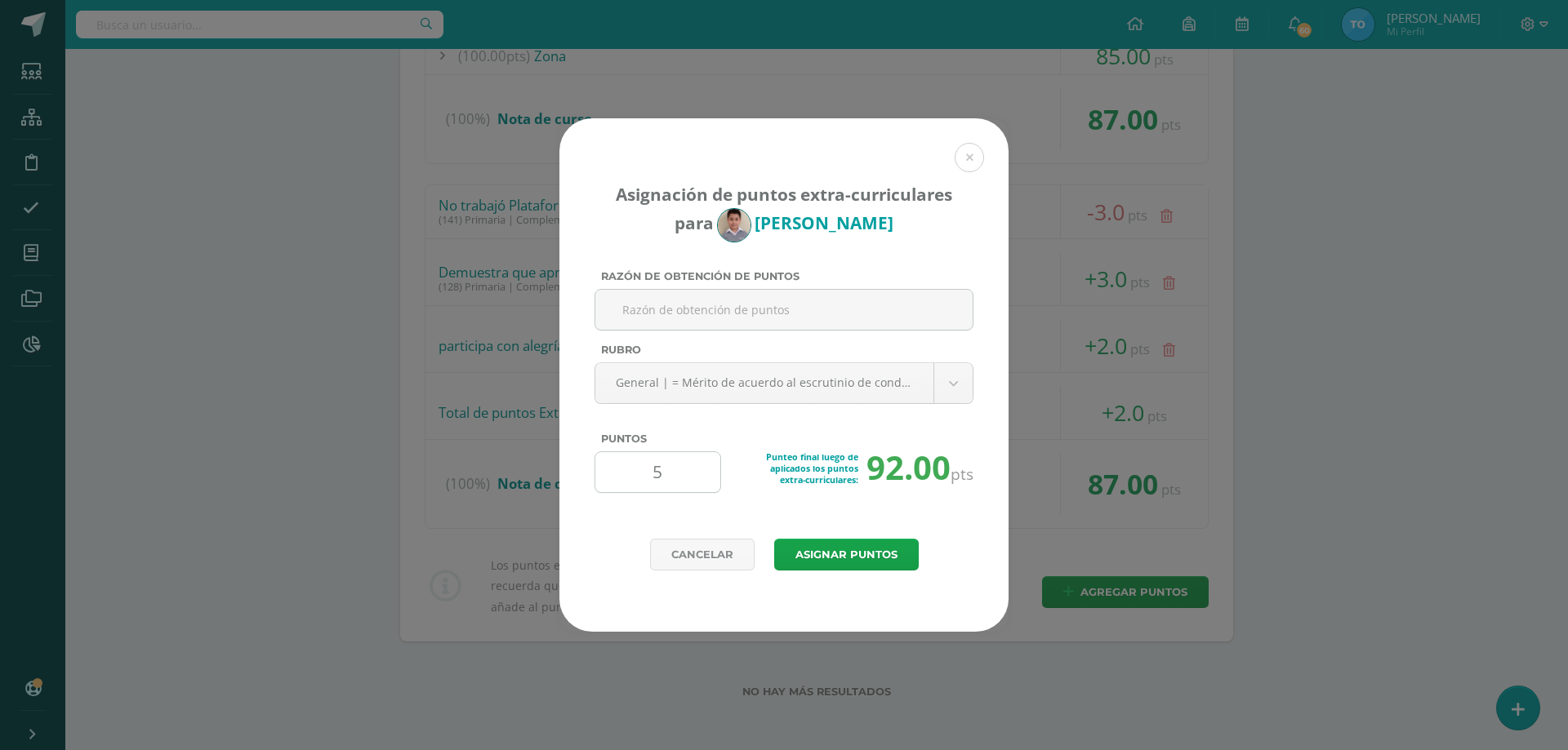
click at [673, 481] on input "5" at bounding box center [658, 472] width 112 height 40
type input "3"
click at [808, 551] on button "Asignar puntos" at bounding box center [847, 555] width 145 height 31
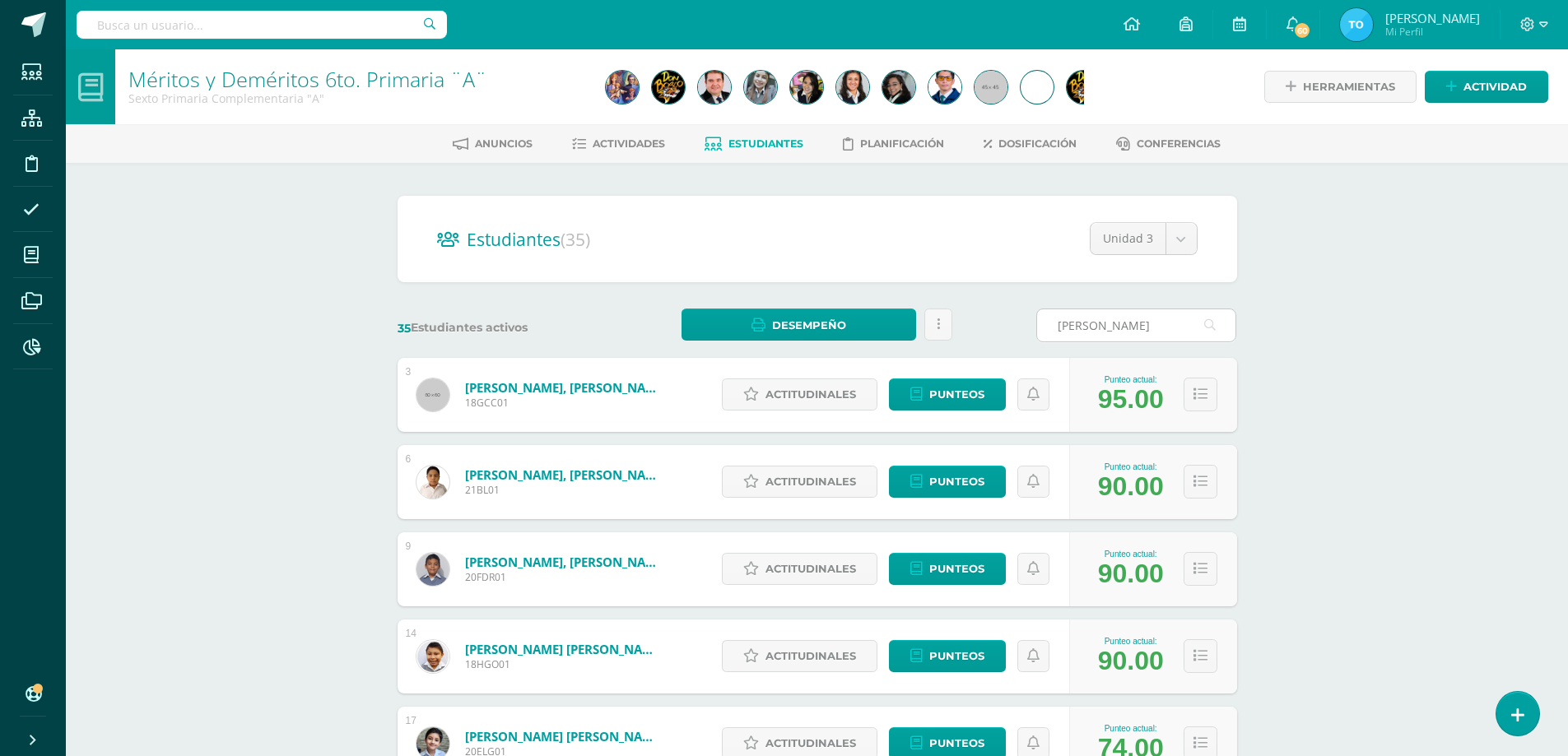
click at [1214, 326] on icon at bounding box center [1211, 325] width 12 height 33
click at [1181, 325] on input "[PERSON_NAME]" at bounding box center [1136, 325] width 199 height 32
type input "r"
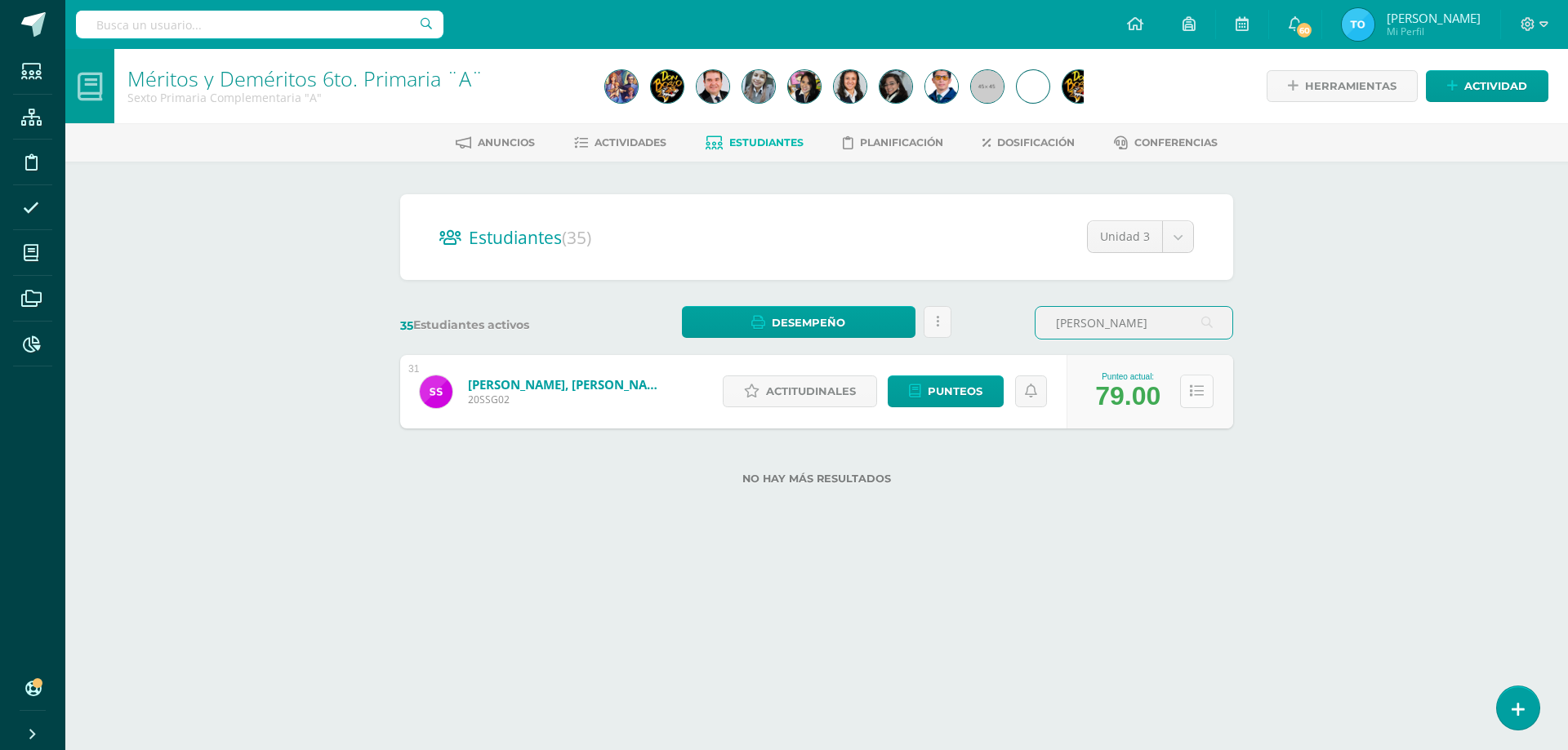
type input "[PERSON_NAME]"
click at [1199, 381] on button at bounding box center [1197, 392] width 33 height 33
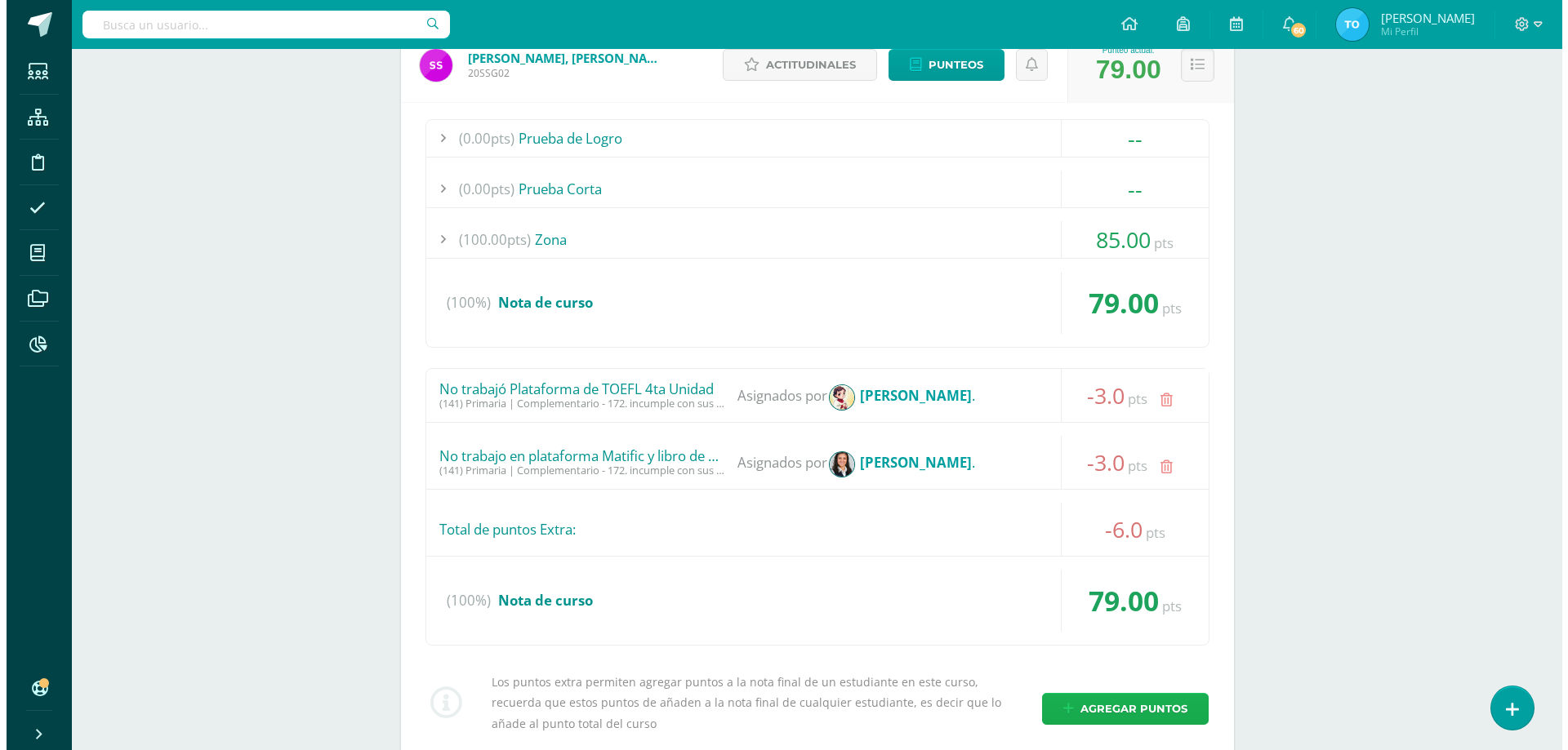
scroll to position [443, 0]
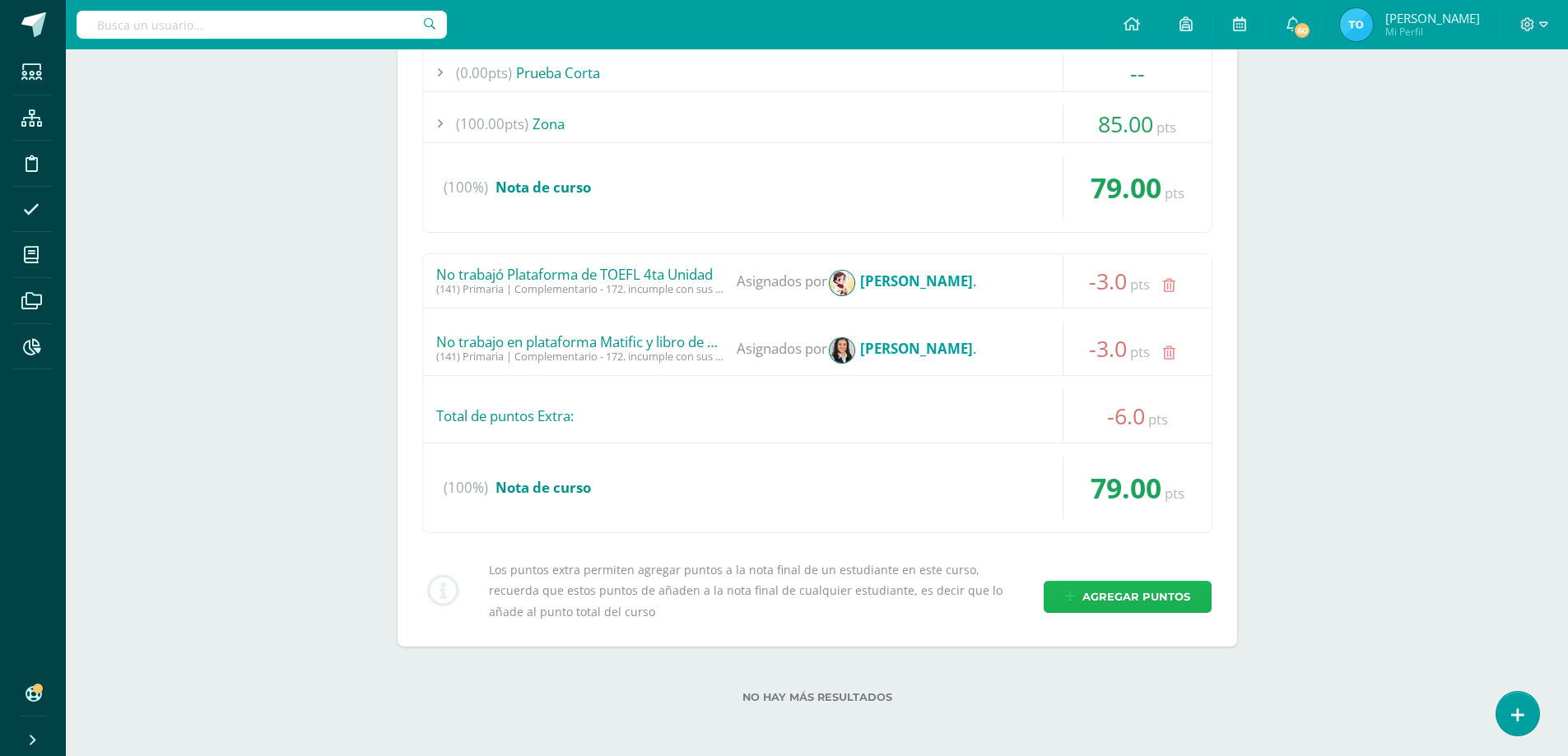
click at [1152, 597] on span "Agregar puntos" at bounding box center [1136, 597] width 108 height 30
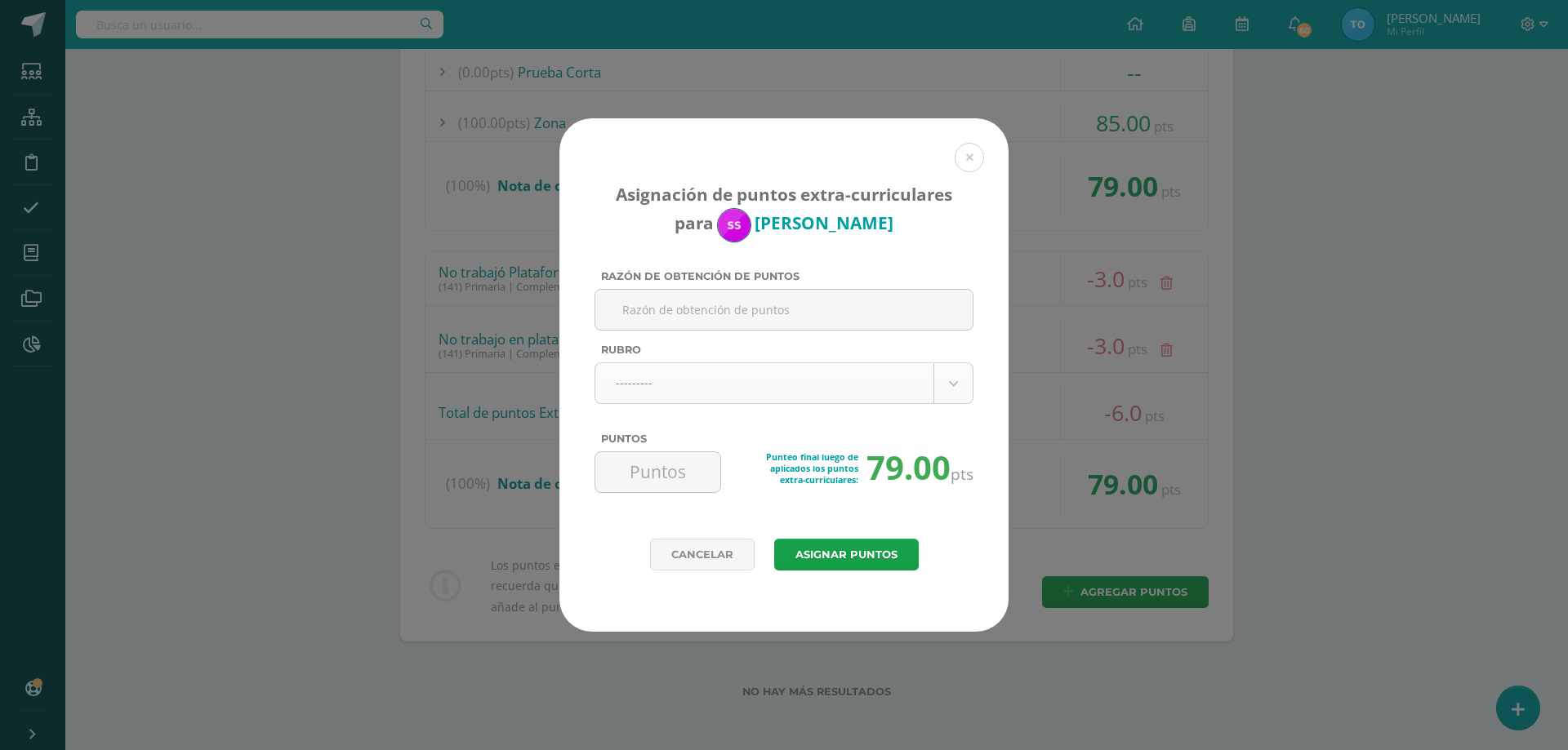
click at [722, 392] on body "Asignación de puntos extra-curriculares para Santiago Saloj Razón de obtención …" at bounding box center [784, 154] width 1568 height 1194
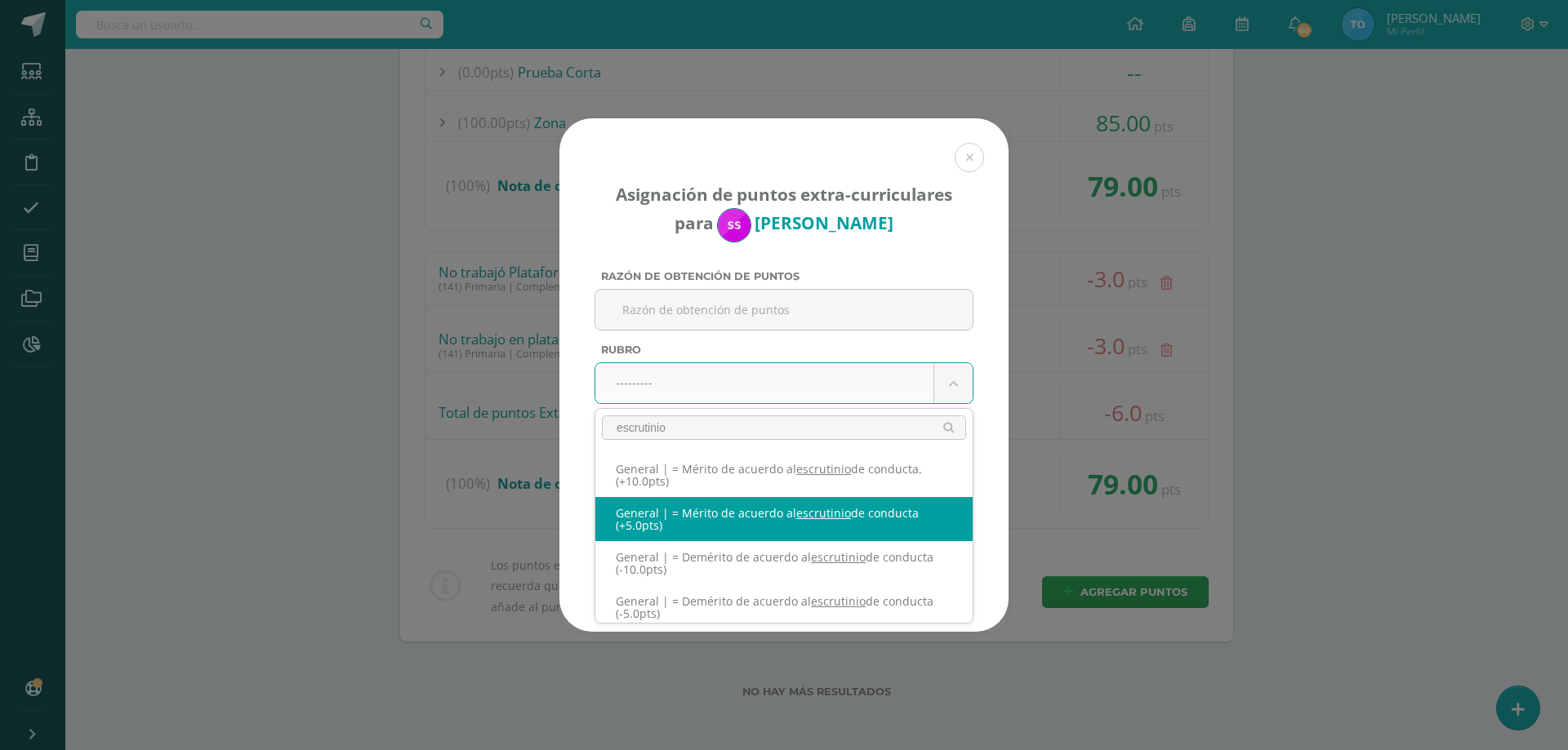
type input "escrutinio"
select select "331"
type input "5"
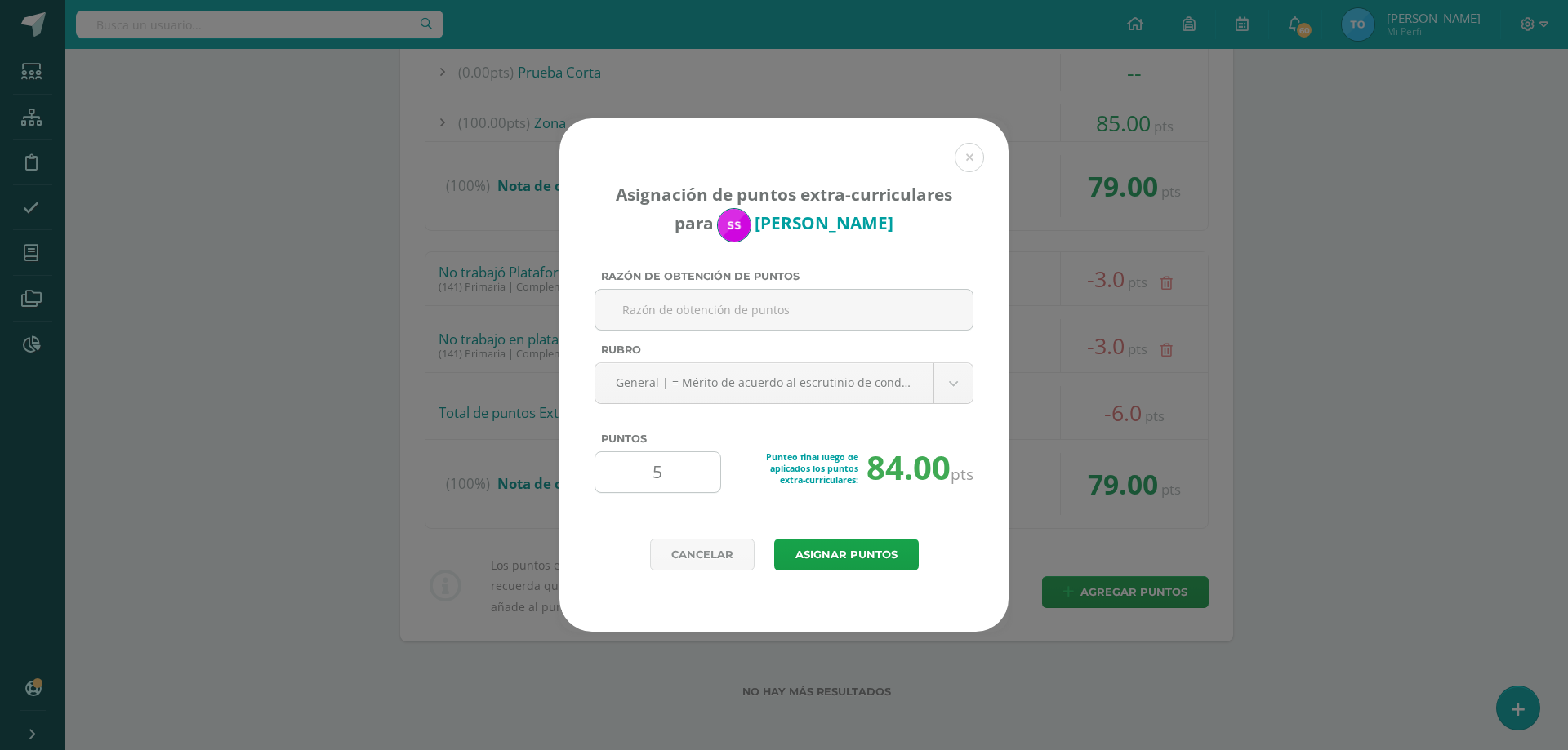
click at [694, 481] on input "5" at bounding box center [658, 472] width 112 height 40
type input "2"
click at [884, 559] on button "Asignar puntos" at bounding box center [847, 555] width 145 height 31
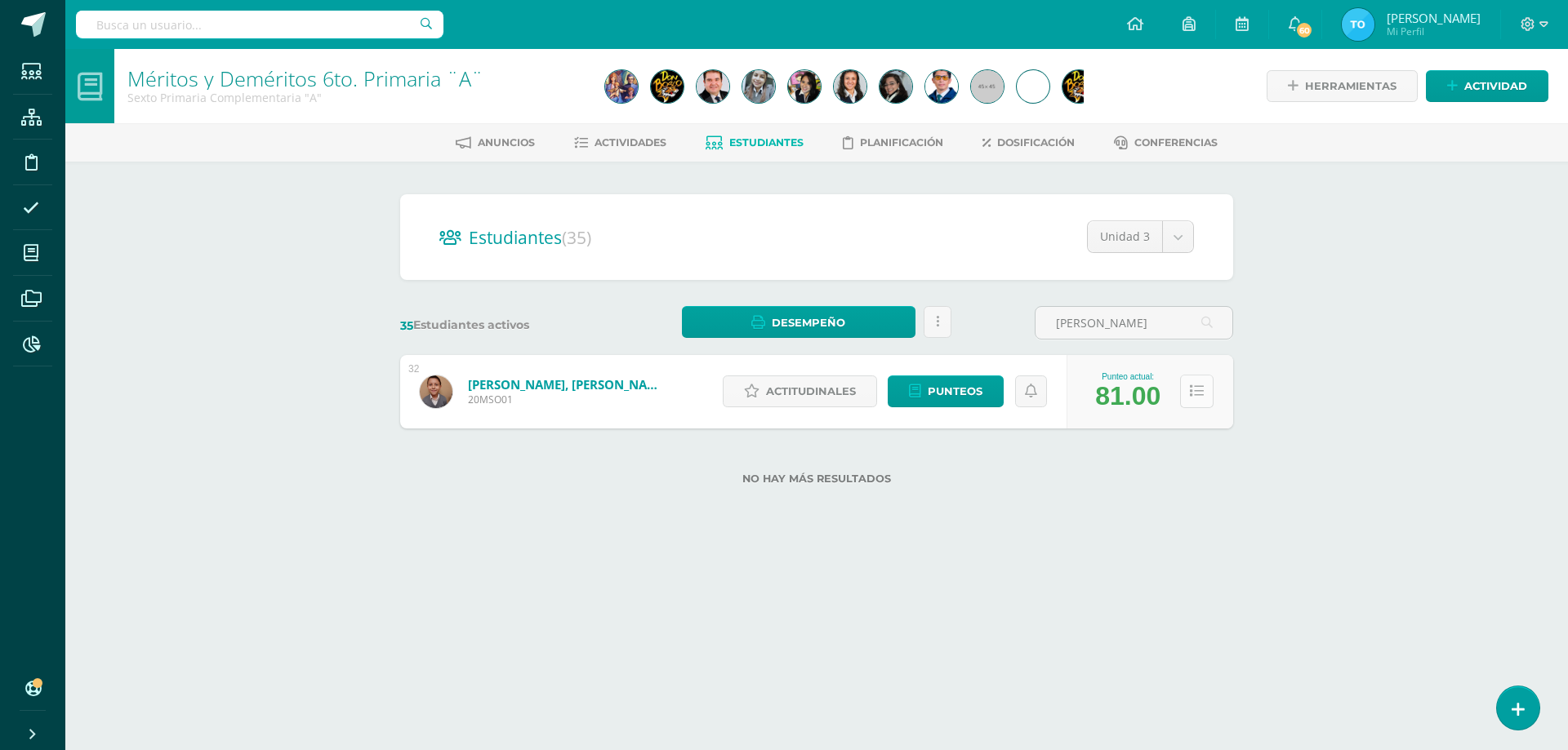
type input "[PERSON_NAME]"
click at [1199, 393] on icon at bounding box center [1197, 391] width 14 height 14
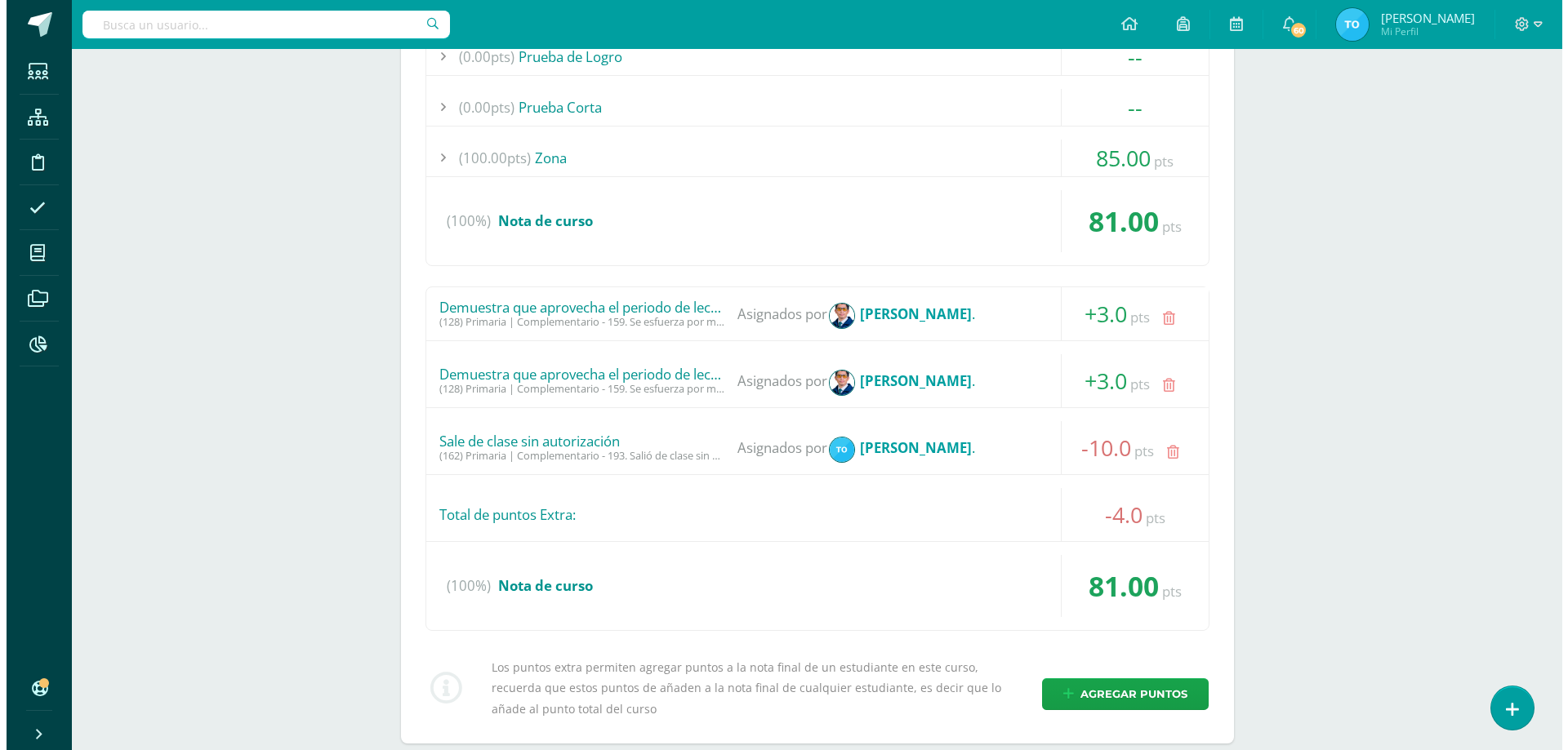
scroll to position [510, 0]
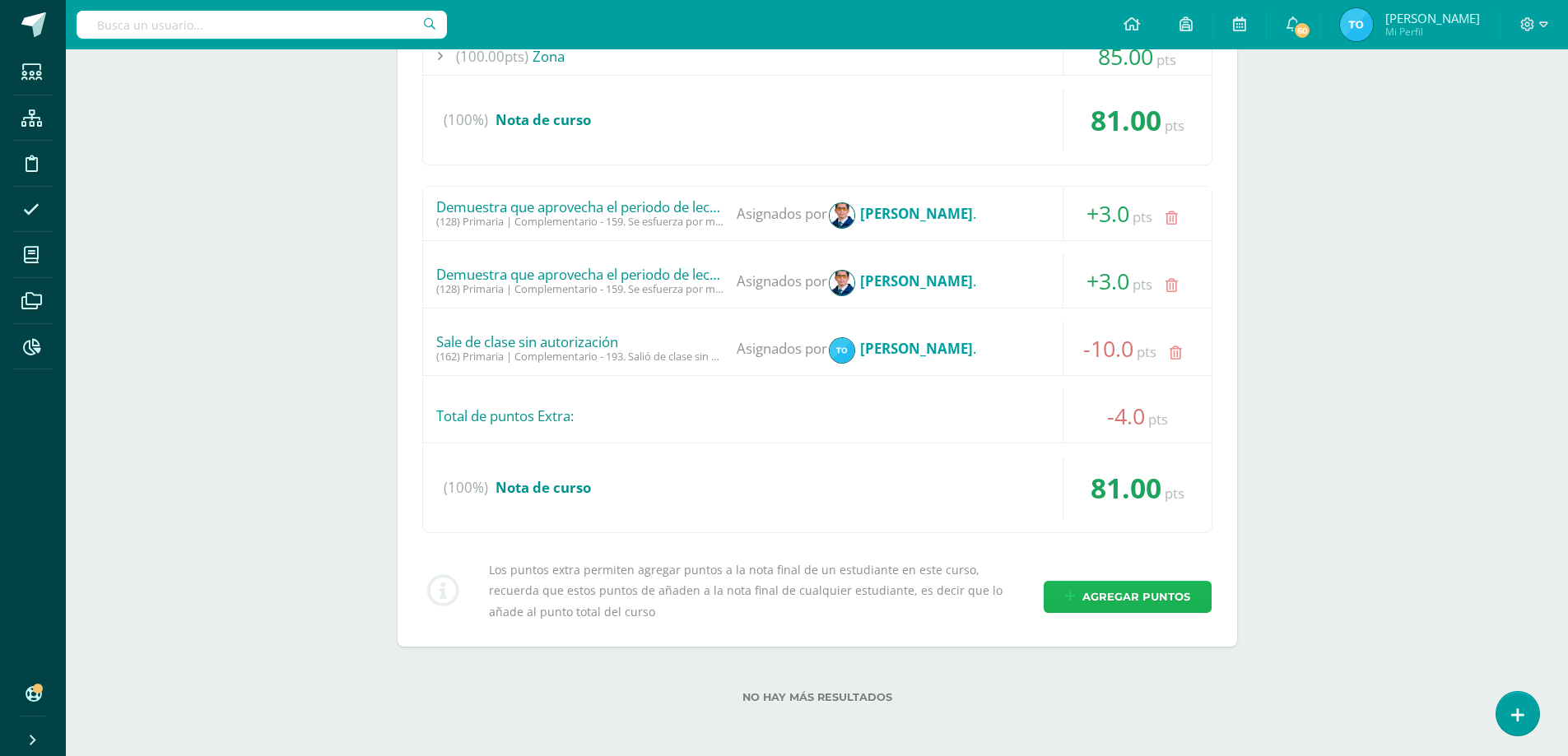
click at [1158, 609] on span "Agregar puntos" at bounding box center [1136, 597] width 108 height 30
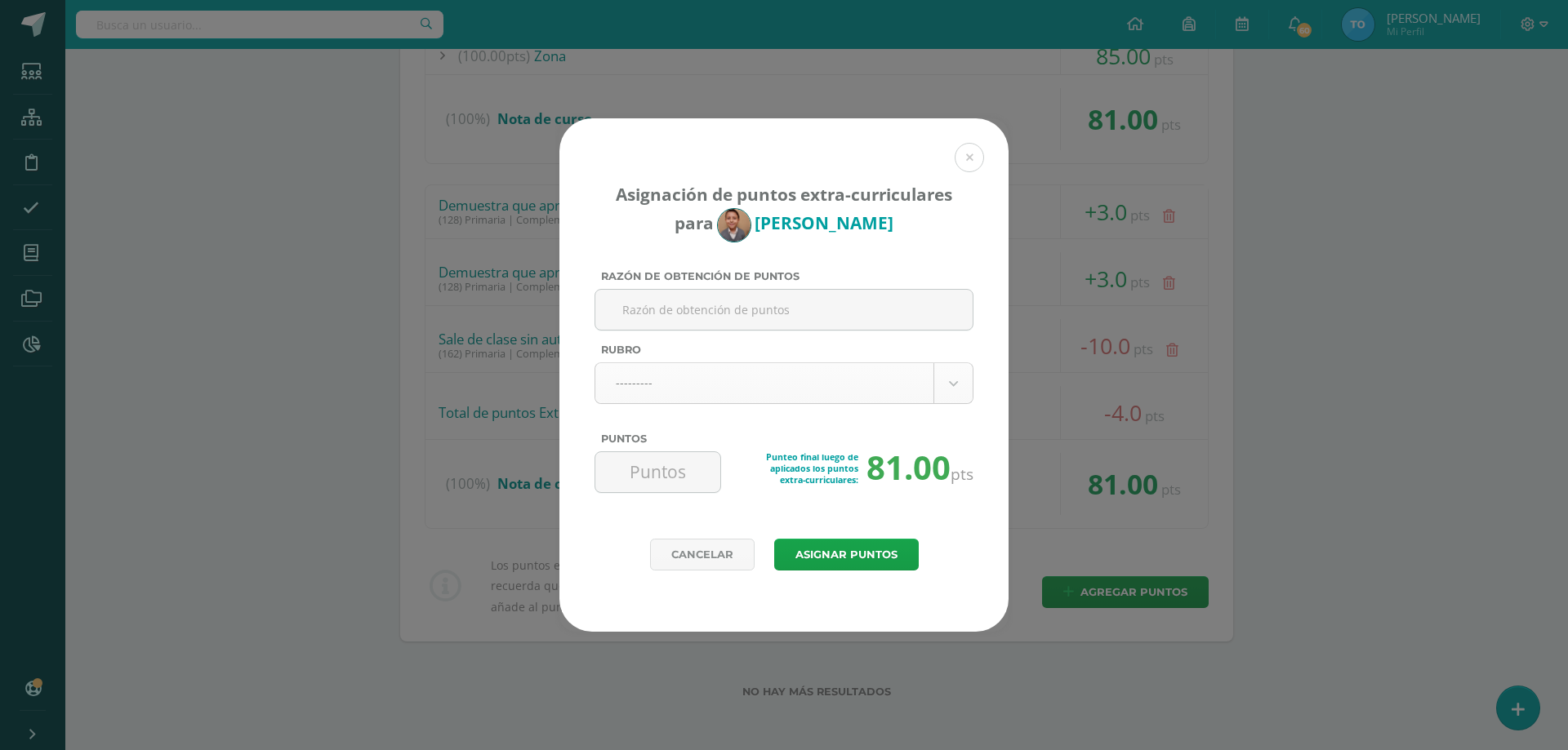
click at [757, 387] on body "Asignación de puntos extra-curriculares para [PERSON_NAME] Razón de obtención d…" at bounding box center [784, 120] width 1568 height 1260
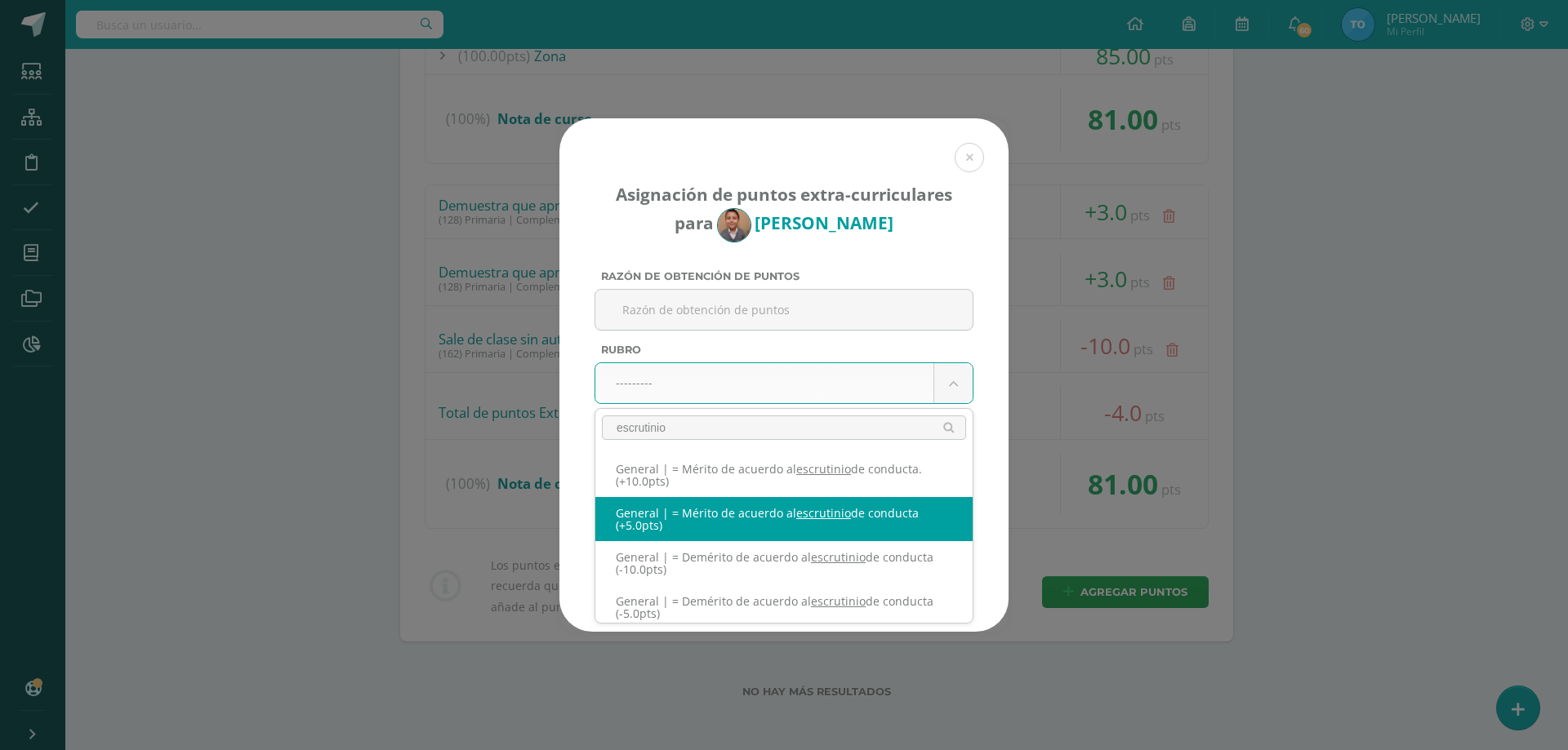
type input "escrutinio"
select select "331"
type input "5"
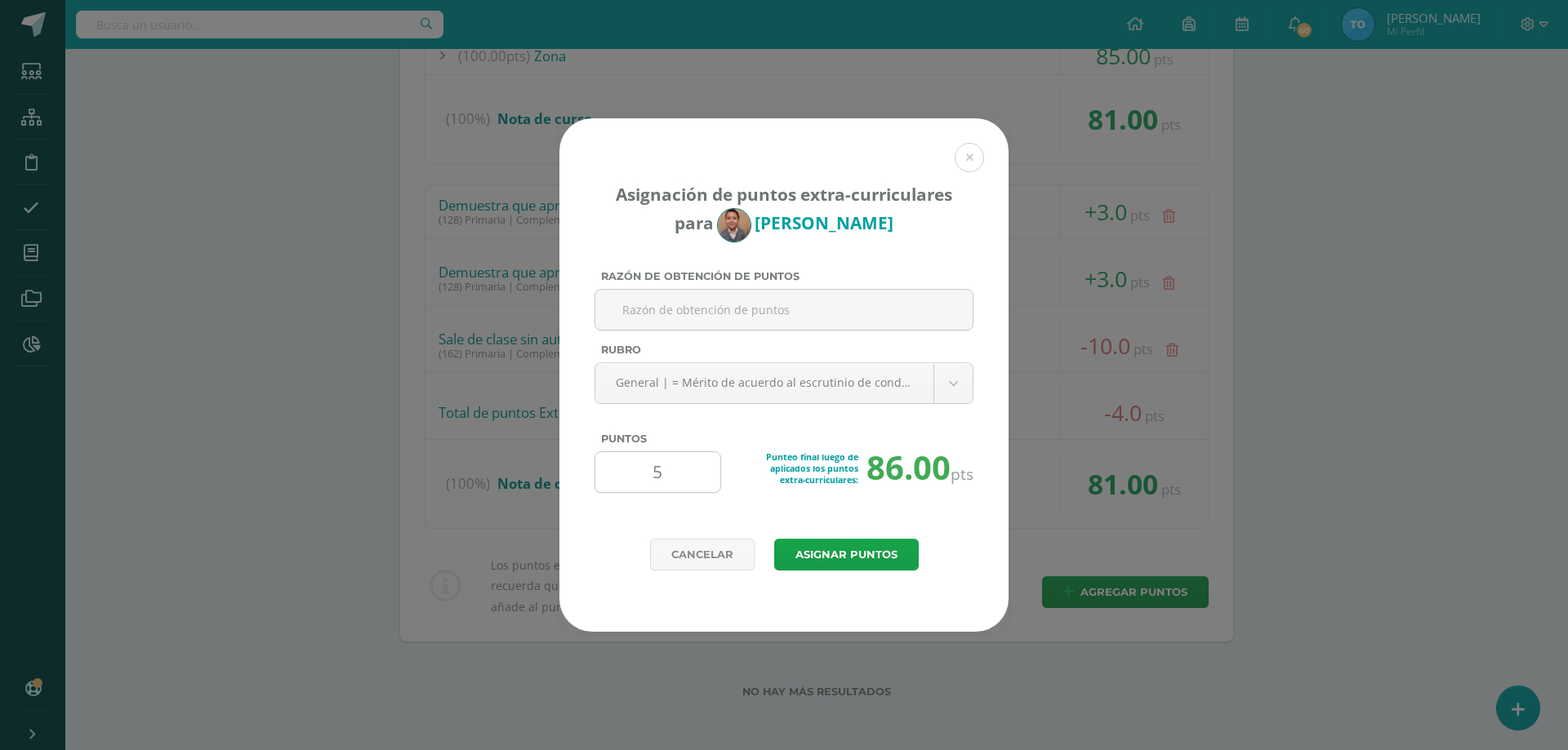
click at [663, 470] on input "5" at bounding box center [658, 472] width 112 height 40
type input "4"
click at [844, 561] on button "Asignar puntos" at bounding box center [847, 555] width 145 height 31
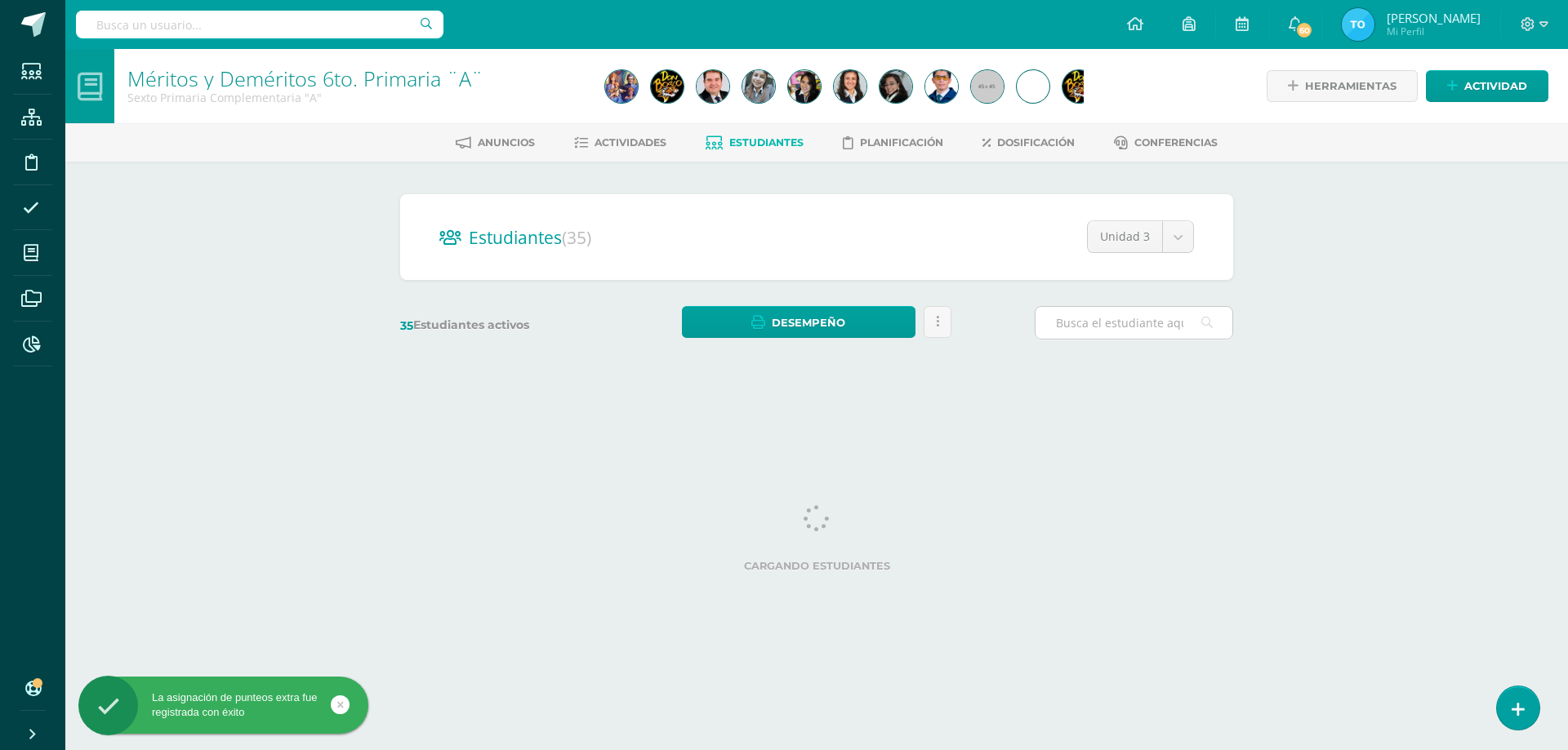
click at [1073, 326] on input "text" at bounding box center [1134, 323] width 197 height 31
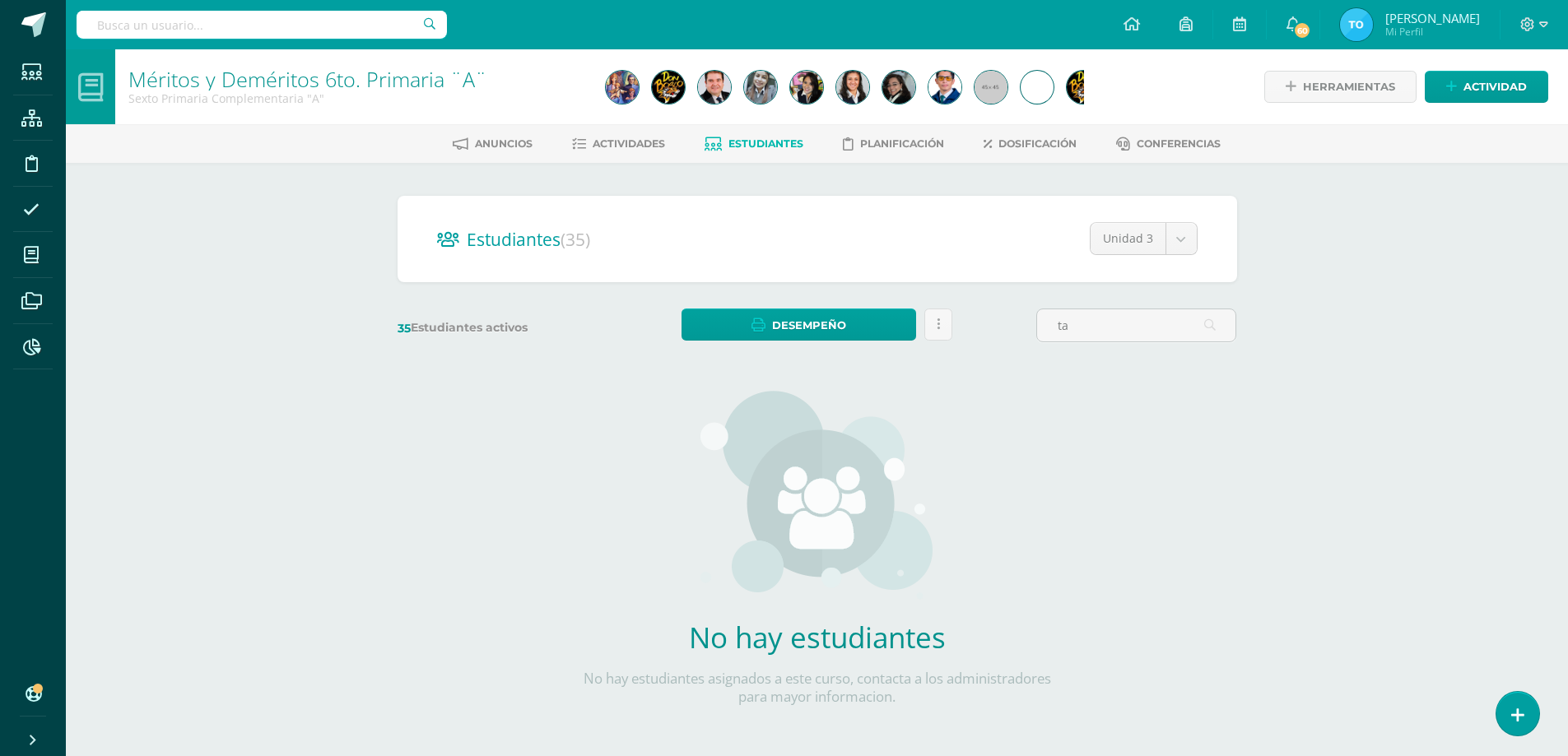
type input "t"
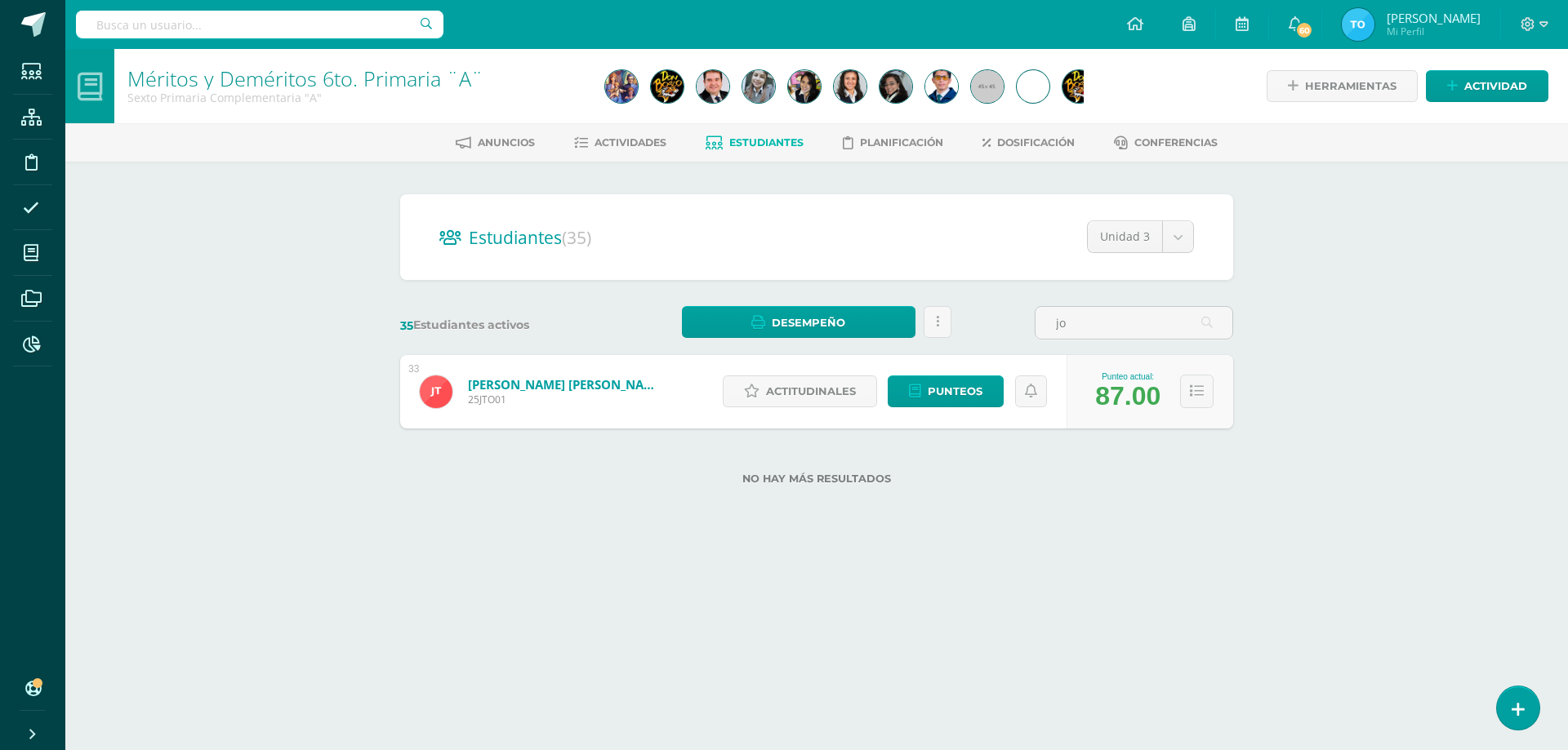
type input "j"
type input "guadalupe"
click at [1198, 402] on button at bounding box center [1197, 392] width 33 height 33
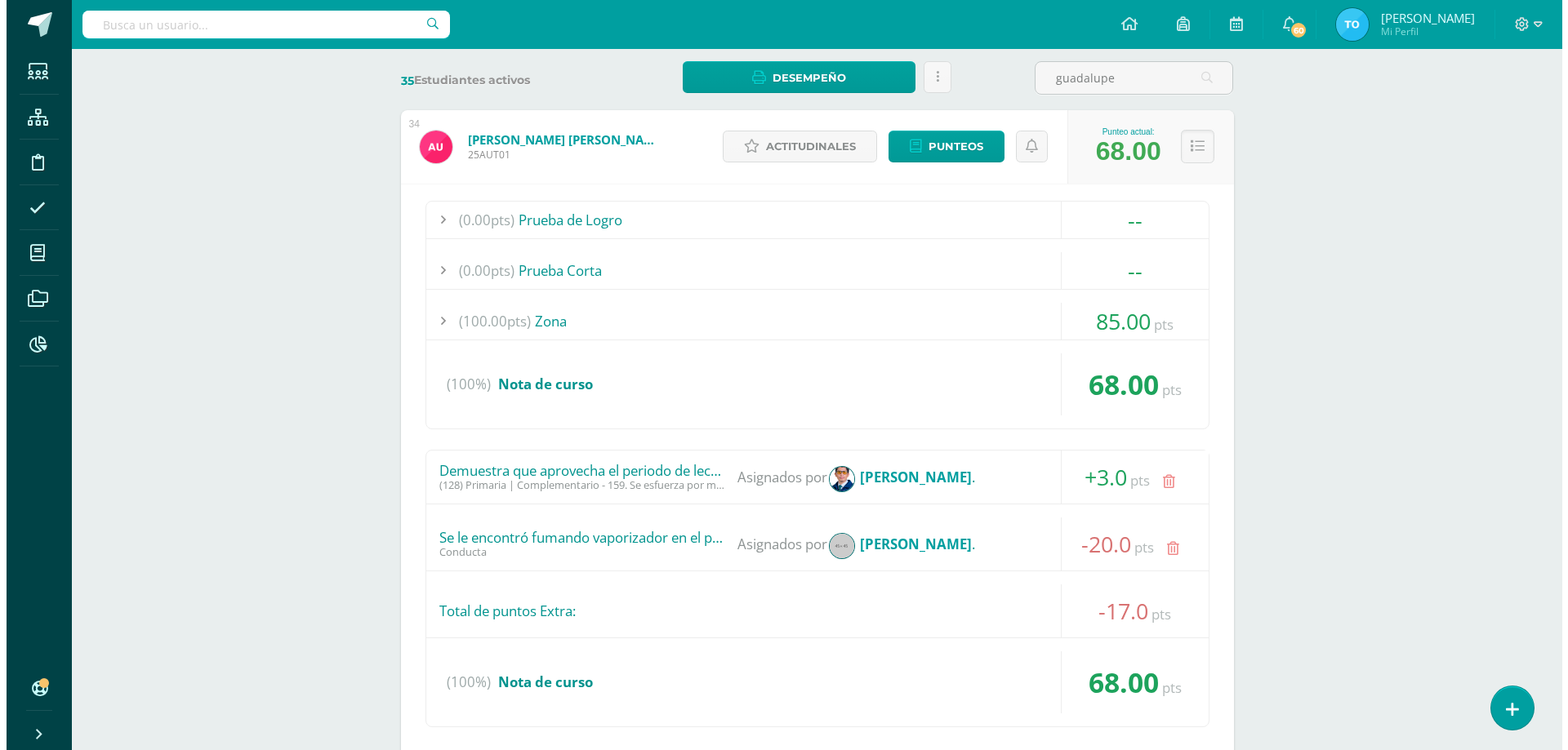
scroll to position [443, 0]
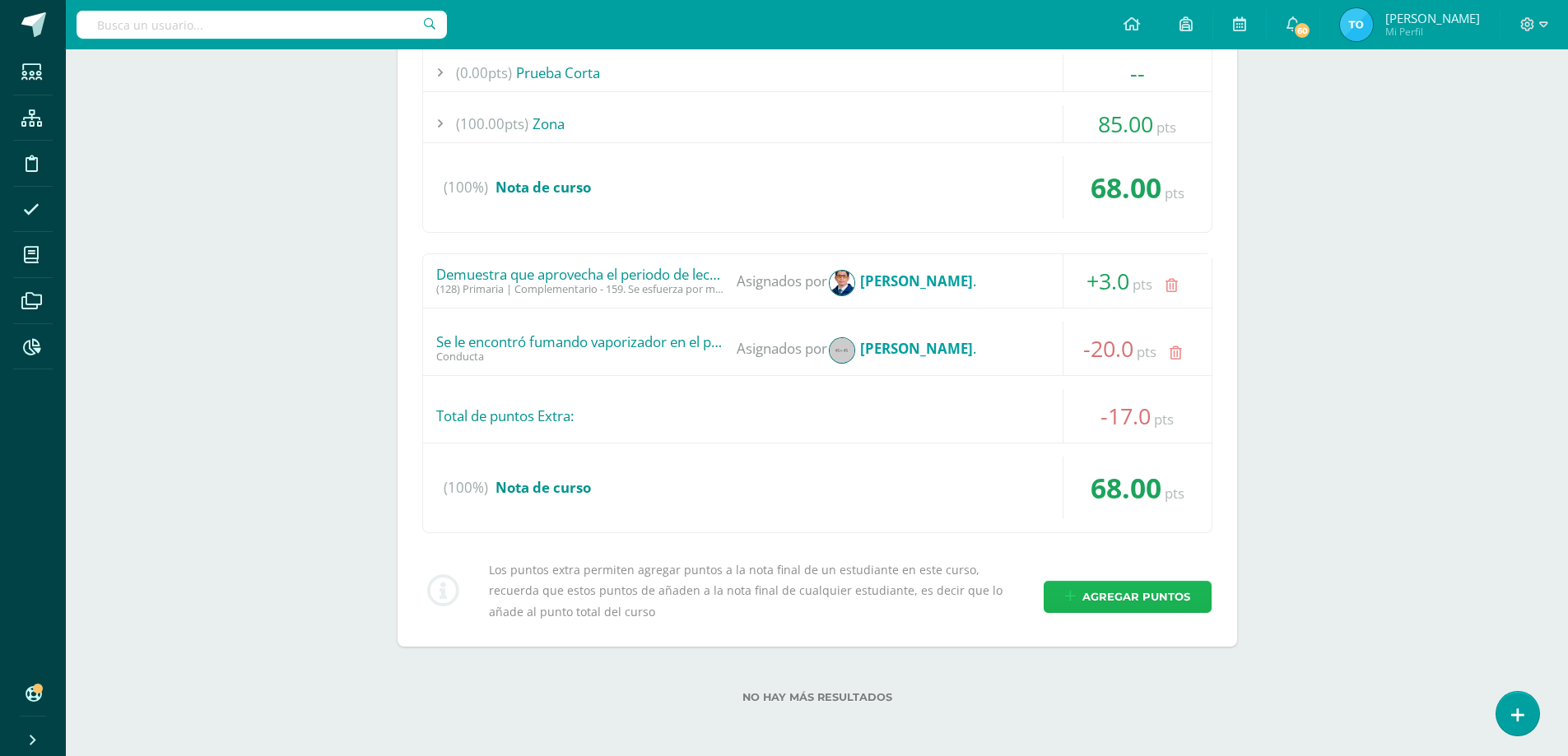
click at [1116, 591] on span "Agregar puntos" at bounding box center [1136, 597] width 108 height 30
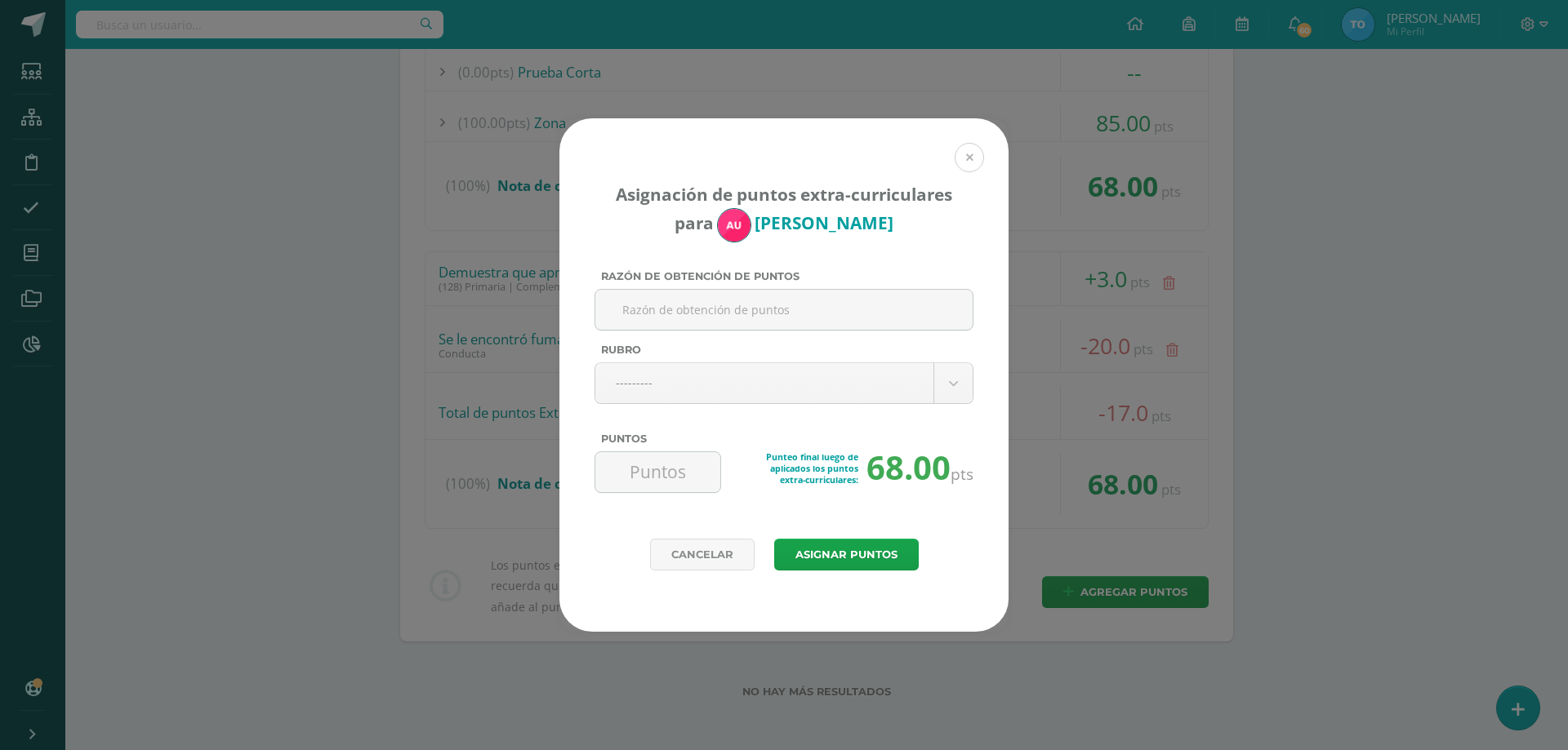
click at [971, 171] on button at bounding box center [969, 157] width 29 height 29
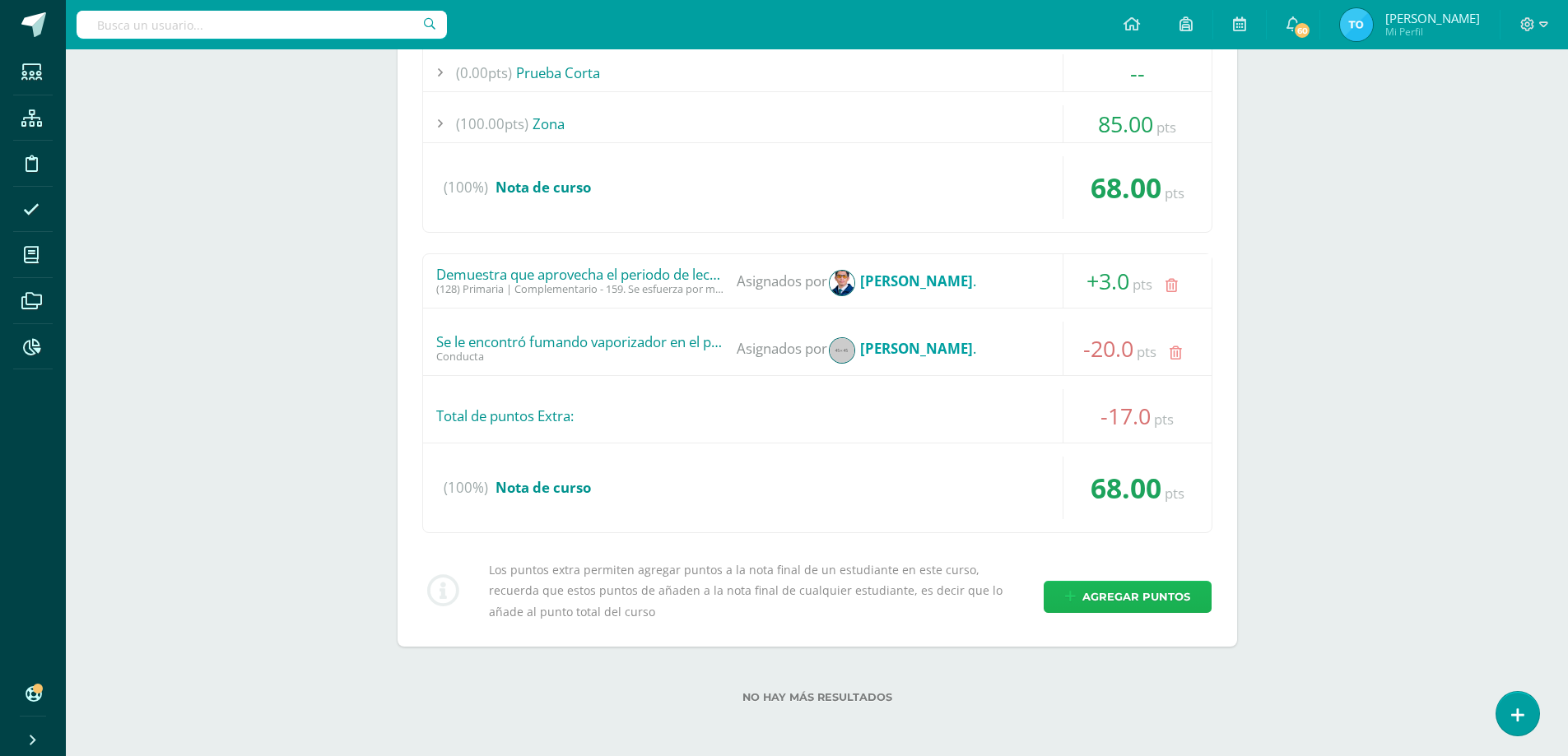
click at [1085, 607] on span "Agregar puntos" at bounding box center [1136, 597] width 108 height 30
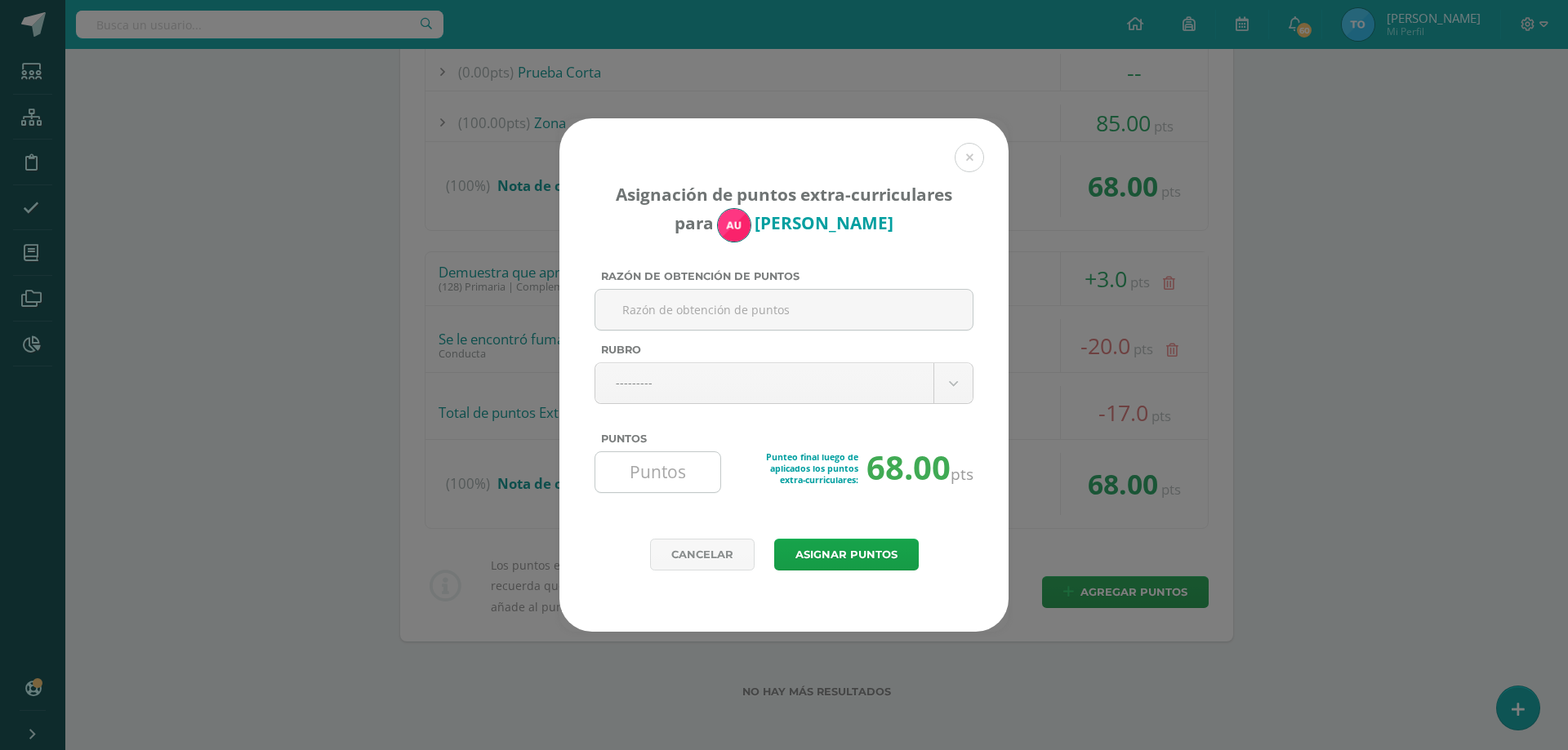
click at [669, 465] on input "Puntos" at bounding box center [658, 472] width 112 height 40
type input "2"
click at [960, 392] on body "Asignación de puntos extra-curriculares para Allison Urrea Razón de obtención d…" at bounding box center [784, 154] width 1568 height 1194
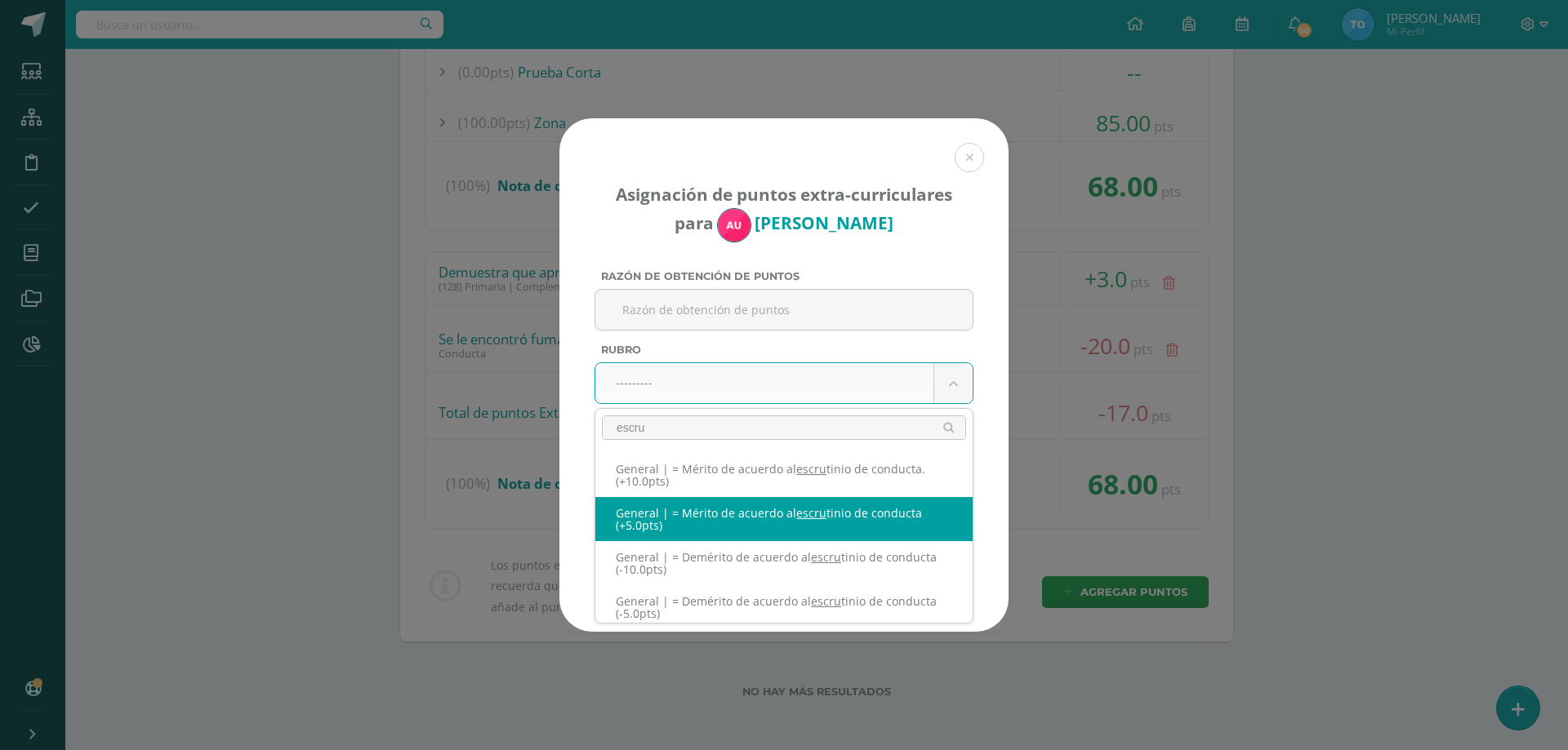
type input "escru"
select select "331"
type input "5"
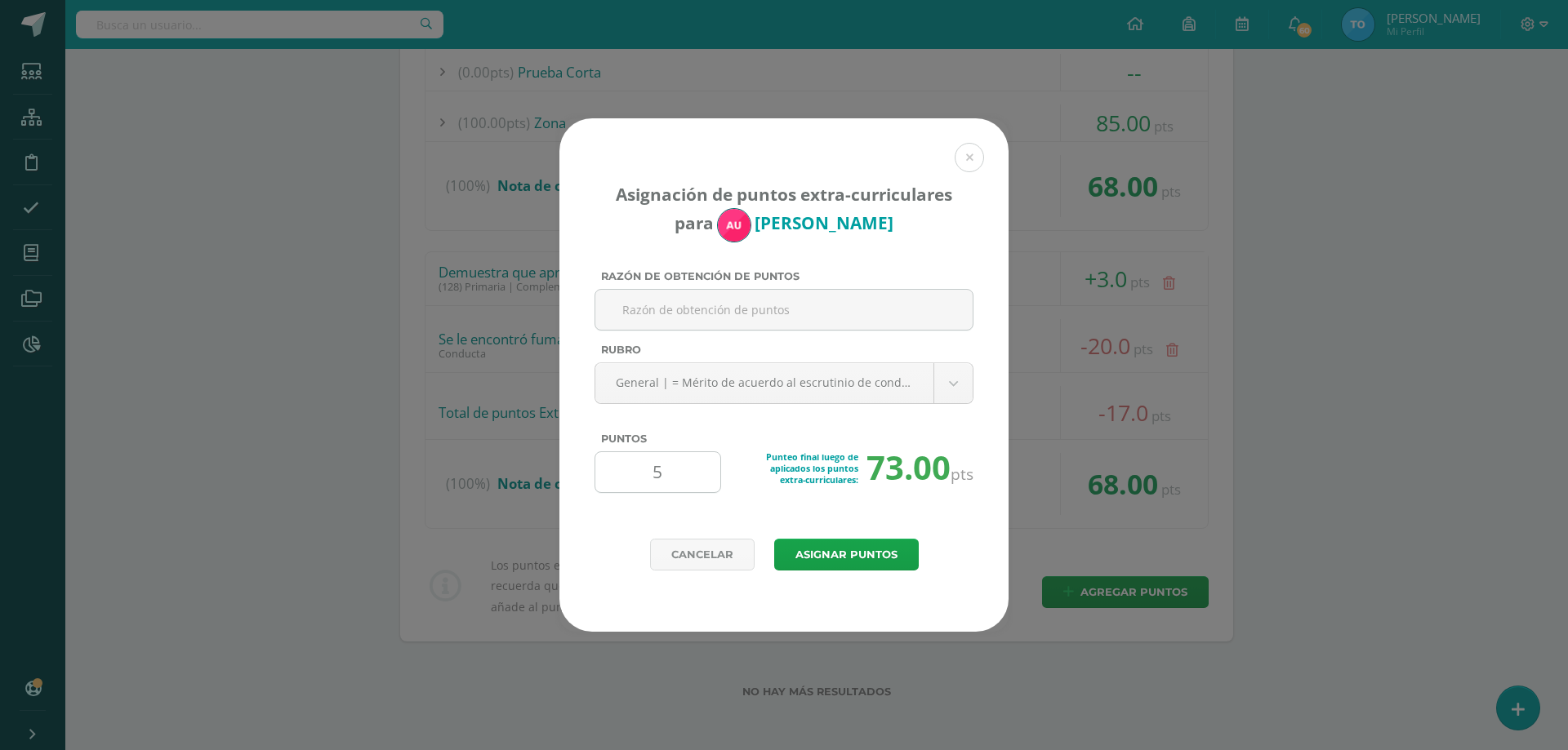
click at [673, 474] on input "5" at bounding box center [658, 472] width 112 height 40
type input "2"
click at [857, 555] on button "Asignar puntos" at bounding box center [847, 555] width 145 height 31
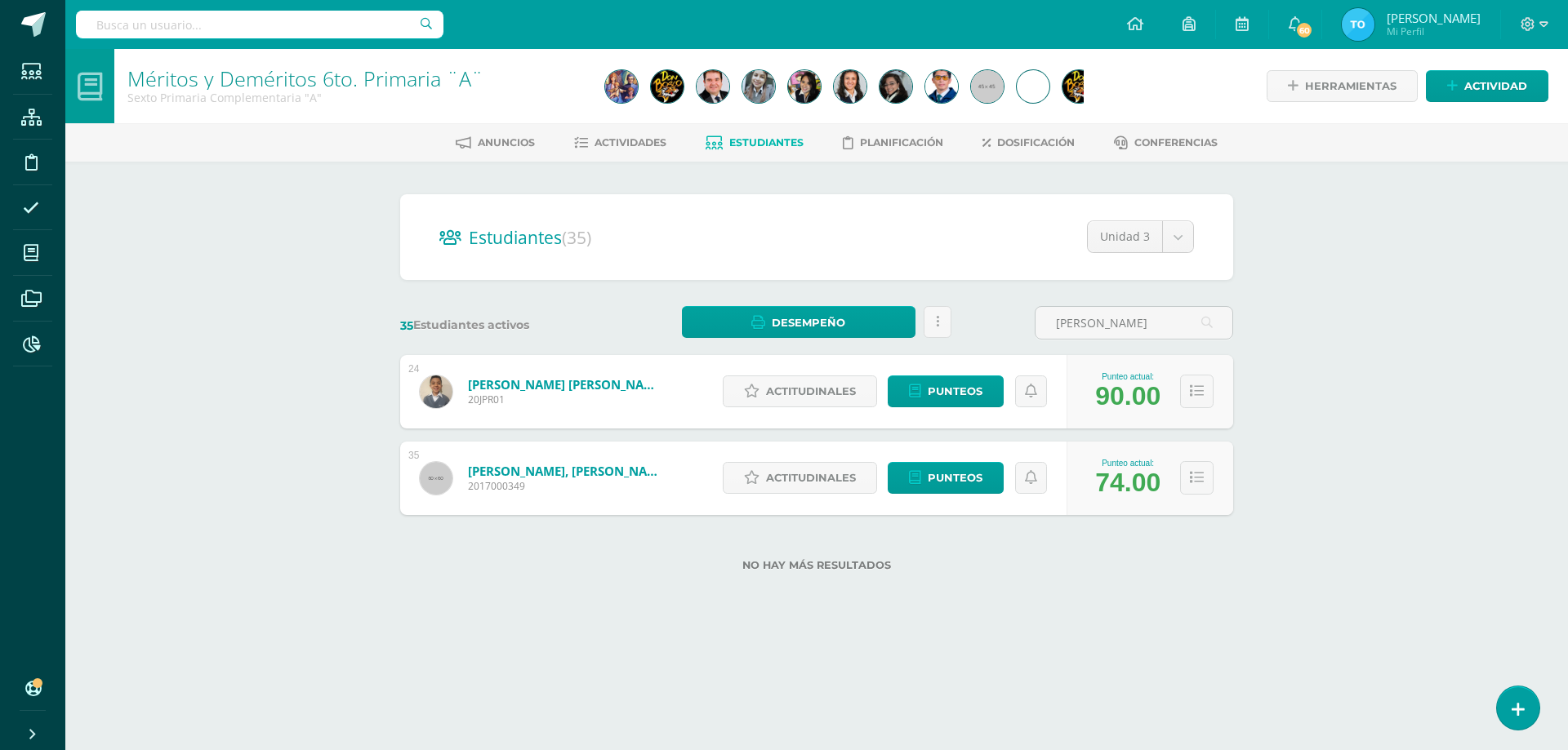
type input "[PERSON_NAME]"
click at [1213, 479] on div "Punteo actual: 74.00" at bounding box center [1150, 478] width 166 height 74
click at [1208, 478] on button at bounding box center [1197, 478] width 33 height 33
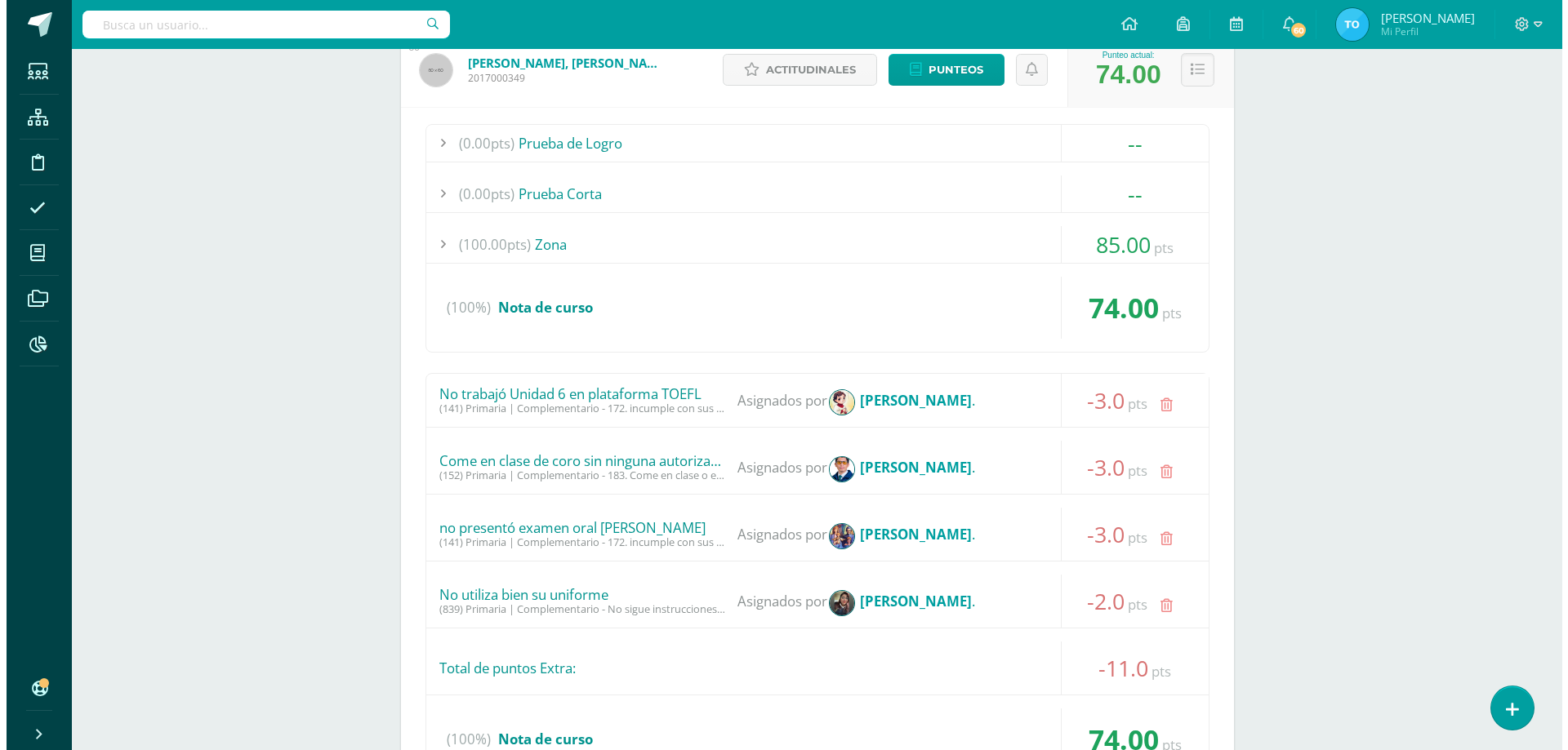
scroll to position [664, 0]
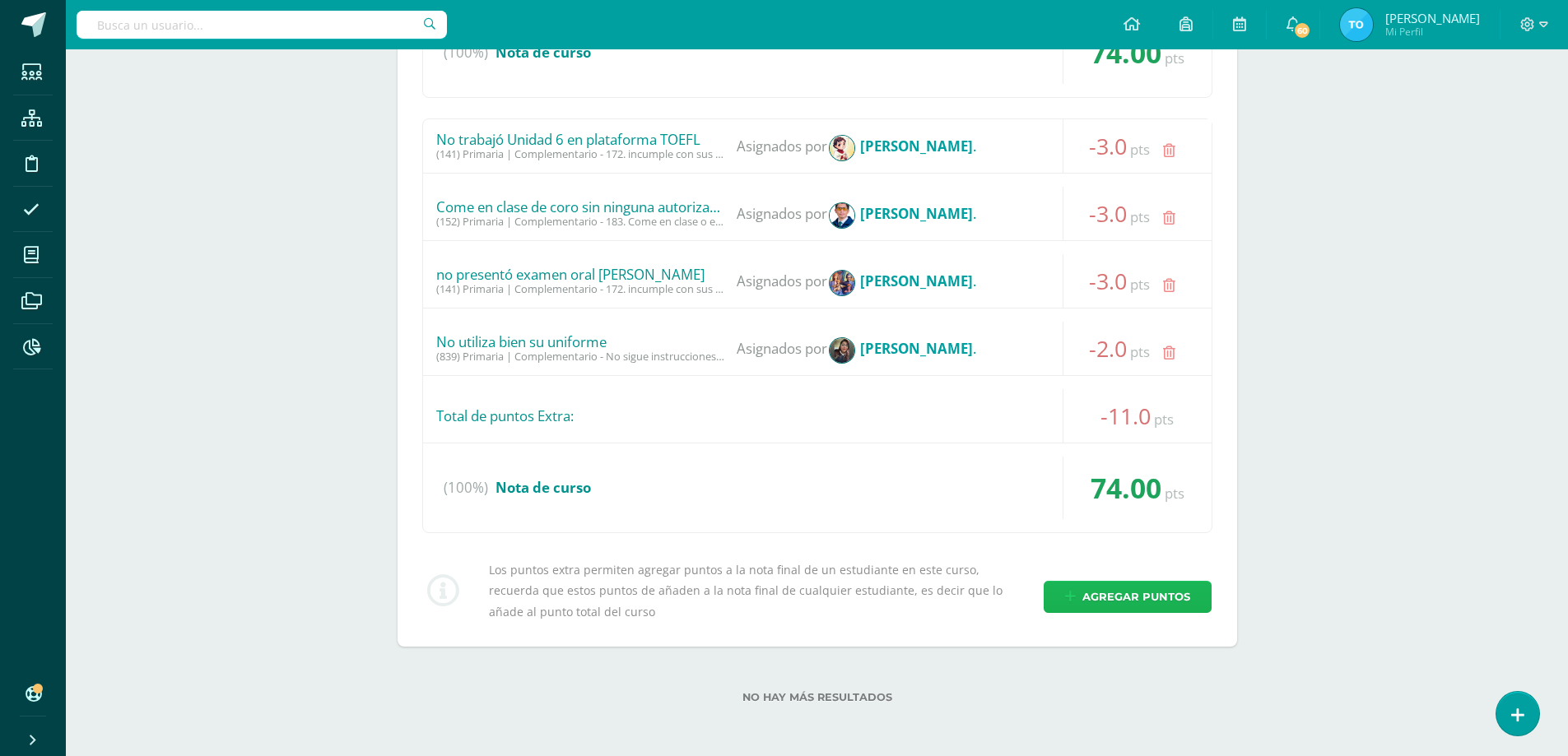
click at [1175, 594] on span "Agregar puntos" at bounding box center [1136, 597] width 108 height 30
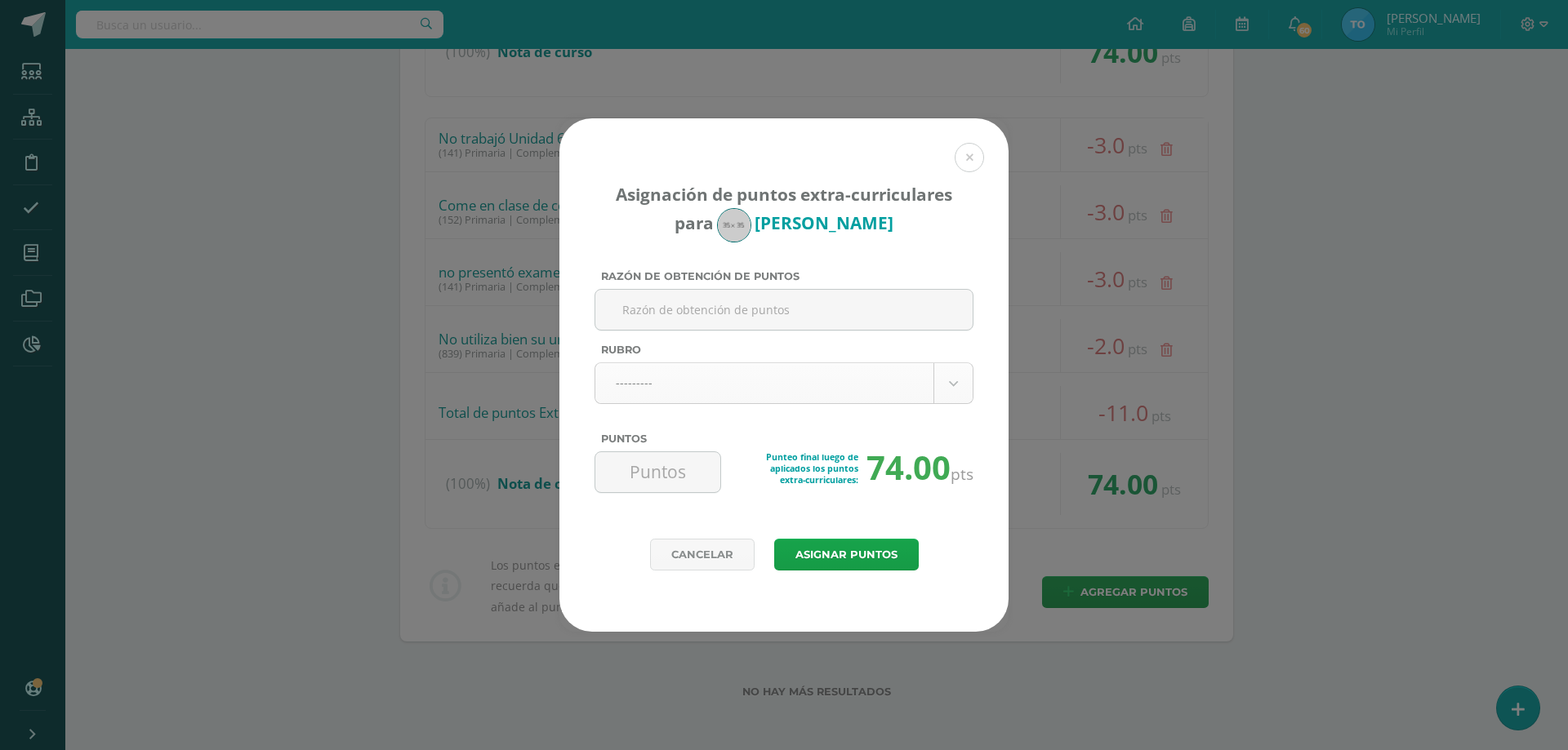
click at [679, 380] on body "Asignación de puntos extra-curriculares para [PERSON_NAME] Razón de obtención d…" at bounding box center [784, 43] width 1568 height 1414
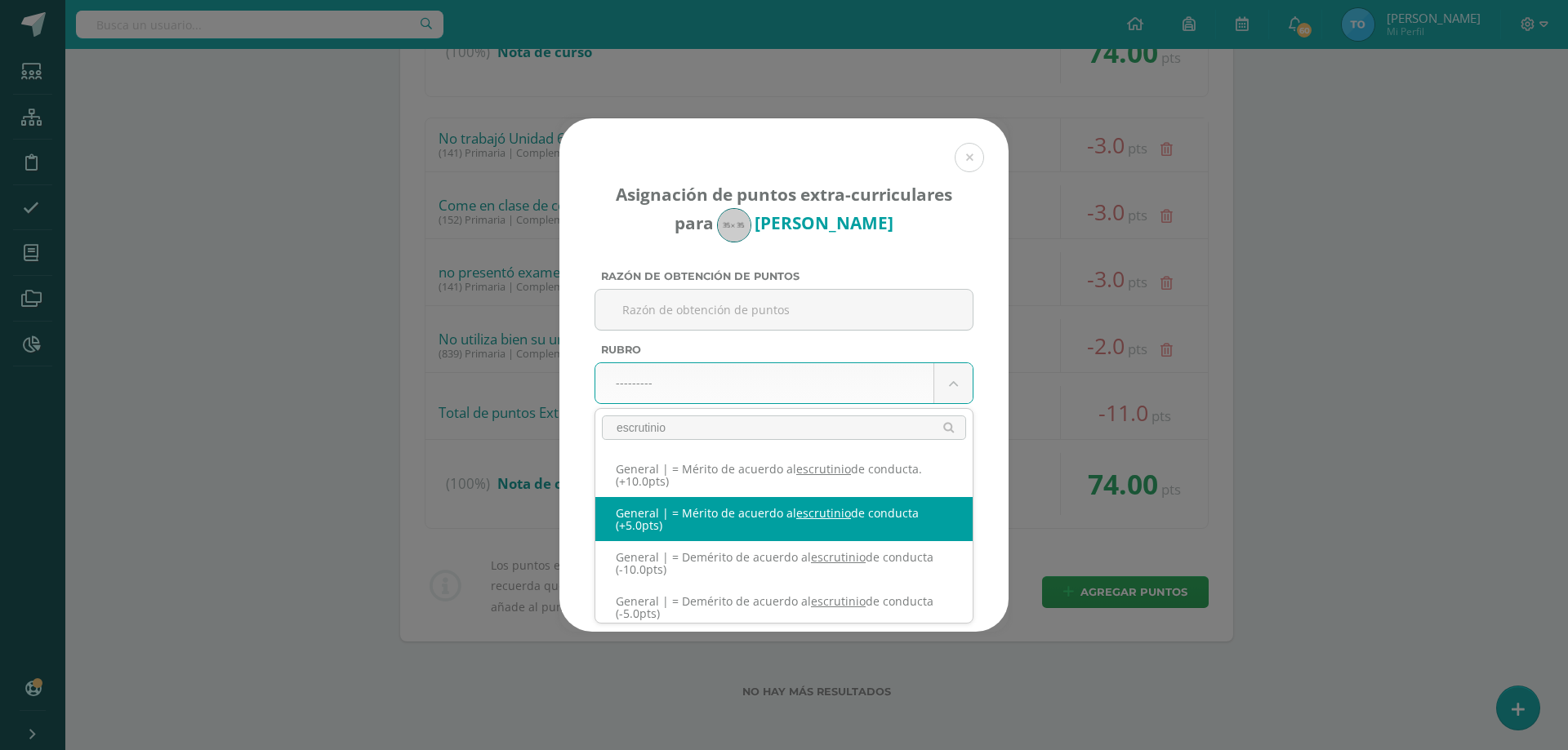
type input "escrutinio"
select select "331"
type input "5"
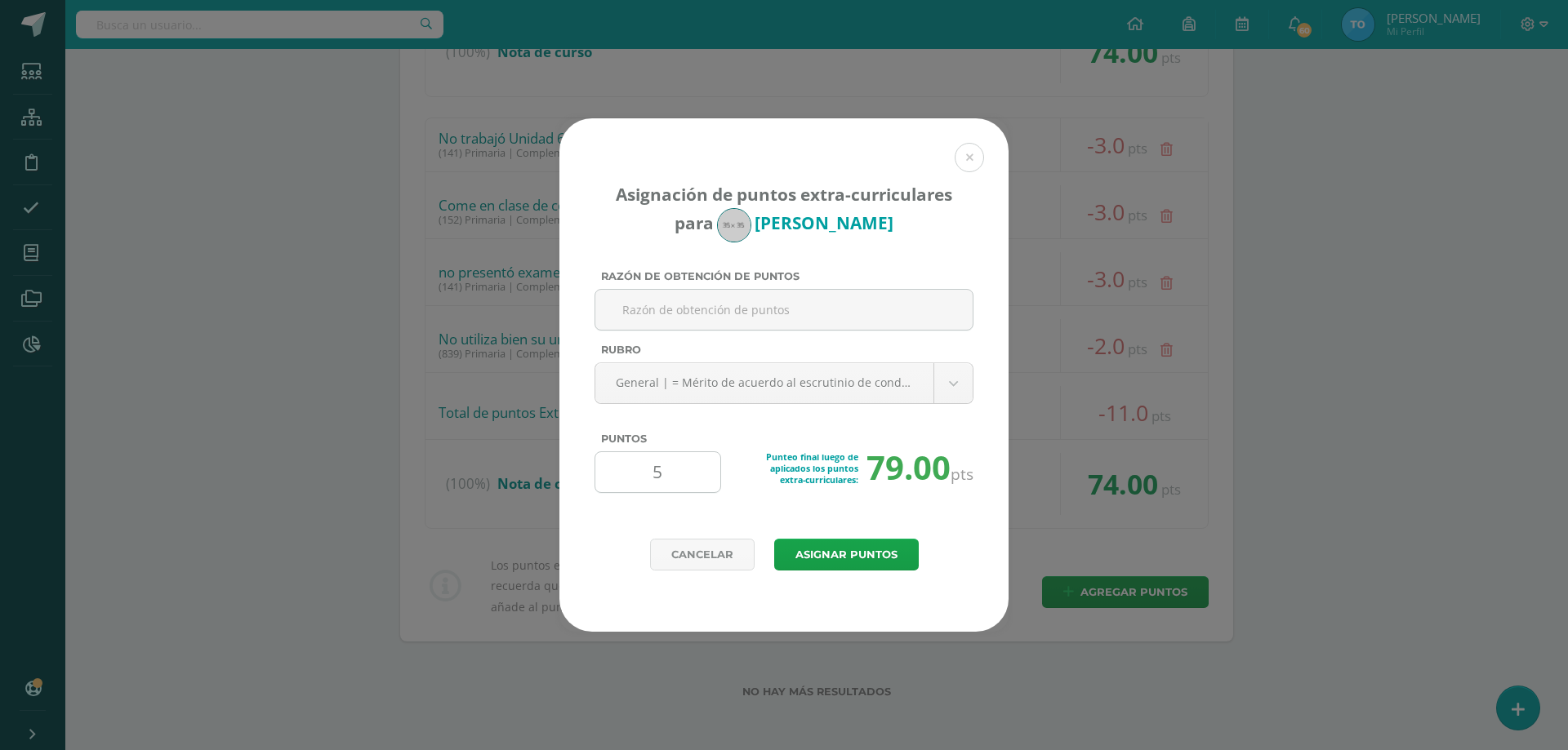
click at [667, 473] on input "5" at bounding box center [658, 472] width 112 height 40
type input "2"
click at [836, 550] on button "Asignar puntos" at bounding box center [847, 555] width 145 height 31
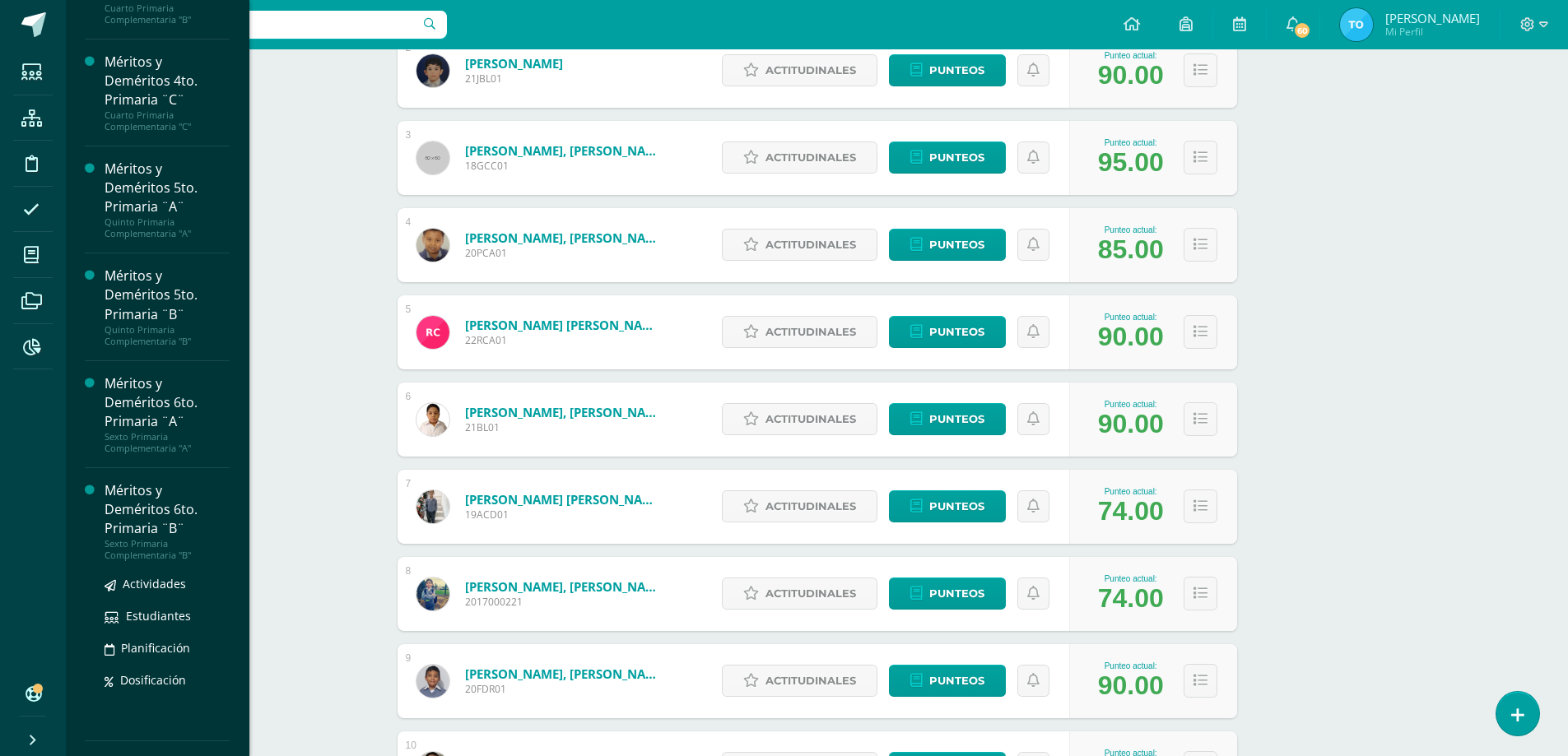
scroll to position [832, 0]
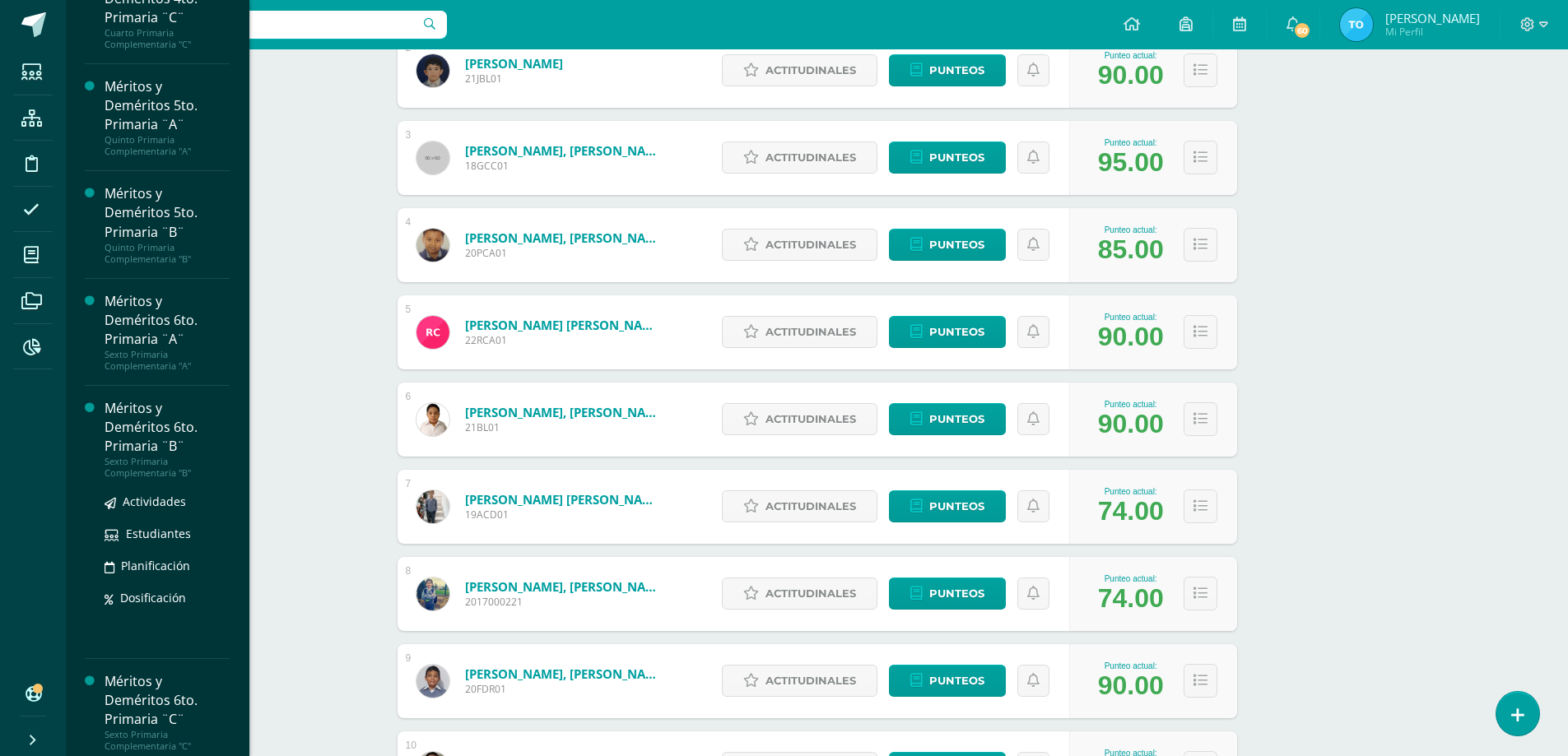
click at [150, 451] on div "Méritos y Deméritos 6to. Primaria ¨B¨" at bounding box center [167, 427] width 125 height 57
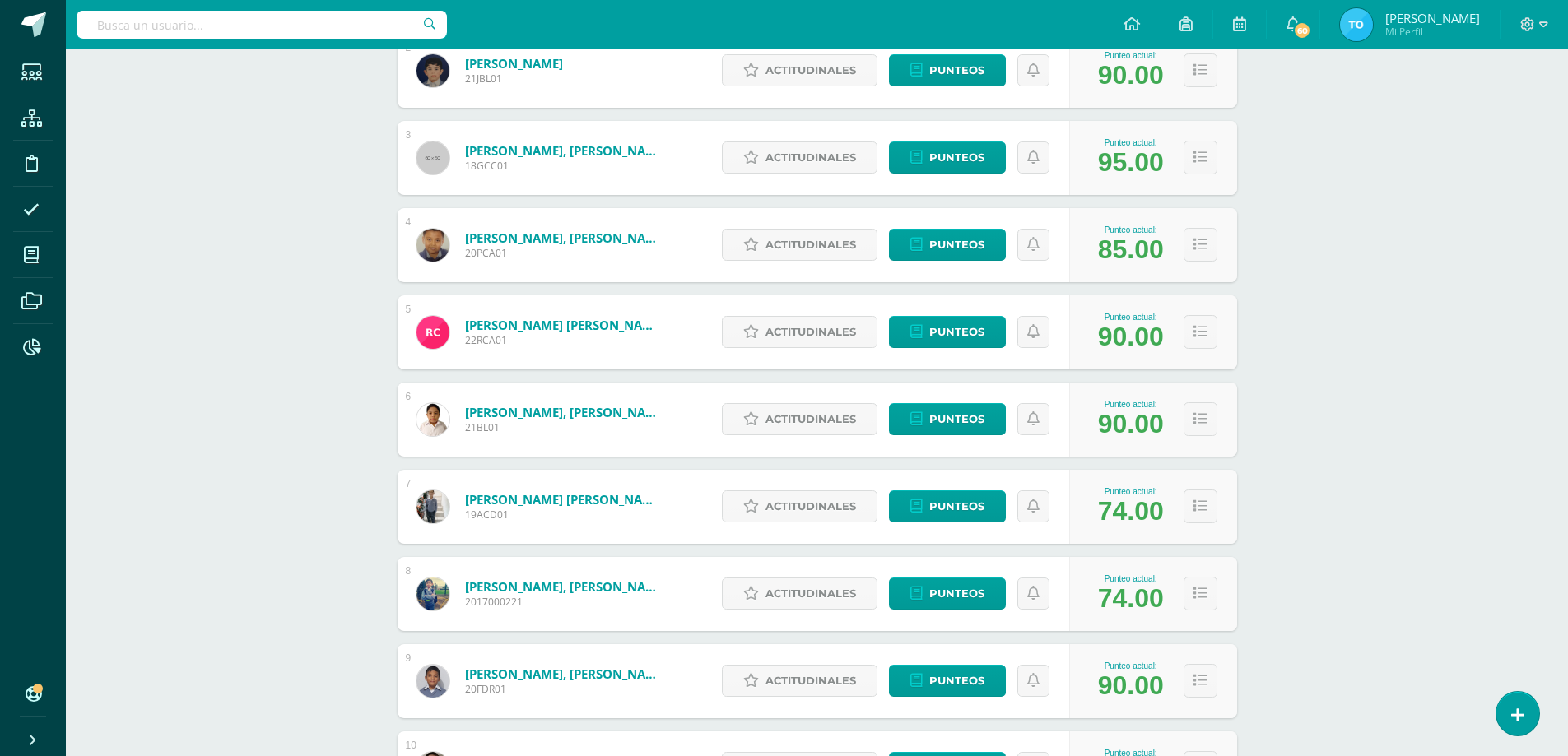
scroll to position [699, 0]
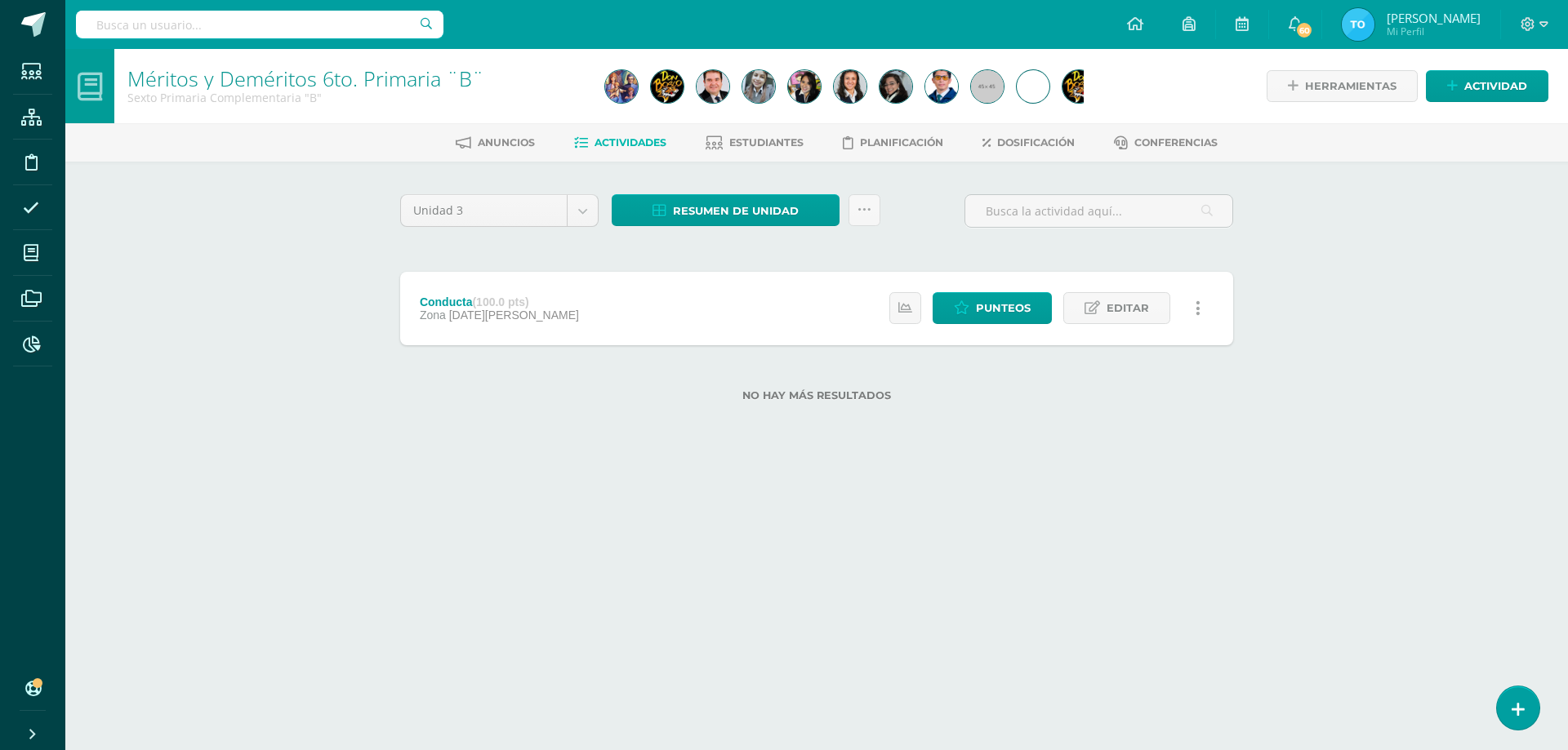
click at [1087, 454] on html "Estudiantes Estructura Disciplina Asistencia Mis cursos Archivos Reportes Sopor…" at bounding box center [784, 227] width 1568 height 454
click at [713, 151] on link "Estudiantes" at bounding box center [755, 143] width 98 height 26
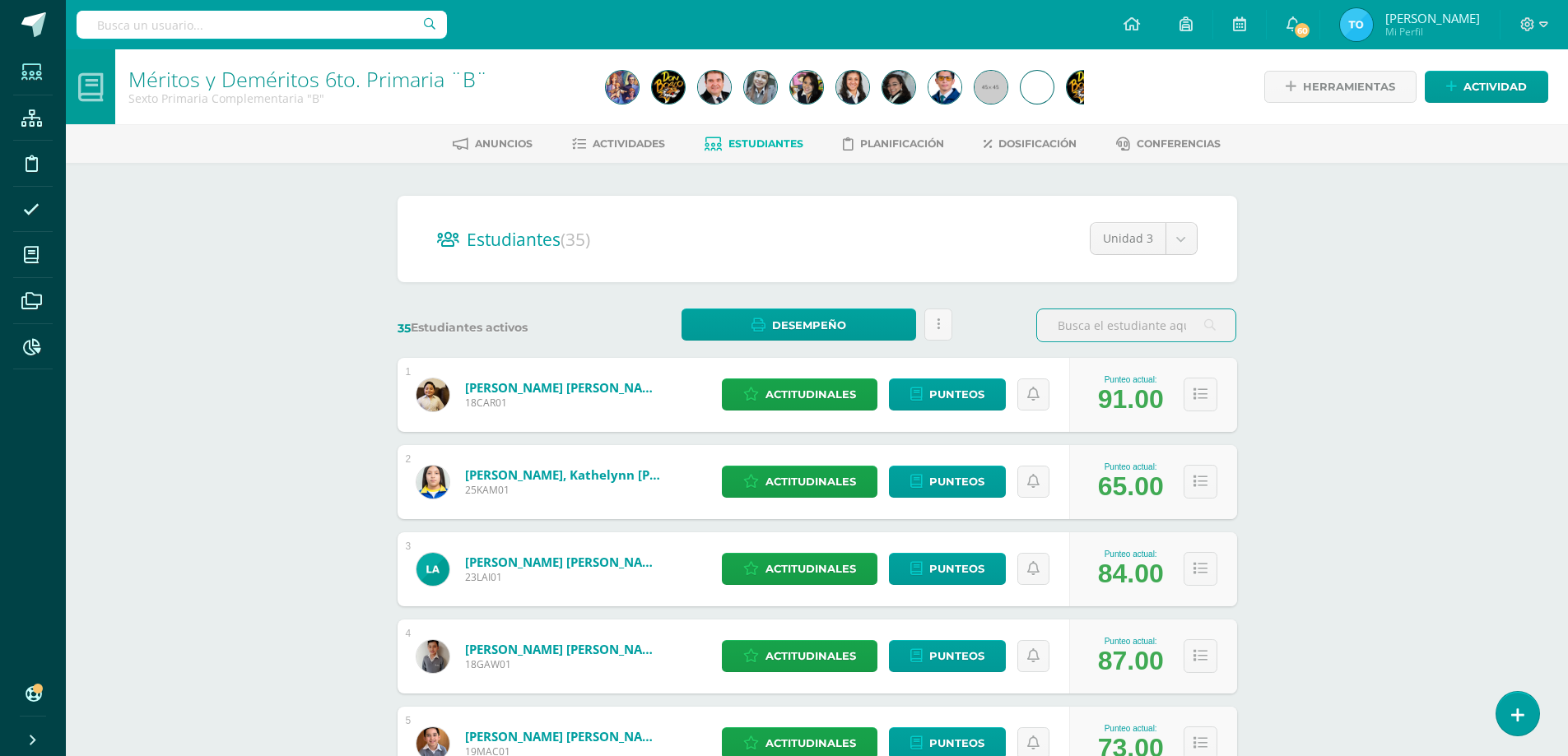
click at [27, 78] on icon at bounding box center [32, 73] width 21 height 17
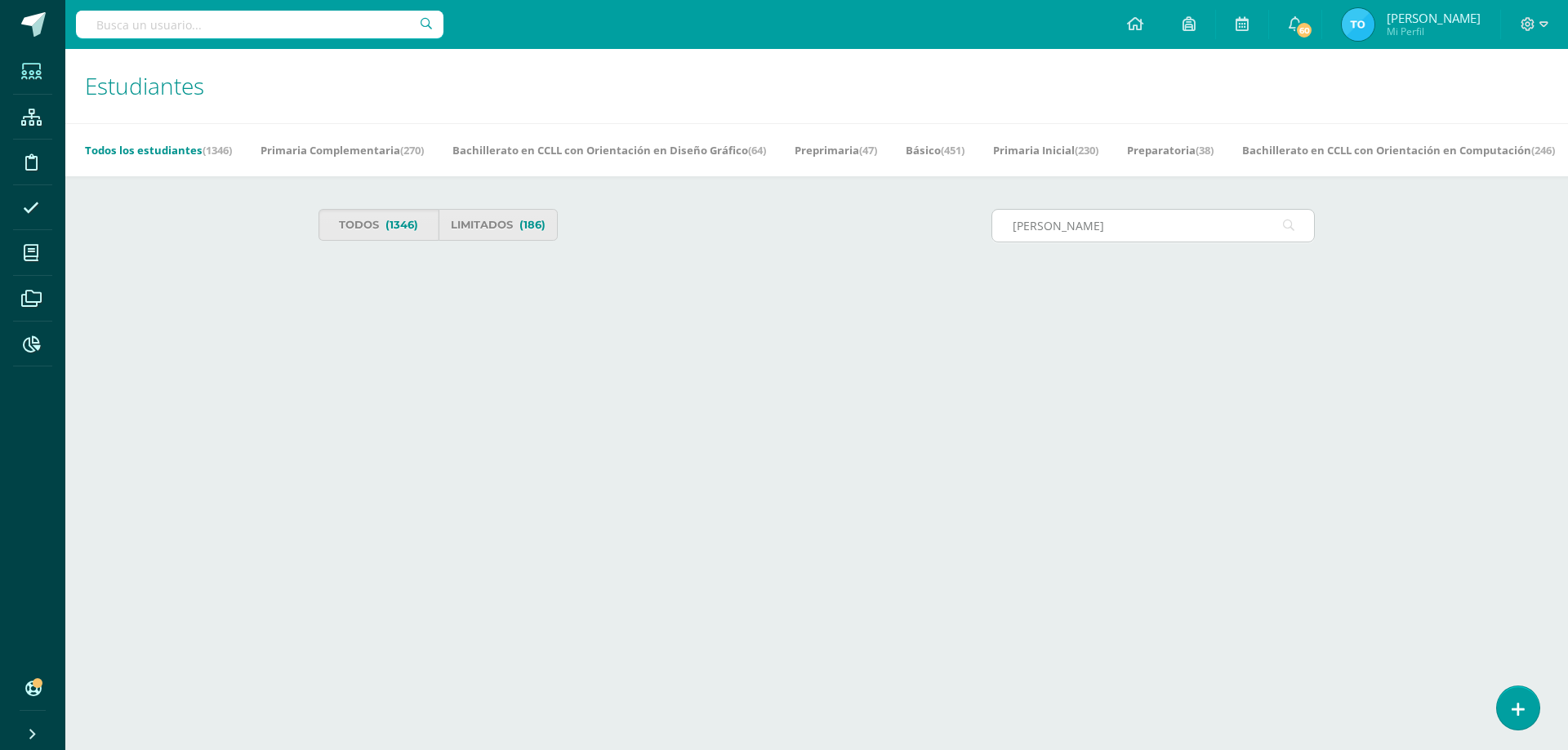
type input "[PERSON_NAME]"
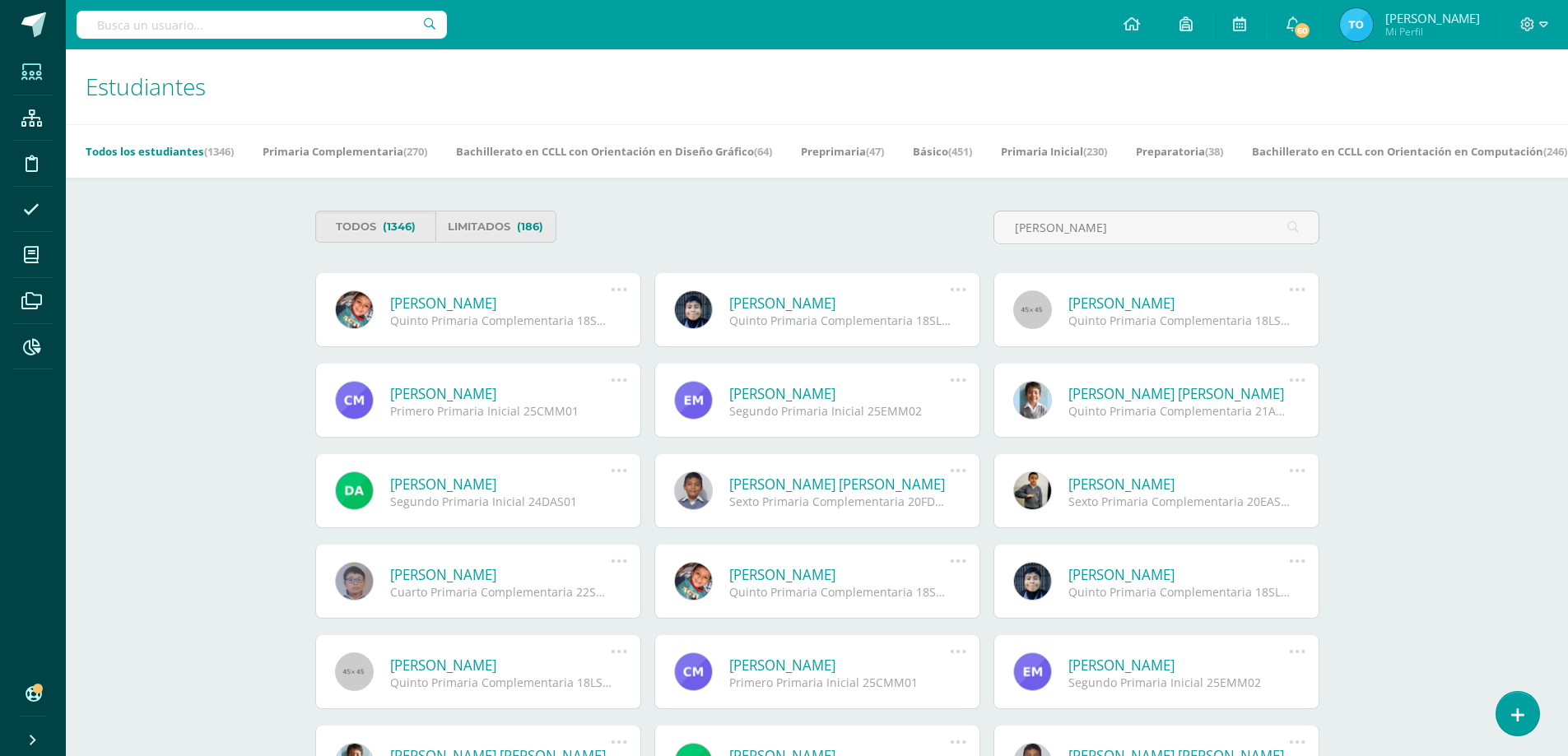
click at [530, 302] on link "[PERSON_NAME]" at bounding box center [500, 303] width 221 height 19
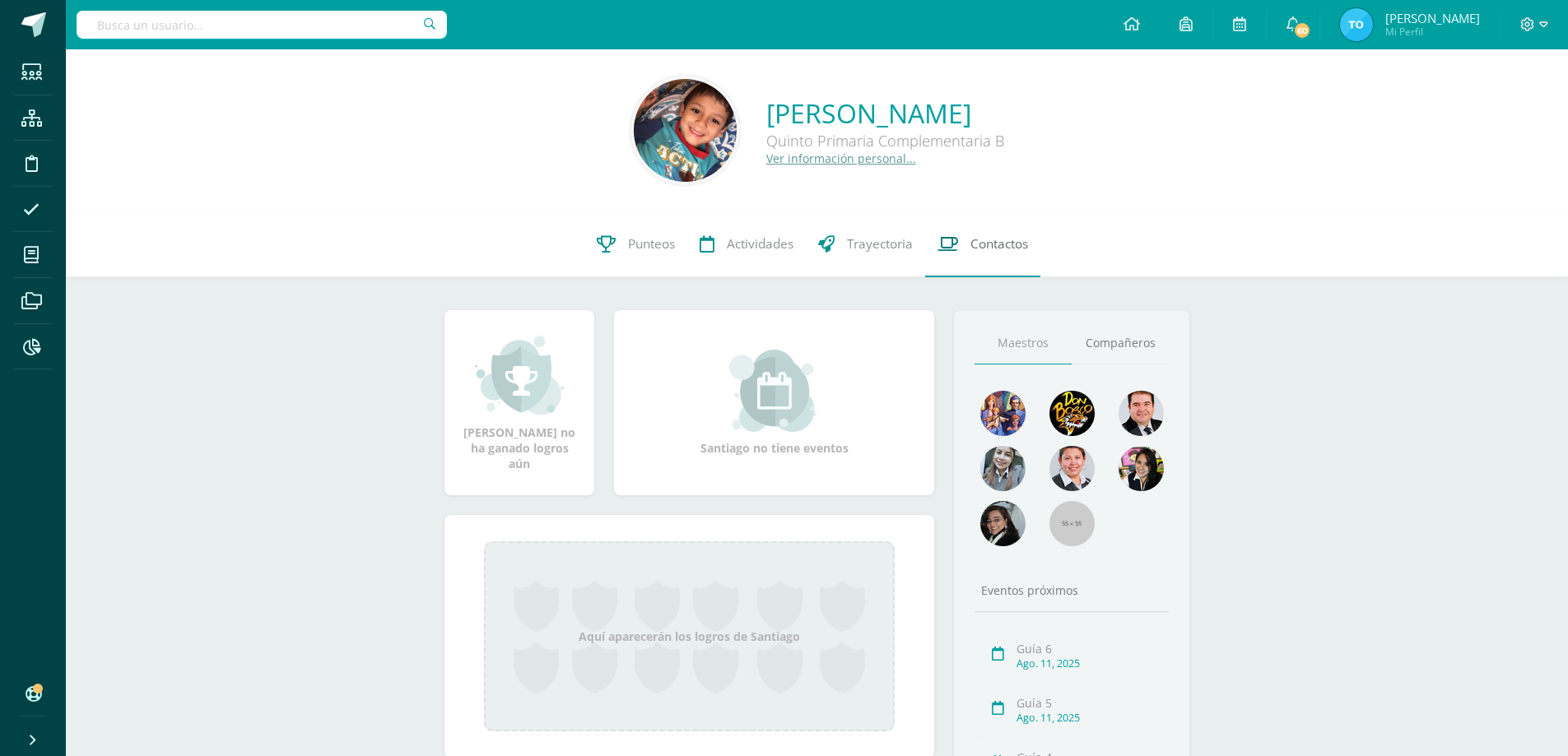
click at [996, 251] on span "Contactos" at bounding box center [999, 244] width 58 height 18
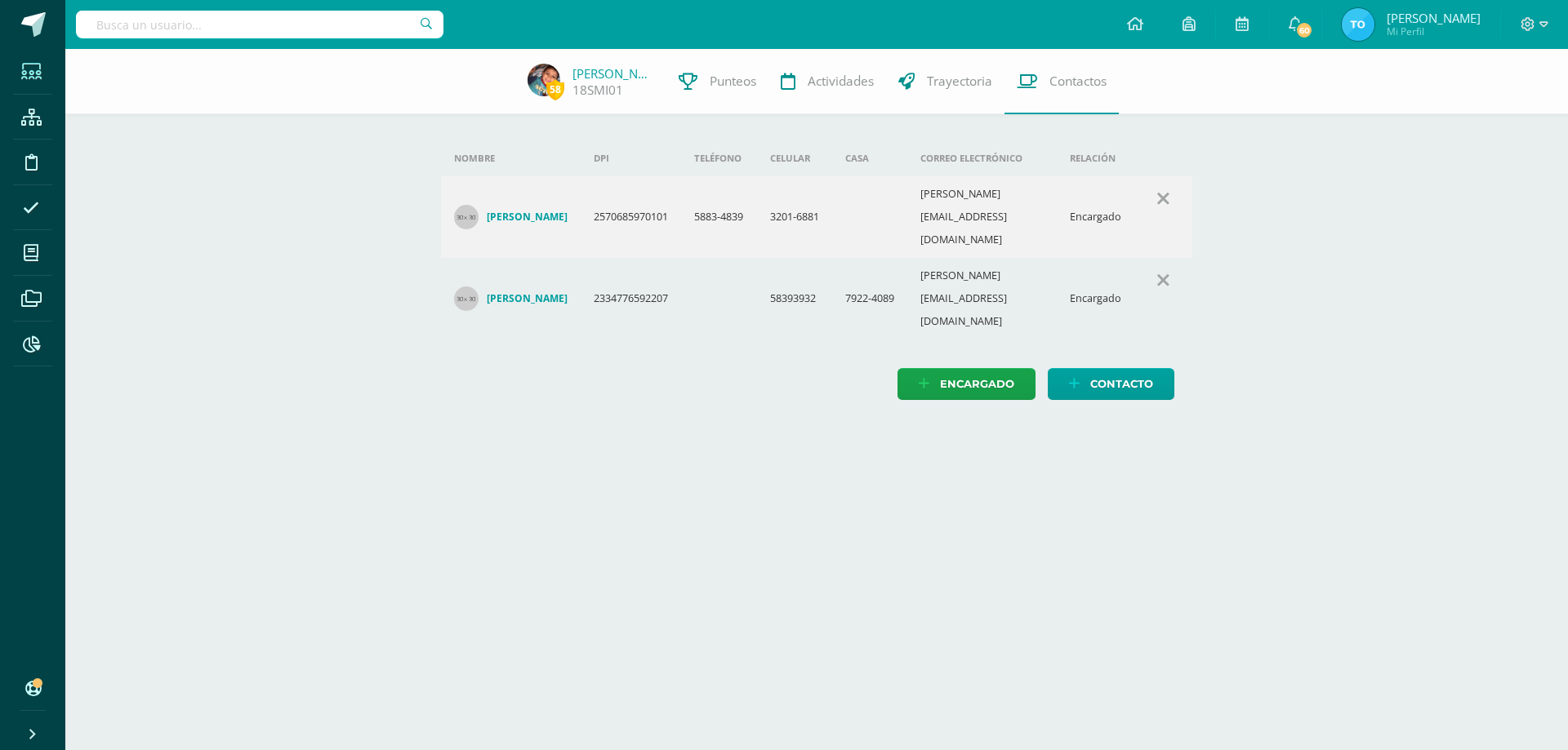
click at [32, 82] on span at bounding box center [31, 71] width 36 height 36
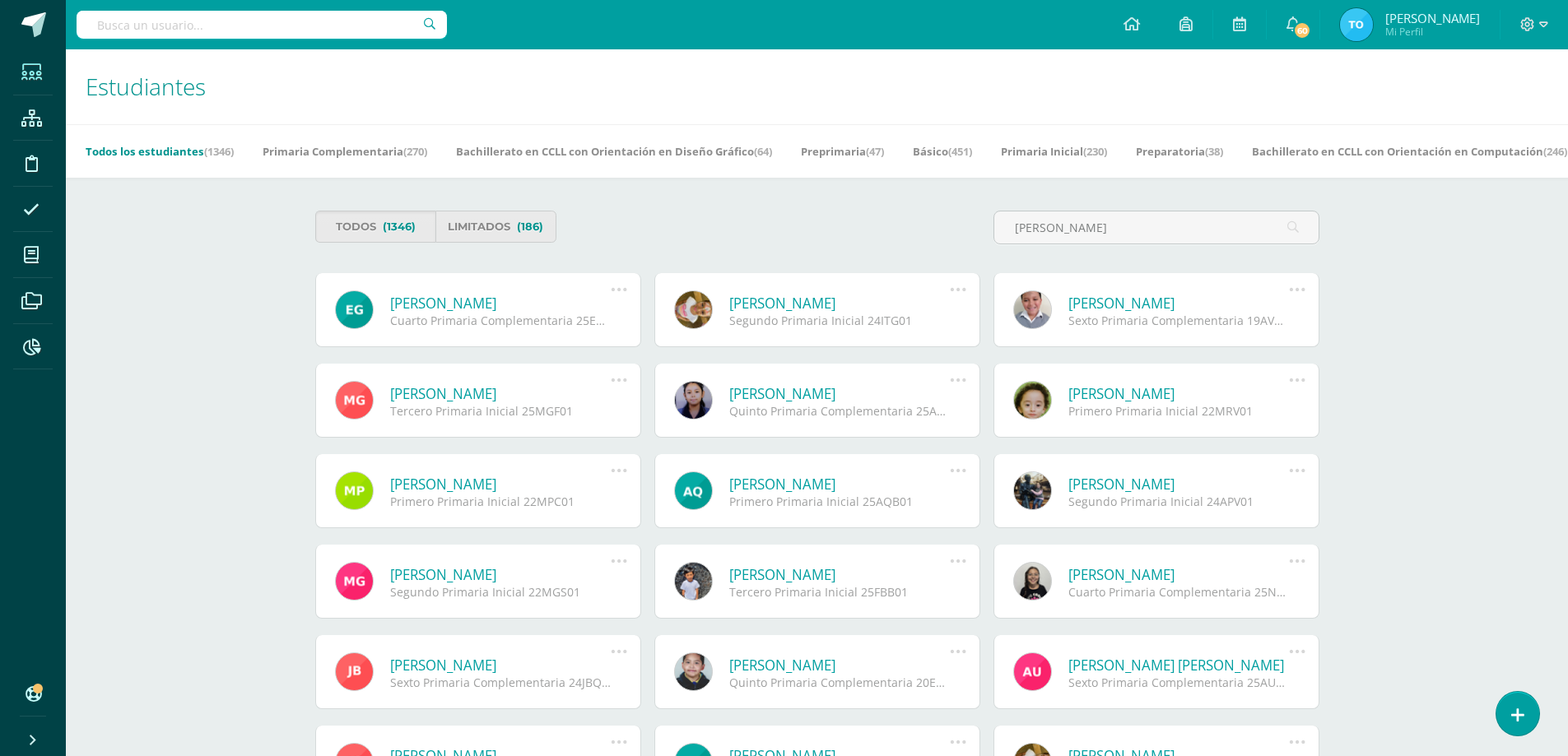
type input "[PERSON_NAME]"
click at [522, 298] on link "[PERSON_NAME]" at bounding box center [500, 303] width 221 height 19
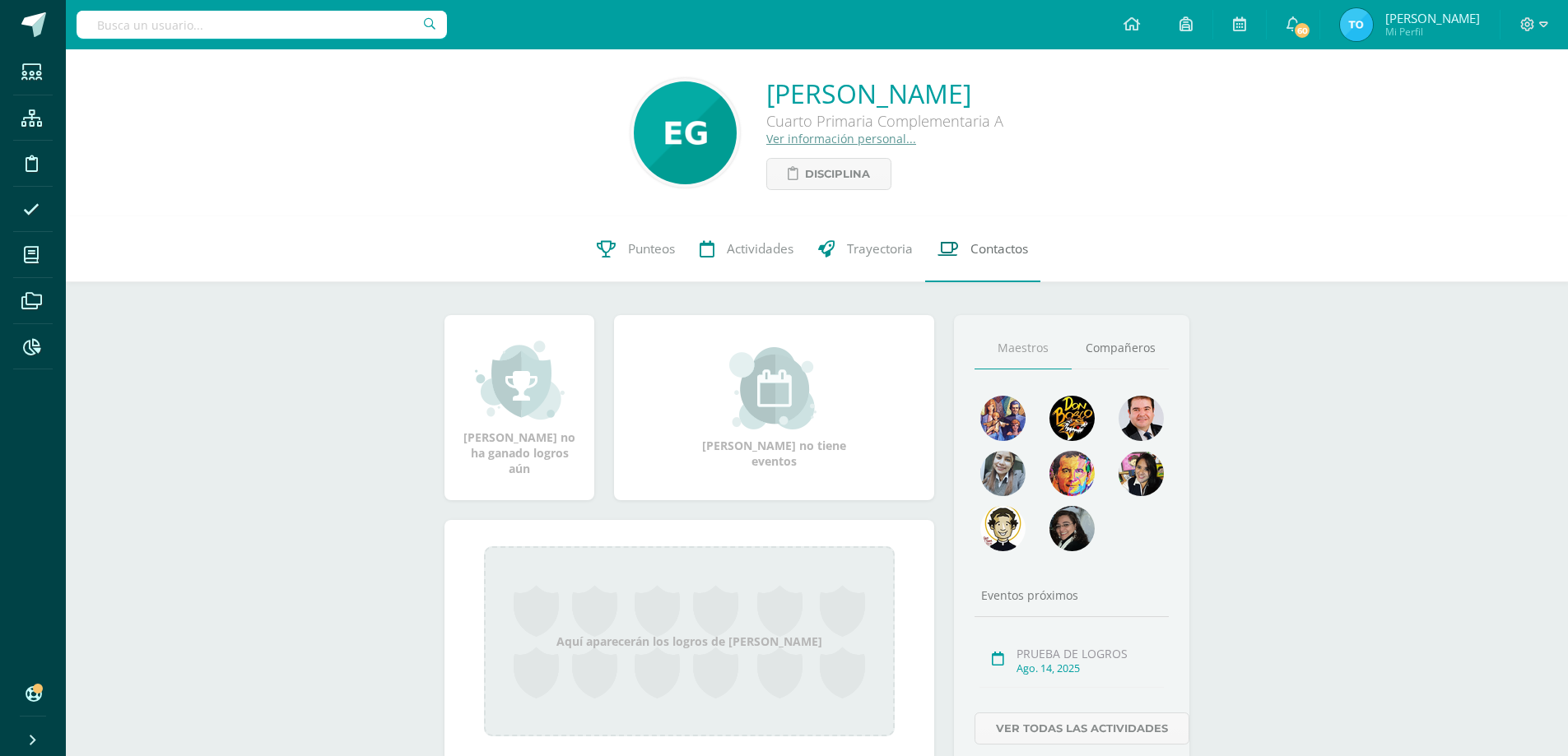
click at [1007, 255] on span "Contactos" at bounding box center [999, 249] width 58 height 18
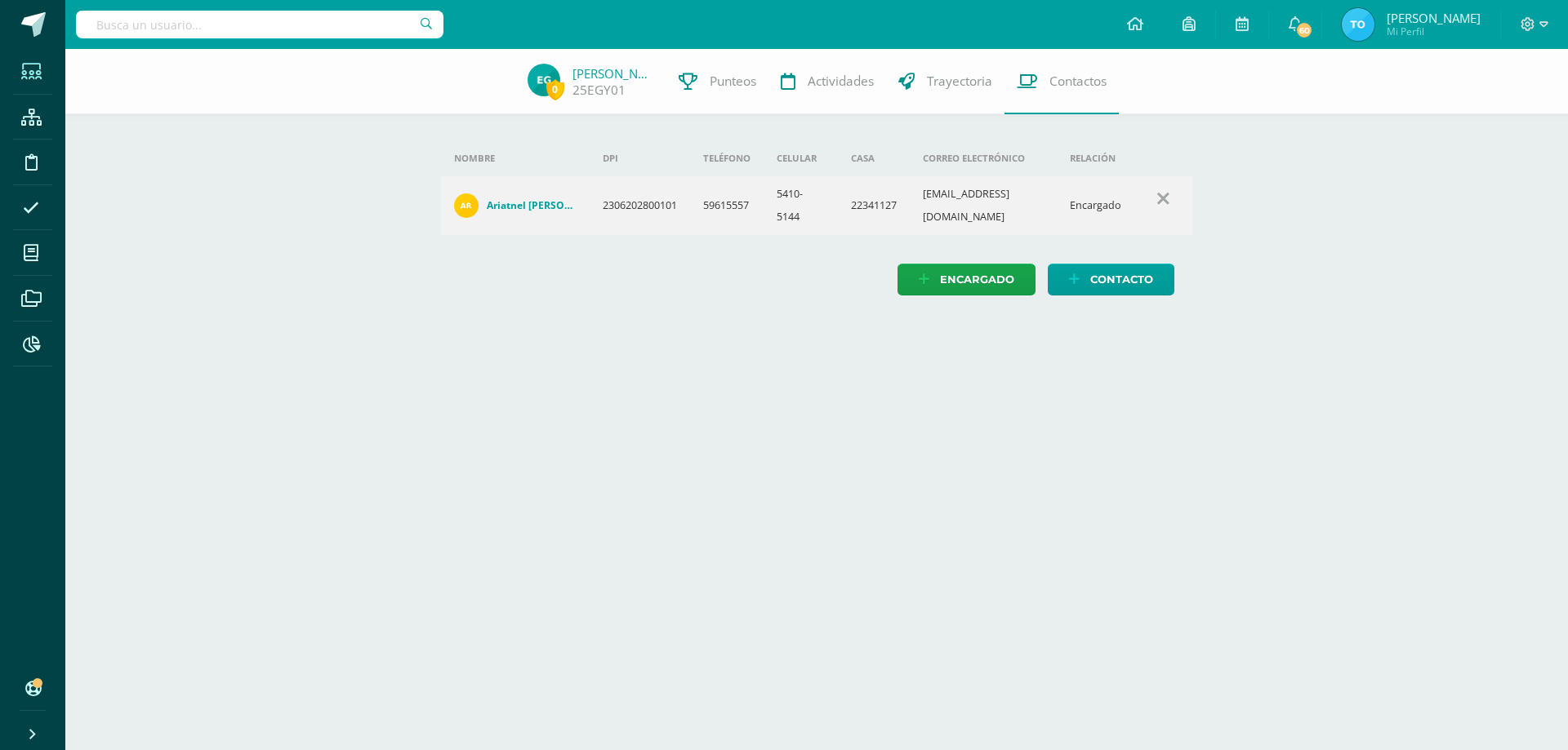
click at [29, 59] on span at bounding box center [31, 71] width 36 height 36
click at [22, 75] on icon at bounding box center [31, 72] width 21 height 17
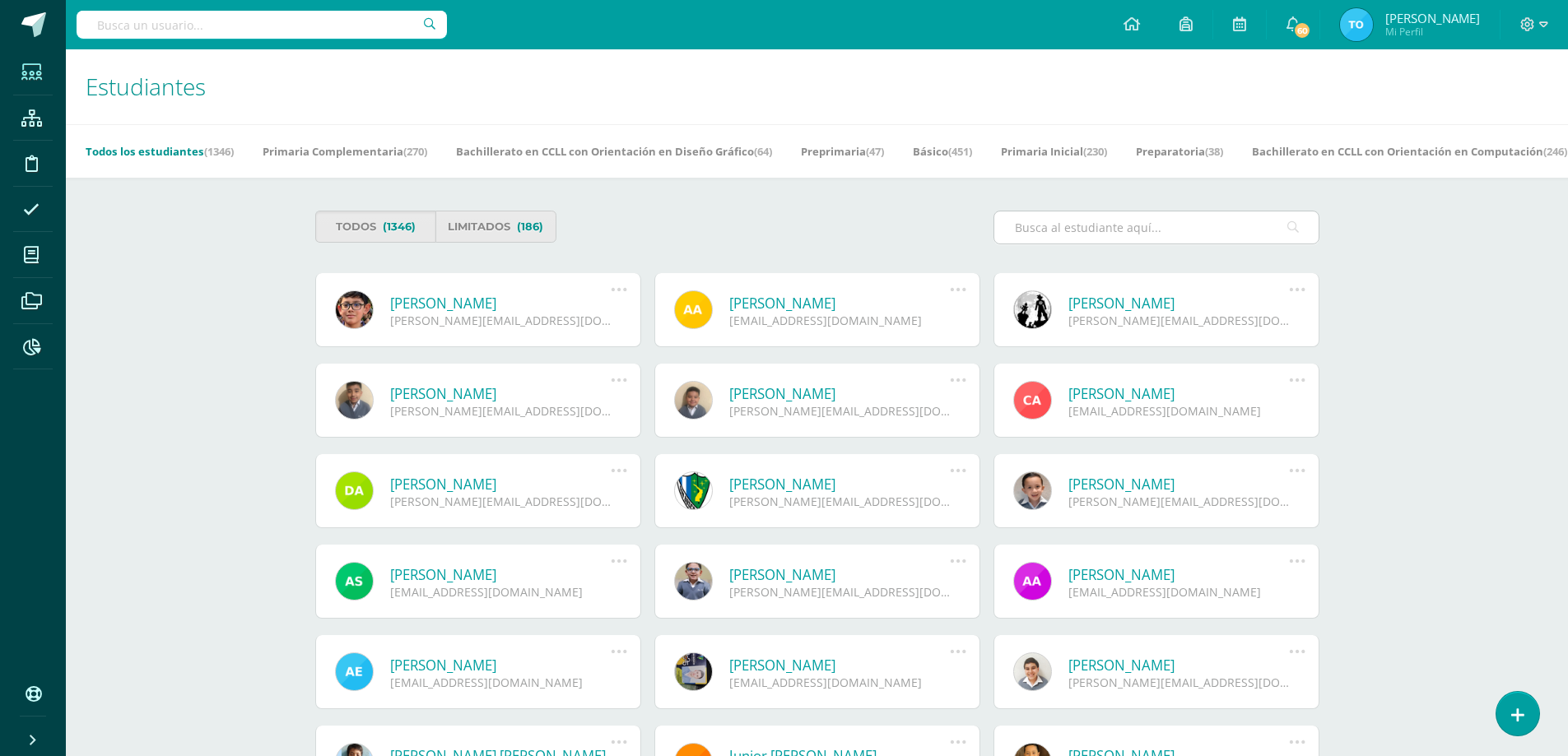
click at [1070, 231] on input "text" at bounding box center [1156, 227] width 324 height 32
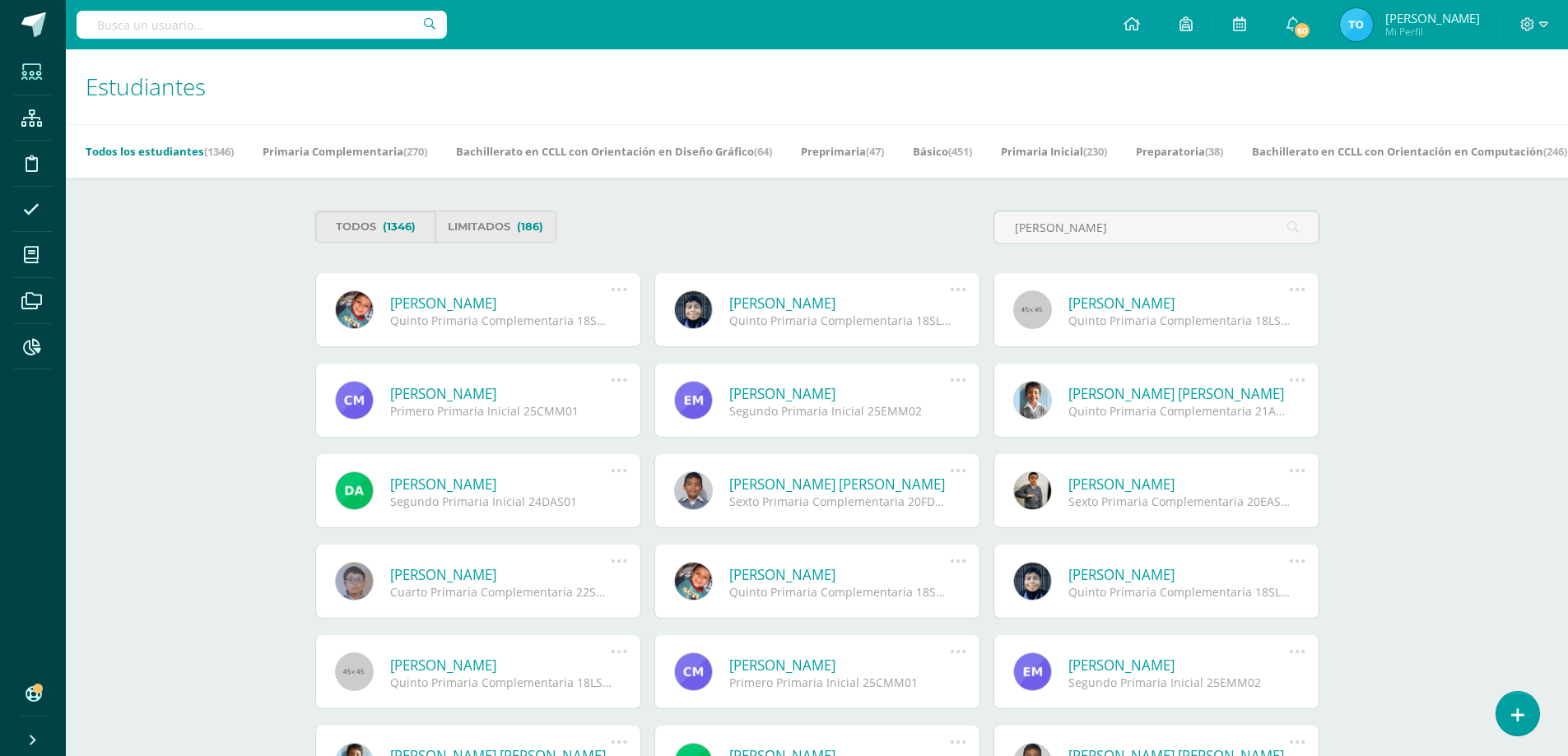
type input "Santiago Mendoza"
click at [508, 300] on link "Santiago Mendoza Ibarra" at bounding box center [500, 303] width 221 height 19
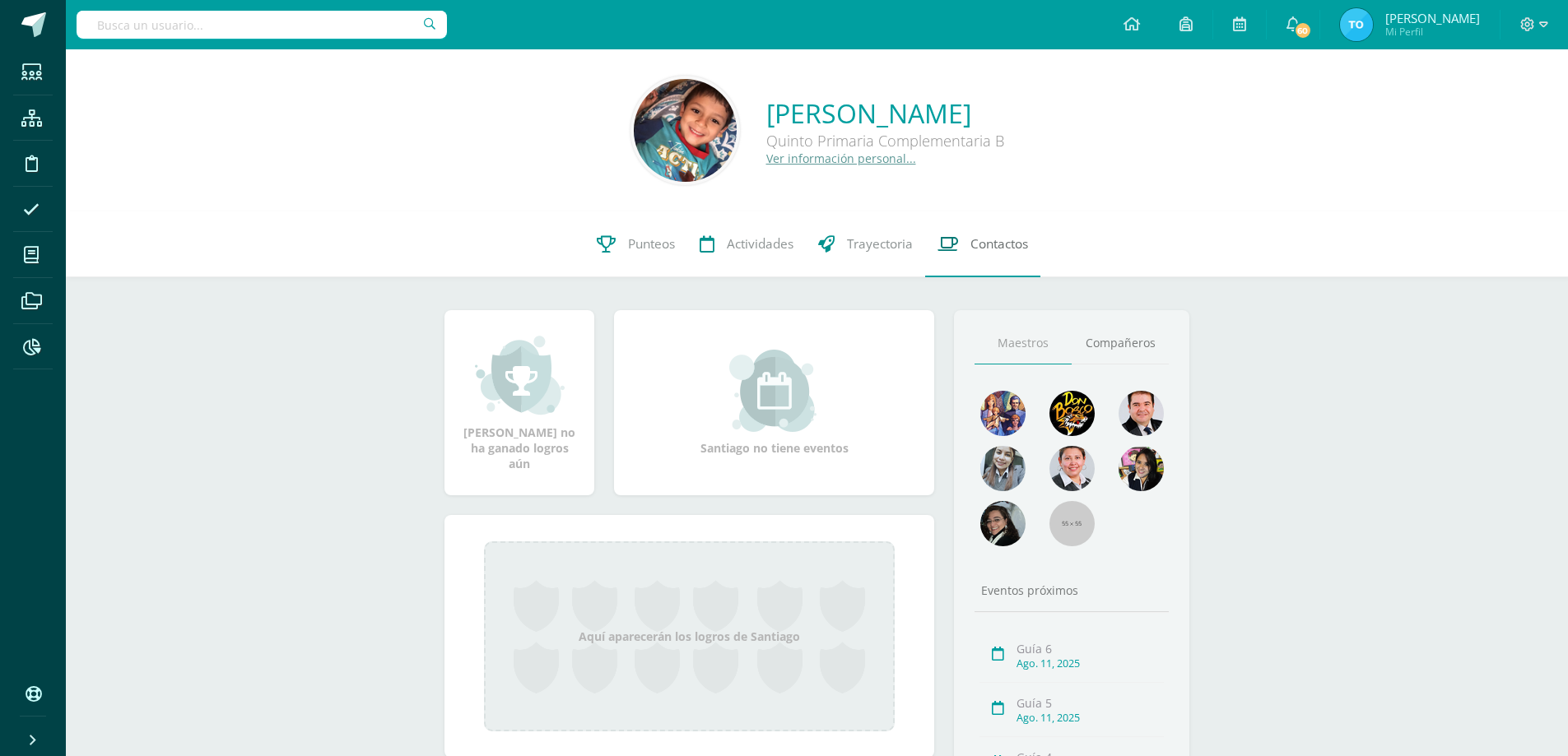
click at [974, 253] on span "Contactos" at bounding box center [999, 244] width 58 height 18
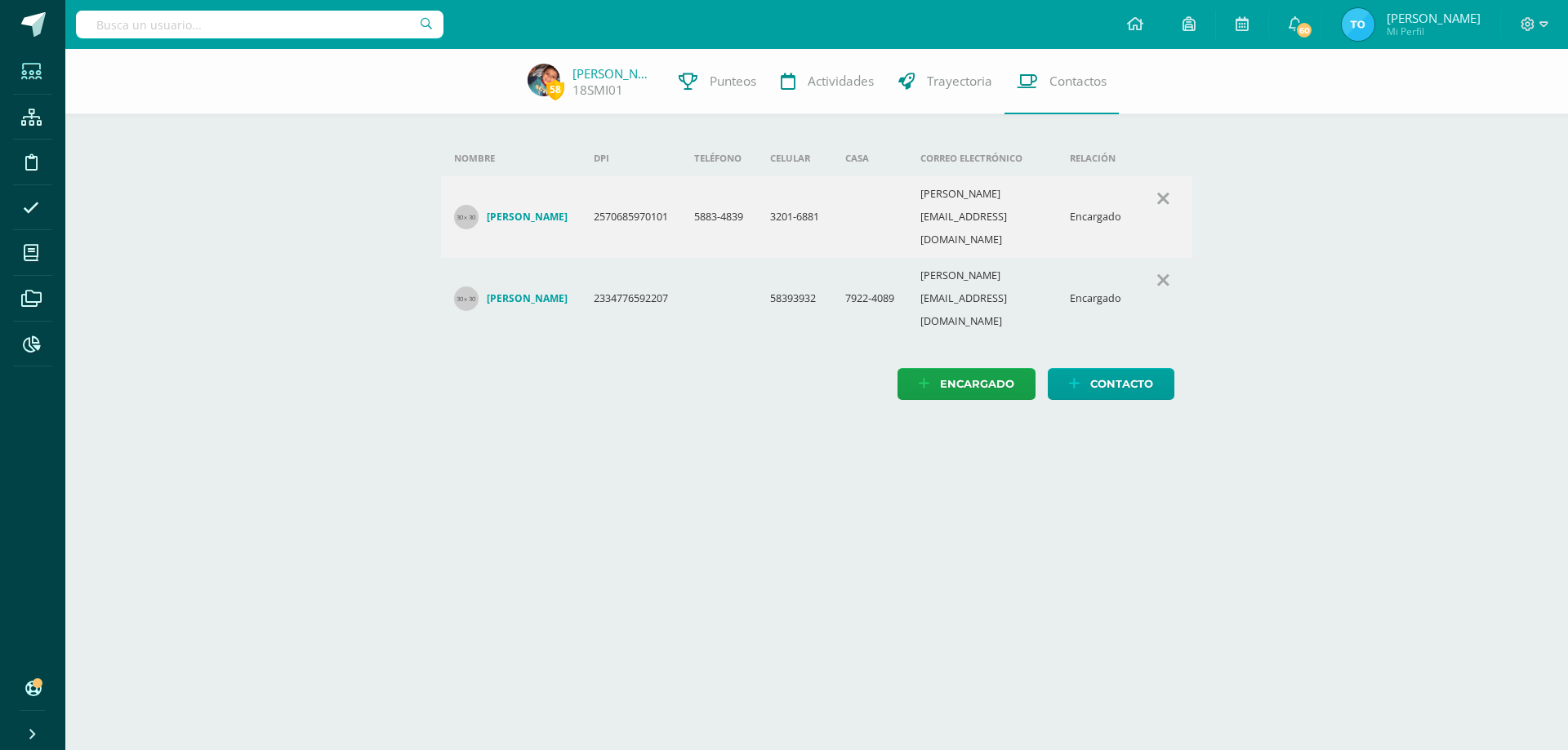
click at [14, 80] on span at bounding box center [31, 71] width 36 height 36
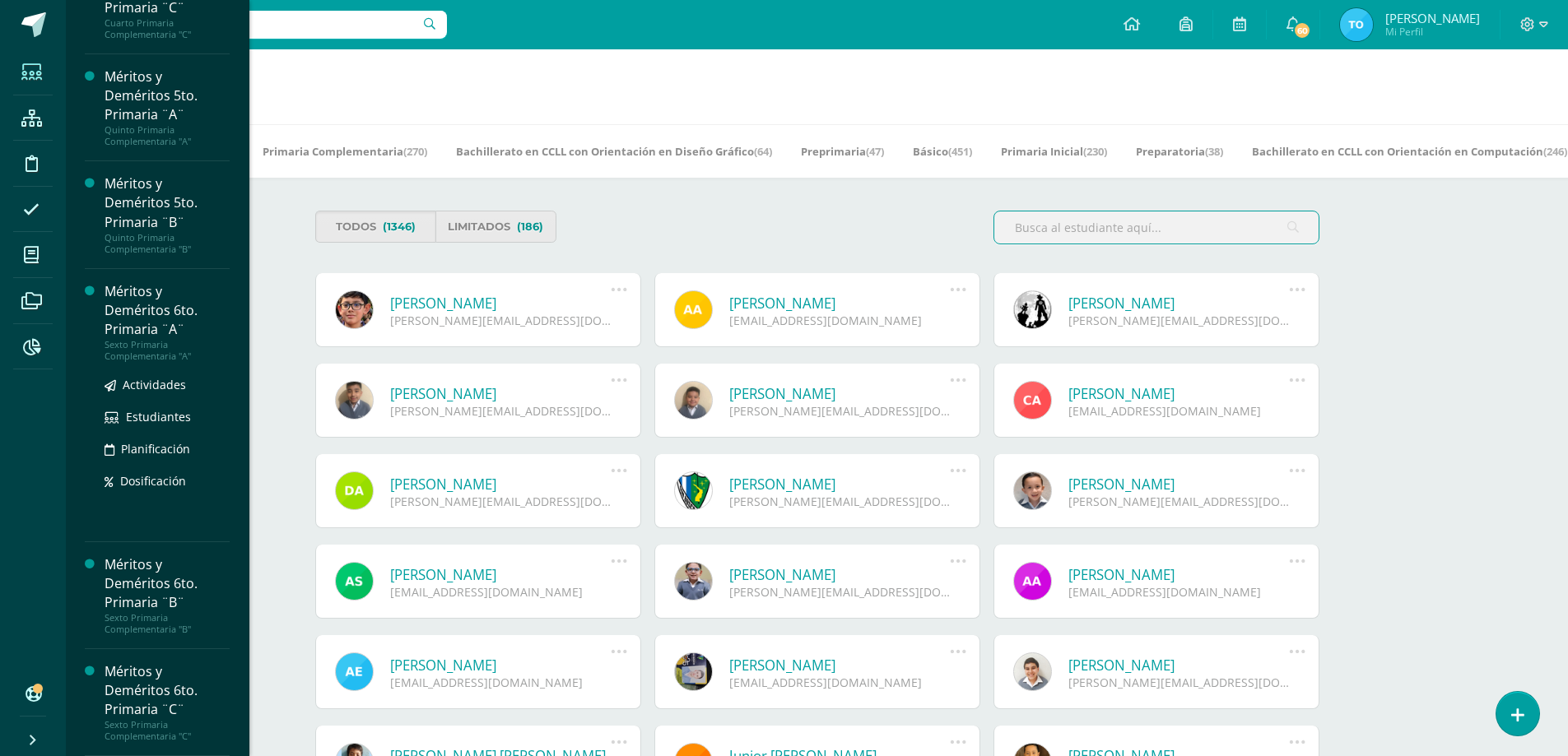
scroll to position [83, 0]
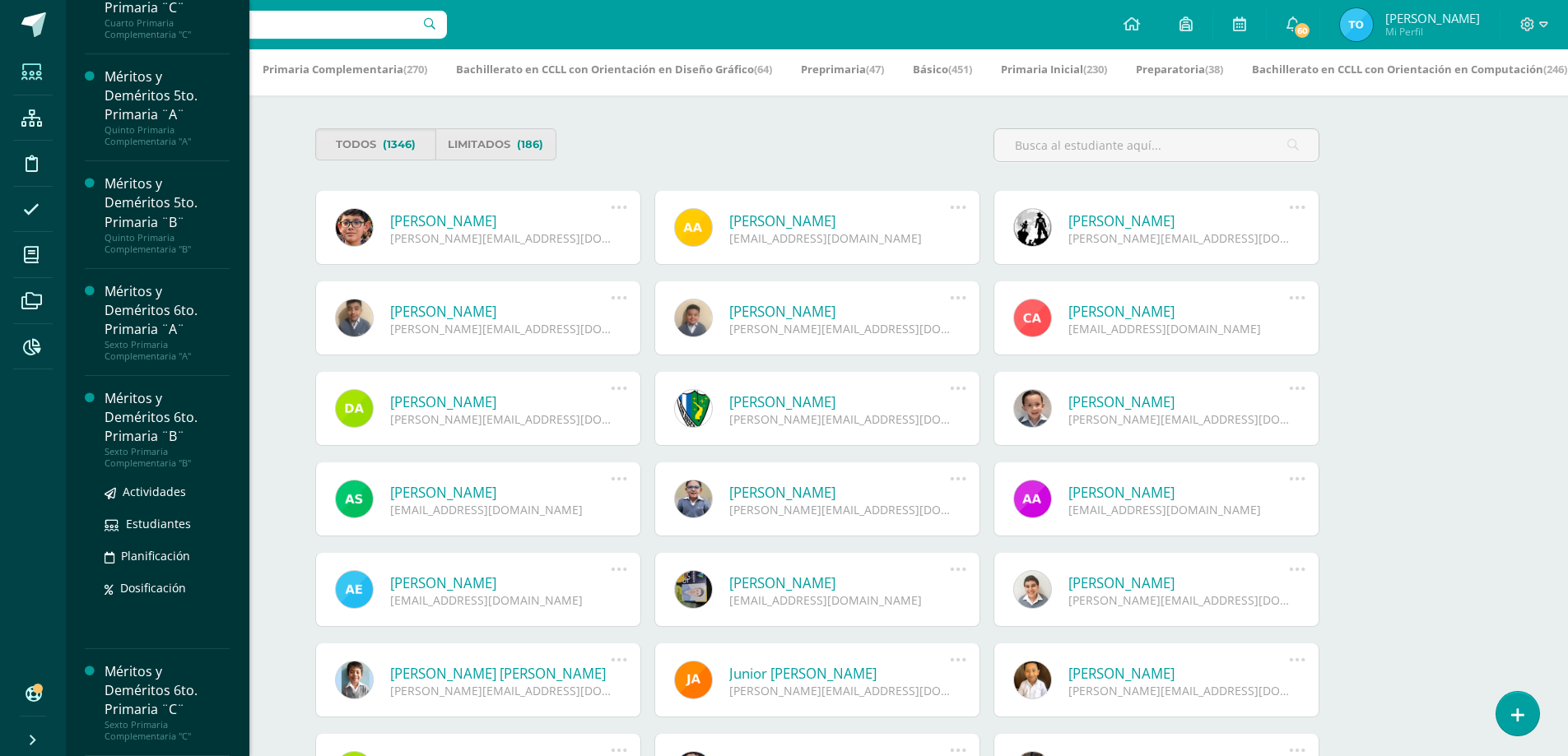
click at [149, 423] on div "Méritos y Deméritos 6to. Primaria ¨B¨" at bounding box center [167, 417] width 125 height 57
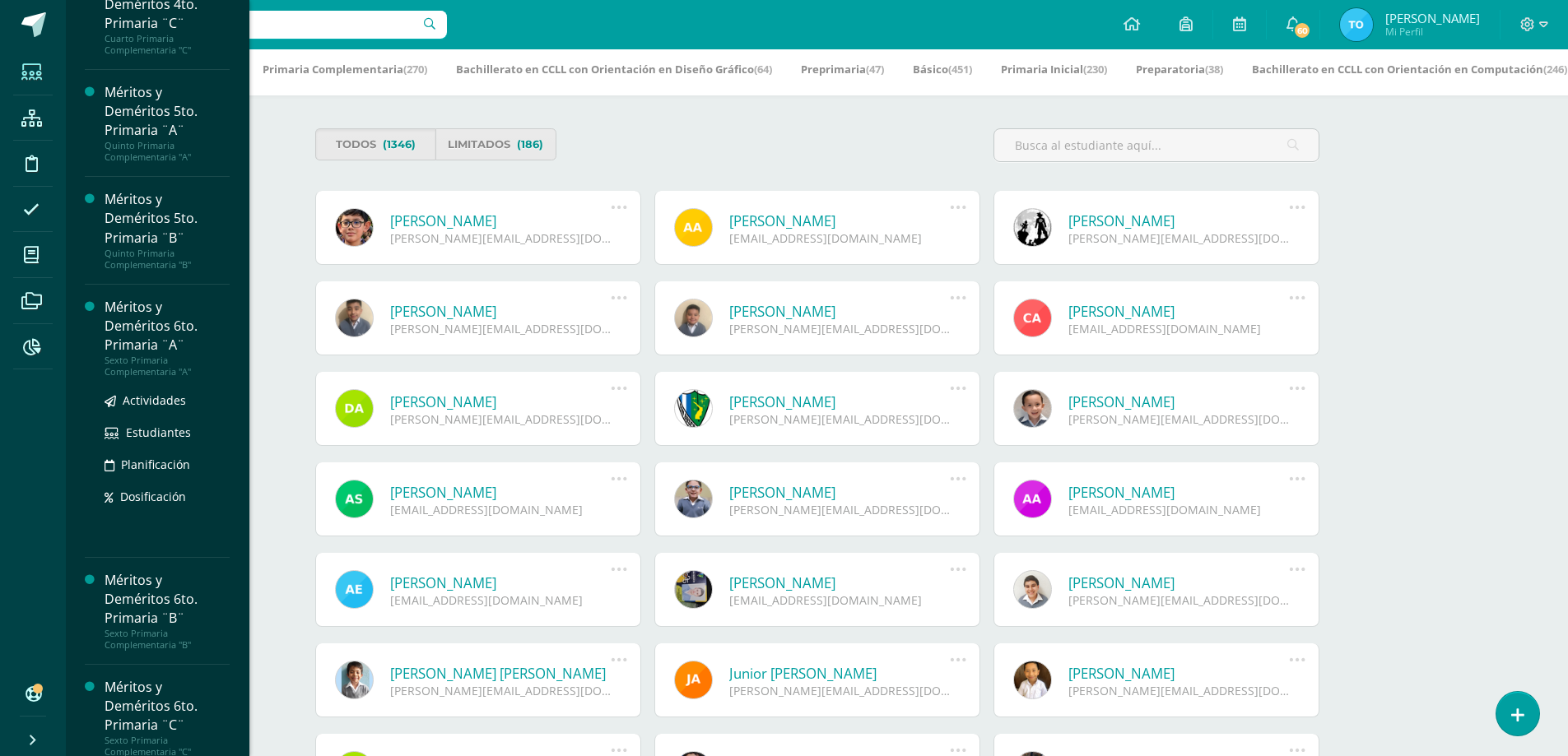
scroll to position [864, 0]
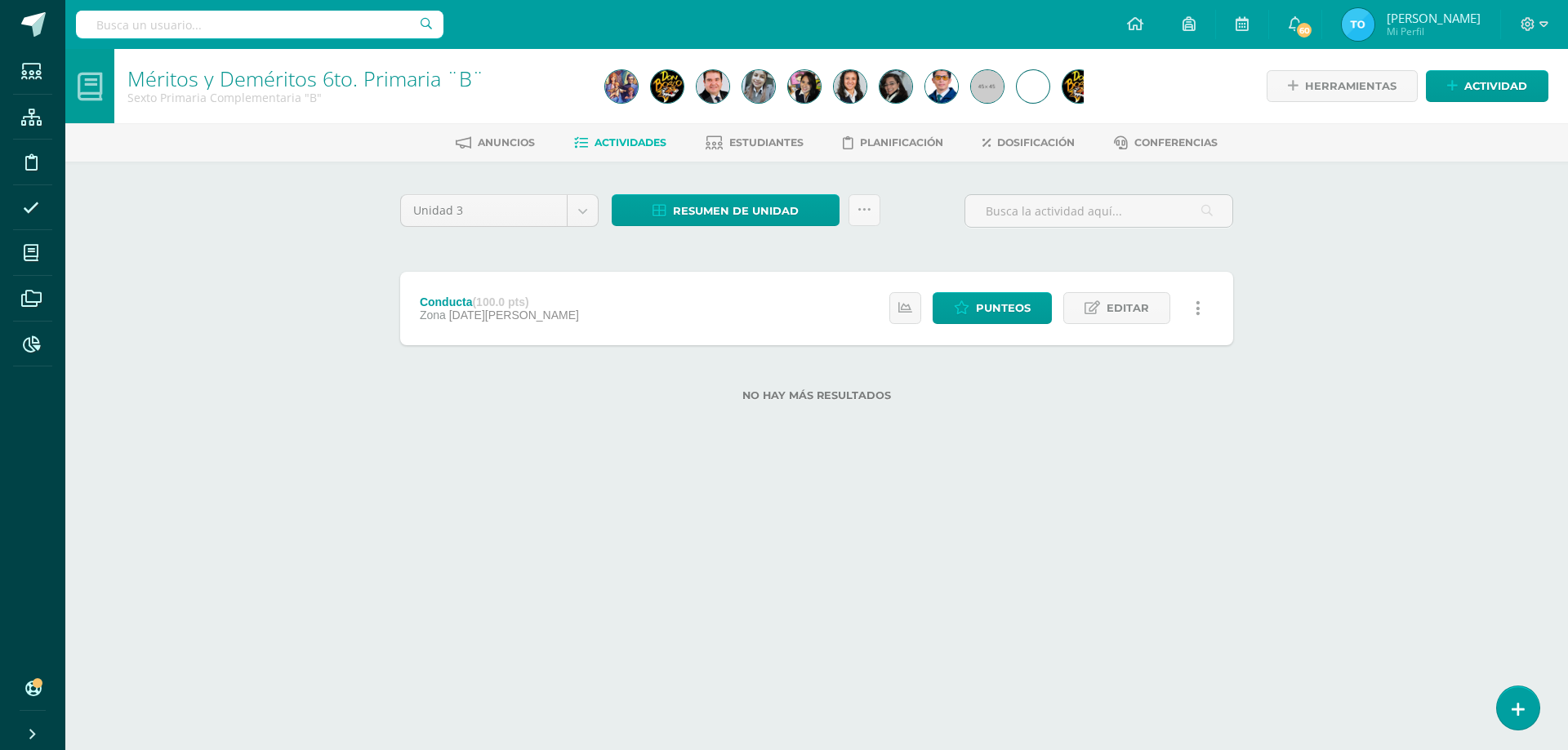
click at [900, 454] on html "Estudiantes Estructura Disciplina Asistencia Mis cursos Archivos Reportes Sopor…" at bounding box center [784, 227] width 1568 height 454
